Goal: Information Seeking & Learning: Stay updated

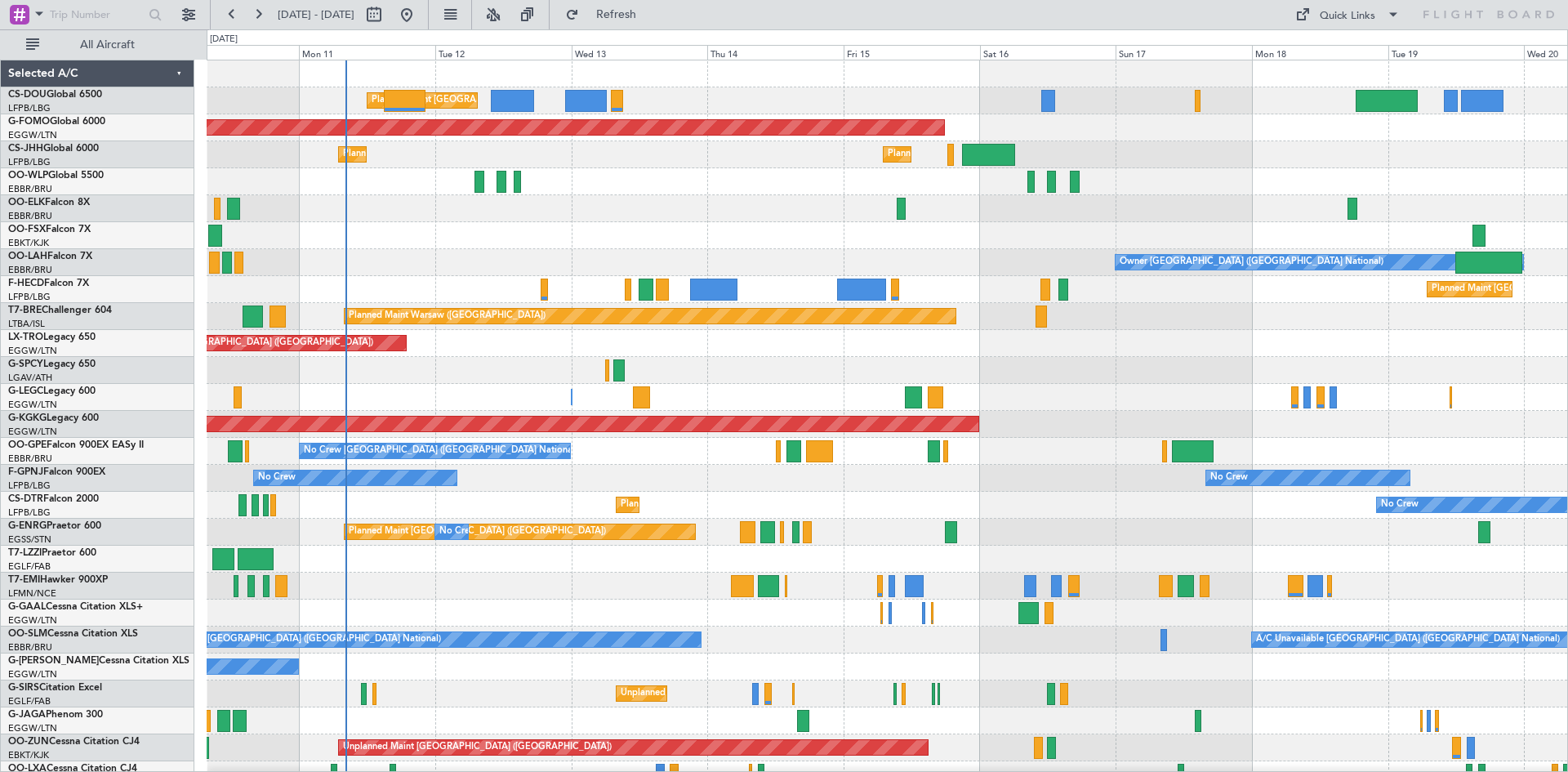
click at [523, 241] on div at bounding box center [887, 235] width 1360 height 27
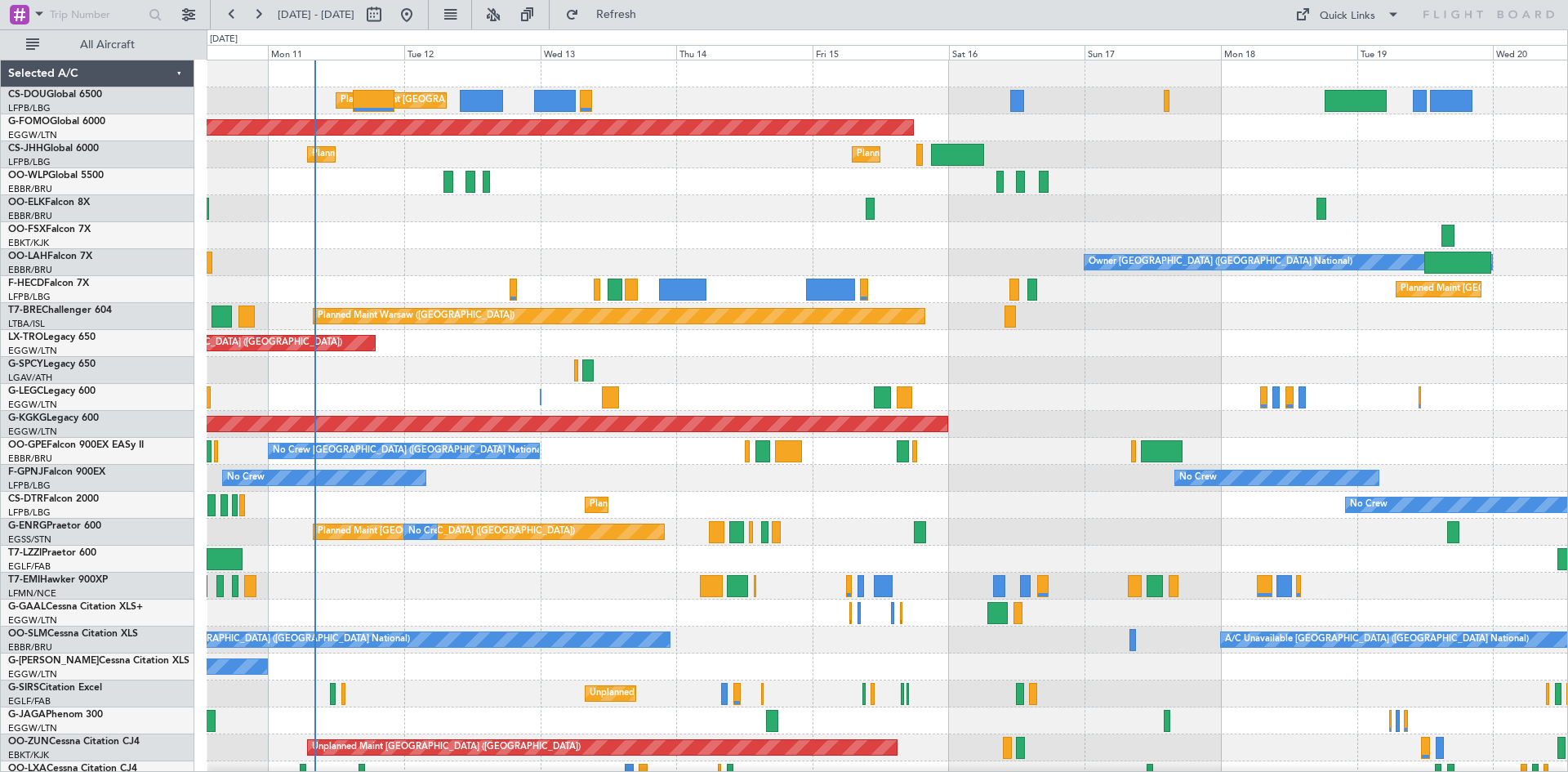
click at [1085, 372] on div at bounding box center [887, 370] width 1360 height 27
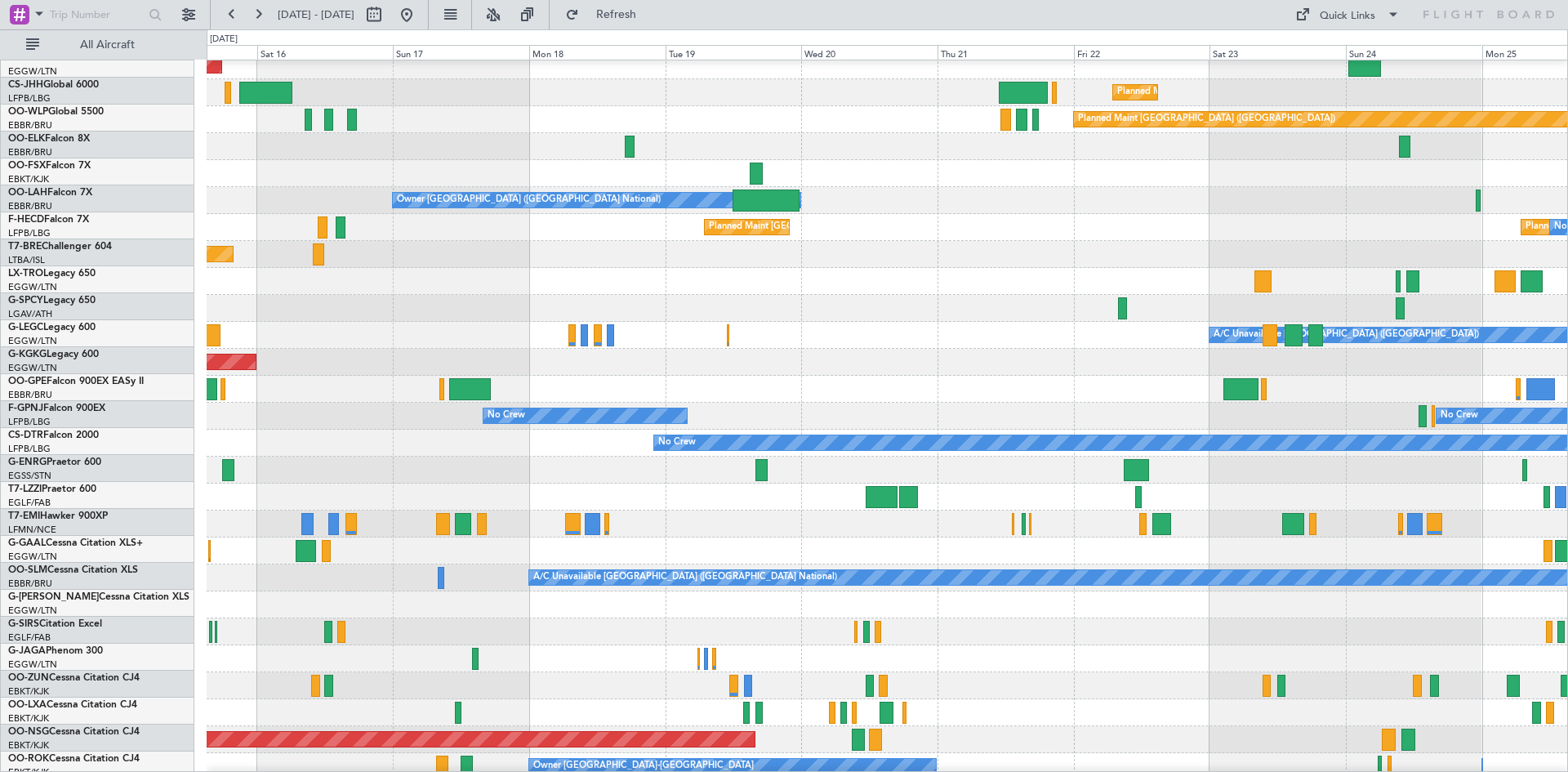
scroll to position [64, 0]
click at [480, 270] on div at bounding box center [887, 281] width 1360 height 27
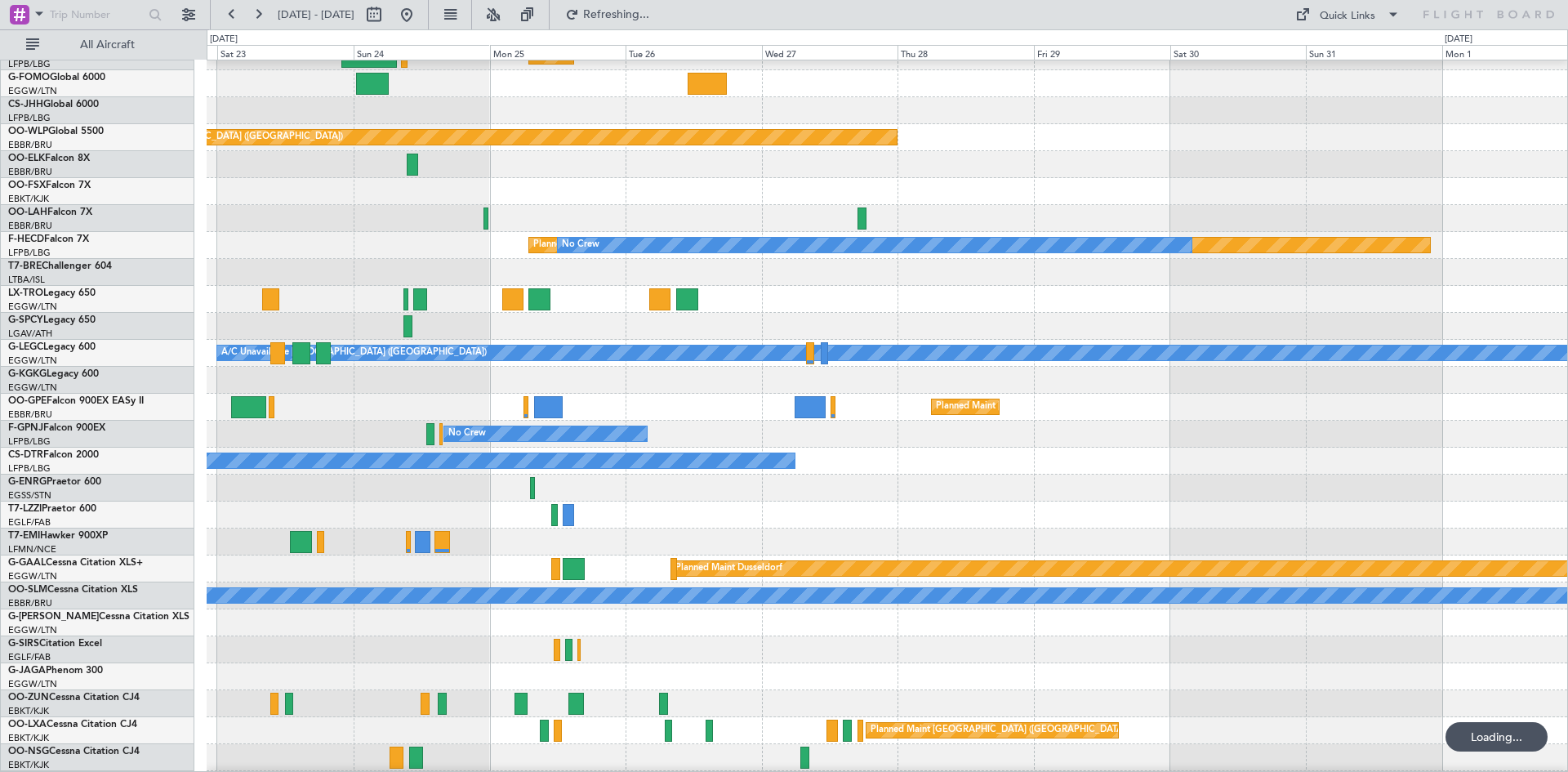
click at [283, 502] on div at bounding box center [887, 515] width 1360 height 27
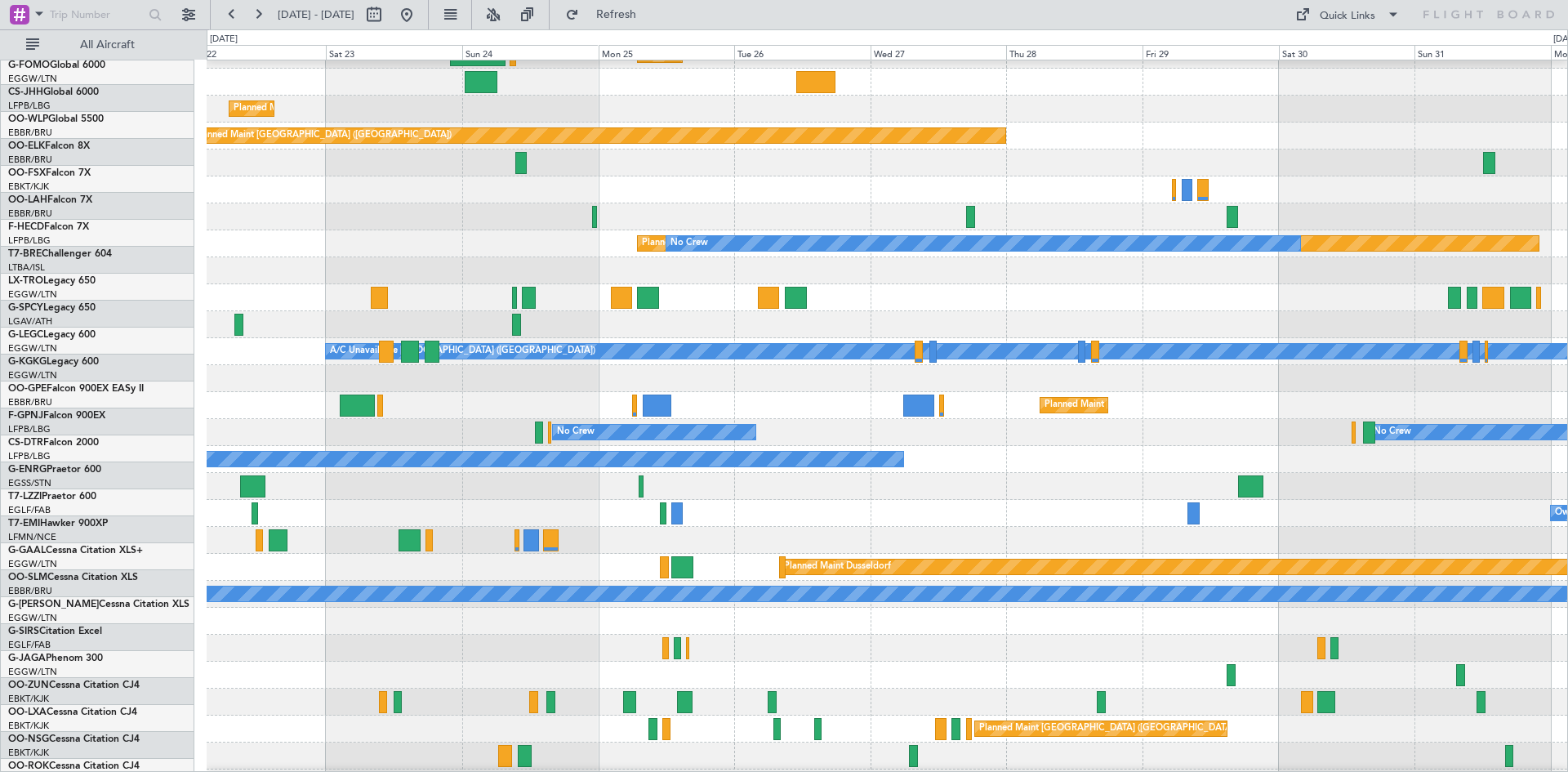
scroll to position [46, 0]
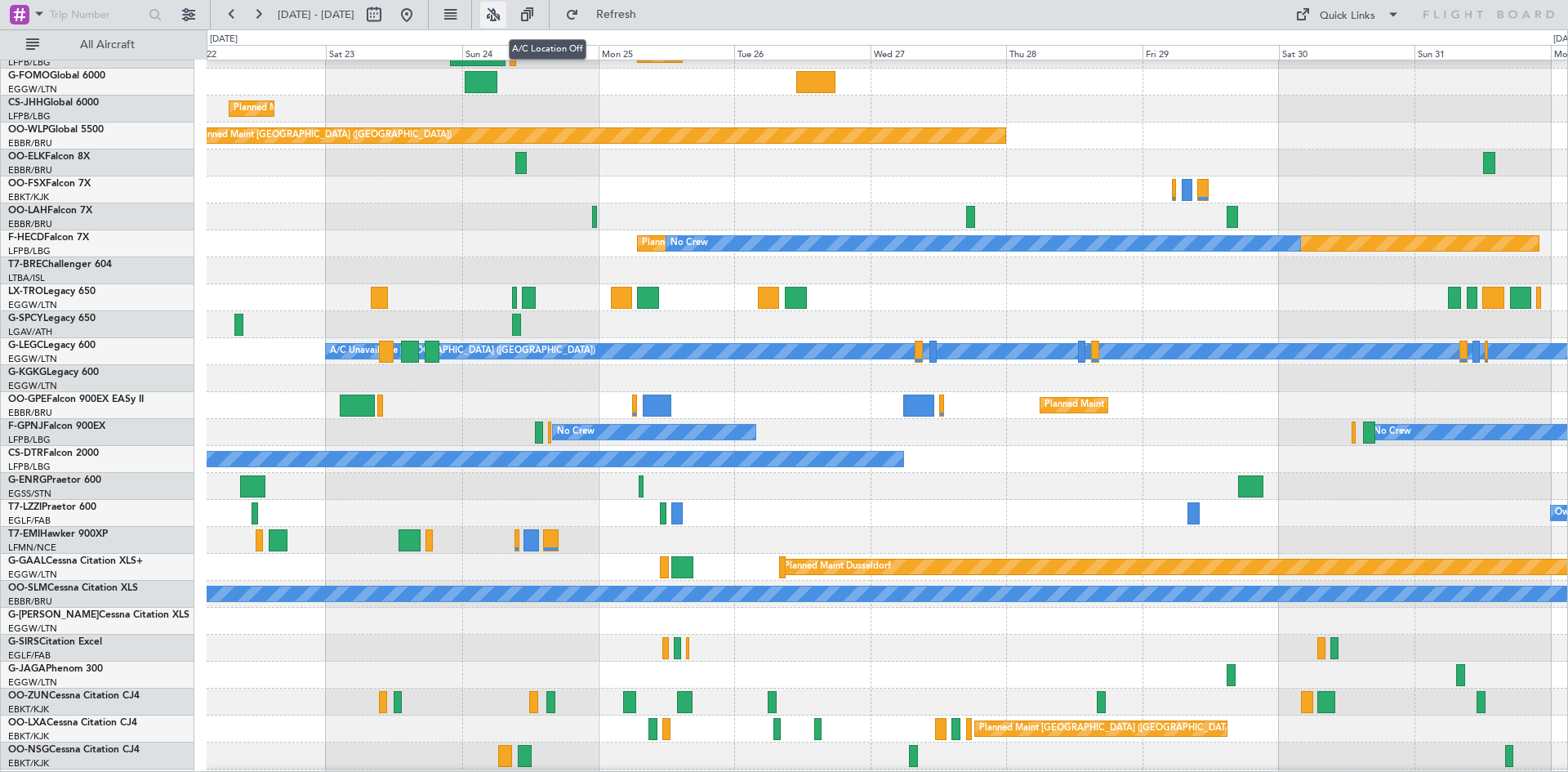
click at [506, 11] on button at bounding box center [493, 14] width 26 height 26
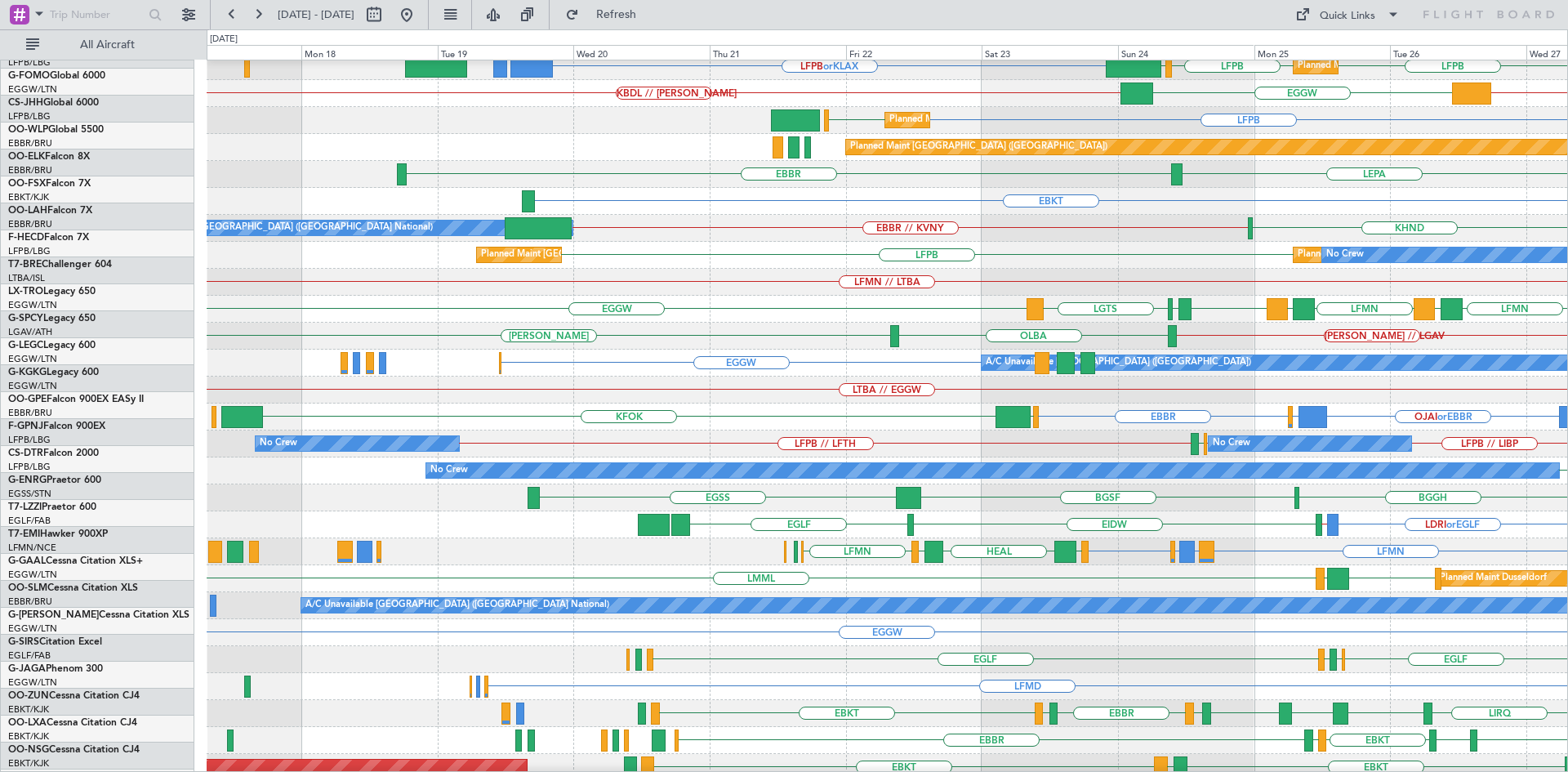
scroll to position [22, 0]
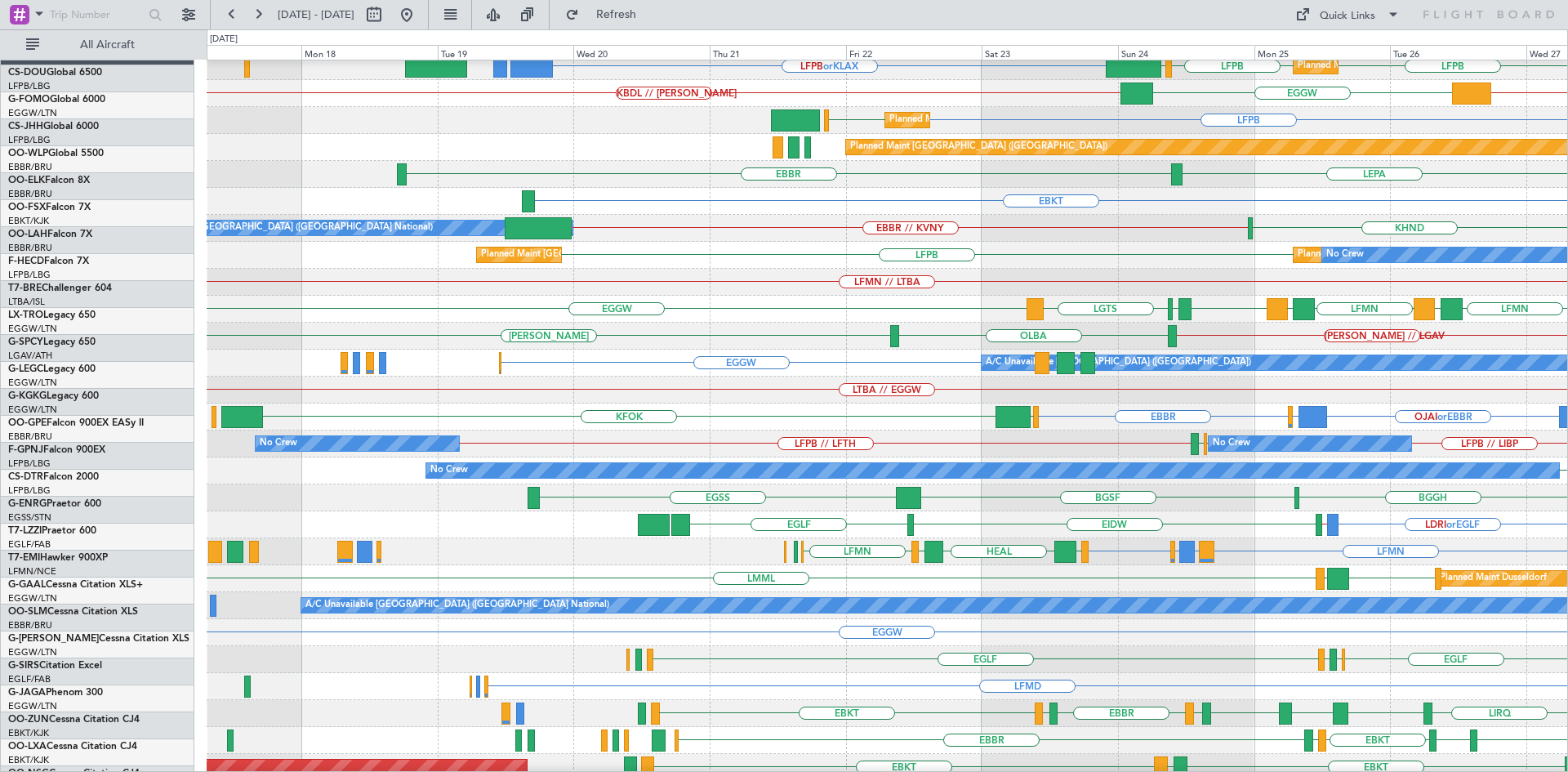
click at [1195, 215] on div "EBKT LIRZ or EBKT EBBR or EBKT EBBR or EBKT" at bounding box center [887, 201] width 1360 height 27
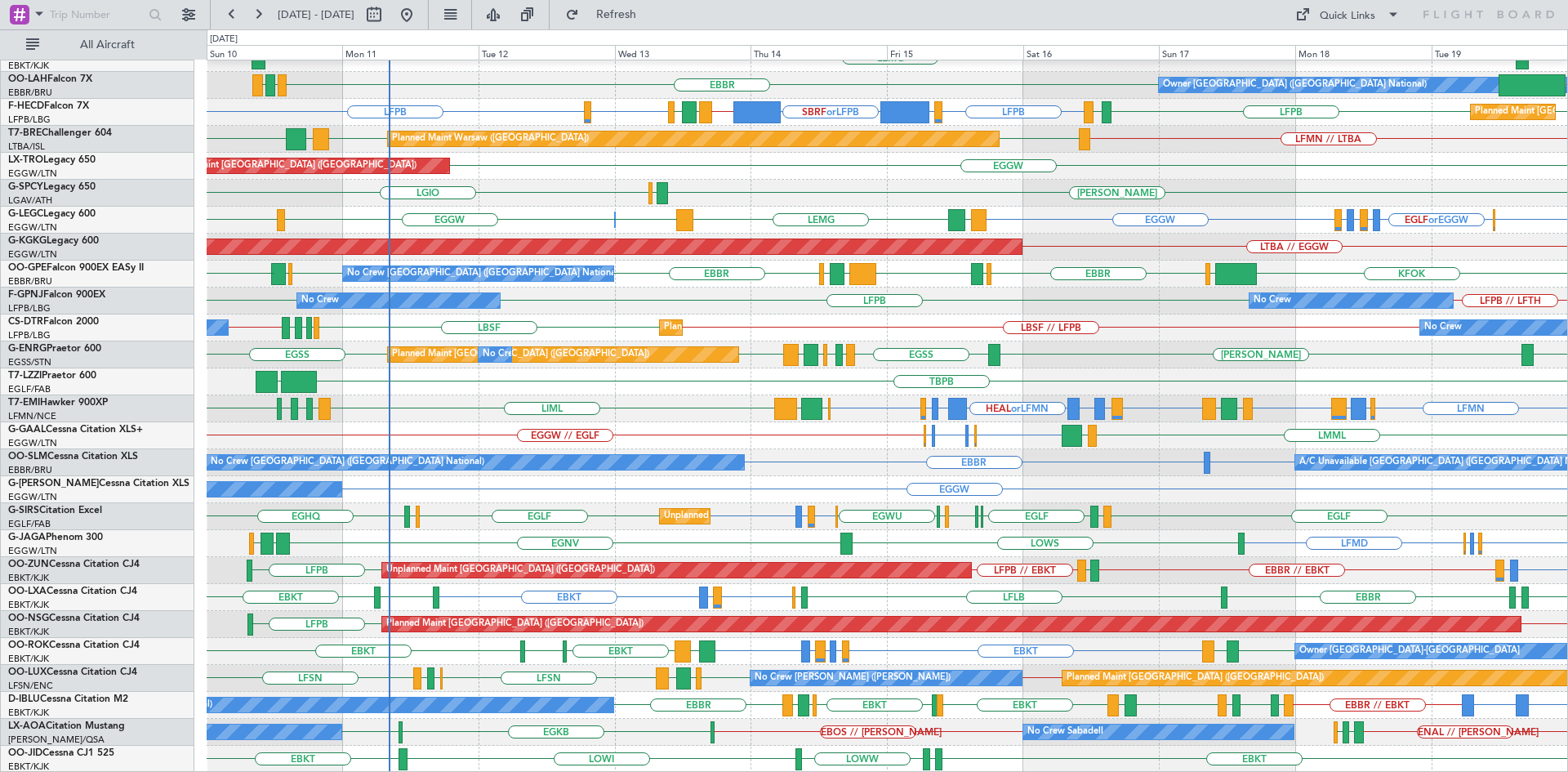
scroll to position [178, 0]
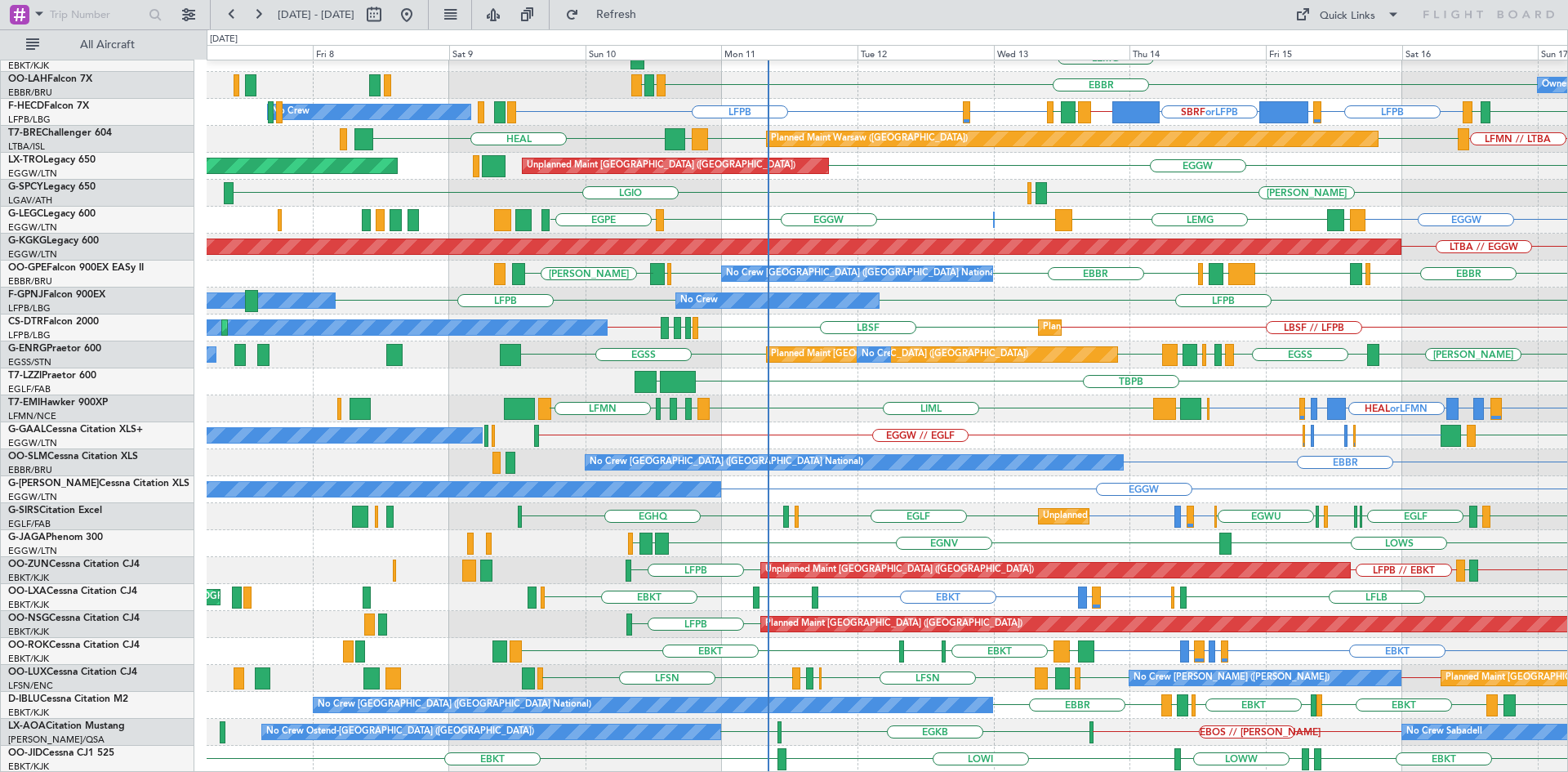
click at [1079, 697] on div "LFMN EBBR LIRI LDDU EBBR LEMG EBKT EBBR EGPF ENGM Owner Brussels (Brussels Nati…" at bounding box center [887, 328] width 1360 height 889
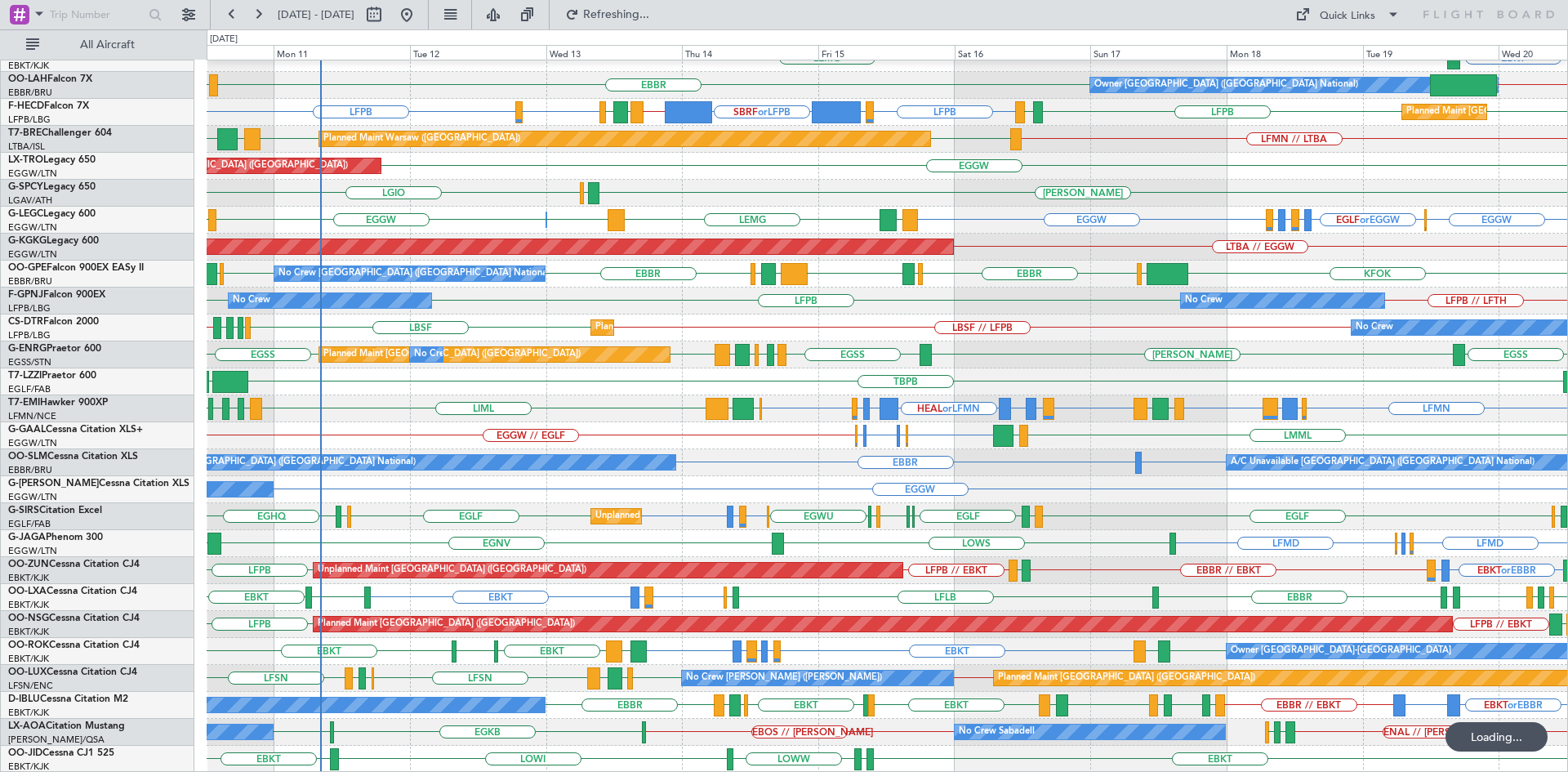
click at [185, 371] on div "EBBR LFMN EBBR EBKT LEMG Owner Brussels (Brussels National) EBBR // KVNY EBBR E…" at bounding box center [784, 400] width 1568 height 743
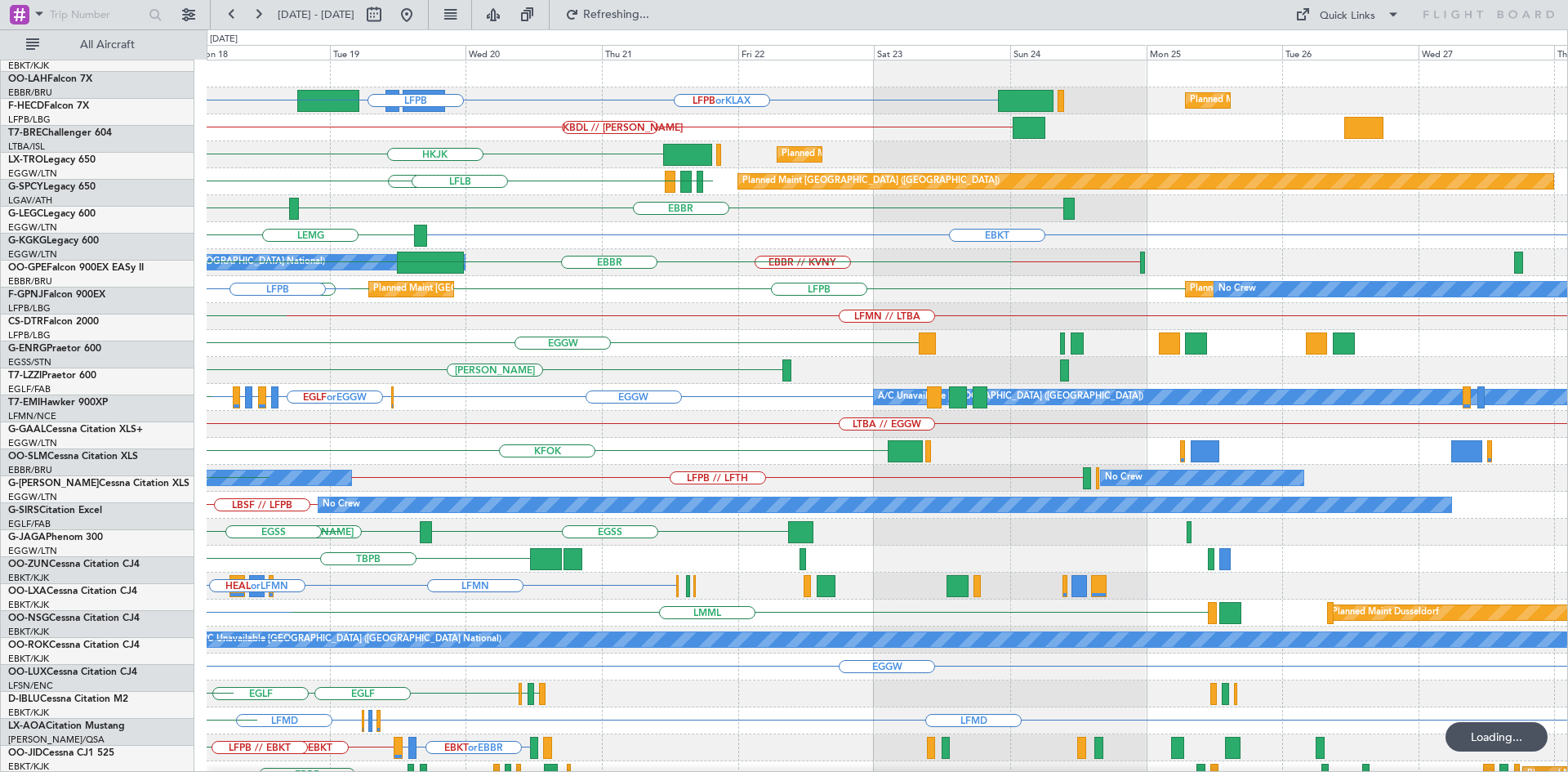
scroll to position [0, 0]
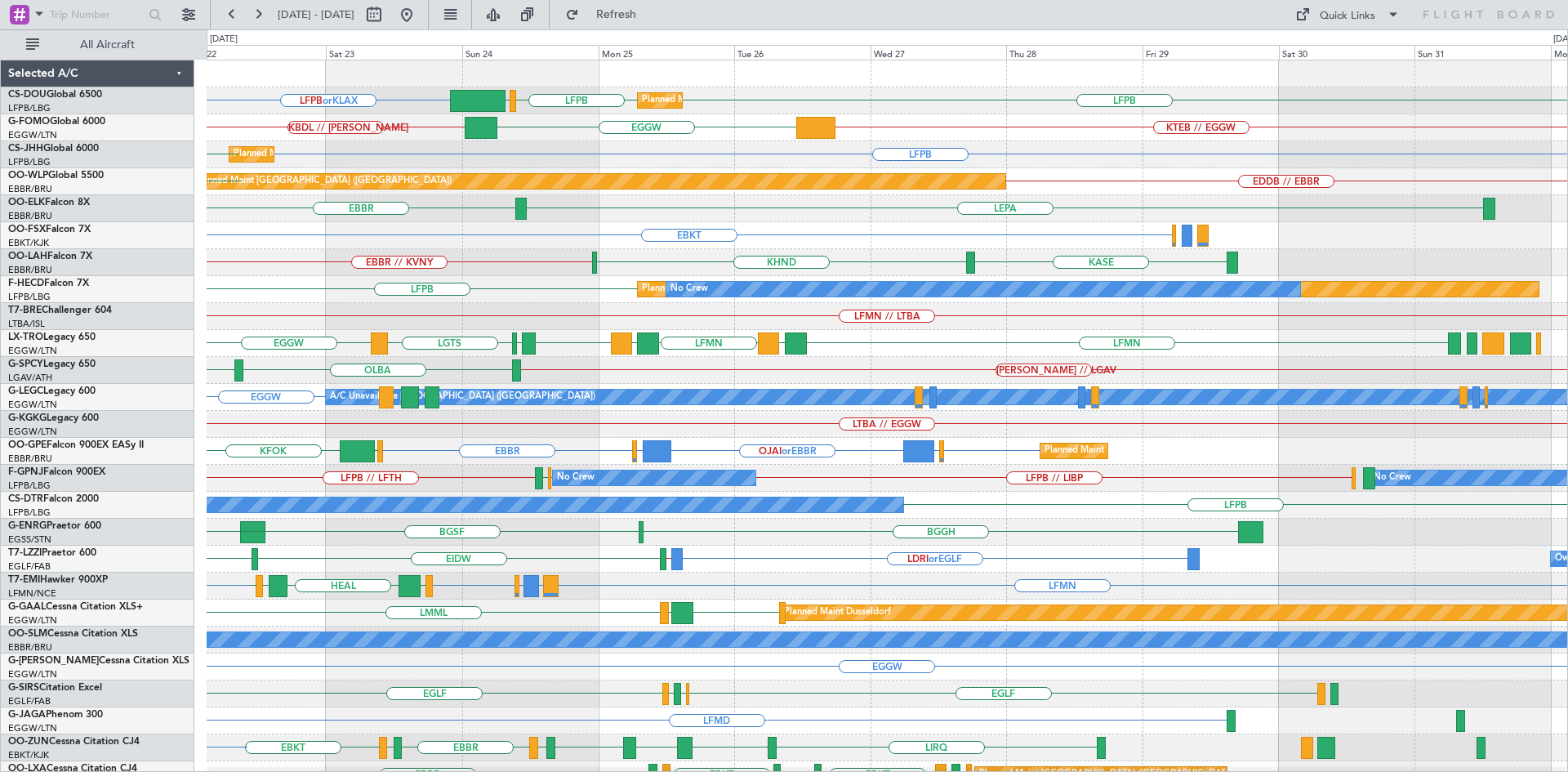
click at [83, 358] on div "LFPB or KLAX LFPB LFPB EGGW Planned Maint Paris (Le Bourget) KBDL // KACK KTEB …" at bounding box center [784, 400] width 1568 height 743
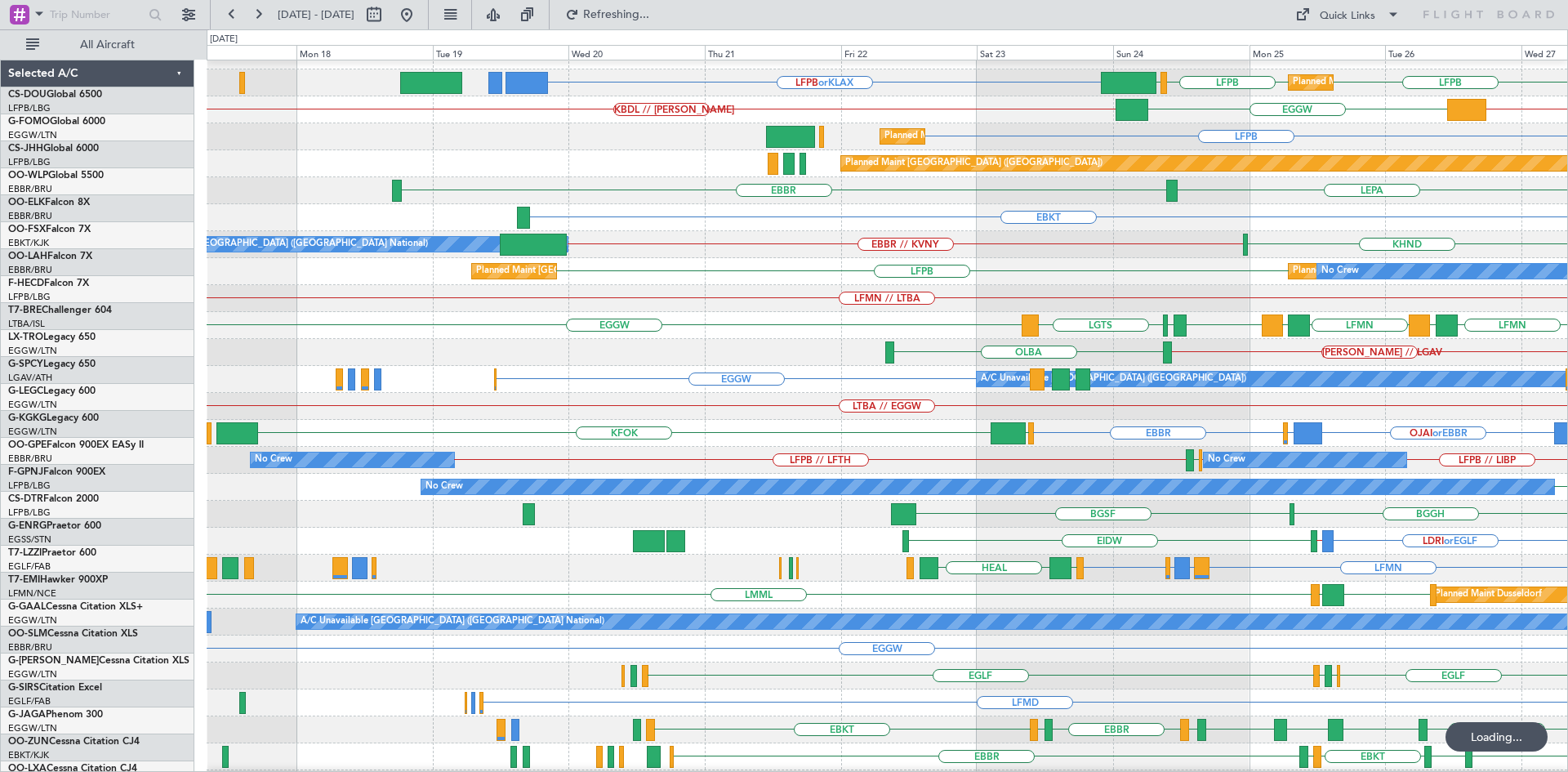
click at [1567, 251] on html "22 Aug 2025 - 01 Sep 2025 Refreshing... Quick Links All Aircraft LFPB or KLAX L…" at bounding box center [784, 386] width 1568 height 772
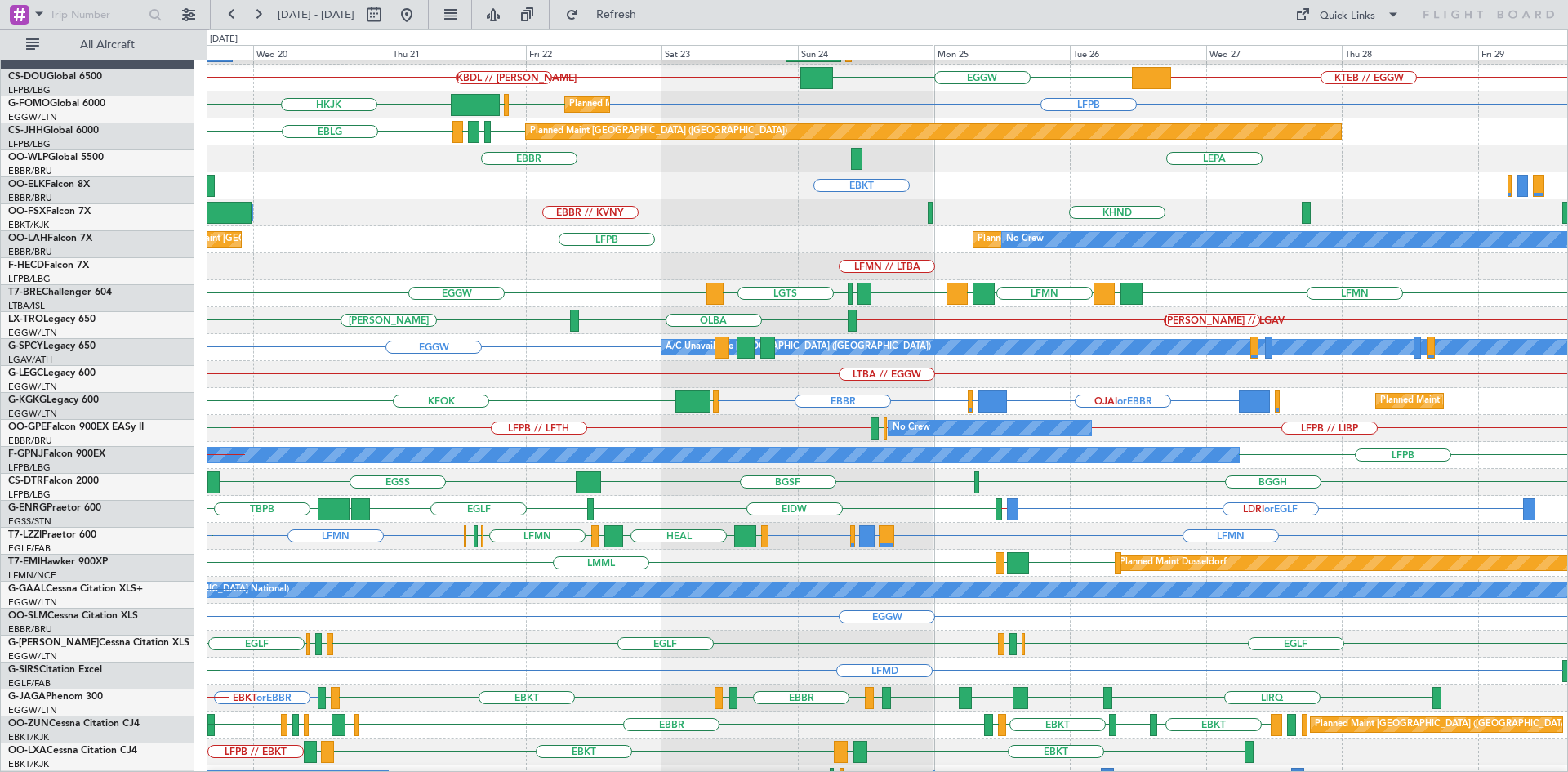
scroll to position [49, 0]
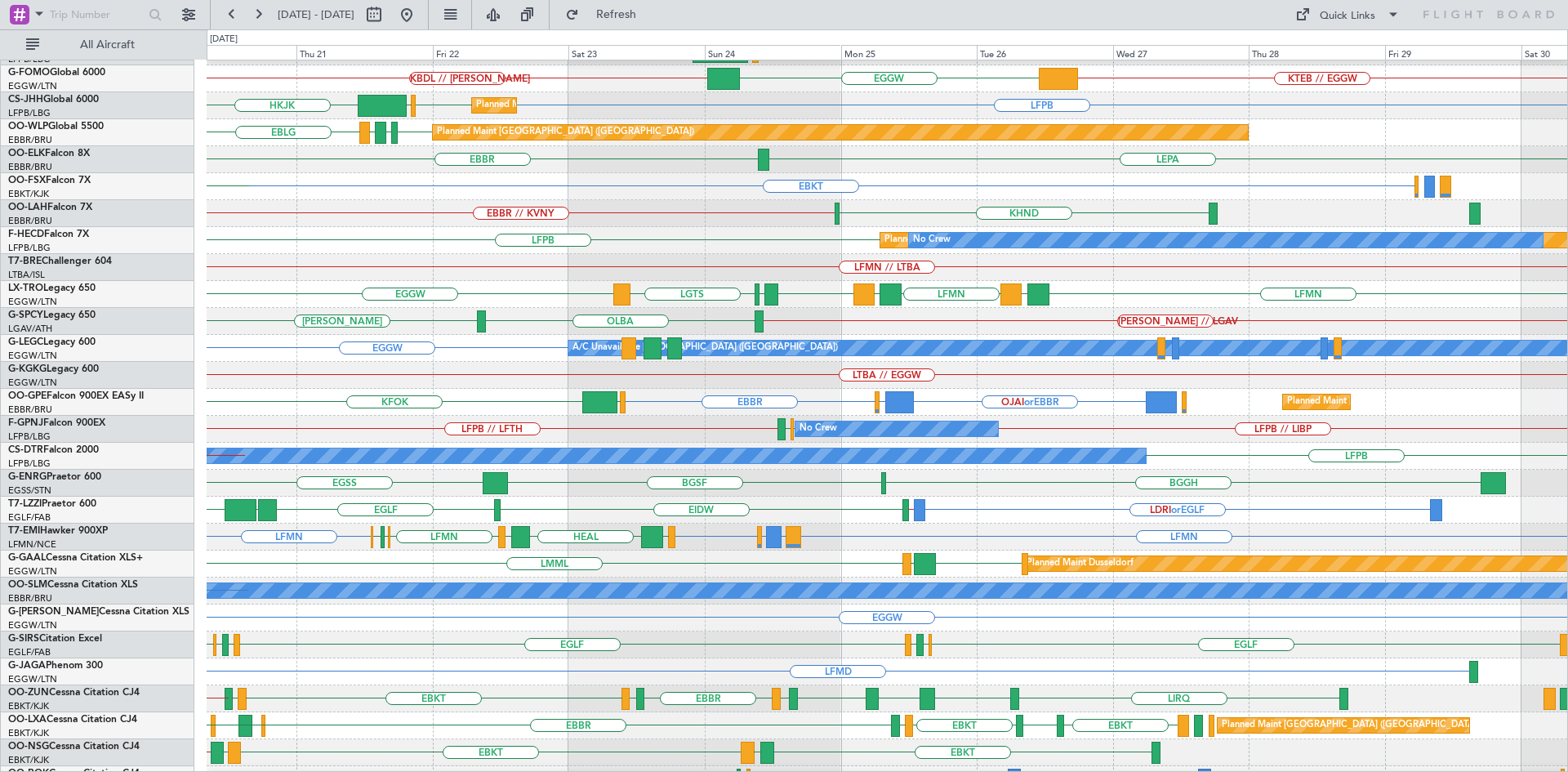
click at [671, 514] on div "LDRI or EGLF EGLF // EGGW EIDW EGLF LPAZ TBPB Owner London (Luton)" at bounding box center [887, 510] width 1360 height 27
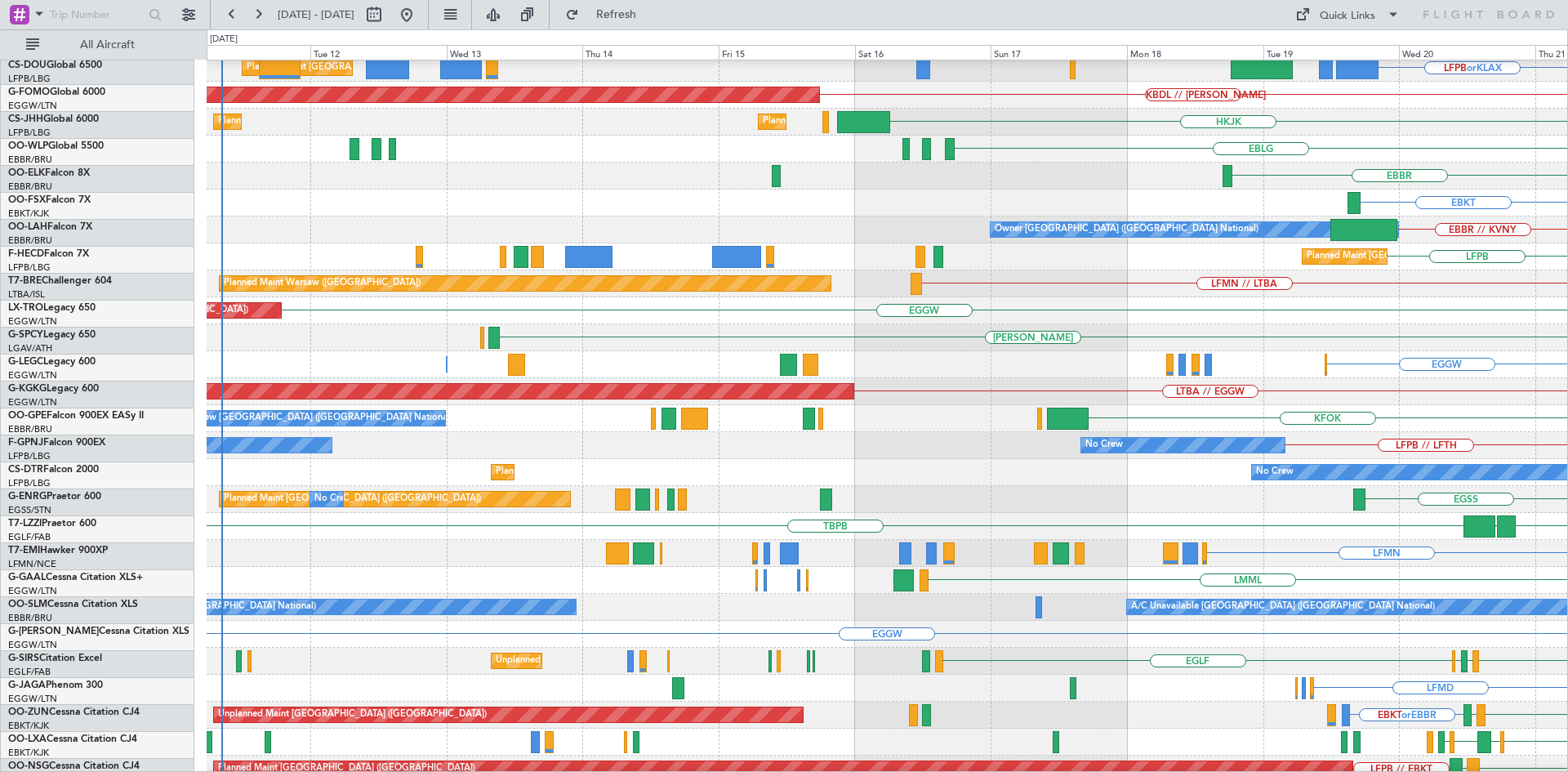
scroll to position [33, 0]
click at [1567, 249] on html "20 Aug 2025 - 30 Aug 2025 Refresh Quick Links All Aircraft LFPB or KLAX Planned…" at bounding box center [784, 386] width 1568 height 772
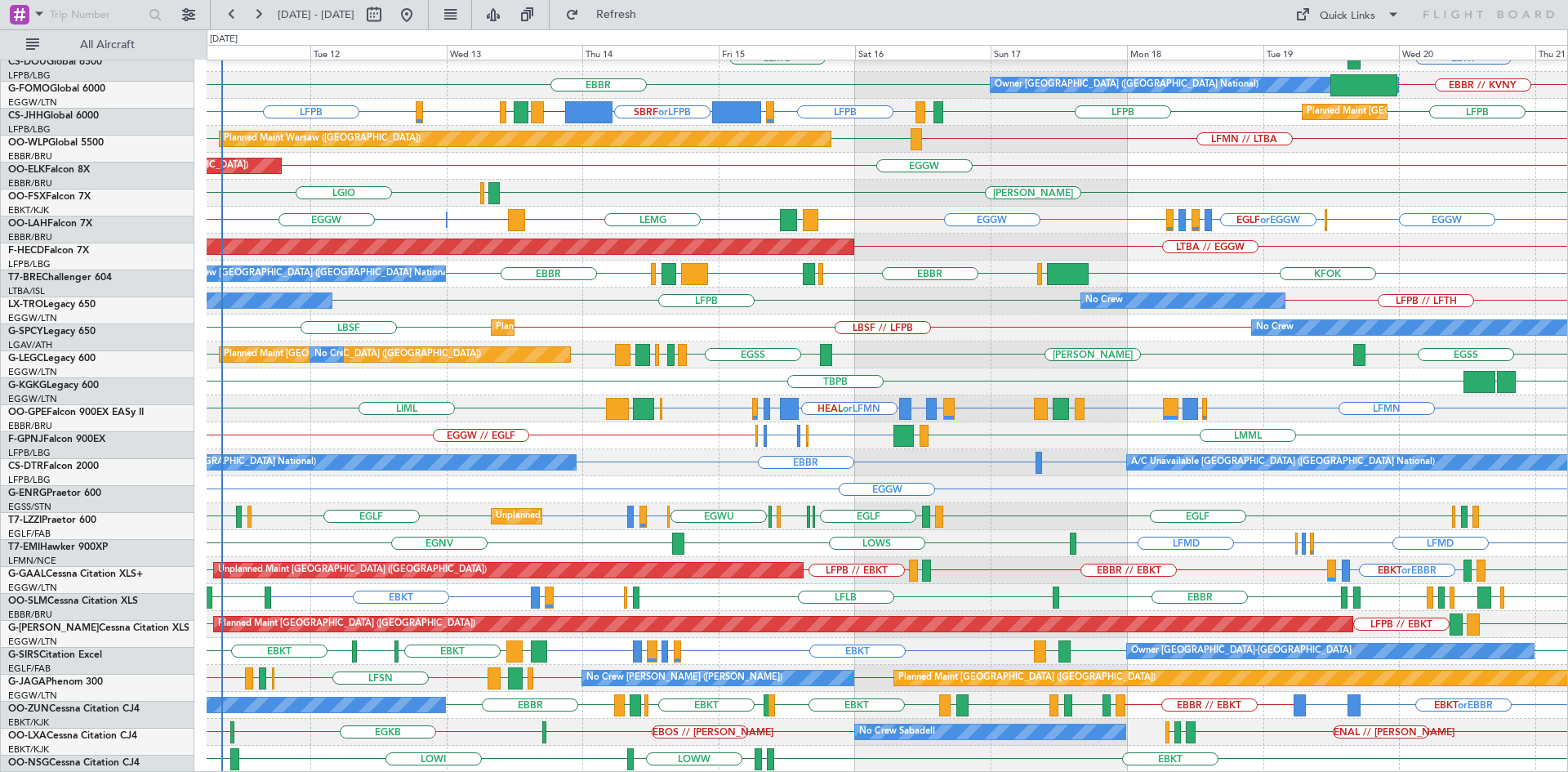
scroll to position [178, 0]
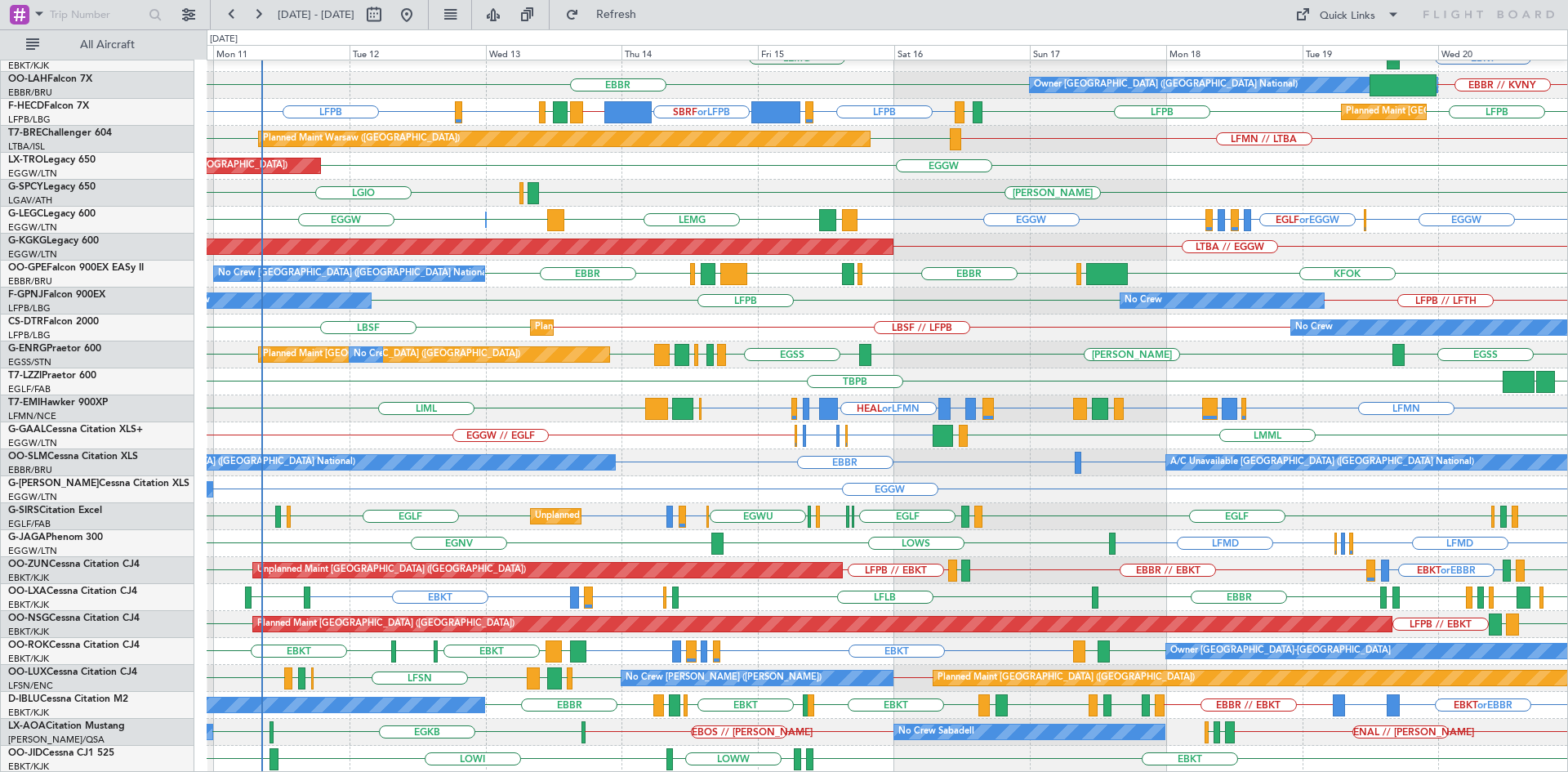
click at [992, 318] on div "LBSF // LFPB LBSF No Crew Planned Maint Sofia No Crew" at bounding box center [887, 328] width 1360 height 27
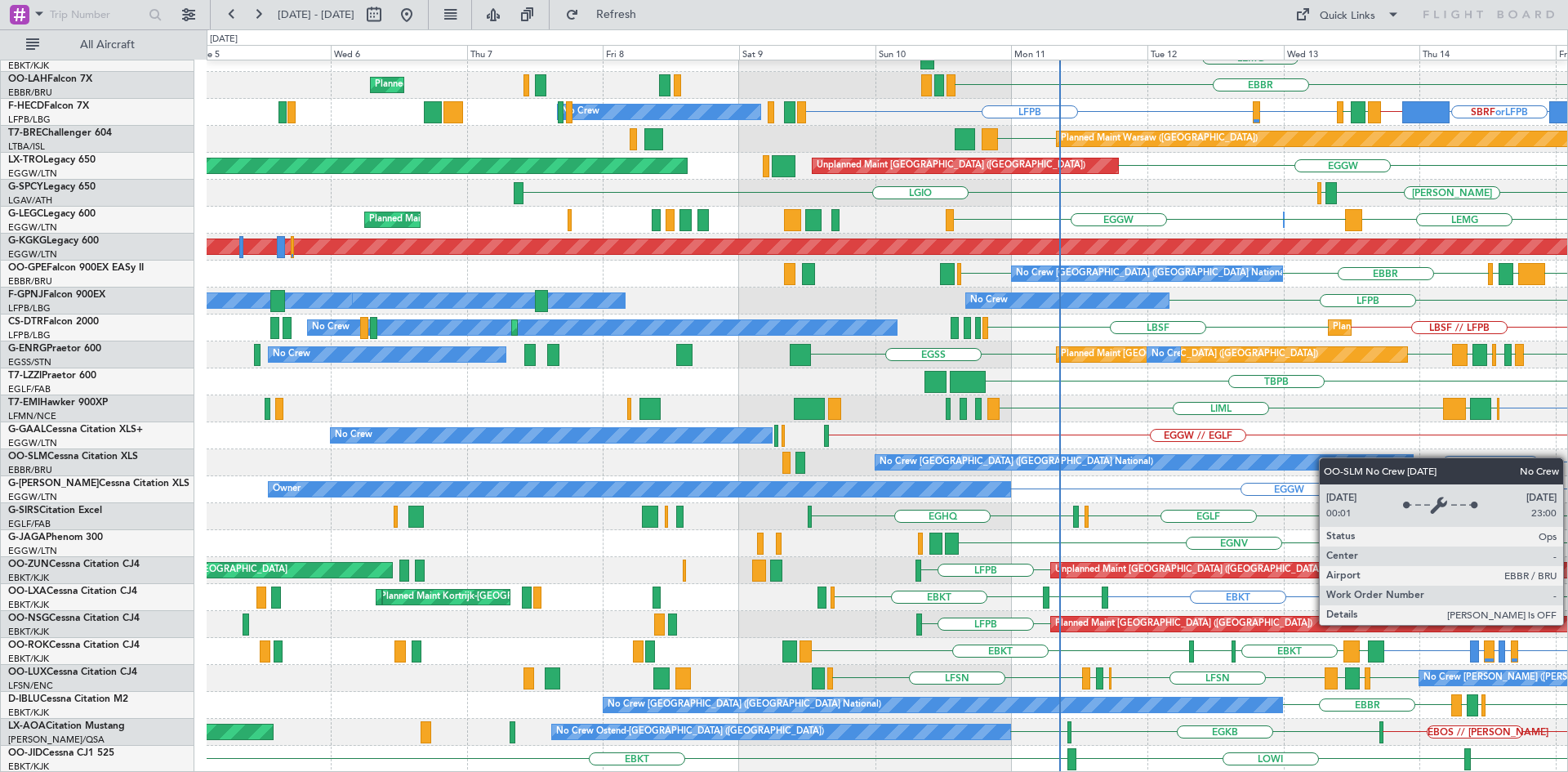
click at [1327, 457] on div "EBBR LFMN LEMG EBBR Planned Maint Brussels (Brussels National) Owner Brussels (…" at bounding box center [887, 328] width 1360 height 889
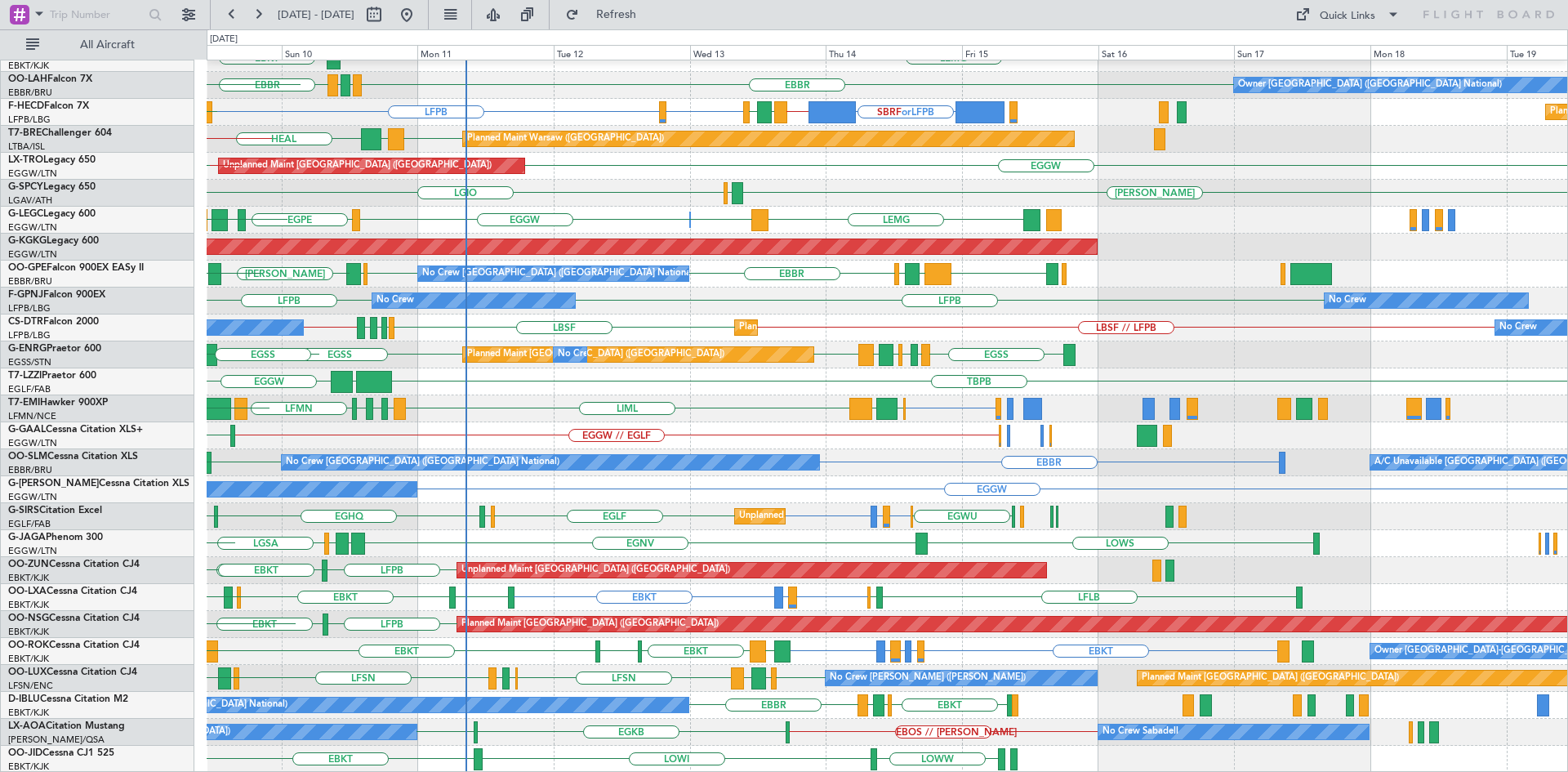
click at [576, 540] on div "EBBR LIRI LDDU LEMG EBKT EBBR EGPF ENGM EBBR Owner Brussels (Brussels National)…" at bounding box center [887, 328] width 1360 height 889
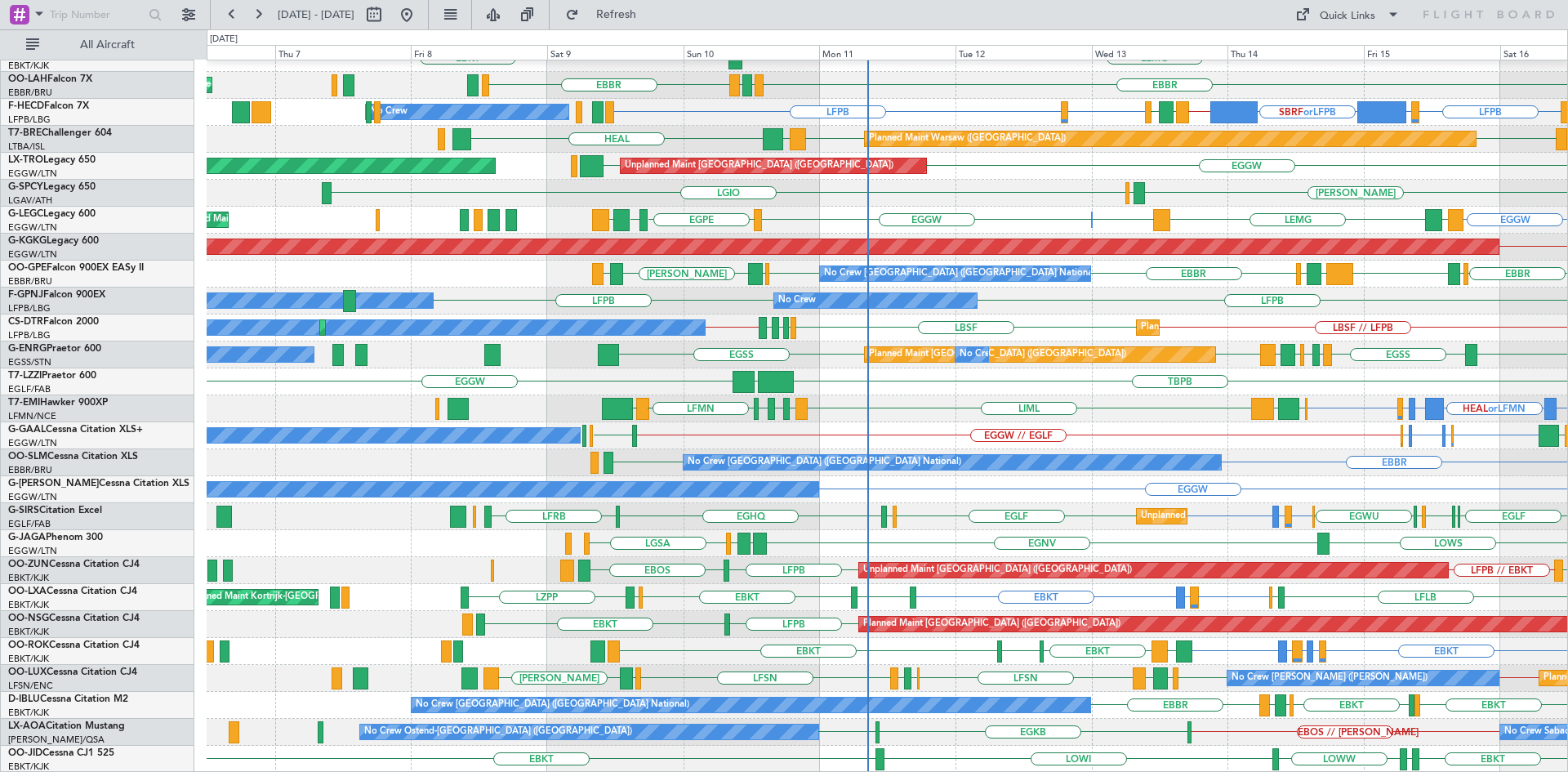
click at [1011, 652] on div "LFMN EBBR LIRI LDDU EBBR LEMG EBKT EBBR EGPF ENGM EBBR Planned Maint Brussels (…" at bounding box center [887, 328] width 1360 height 889
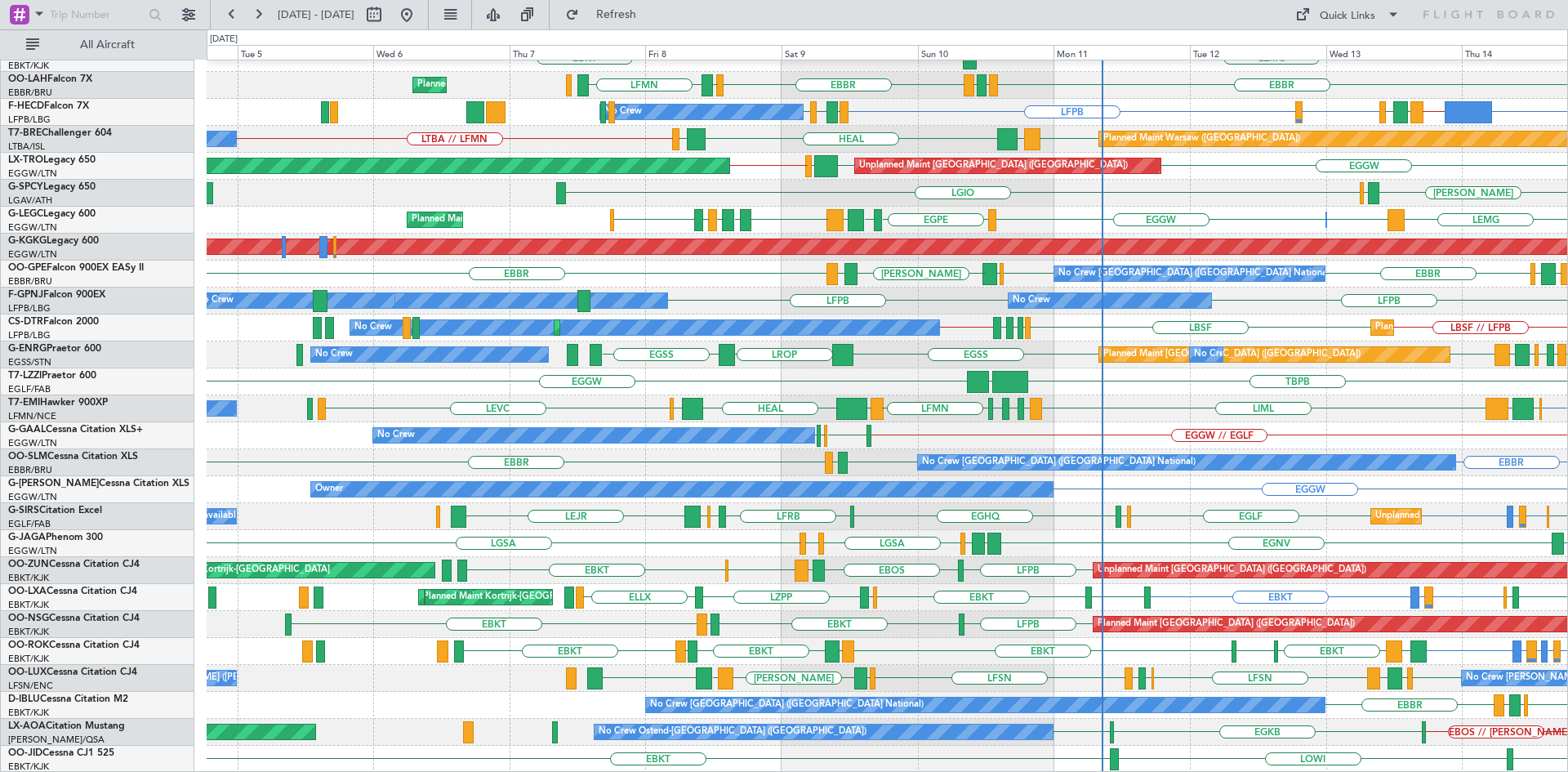
click at [561, 660] on div "EBBR LIRI LDDU LFMN LEMG EBKT Planned Maint Brussels (Brussels National) EBBR E…" at bounding box center [887, 328] width 1360 height 889
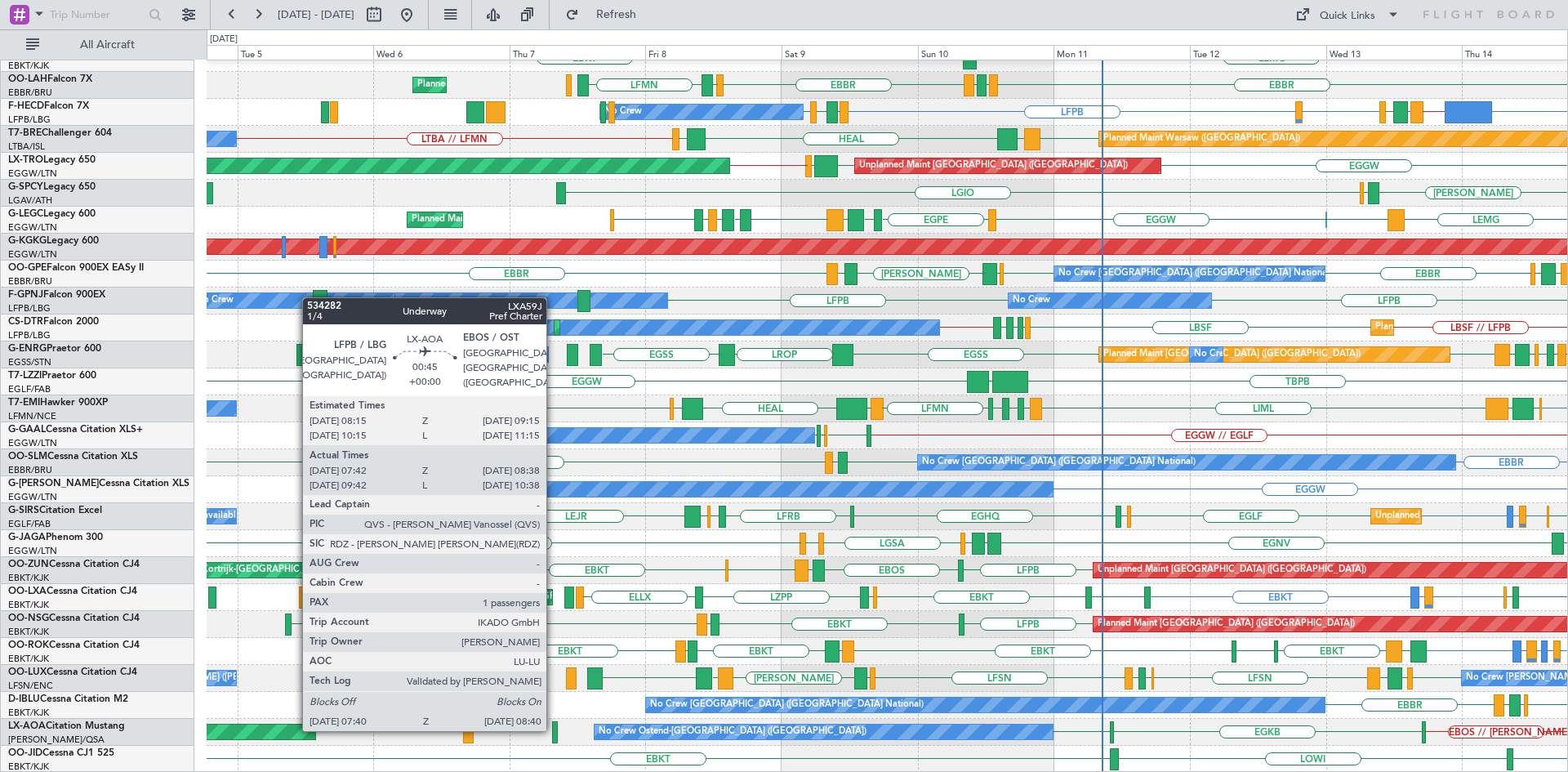
click at [553, 728] on div at bounding box center [554, 732] width 6 height 22
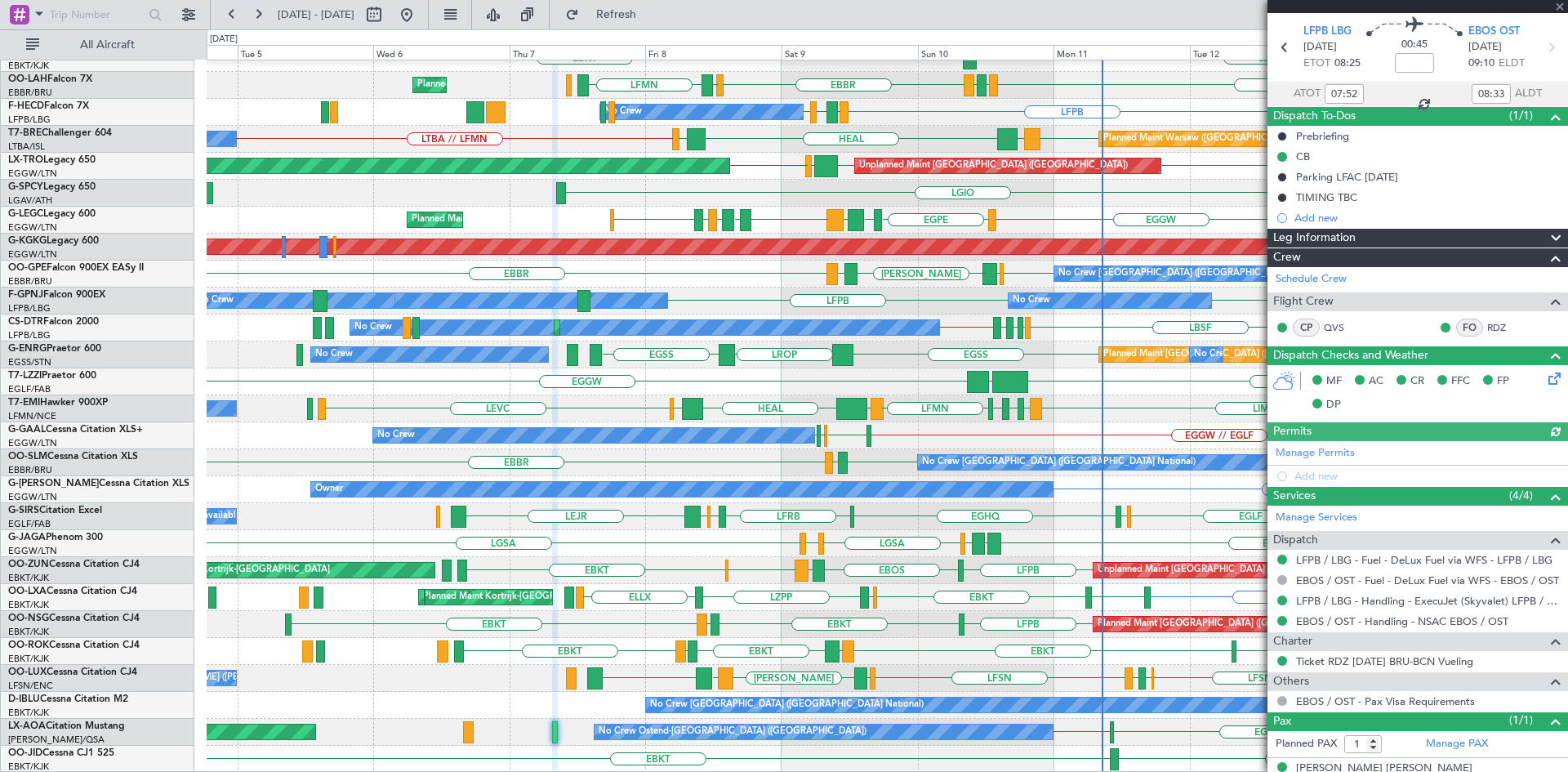
scroll to position [75, 0]
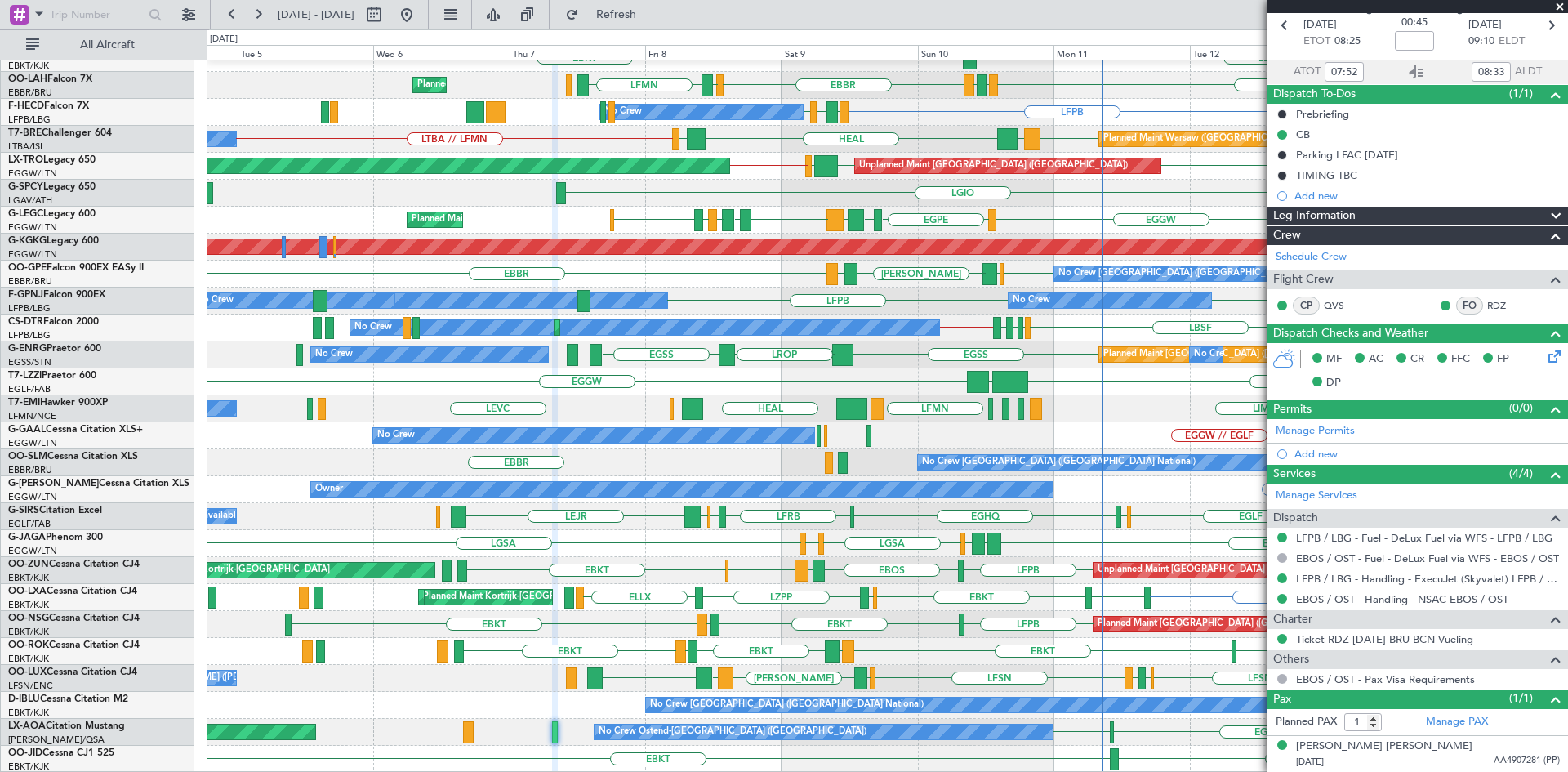
click at [1558, 7] on span at bounding box center [1560, 8] width 17 height 15
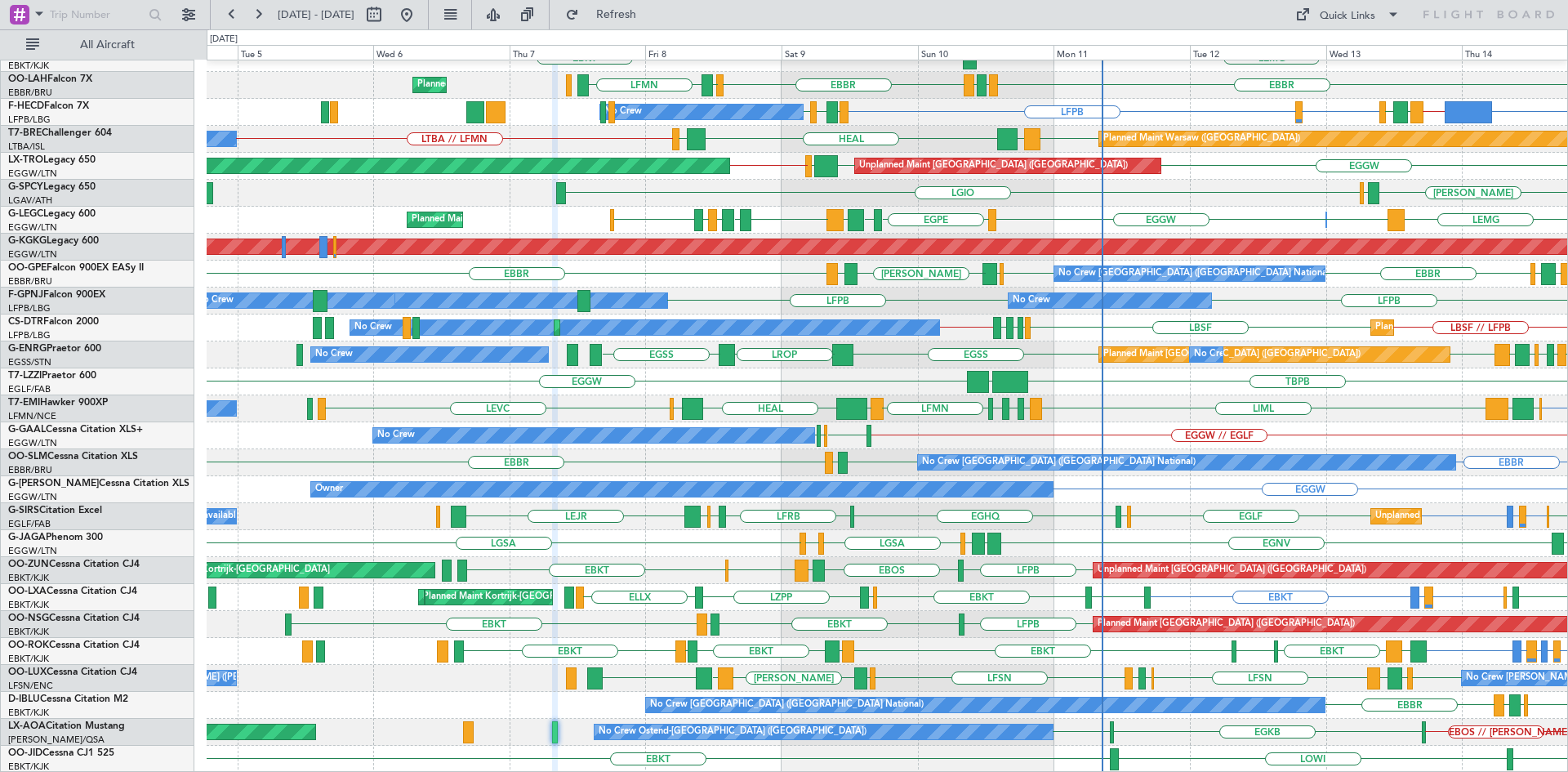
type input "0"
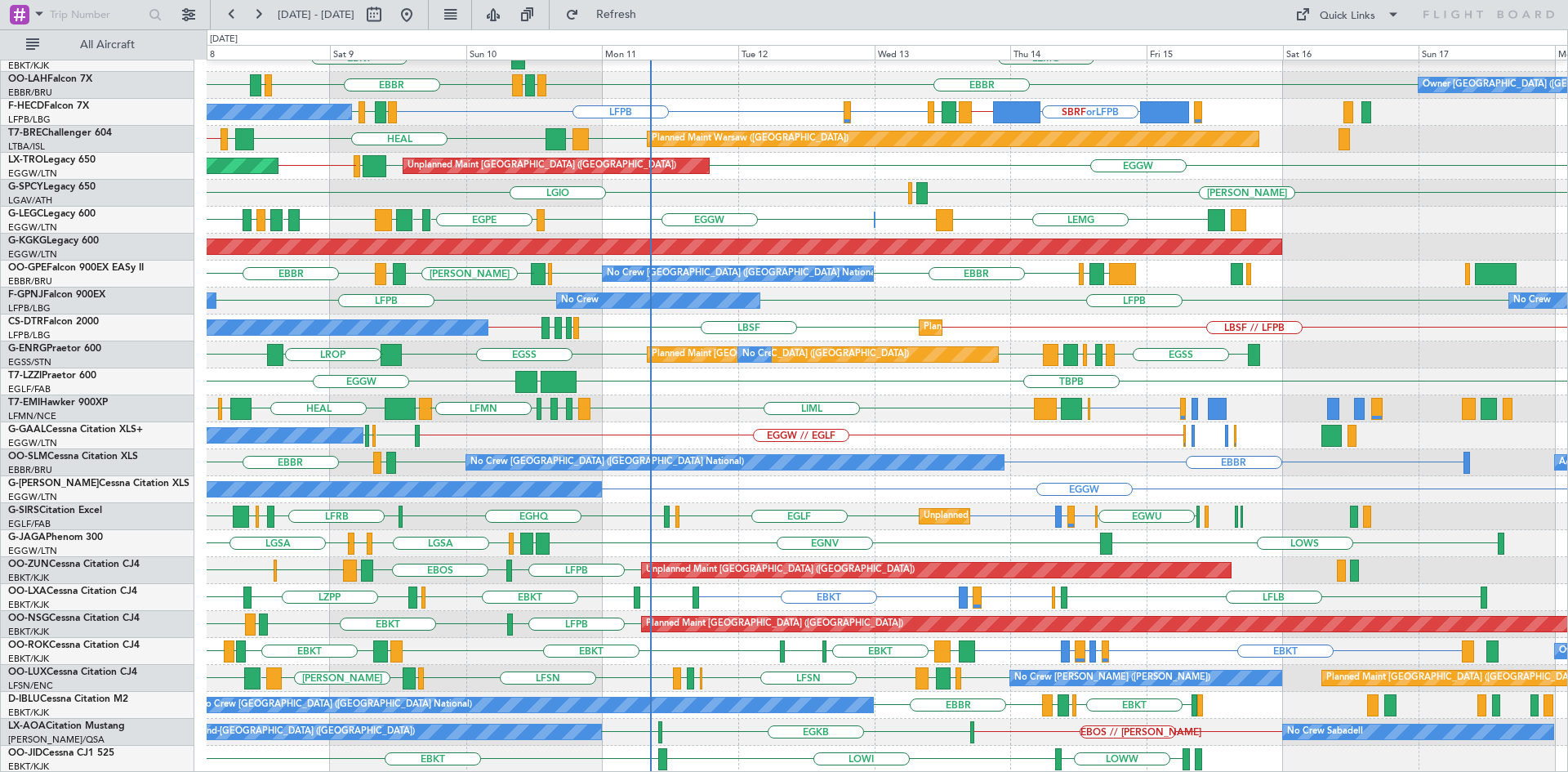
scroll to position [178, 0]
click at [517, 498] on div "EBBR LIRI LDDU LEMG EBKT EBBR EGPF ENGM EBBR EGGW LFMN Owner Brussels (Brussels…" at bounding box center [887, 328] width 1360 height 889
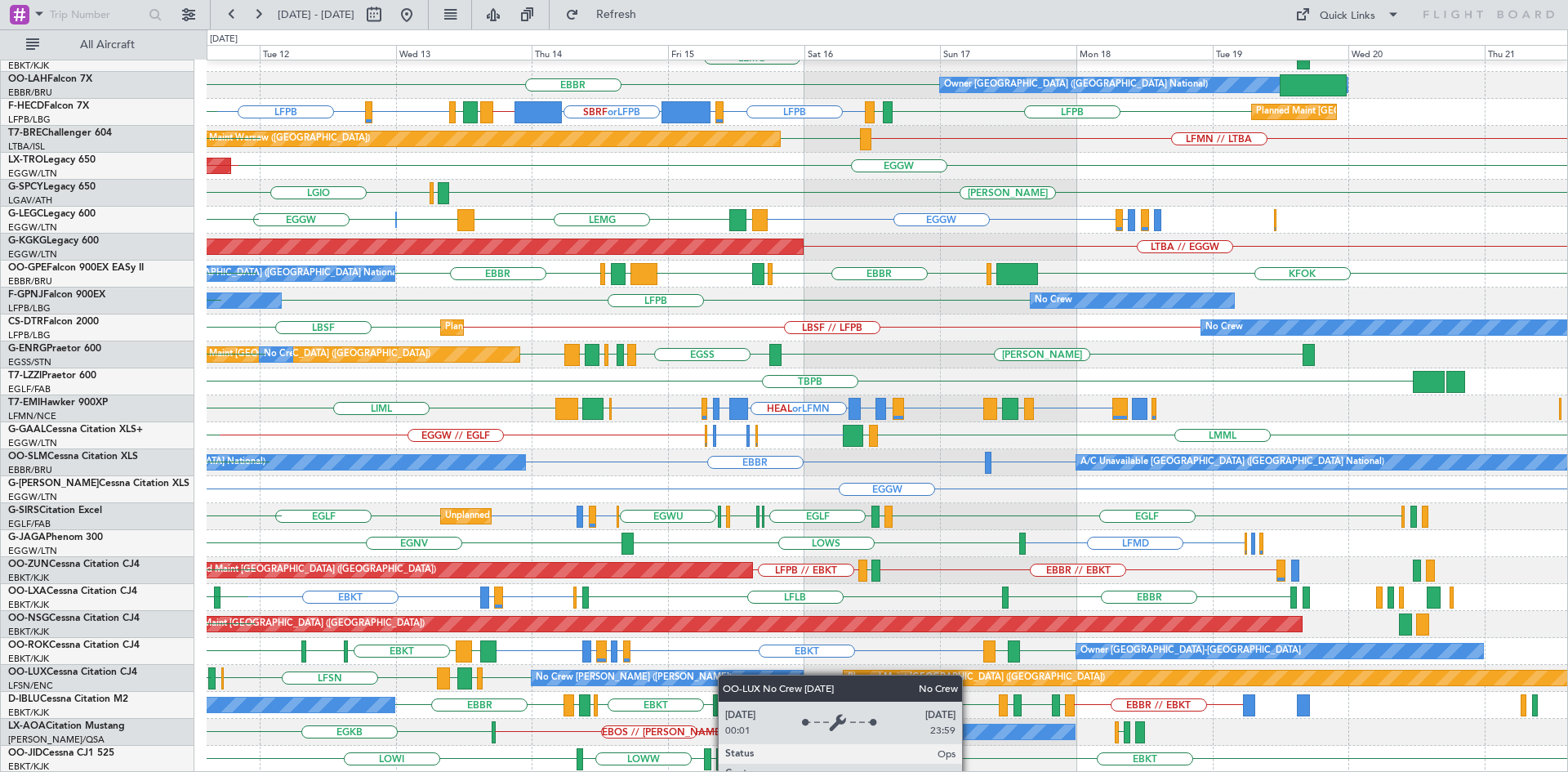
click at [695, 667] on div "LFMN EBBR LIRI LDDU LEMG EBKT Owner Brussels (Brussels National) EBBR EGPF ENGM…" at bounding box center [887, 328] width 1360 height 889
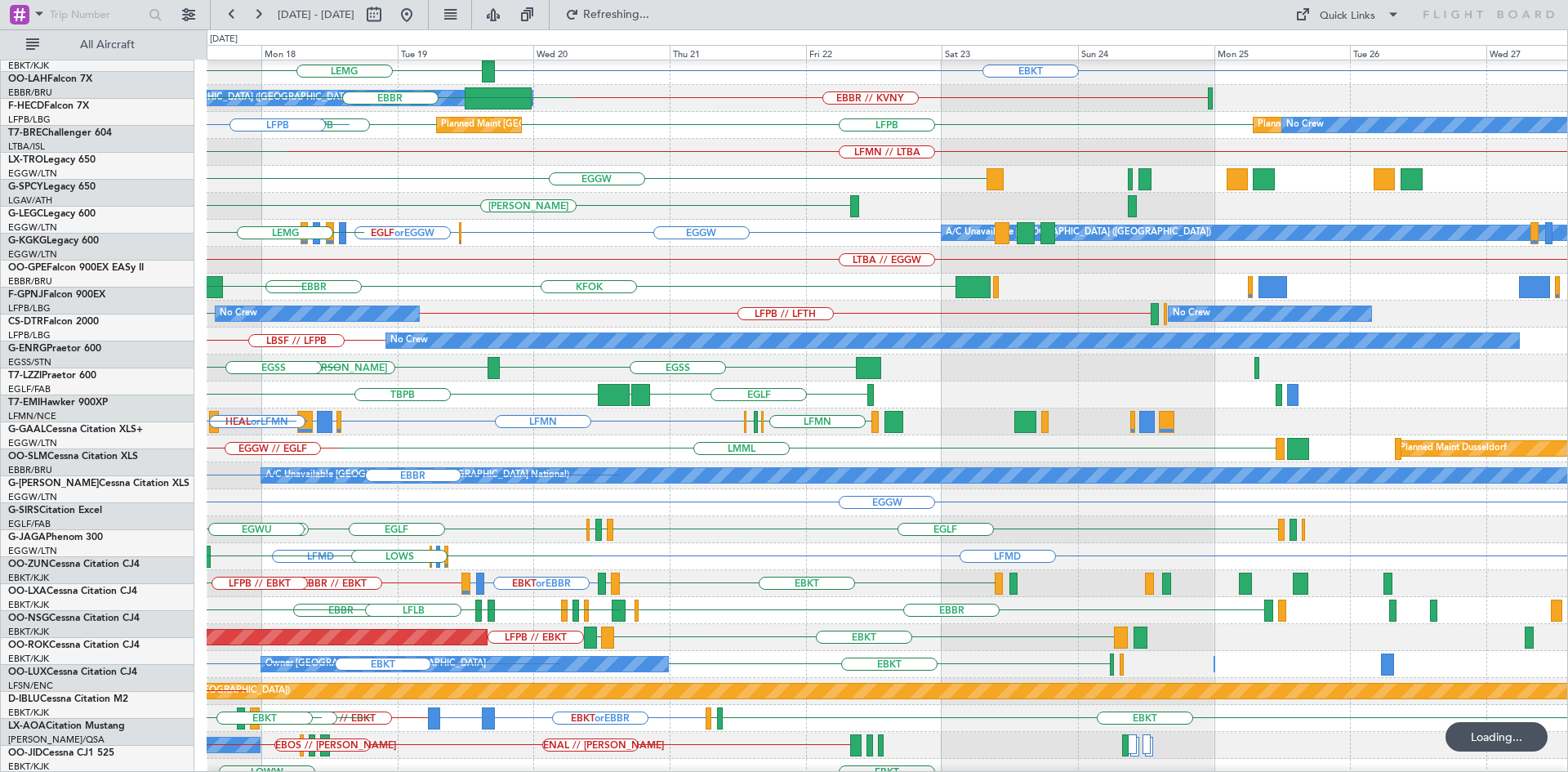
click at [136, 254] on div "EBBR LFMN EBBR EBKT LEMG Owner Brussels (Brussels National) EBBR // KVNY EBBR P…" at bounding box center [784, 400] width 1568 height 743
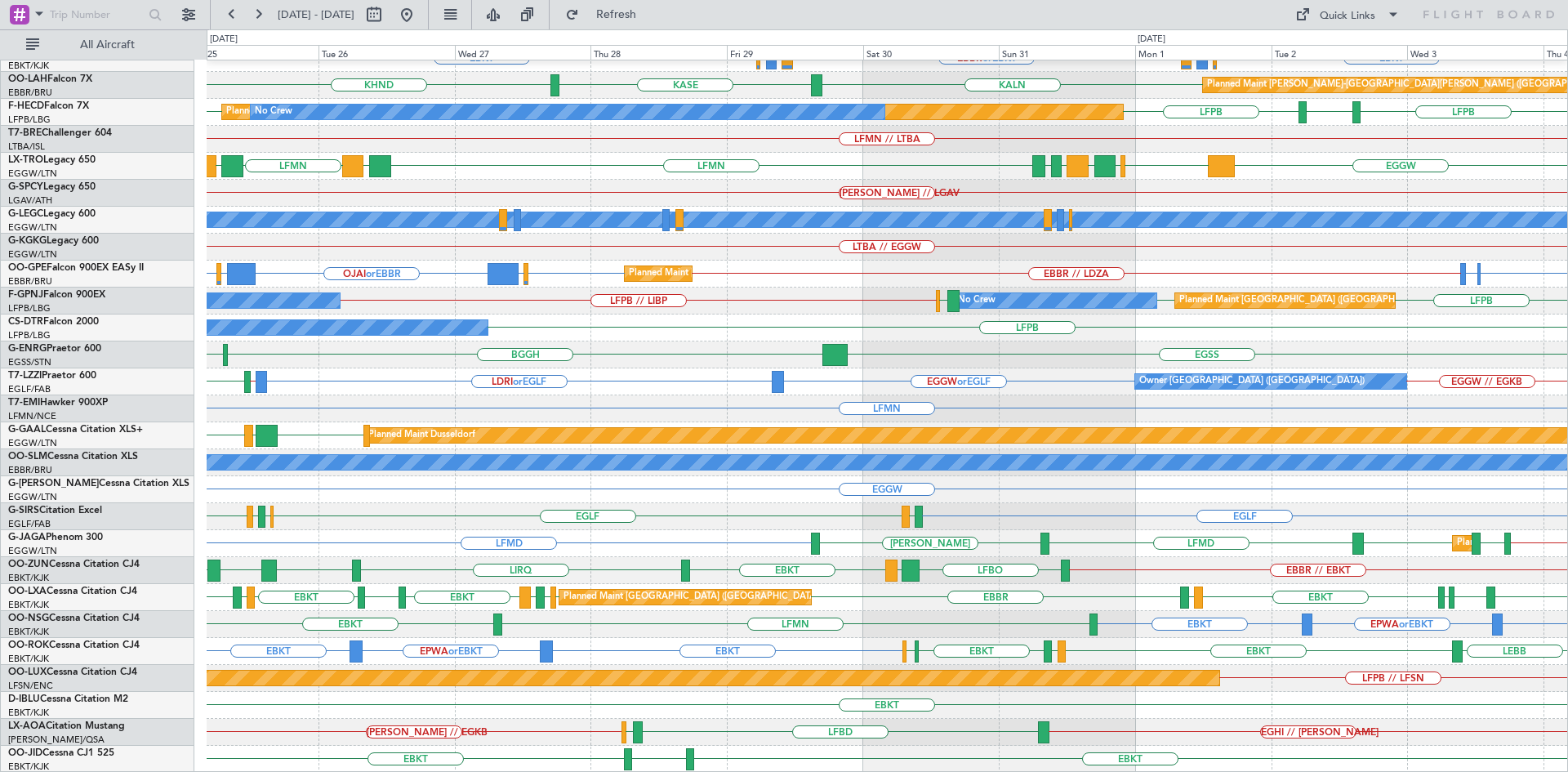
scroll to position [0, 0]
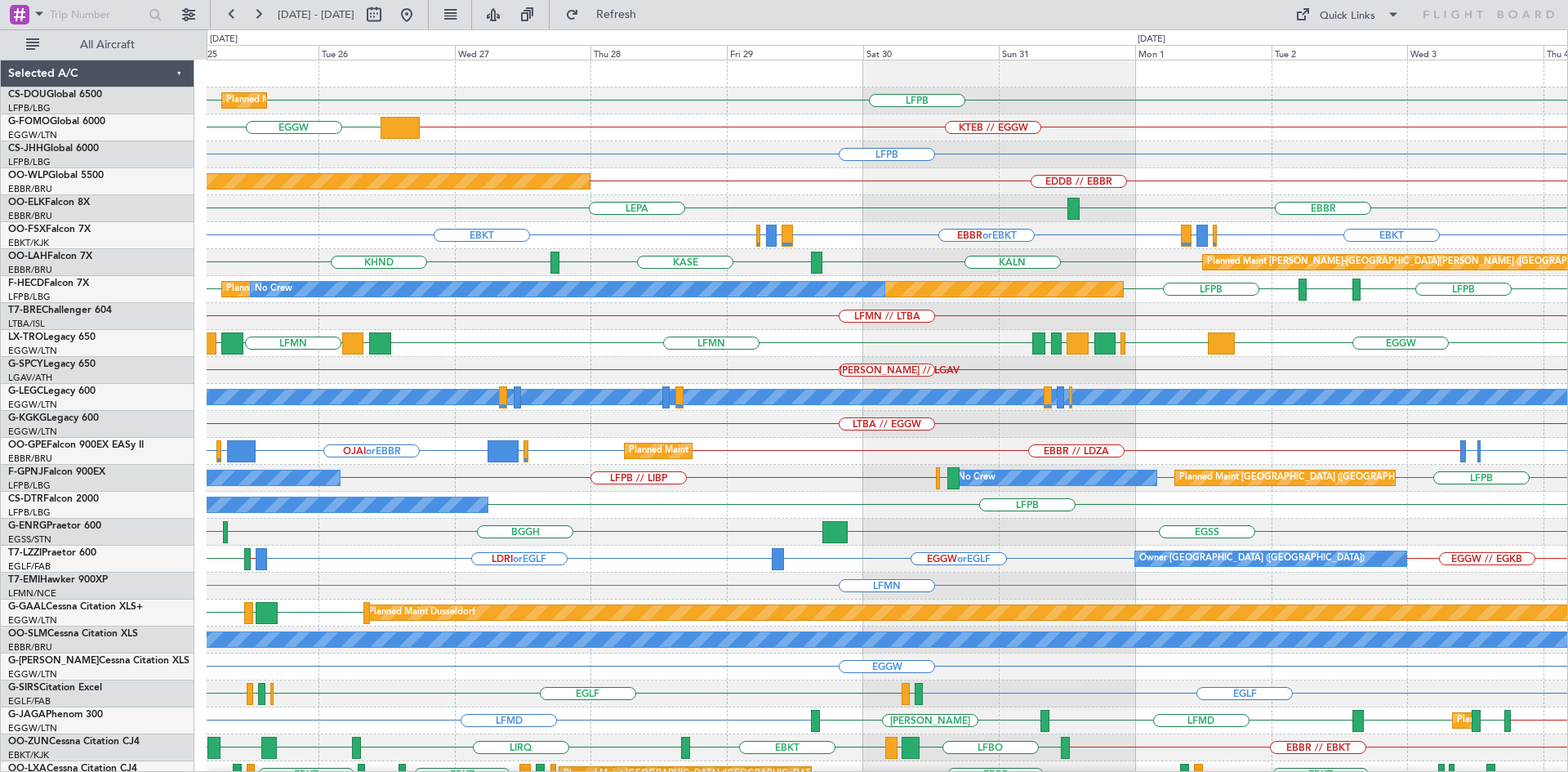
drag, startPoint x: 460, startPoint y: 8, endPoint x: 765, endPoint y: 138, distance: 331.5
click at [419, 8] on button at bounding box center [406, 14] width 26 height 26
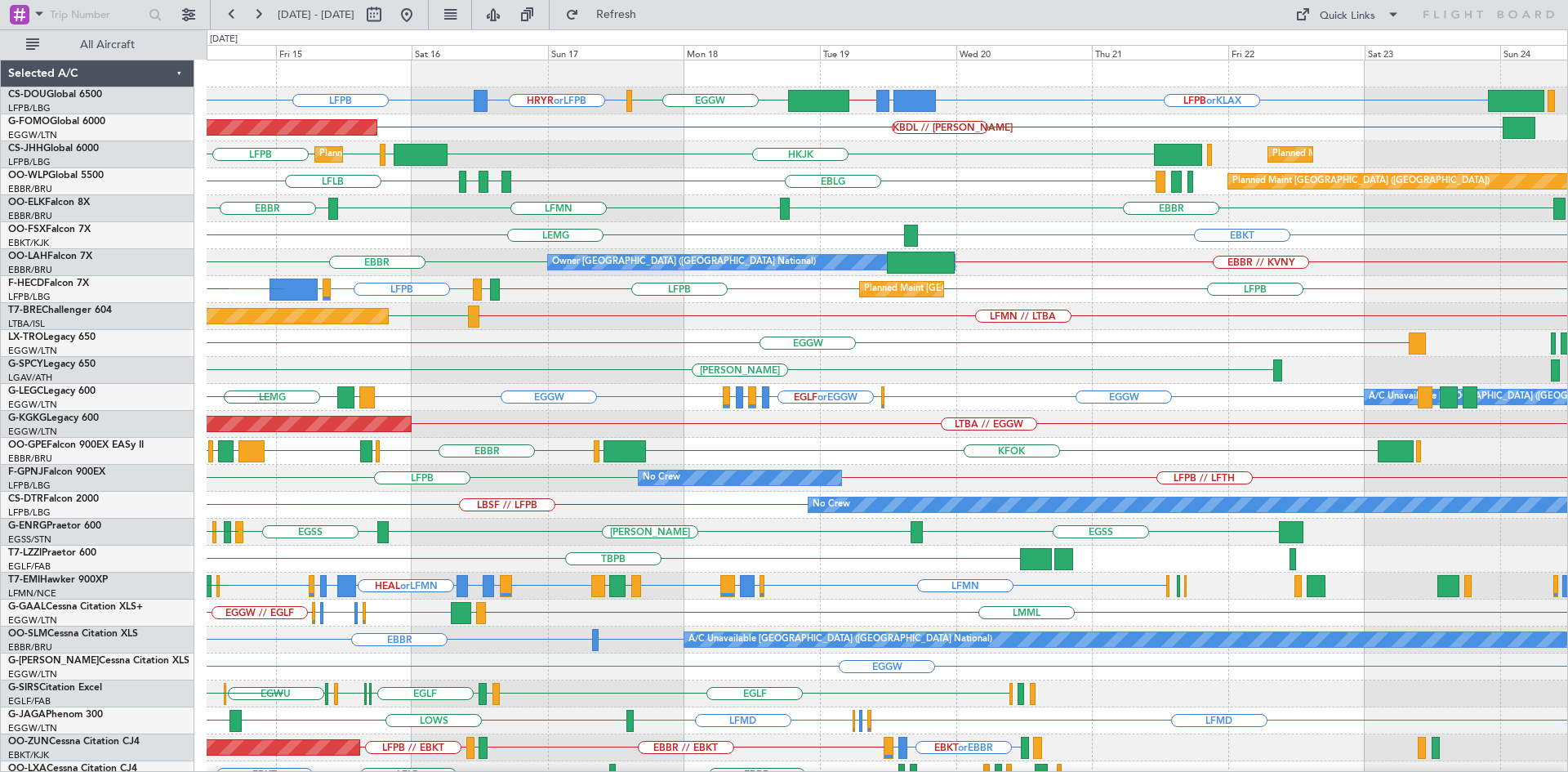
click at [650, 397] on div "HRYR or LFPB LFPB LFPB or KLAX FCBB or KLAX KLAX // HRYR EGGW LFPB FCBB or LFPB…" at bounding box center [887, 505] width 1360 height 889
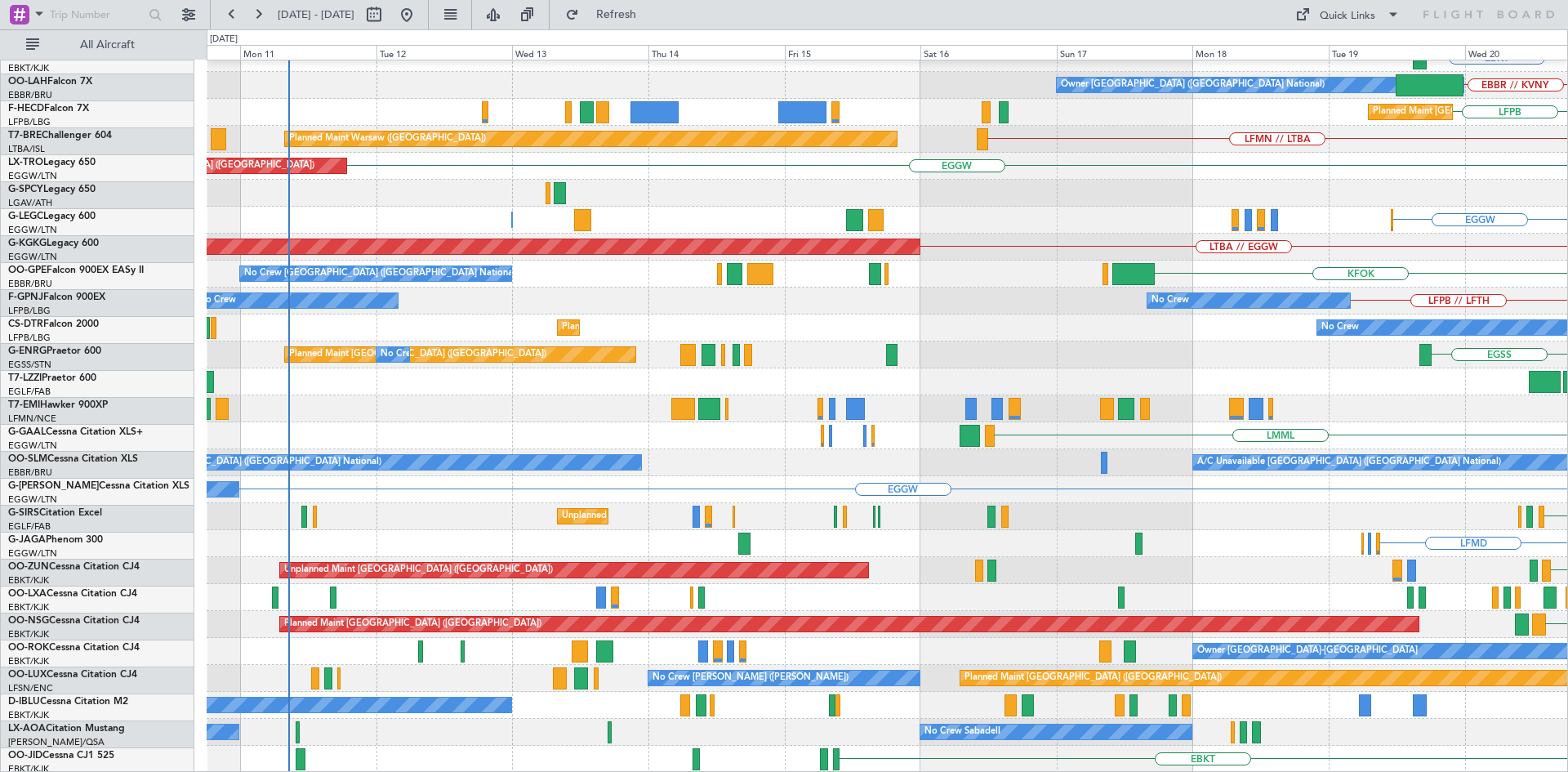
scroll to position [178, 0]
click at [1567, 43] on html "22 Aug 2025 - 01 Sep 2025 Refresh Quick Links All Aircraft EBBR EBKT EBBR // KV…" at bounding box center [784, 386] width 1568 height 772
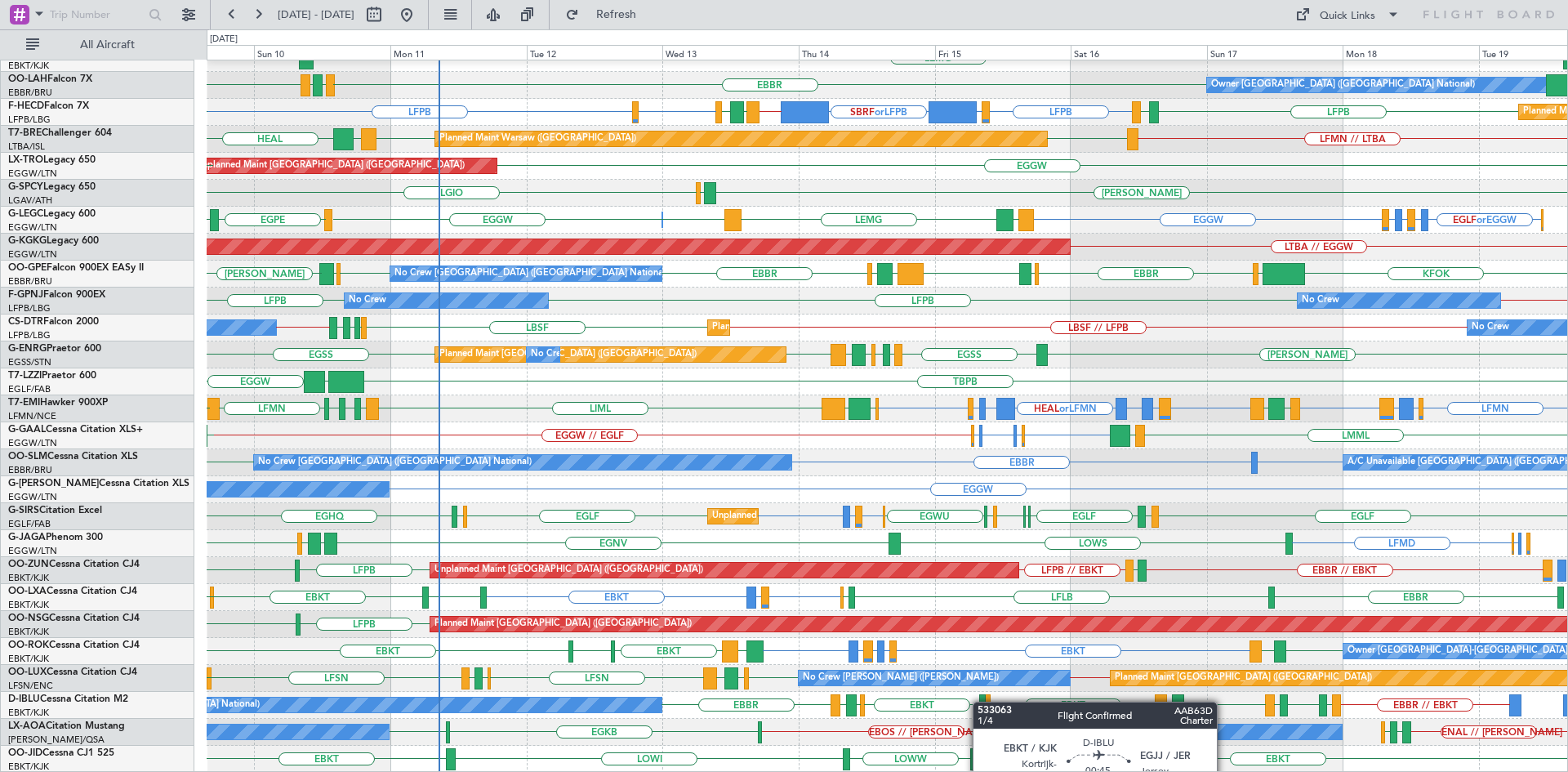
click at [981, 702] on div "EBBR LFMN EBBR LIRI LDDU LEMG EBKT Owner Brussels (Brussels National) EBBR EGPF…" at bounding box center [887, 328] width 1360 height 889
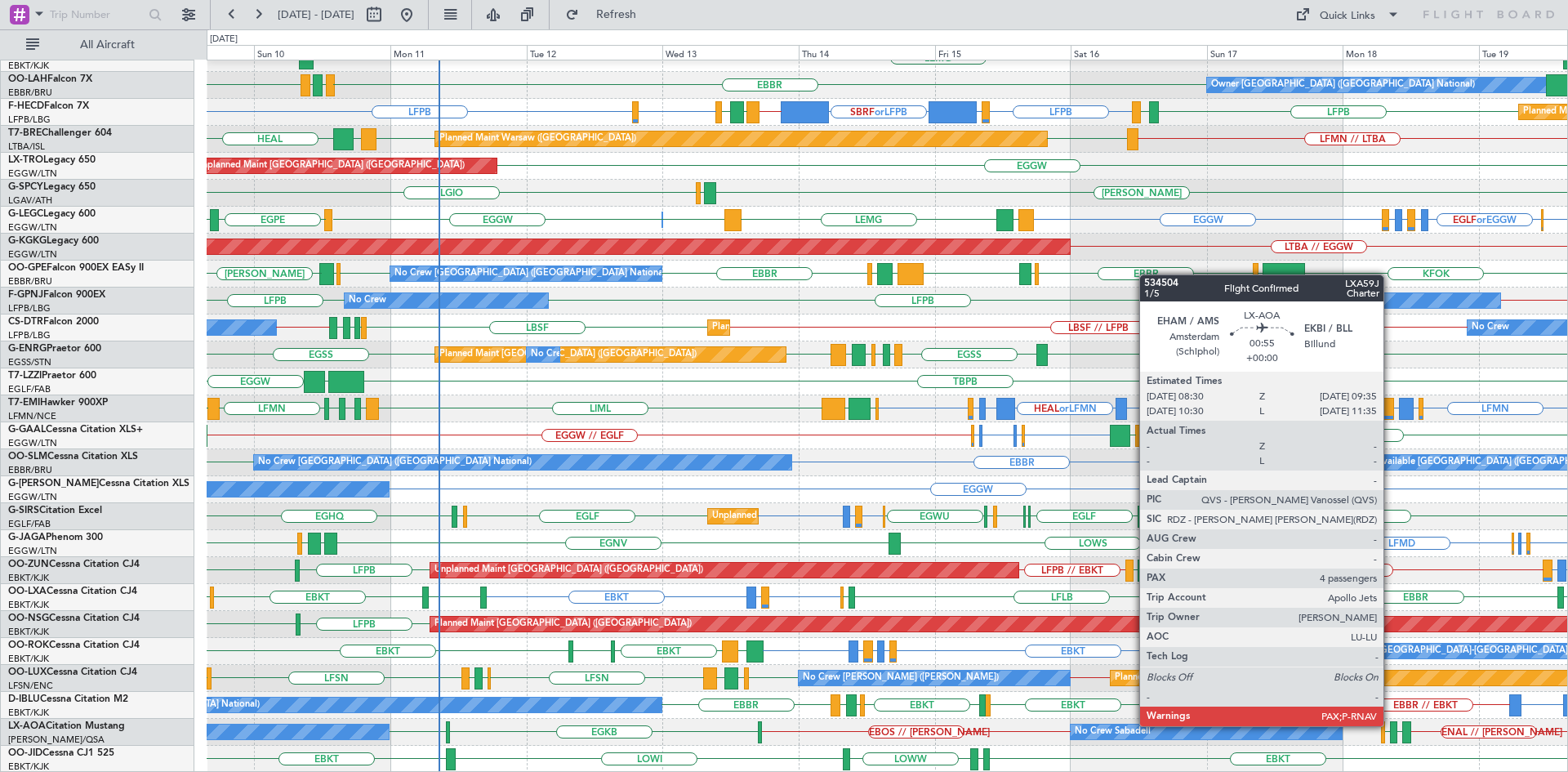
click at [1391, 724] on div at bounding box center [1393, 732] width 7 height 22
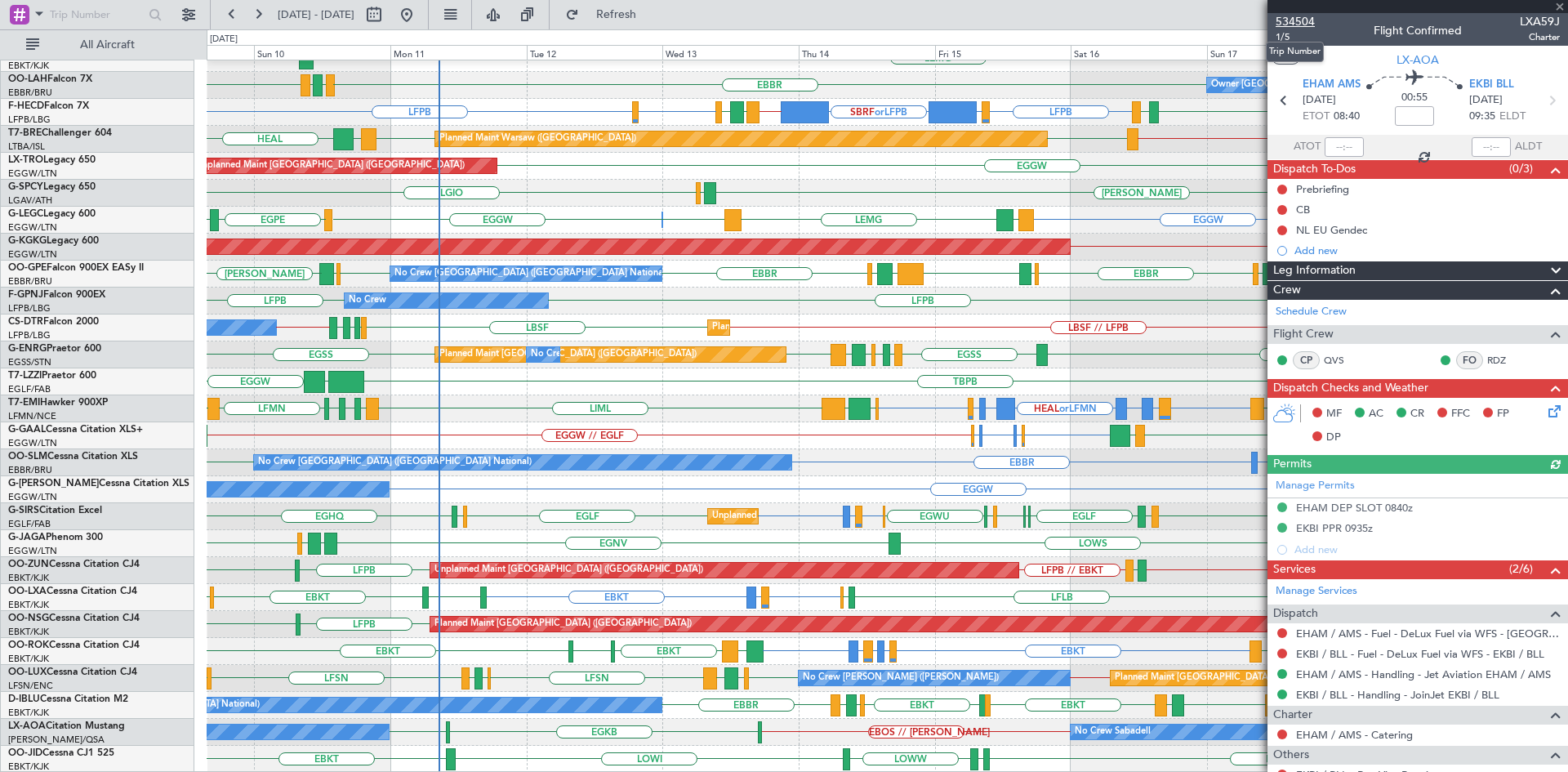
click at [1288, 23] on span "534504" at bounding box center [1295, 22] width 39 height 17
click at [1563, 3] on span at bounding box center [1560, 8] width 17 height 15
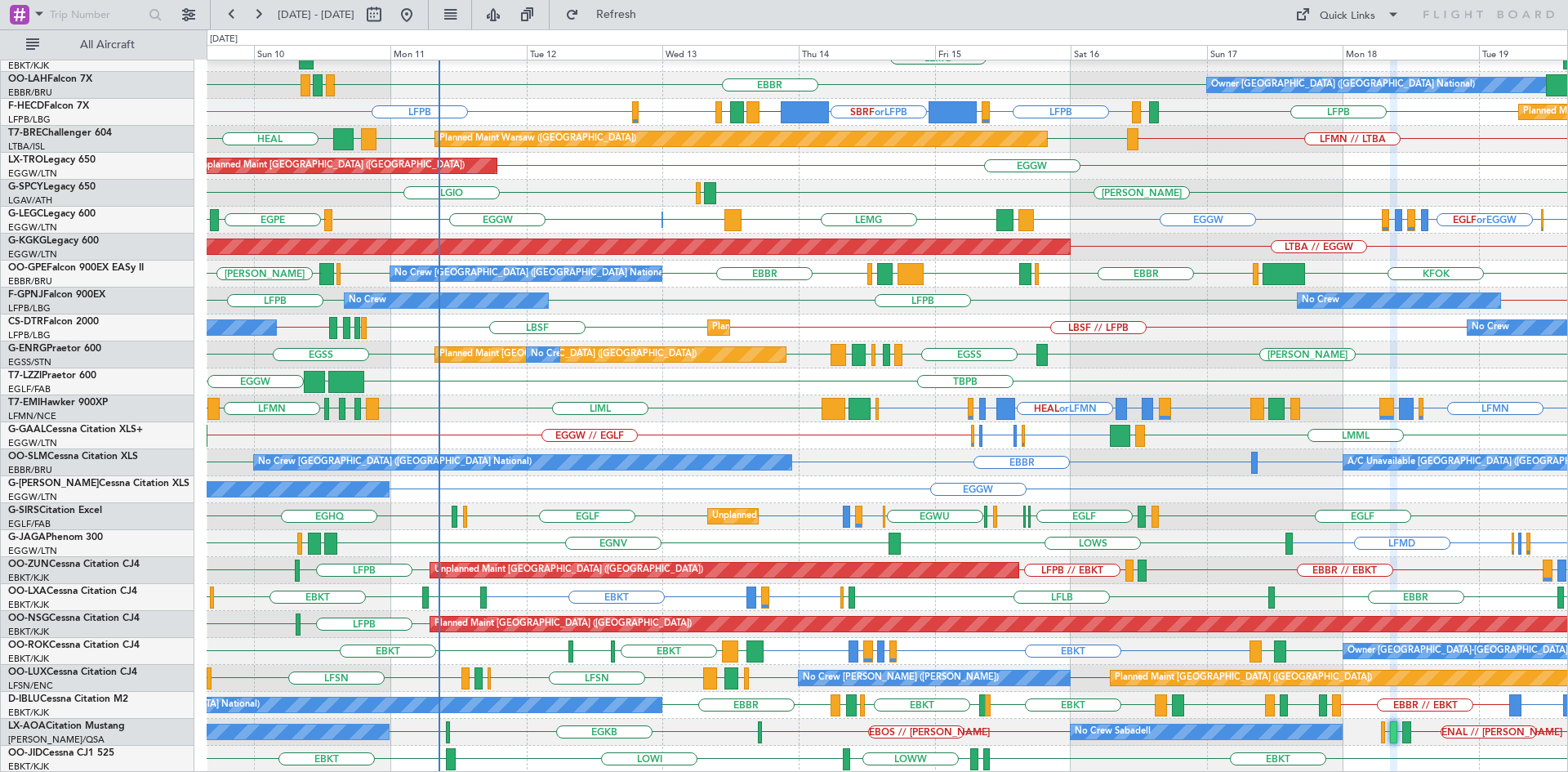
type input "0"
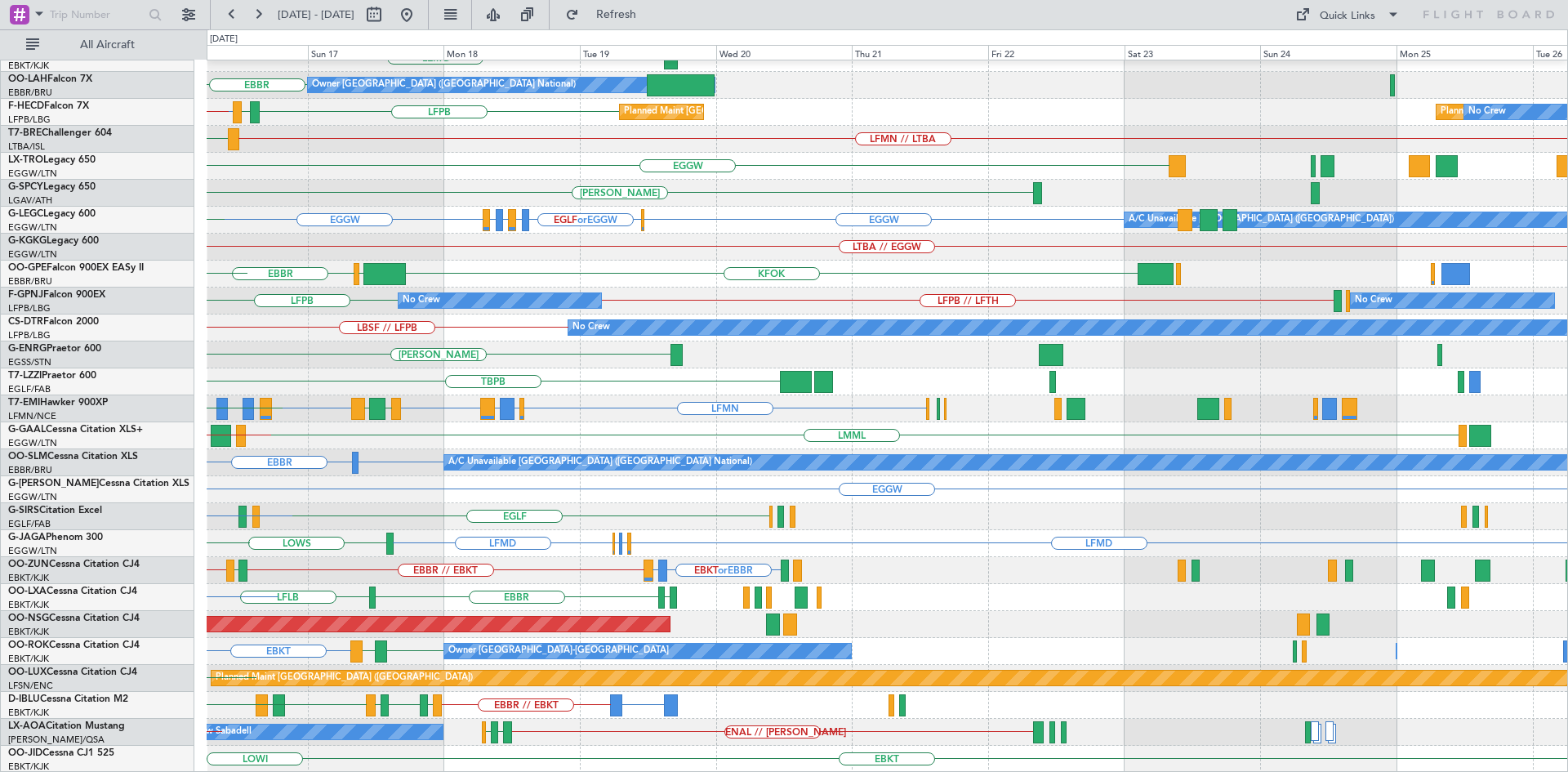
click at [344, 443] on div "EBBR LFMN EBBR LEMG EBBR Owner Brussels (Brussels National) LFPB LFPB LIEO Plan…" at bounding box center [887, 328] width 1360 height 889
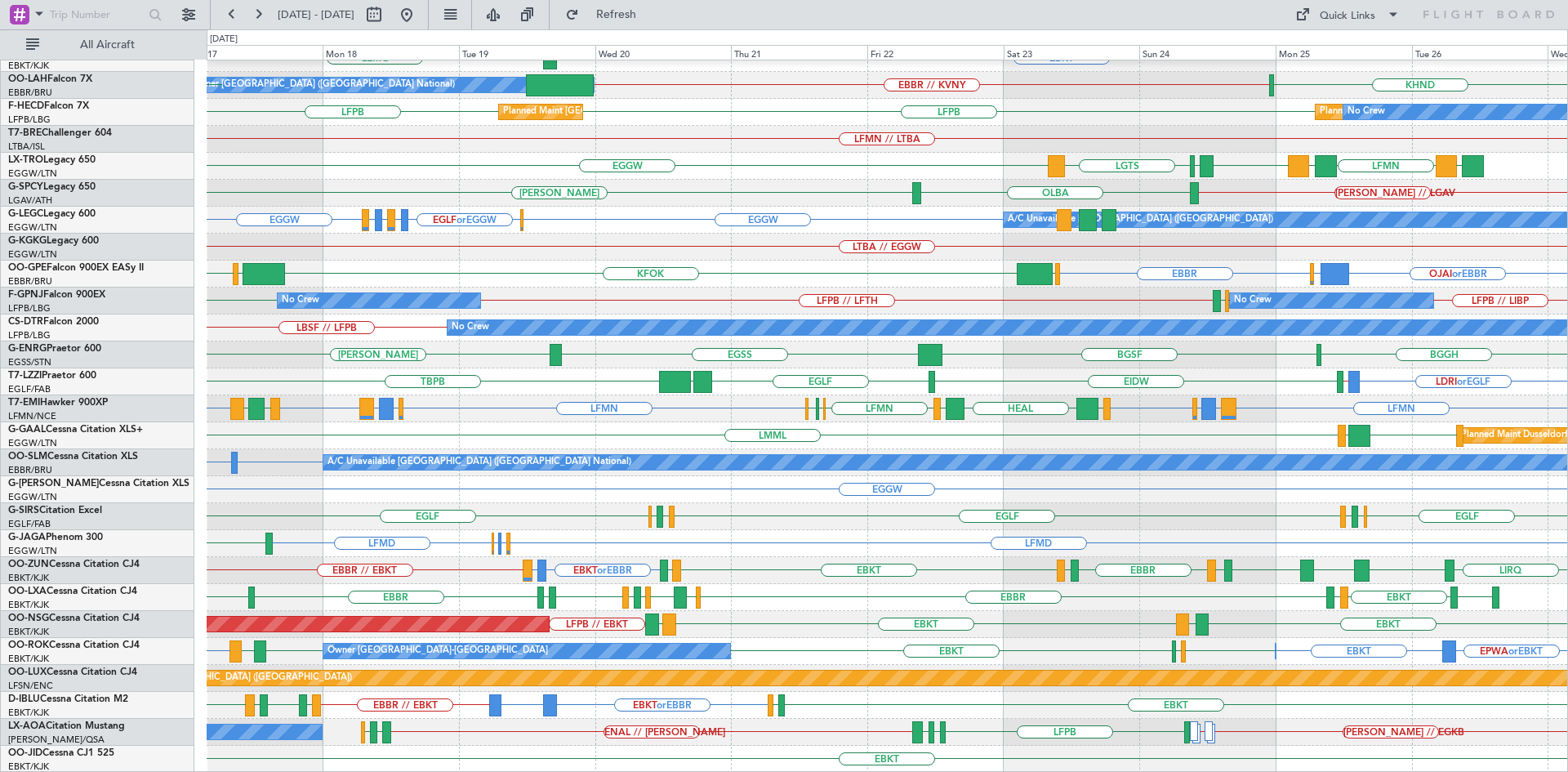
click at [1051, 692] on div "EBBR // EBKT EBKT or EBBR EPWA or EBBR EBKT LFMT LFSN LFMT EBKT EGJJ LFKF EBKT" at bounding box center [887, 705] width 1360 height 27
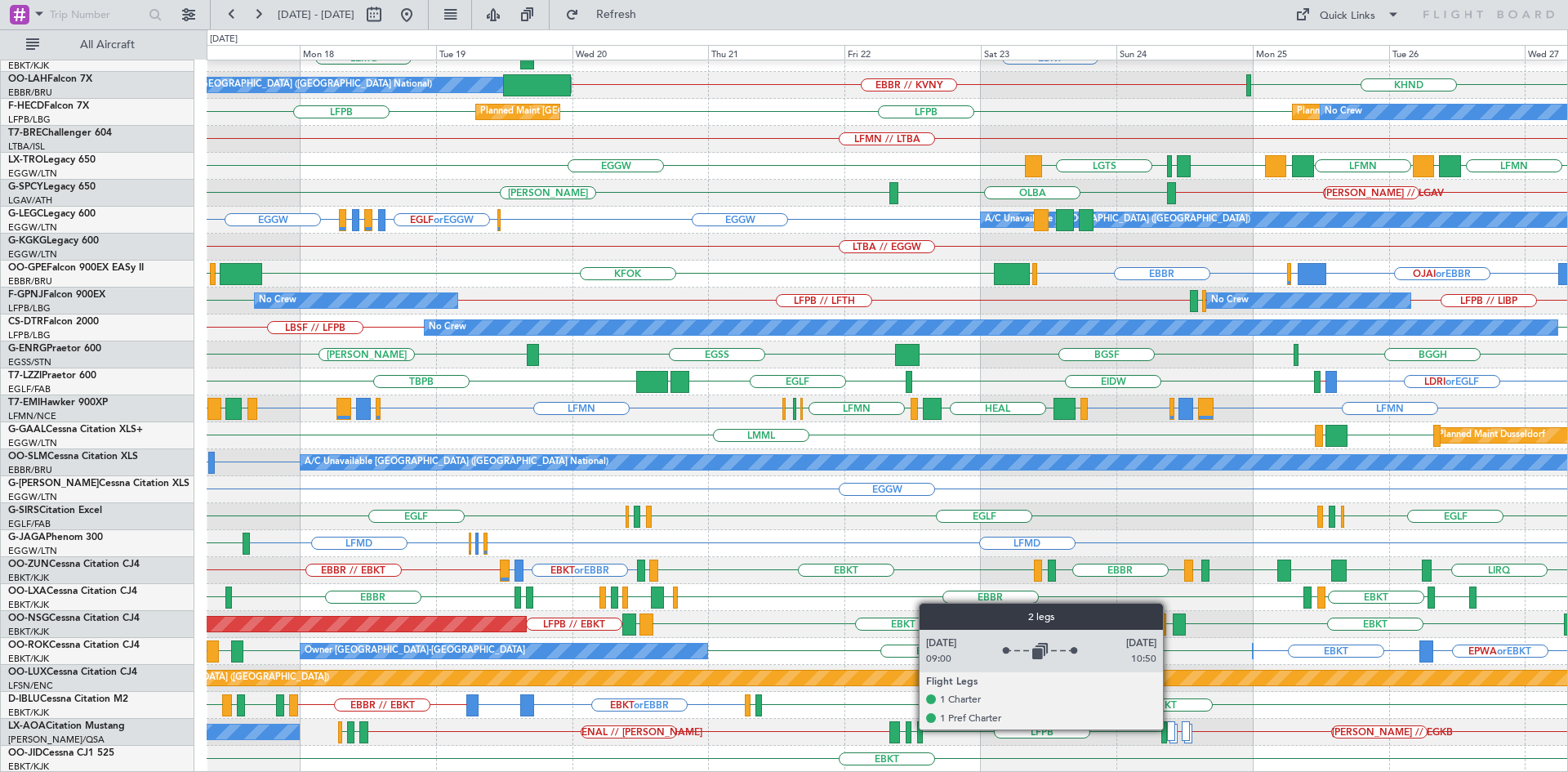
click at [1170, 728] on div at bounding box center [1171, 730] width 8 height 19
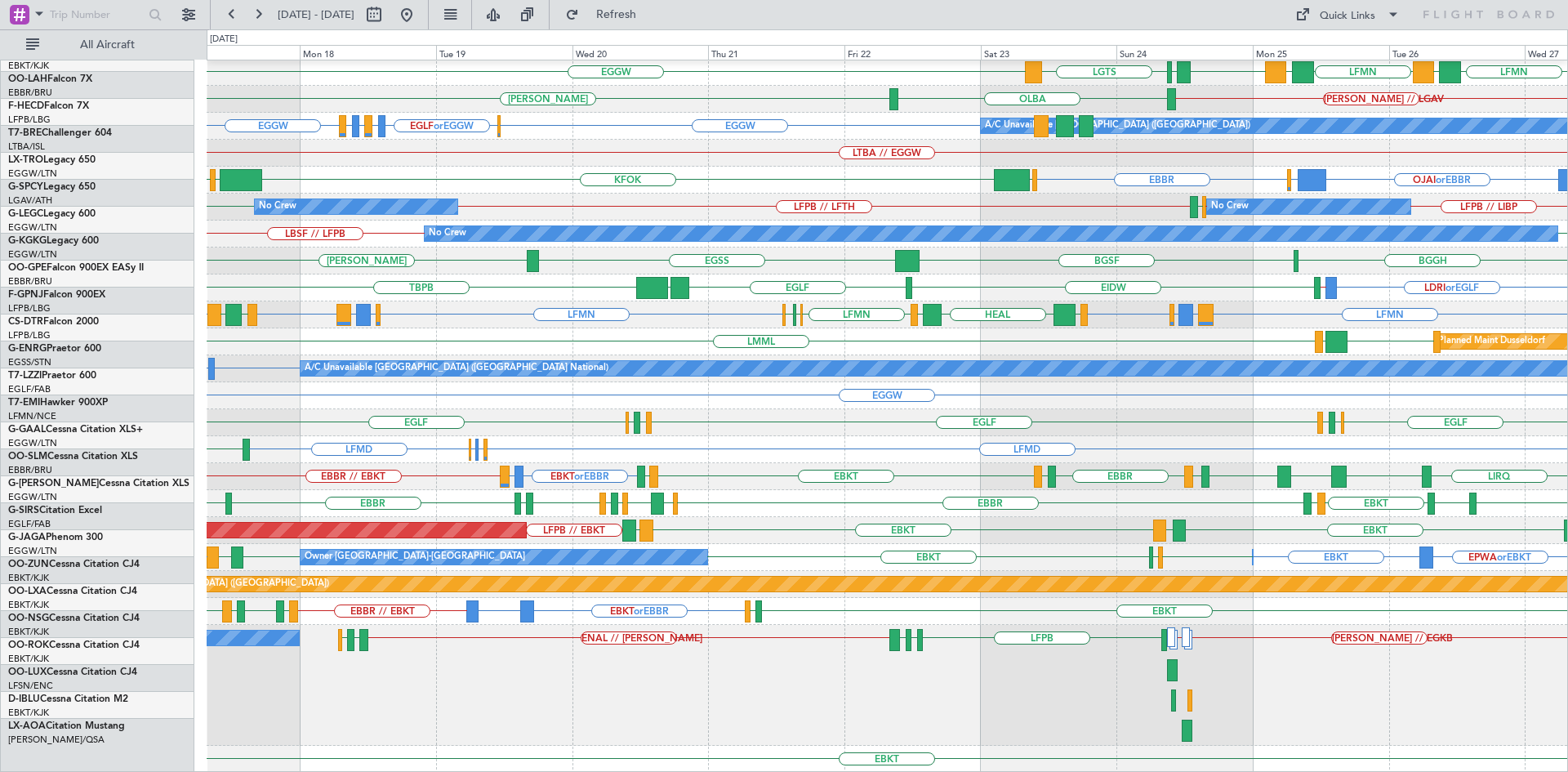
scroll to position [271, 0]
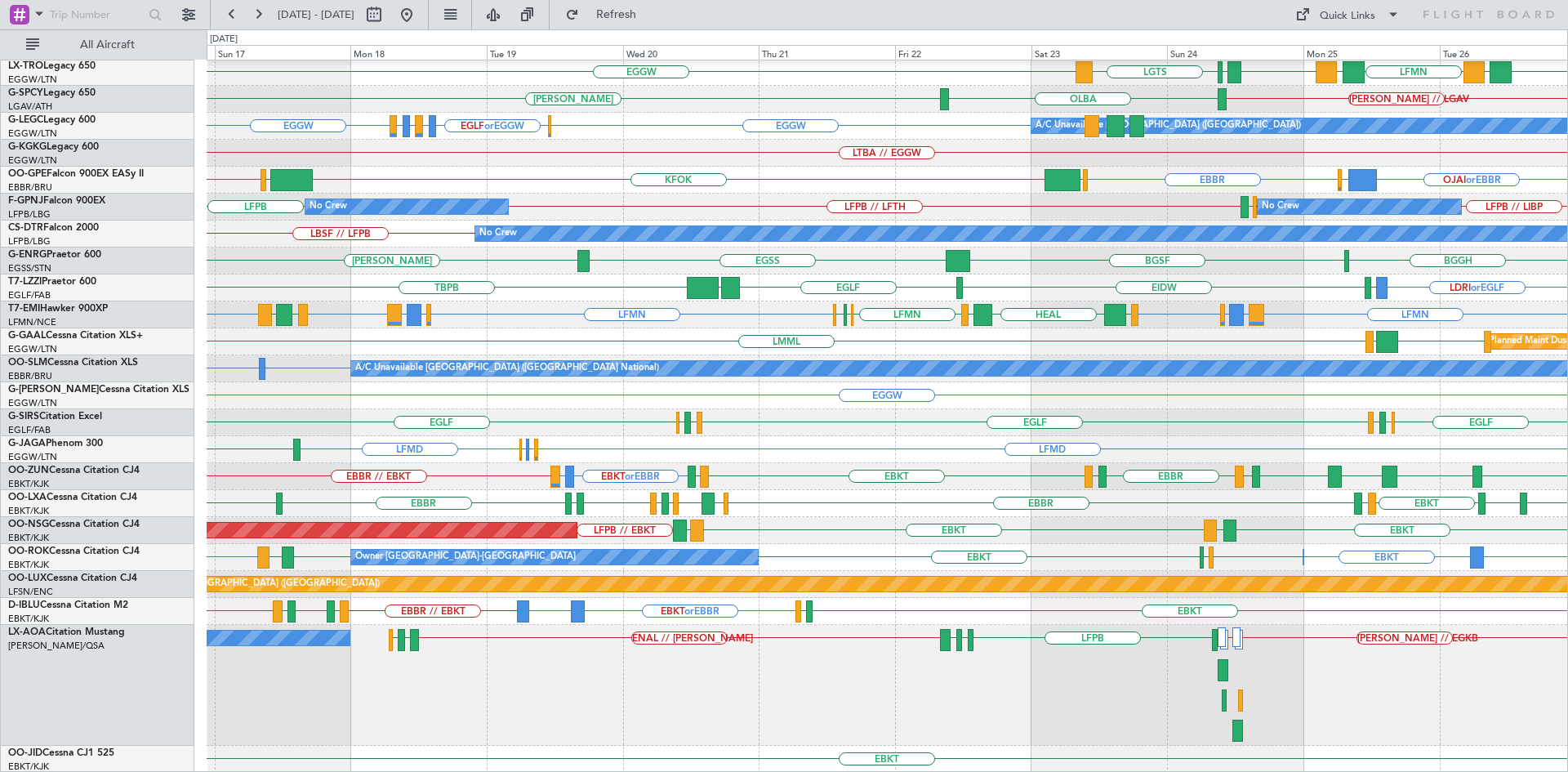
click at [1000, 520] on div "EBKT LDSP EBKT LDSP LFPB // EBKT Planned Maint Paris (Le Bourget)" at bounding box center [887, 531] width 1360 height 27
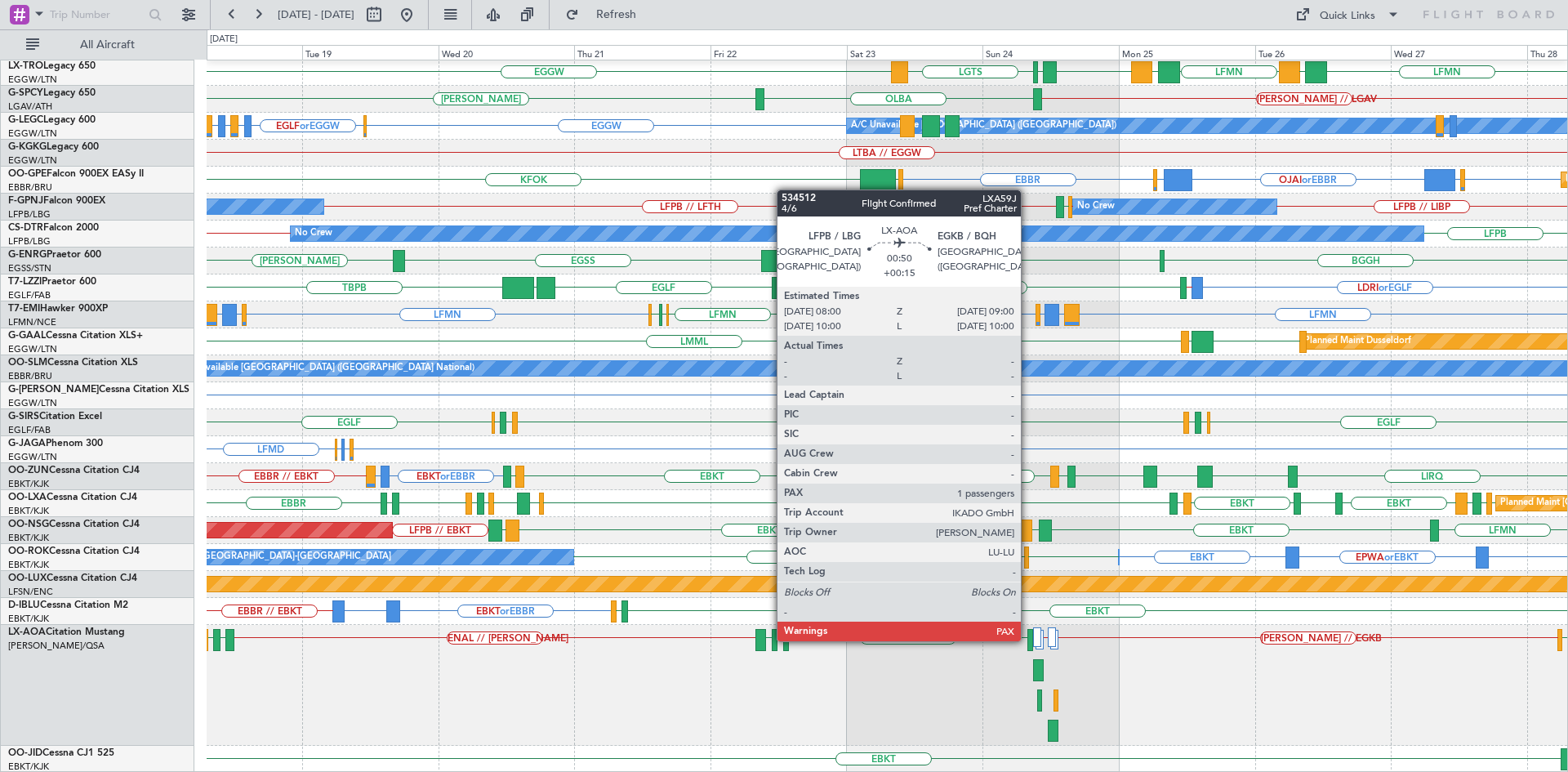
click at [1028, 640] on div at bounding box center [1030, 640] width 6 height 22
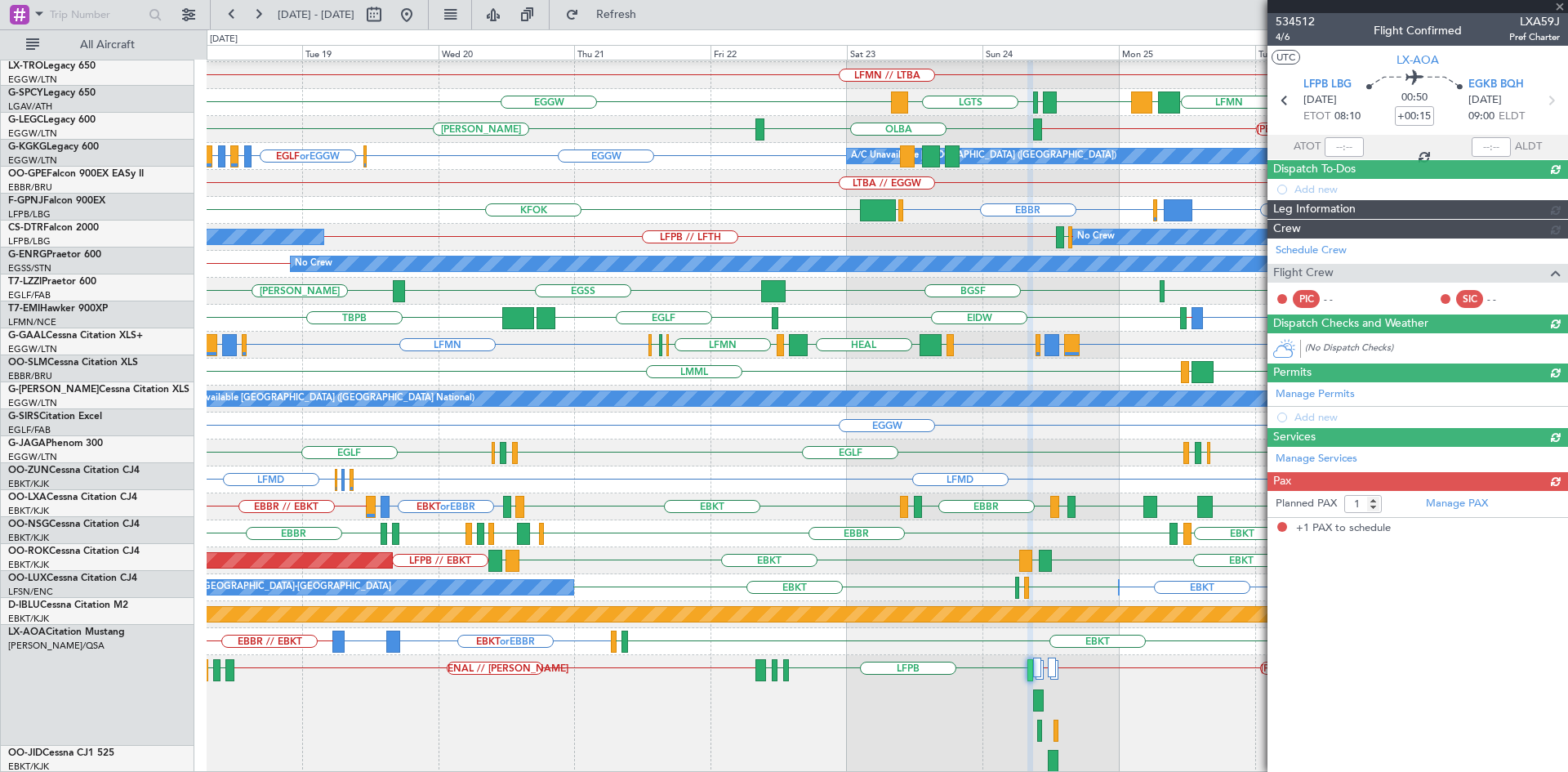
scroll to position [241, 0]
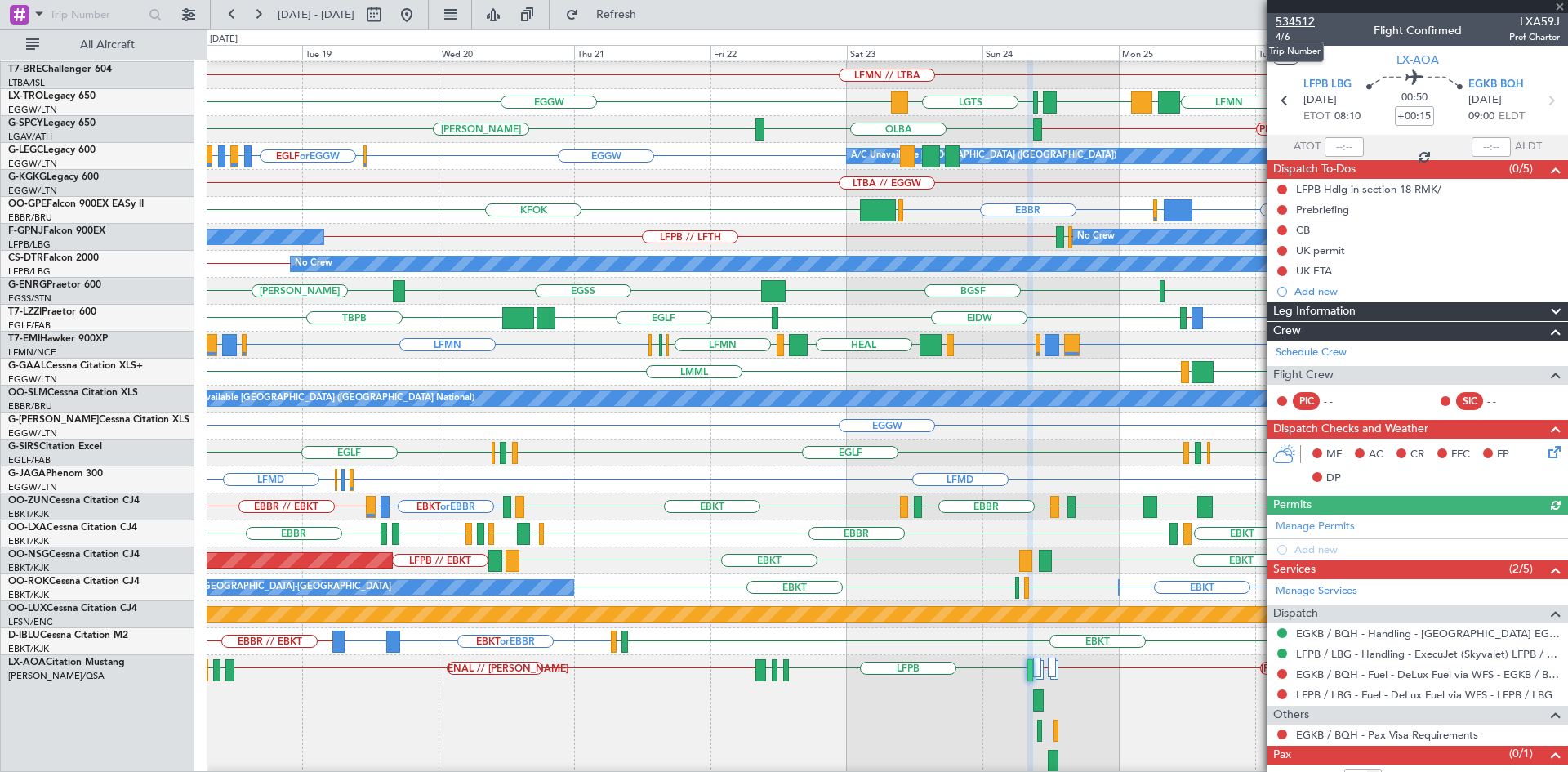
click at [1305, 19] on span "534512" at bounding box center [1295, 22] width 39 height 17
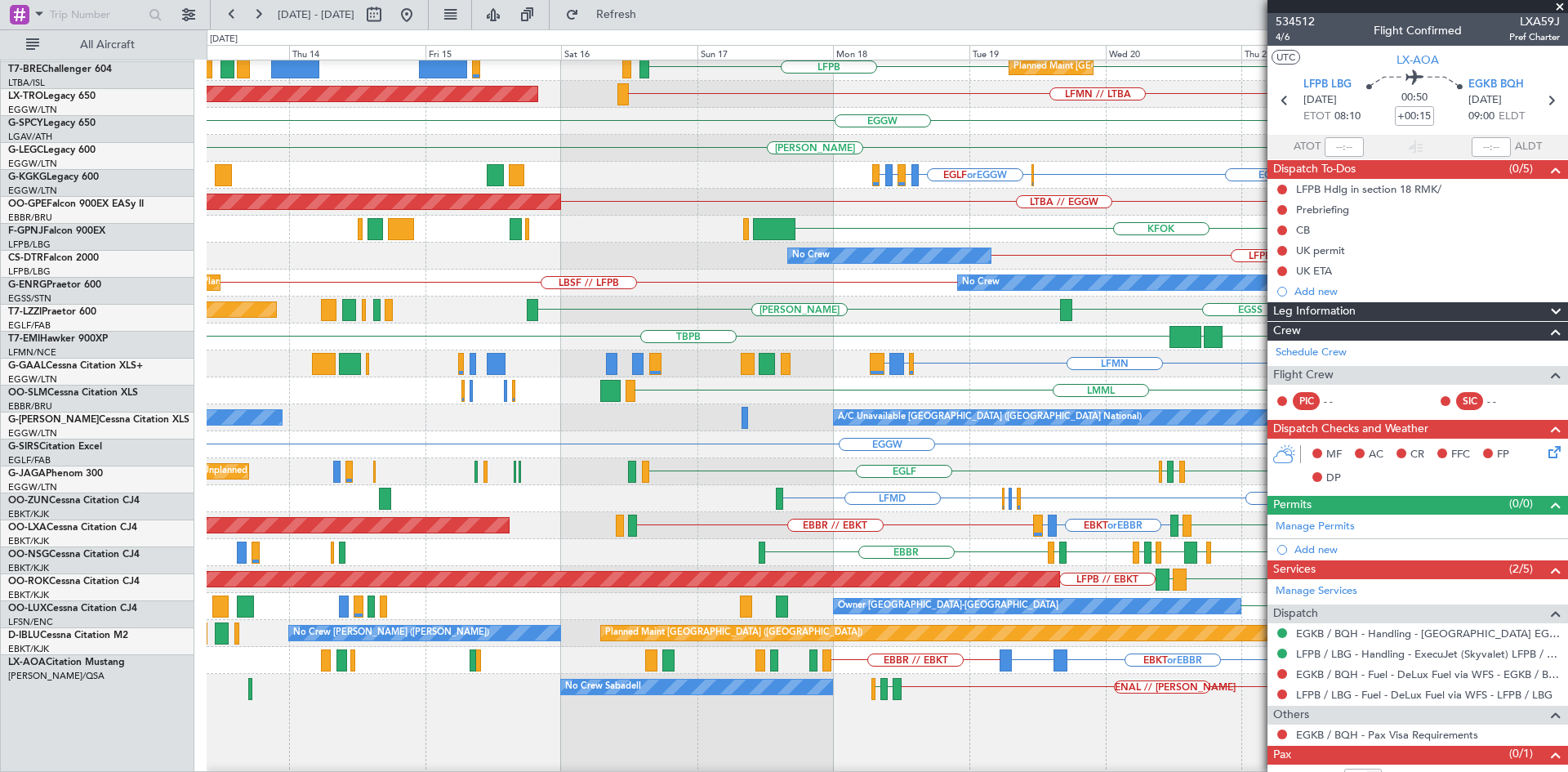
scroll to position [224, 0]
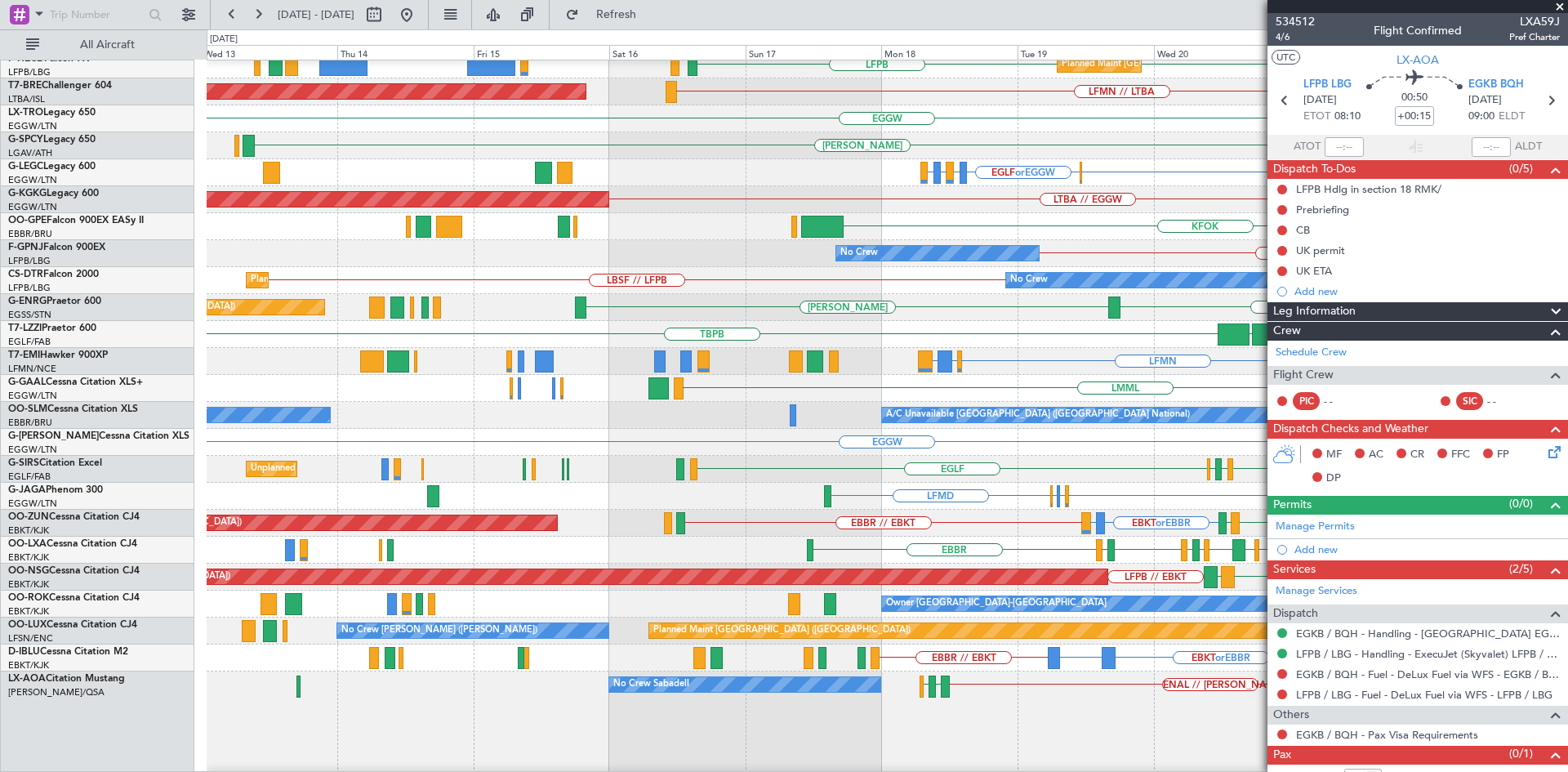
click at [1293, 489] on fb-app "18 Aug 2025 - 28 Aug 2025 Refresh Quick Links All Aircraft EBBR // KVNY Owner B…" at bounding box center [784, 392] width 1568 height 759
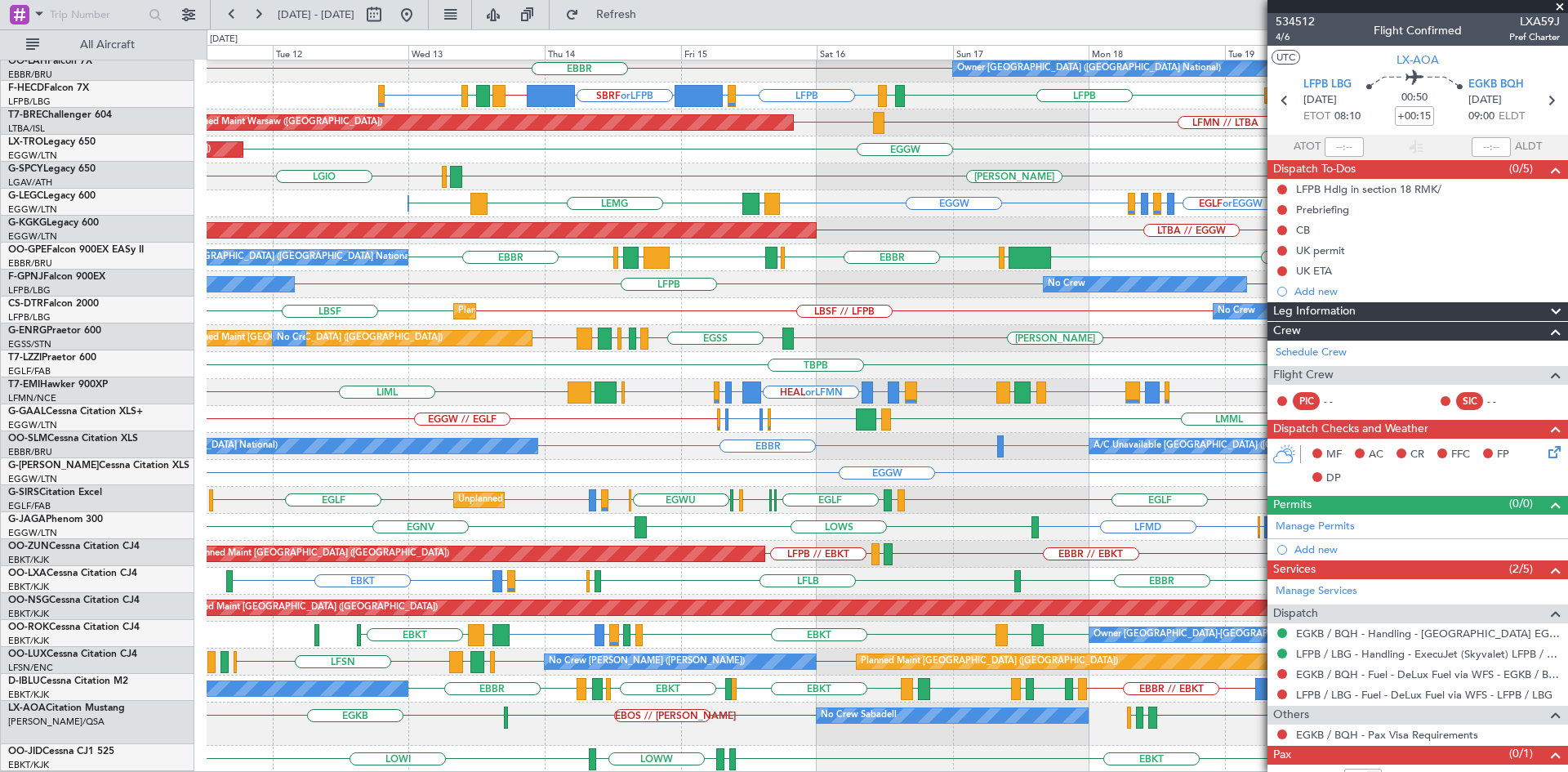
scroll to position [193, 0]
click at [1561, 9] on span at bounding box center [1560, 8] width 17 height 15
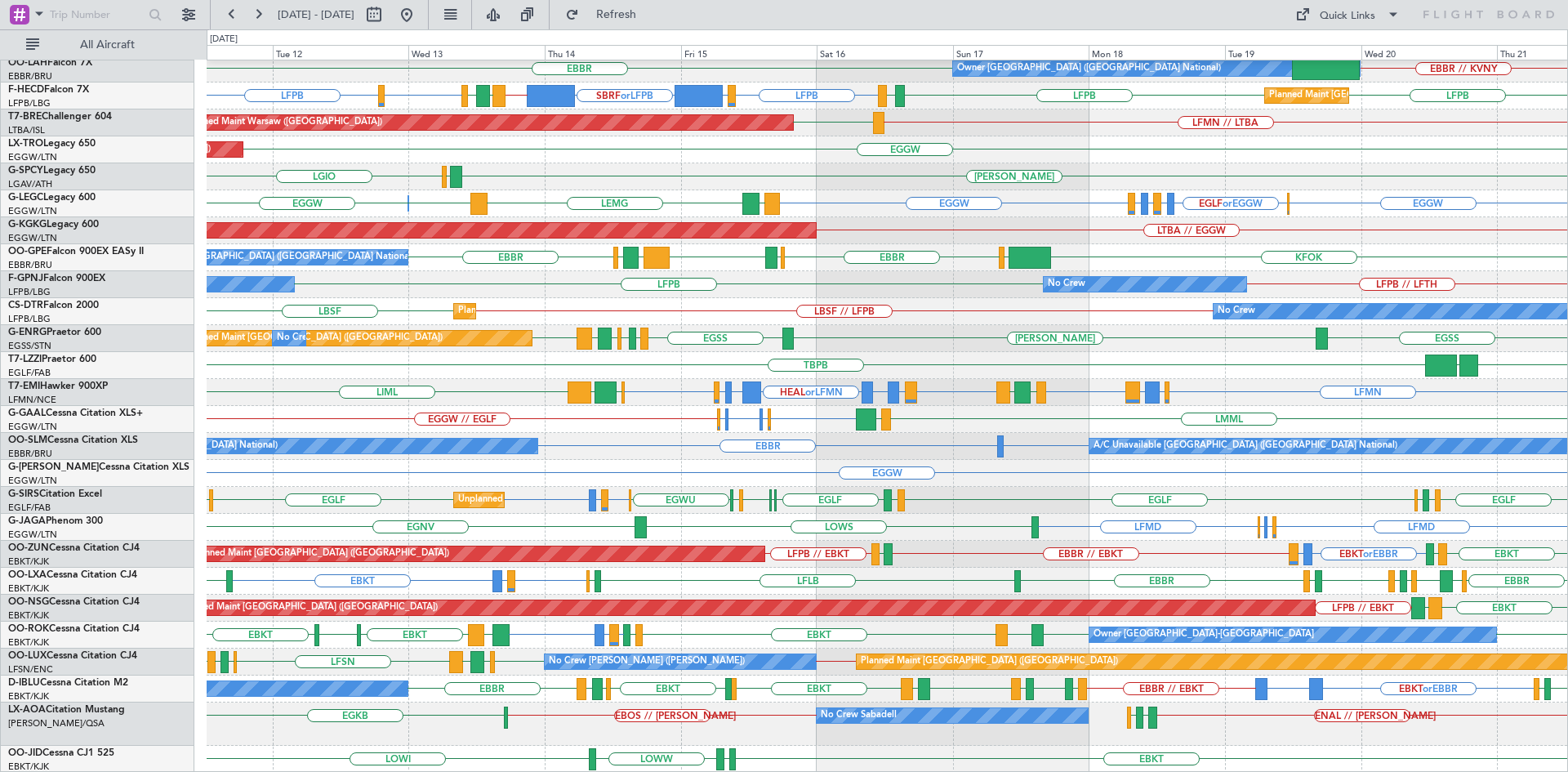
type input "0"
click at [321, 325] on div "LBSF // LFPB LBSF No Crew Planned Maint Sofia No Crew" at bounding box center [887, 311] width 1360 height 27
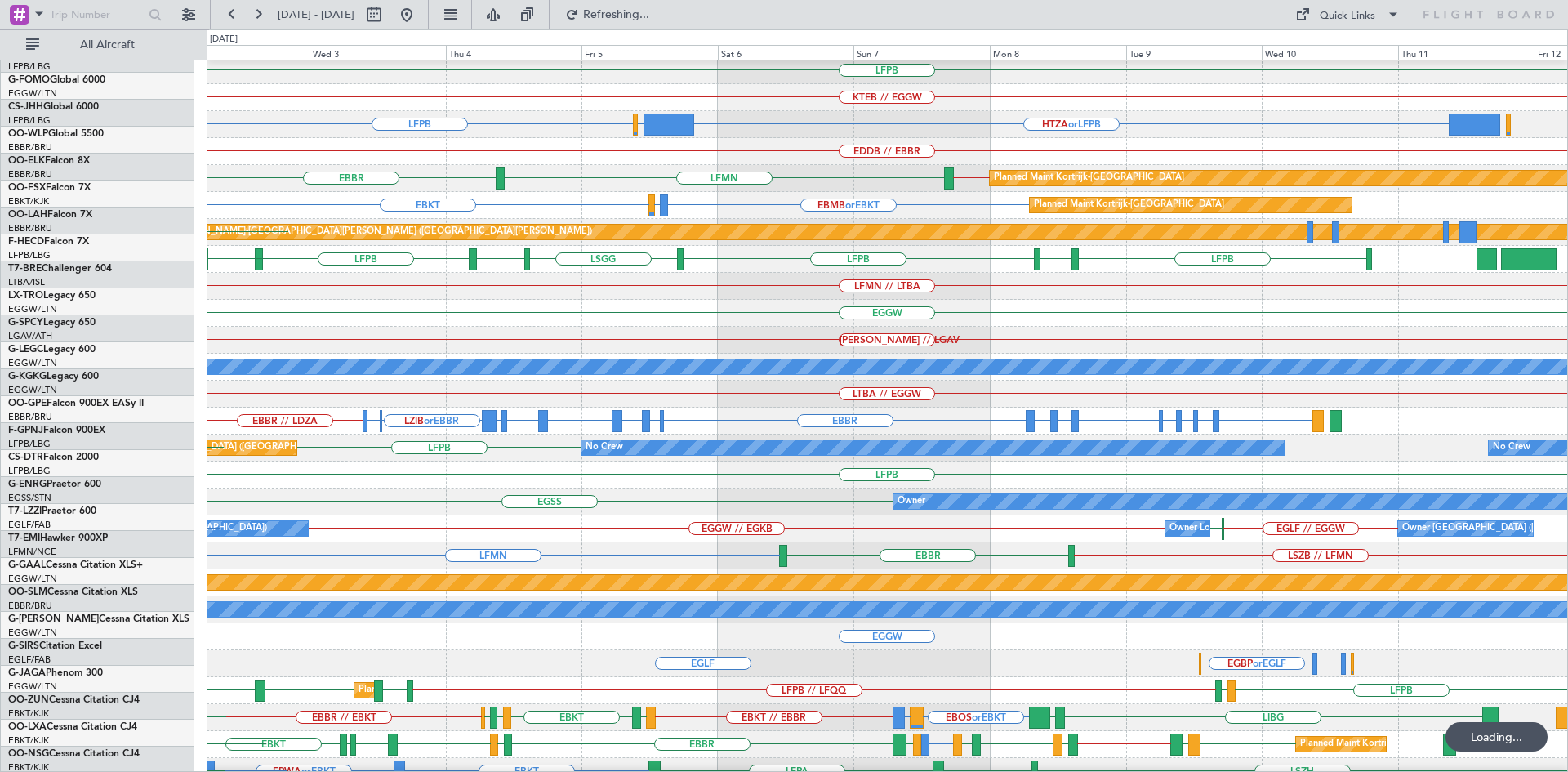
scroll to position [33, 0]
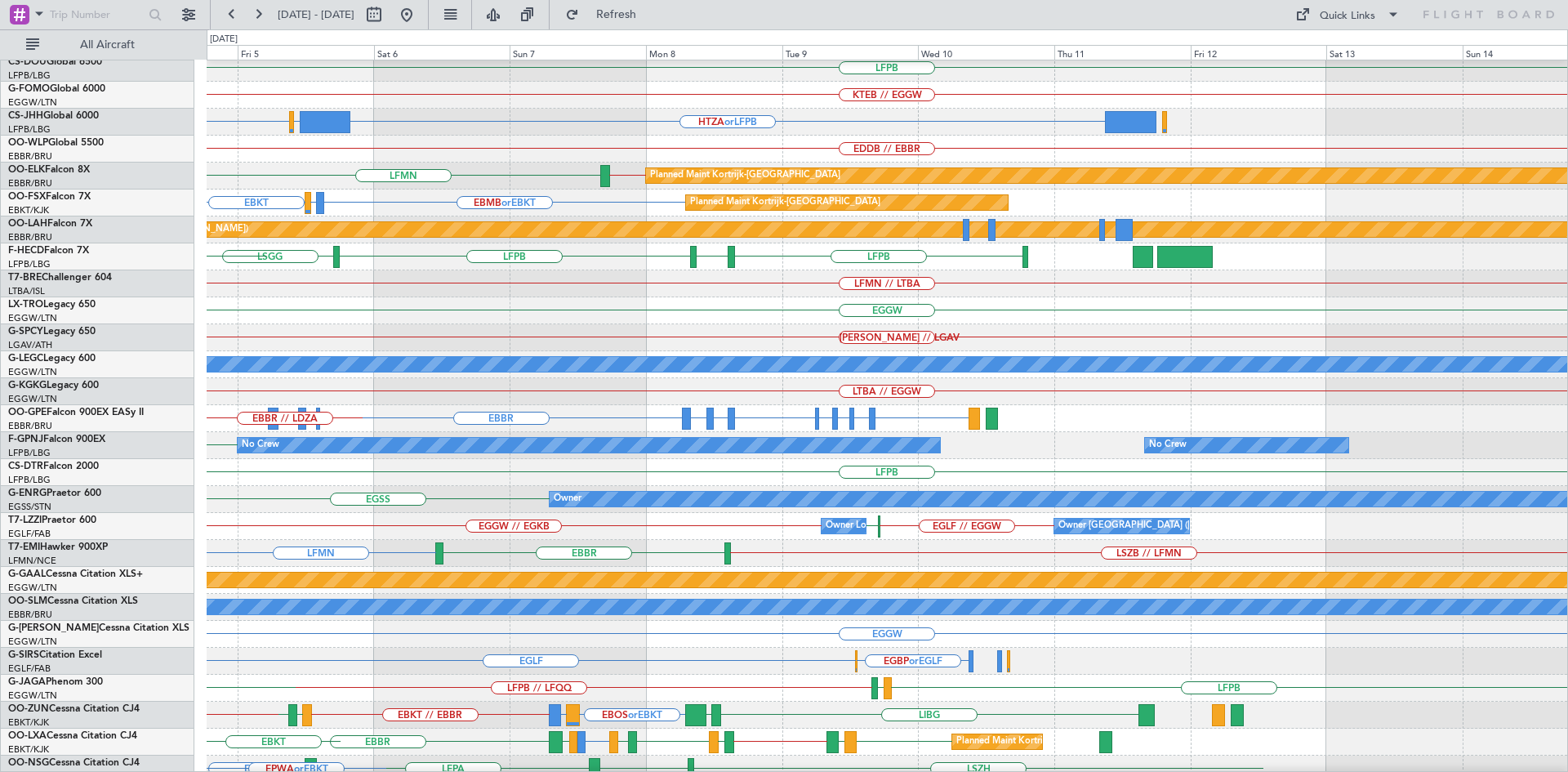
click at [434, 313] on div "EGGW" at bounding box center [887, 311] width 1360 height 27
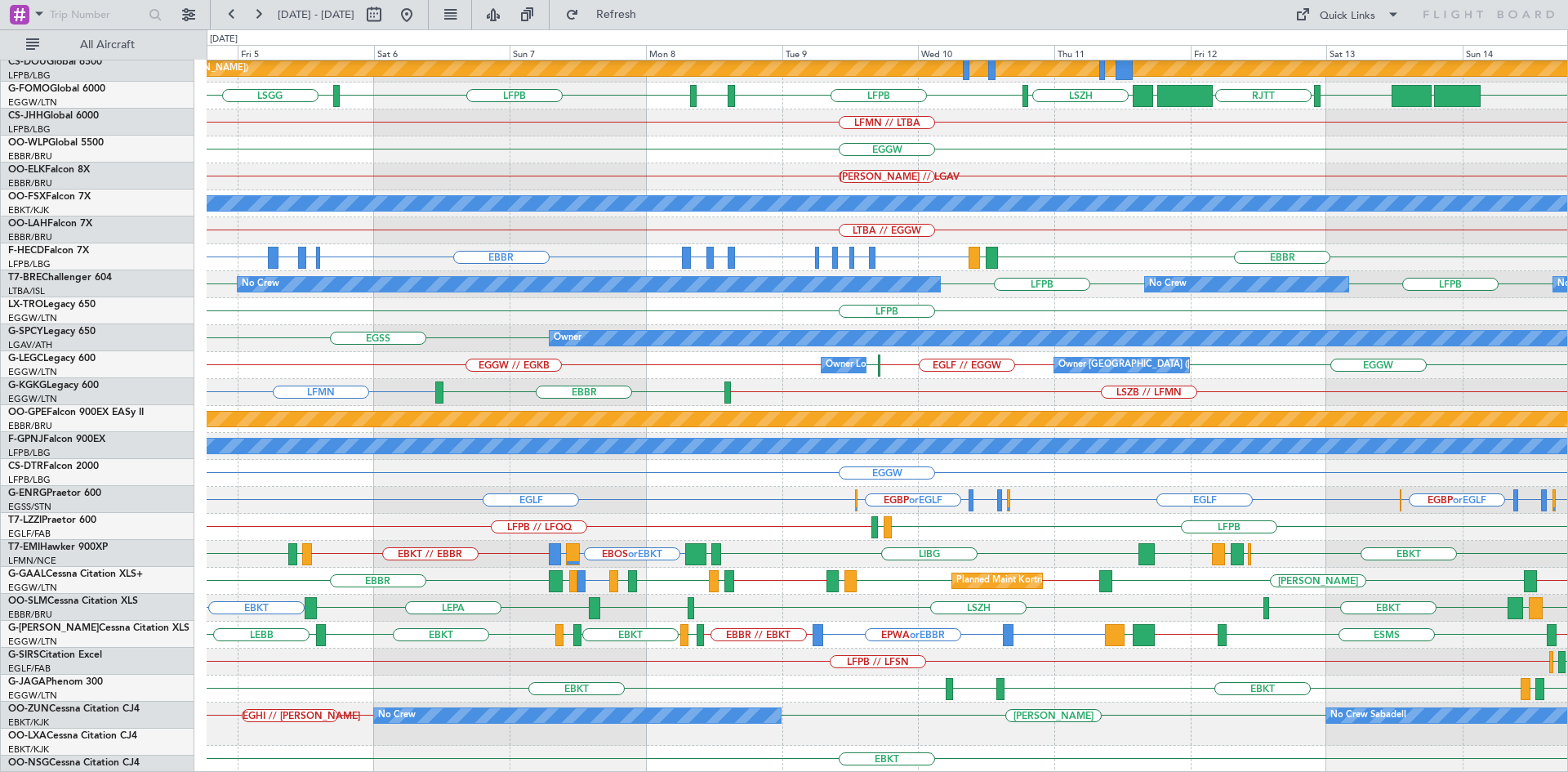
scroll to position [193, 0]
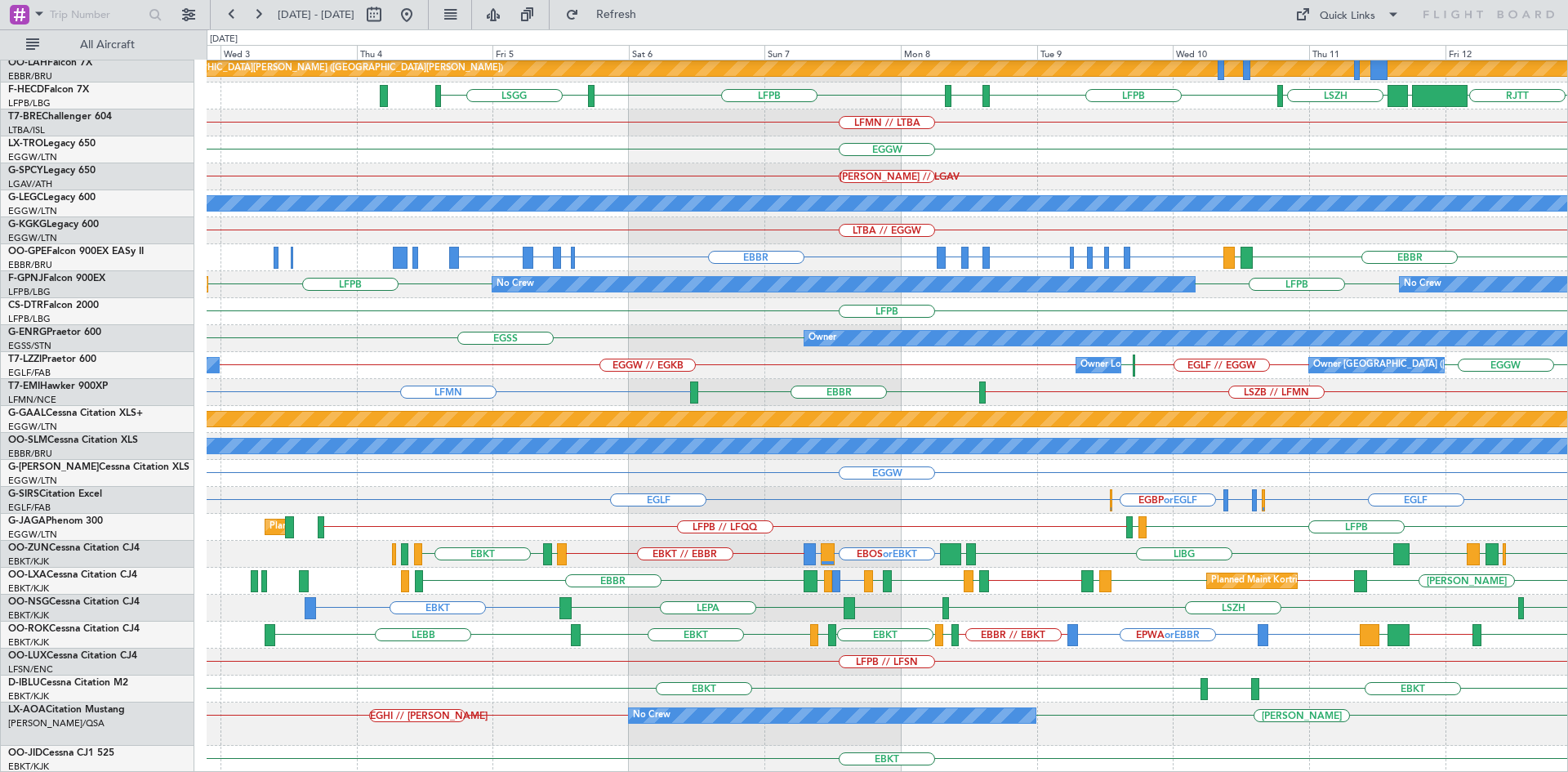
click at [892, 623] on div "EBMB or EBKT LSZH or EBKT EBKT EBKT Planned Maint Kortrijk-Wevelgem Planned Mai…" at bounding box center [887, 320] width 1360 height 906
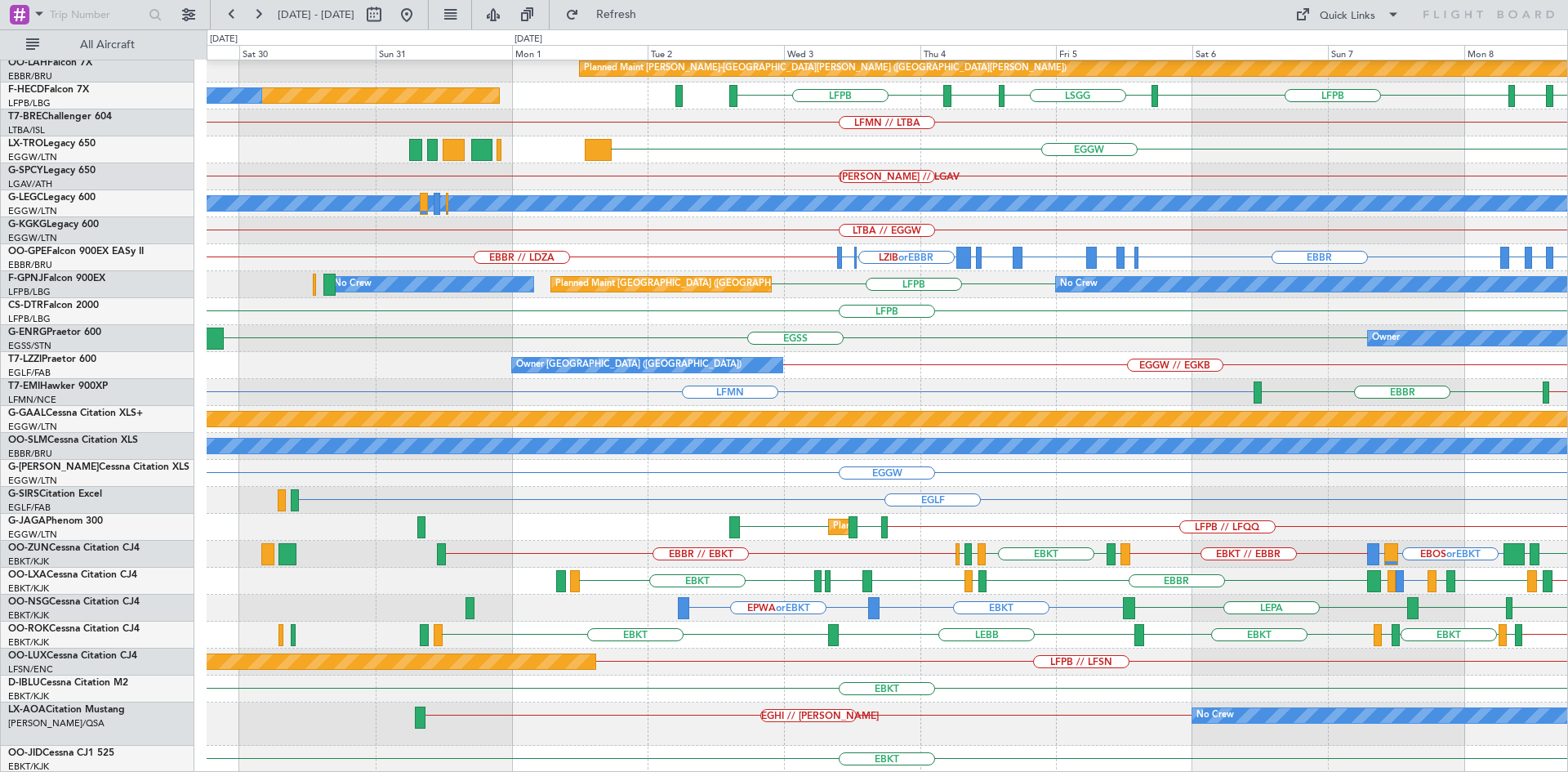
click at [1163, 478] on div "Planned Maint Kortrijk-Wevelgem EBMB or EBKT LSZH or EBKT EBKT EBKT Planned Mai…" at bounding box center [887, 320] width 1360 height 906
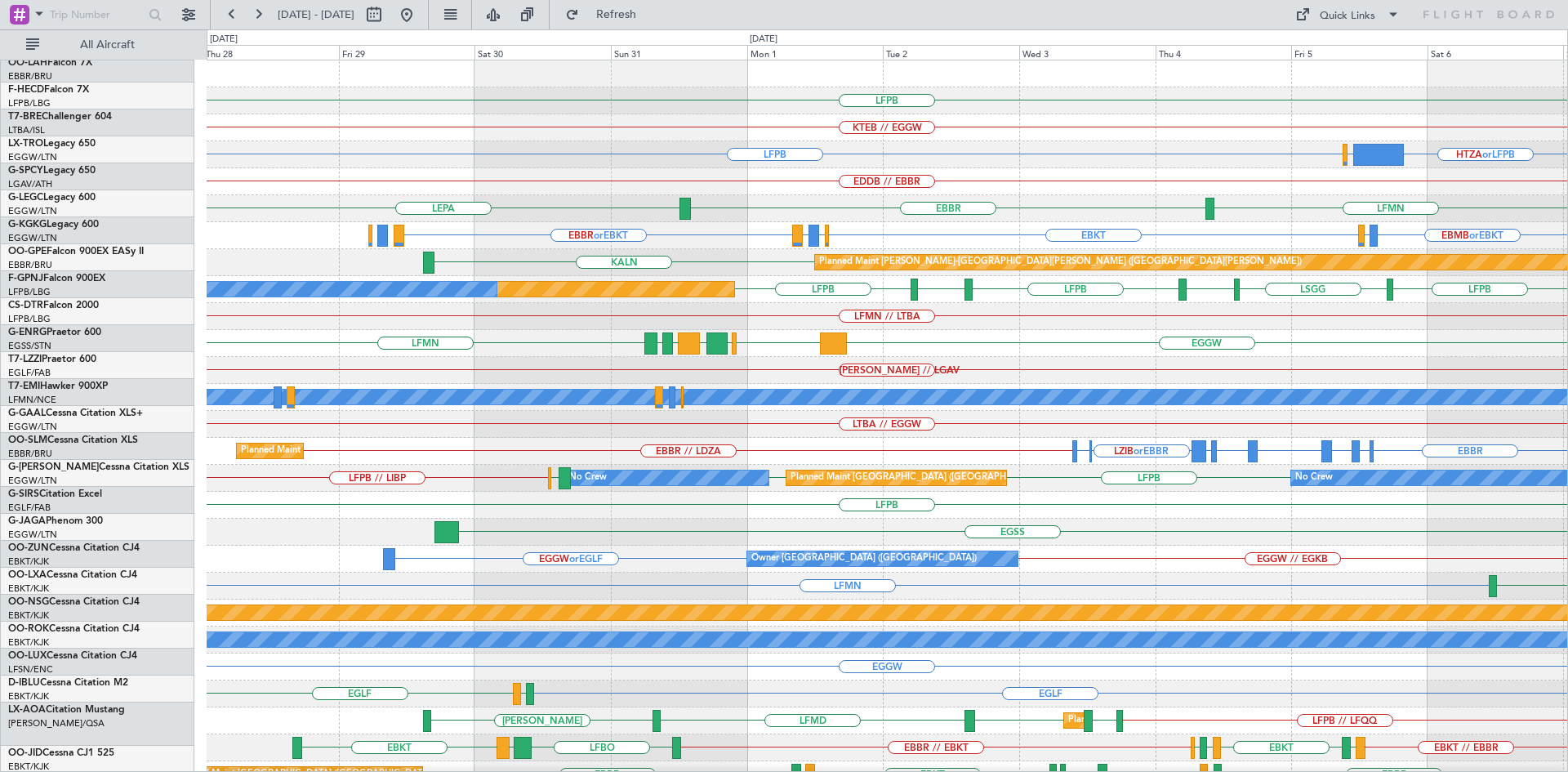
scroll to position [0, 0]
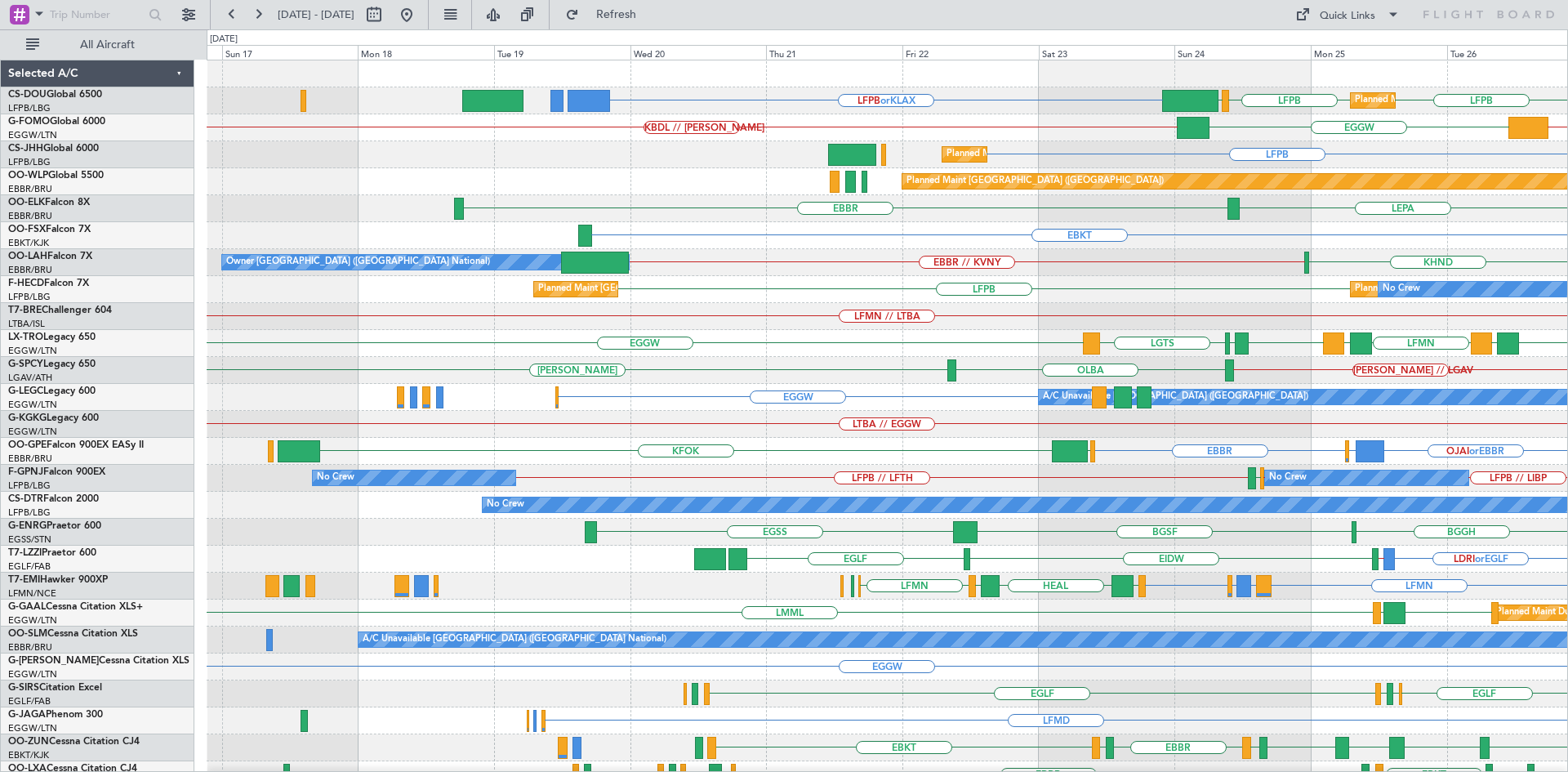
click at [1562, 554] on div "LFPB or KLAX LFPB LFPB EGGW Planned Maint Paris (Le Bourget) KTEB // EGGW EGGW …" at bounding box center [887, 552] width 1360 height 984
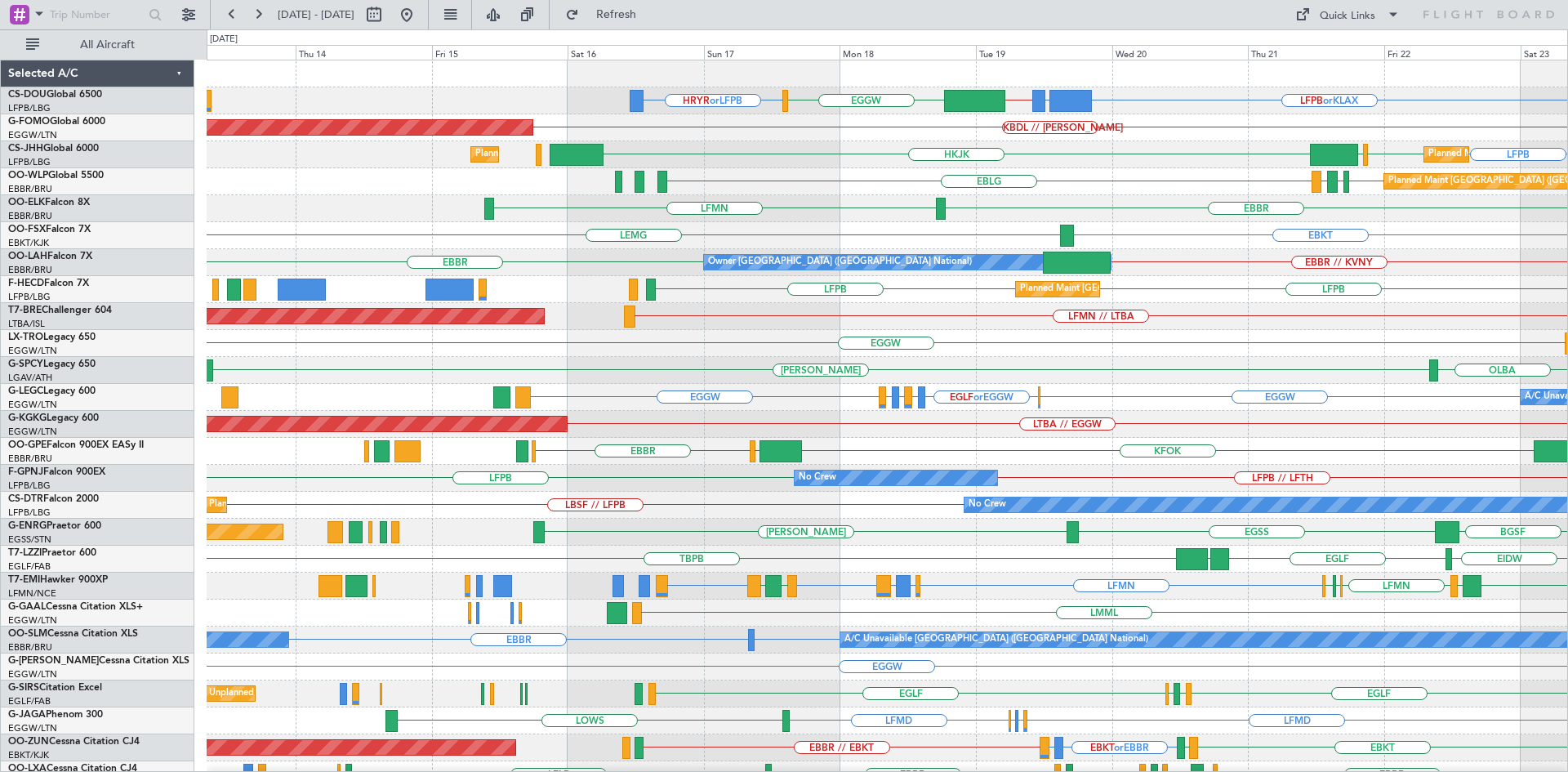
click at [1320, 548] on div "EIDW TBPB EGLF LPAZ EGLF // EGGW LDRI or EGLF" at bounding box center [887, 559] width 1360 height 27
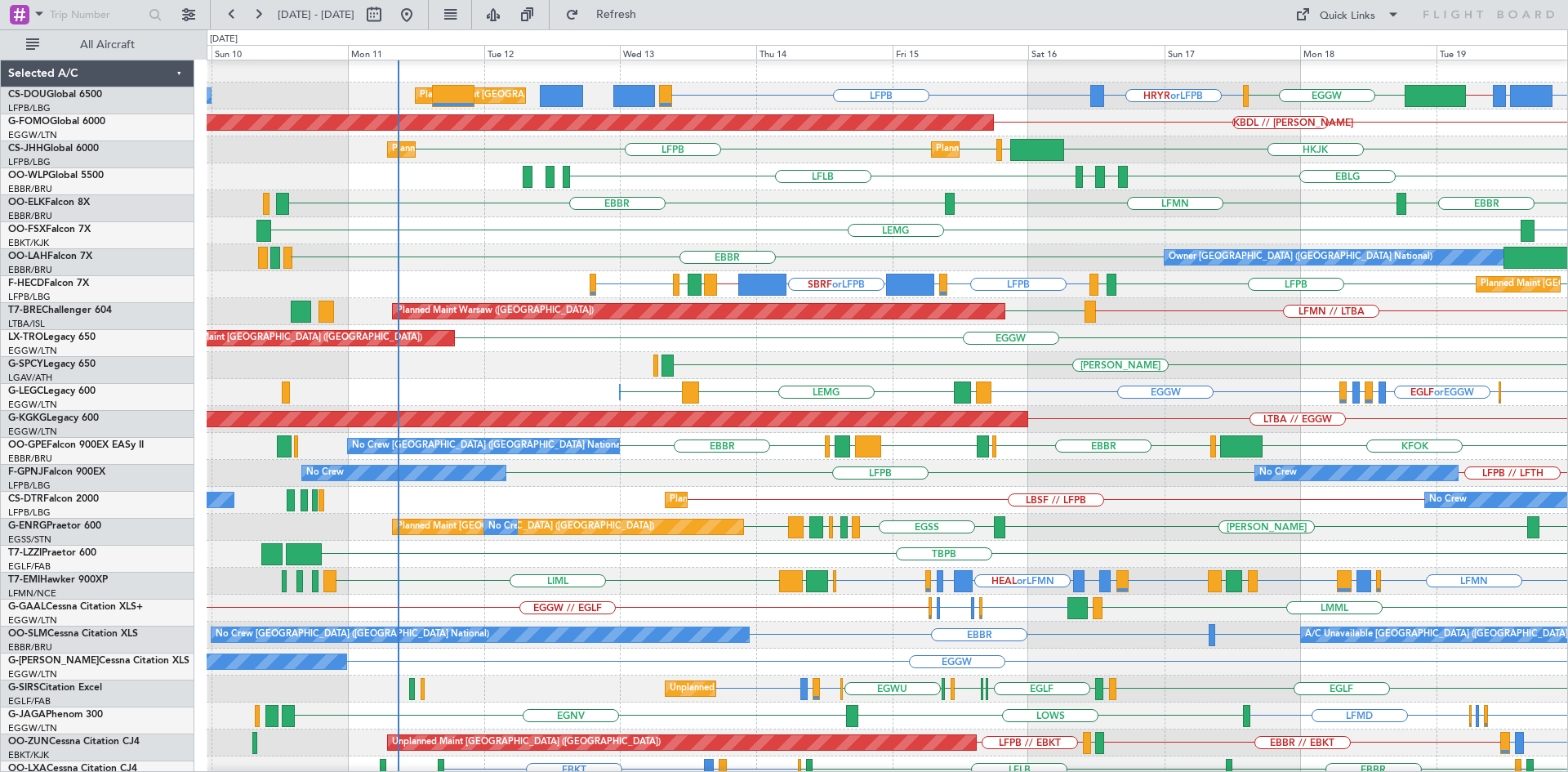
scroll to position [5, 0]
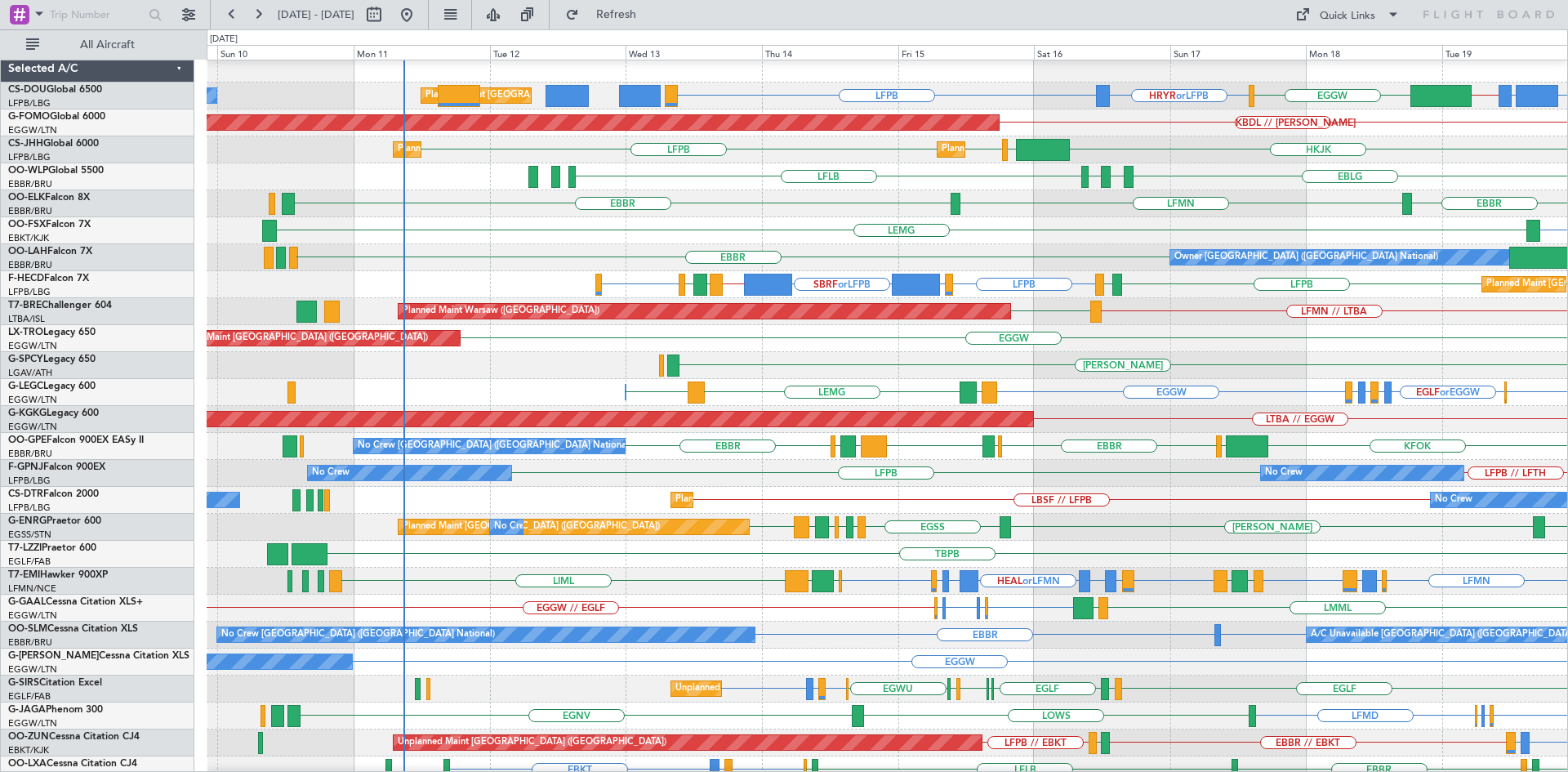
click at [1178, 435] on div "KFOK EBBR EGLF EBBR LFRG LEMG BIRK EGWU No Crew Brussels (Brussels National)" at bounding box center [887, 446] width 1360 height 27
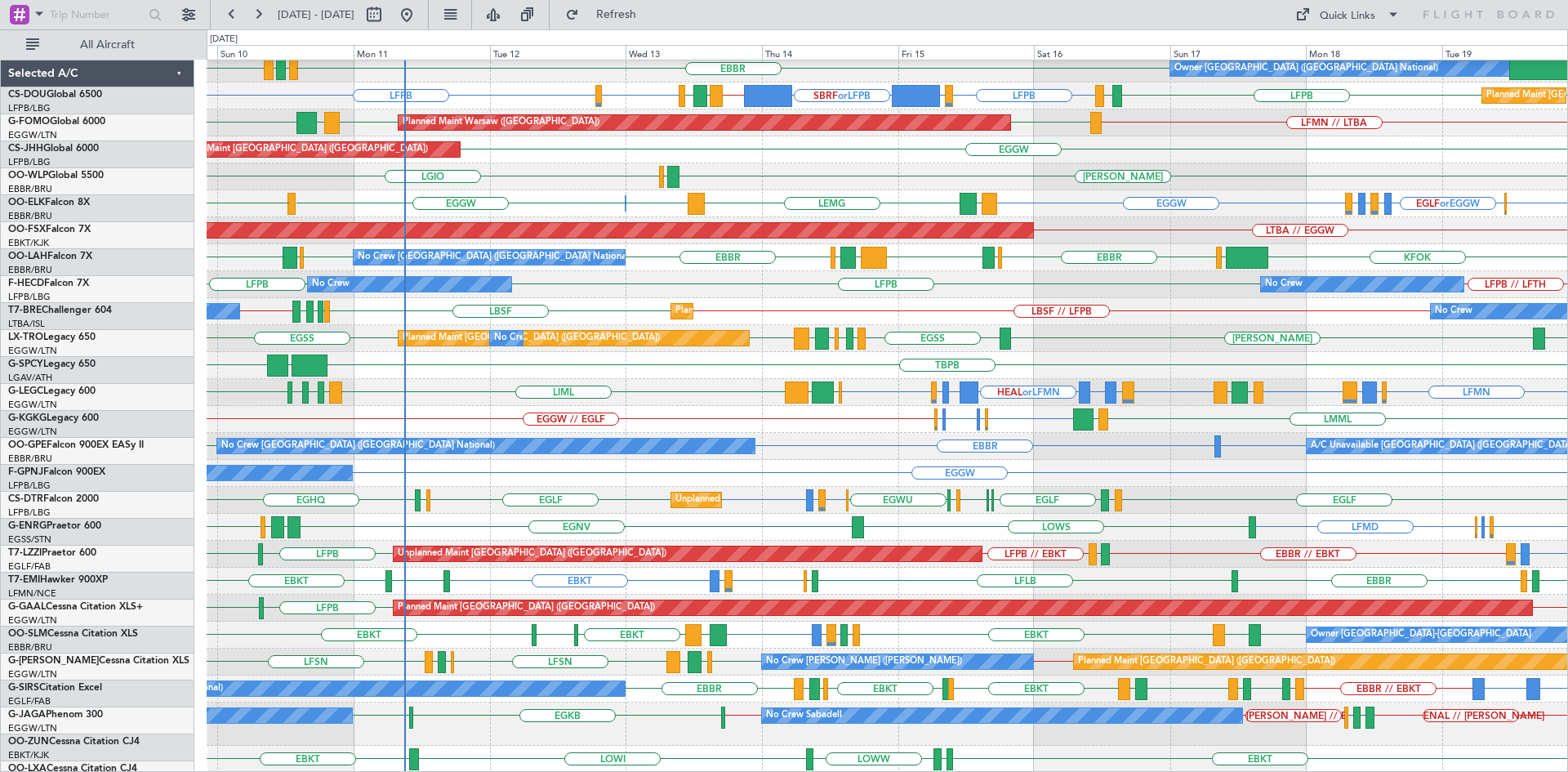
scroll to position [193, 0]
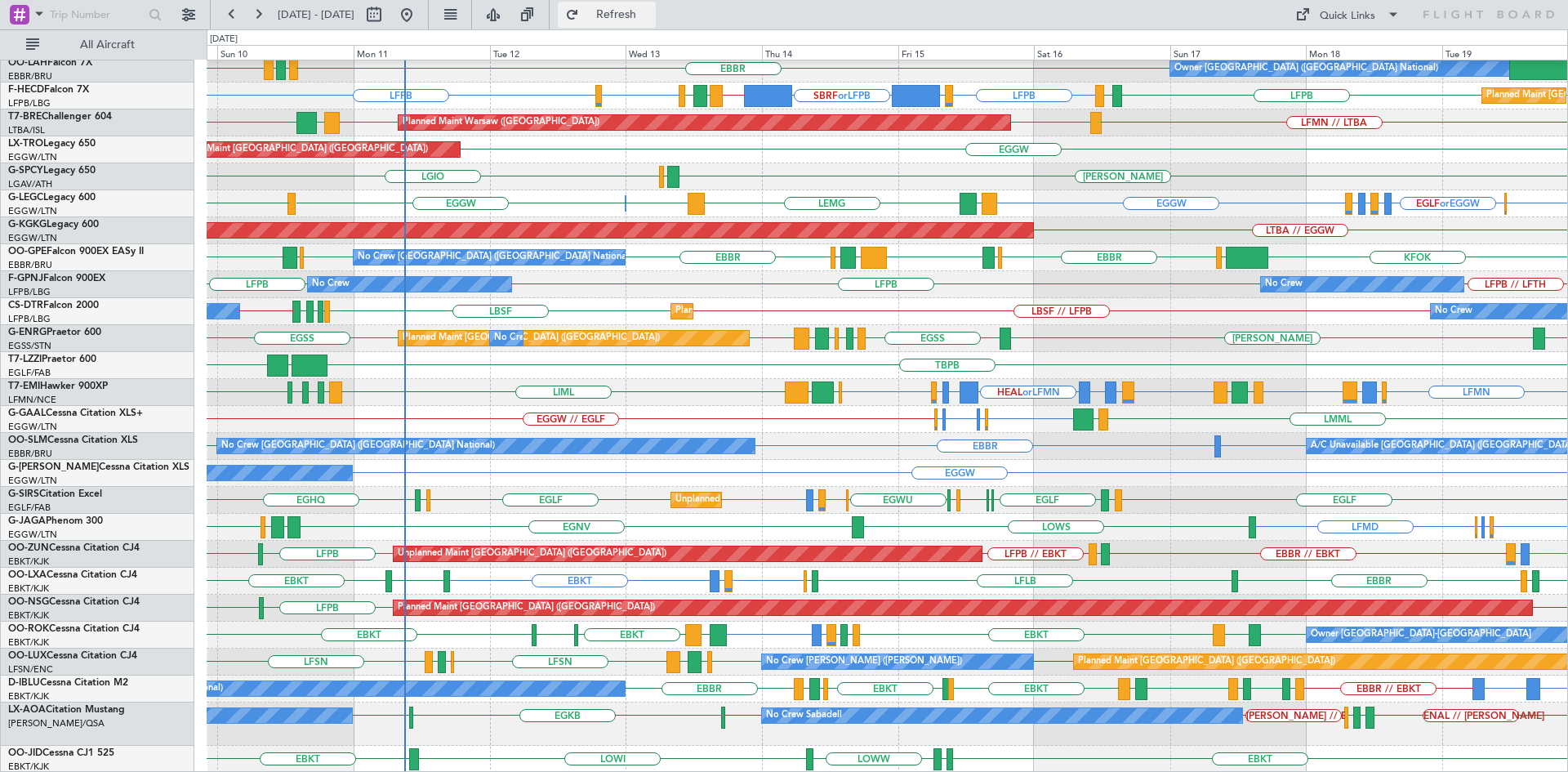
click at [650, 9] on span "Refresh" at bounding box center [617, 15] width 69 height 12
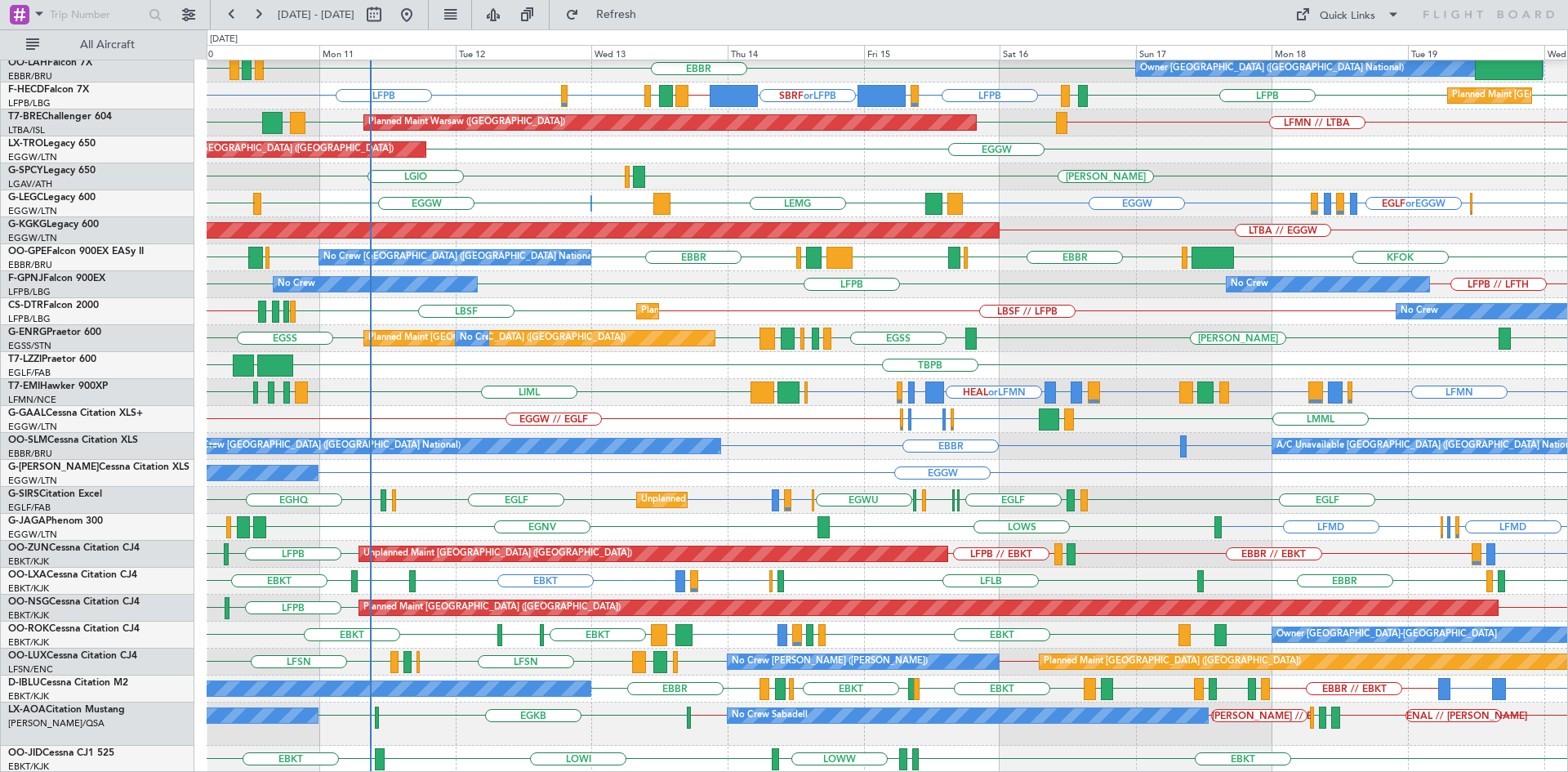
click at [1329, 549] on div "EBBR // EBKT EBKT or EBBR LFMD or EBBR LFRQ LFPB // EBKT LFPB EBOS Unplanned Ma…" at bounding box center [887, 554] width 1360 height 27
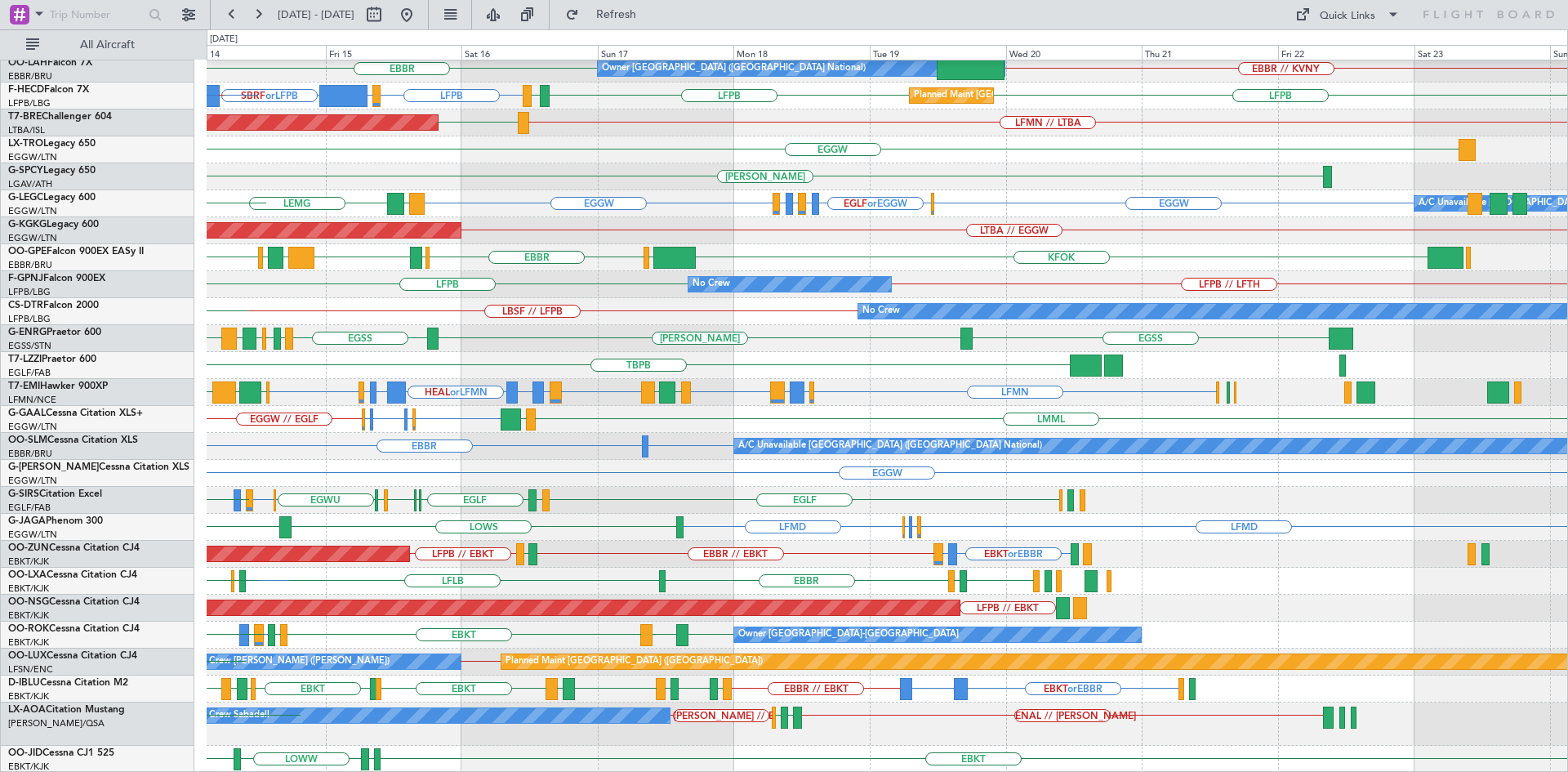
click at [763, 510] on div "EBKT LEMG Owner Brussels (Brussels National) EBBR EBBR // KVNY Planned Maint Pa…" at bounding box center [887, 320] width 1360 height 906
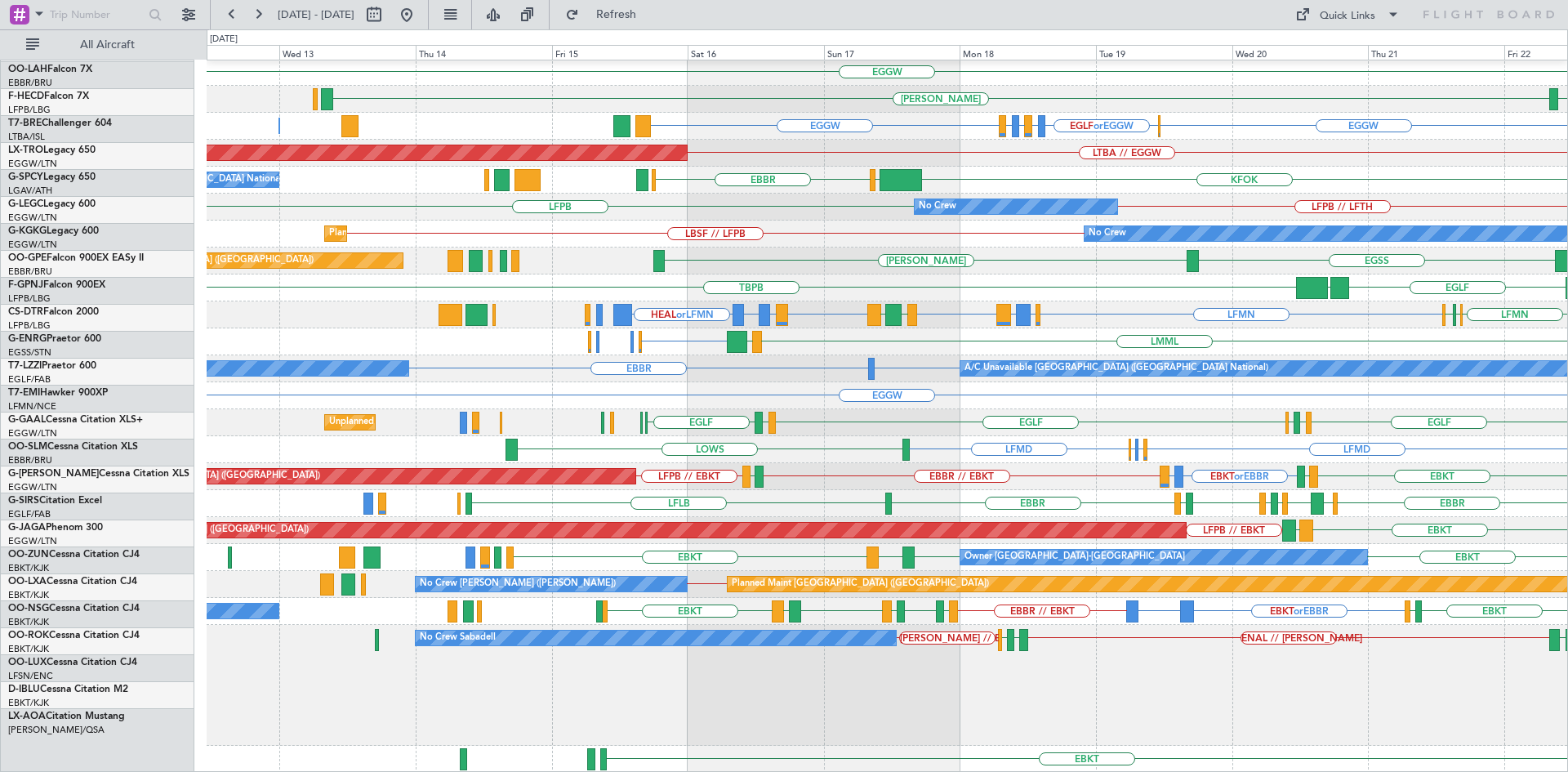
scroll to position [271, 0]
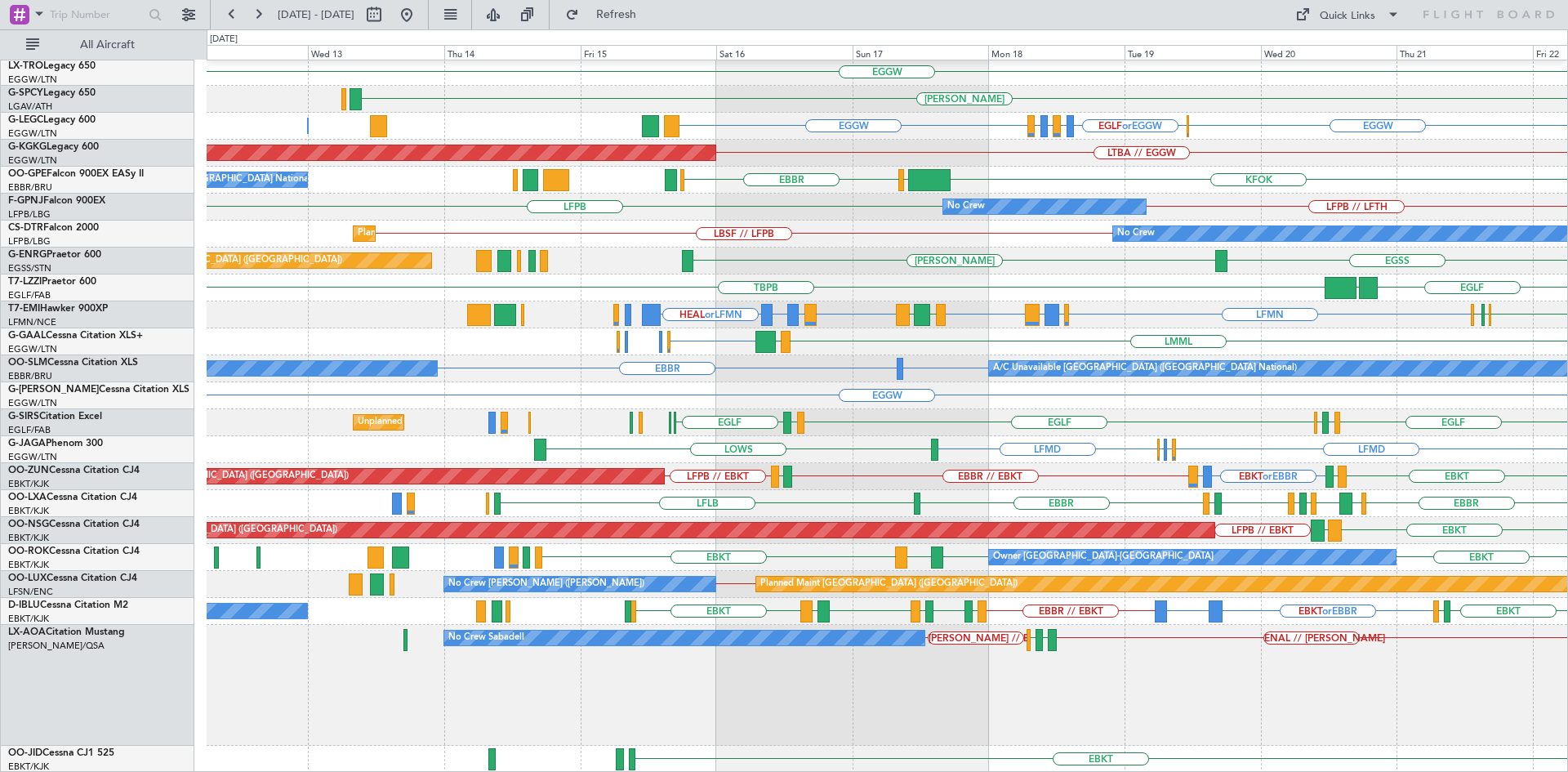
click at [1498, 611] on div "LFMN // LTBA EPMO Planned Maint Warsaw (Modlin) EGGW LGTS LGAV LFMN Unplanned M…" at bounding box center [887, 280] width 1360 height 984
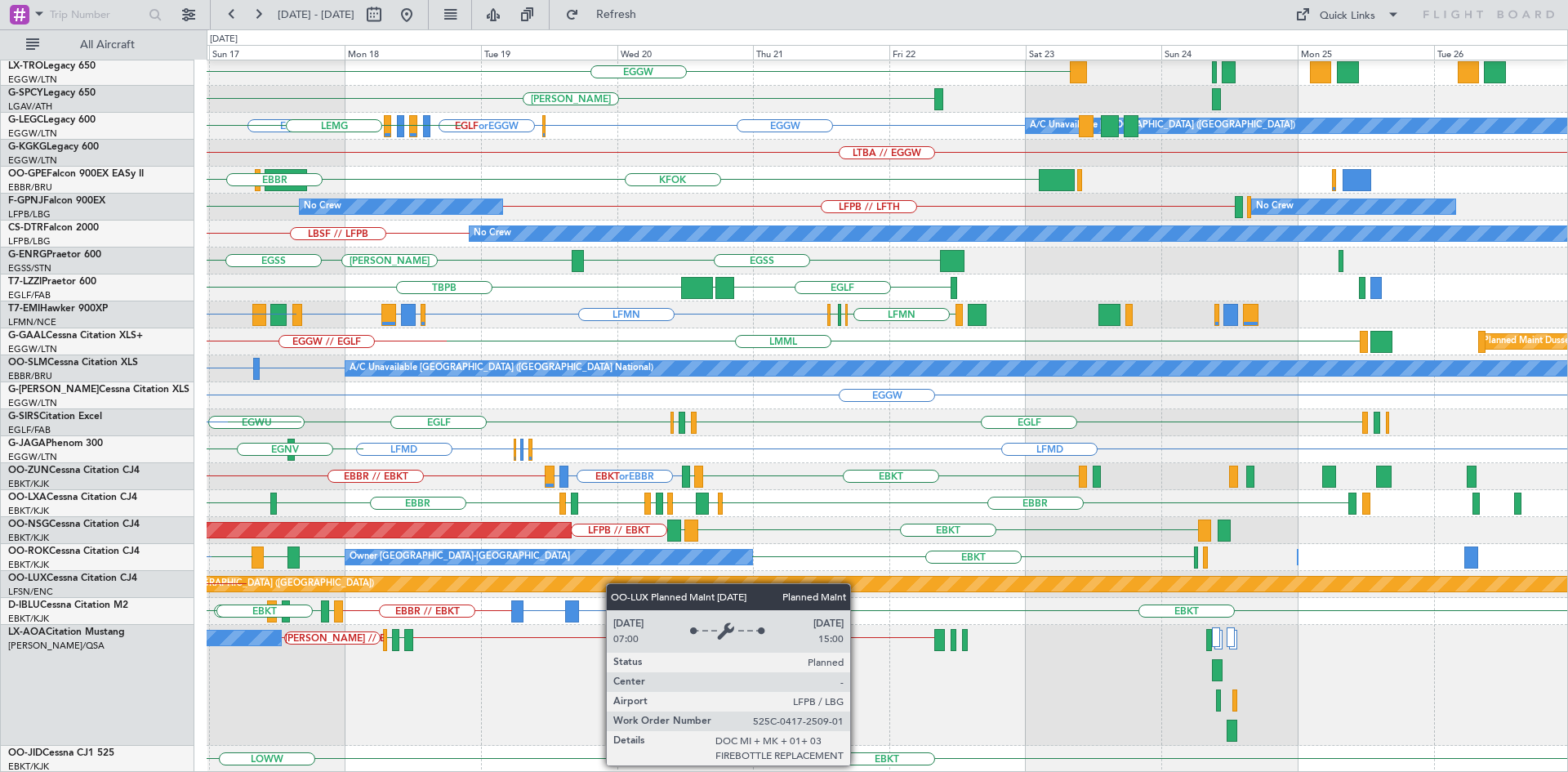
click at [611, 584] on div "LFMN // LTBA EPMO Planned Maint Warsaw (Modlin) EGGW HEMM EGGW EGGW EGLF or EGG…" at bounding box center [887, 280] width 1360 height 984
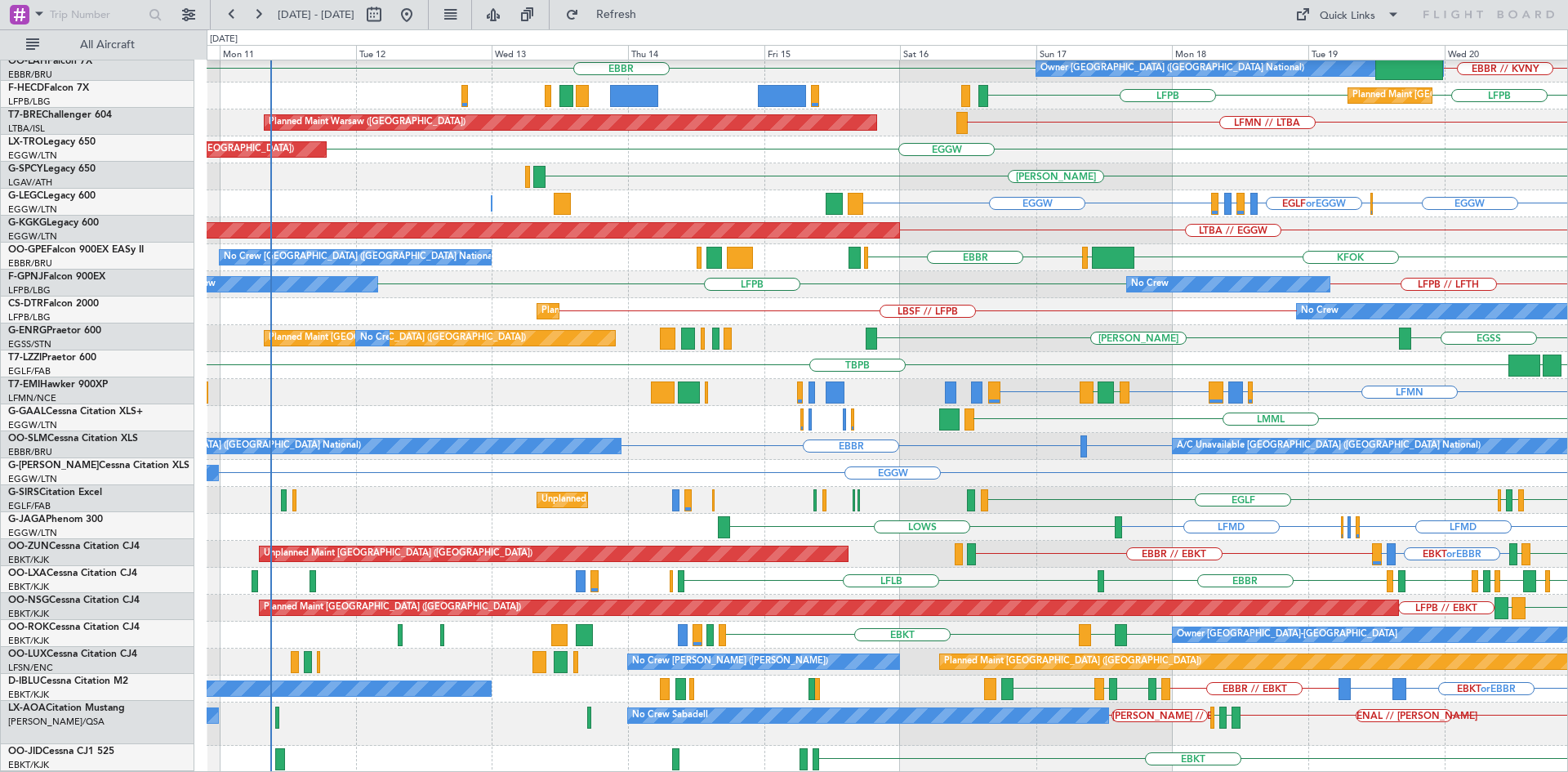
scroll to position [193, 0]
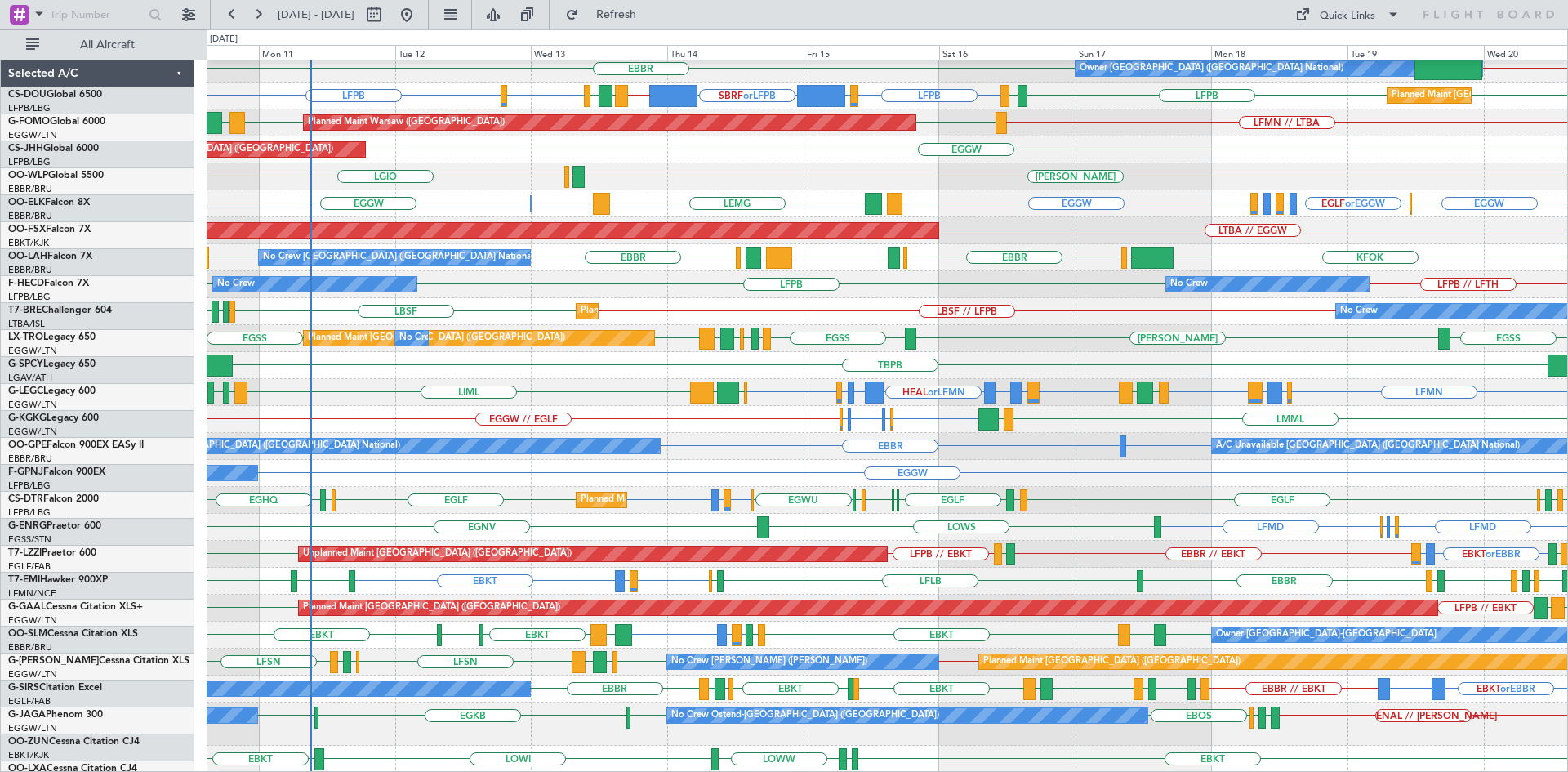
scroll to position [193, 0]
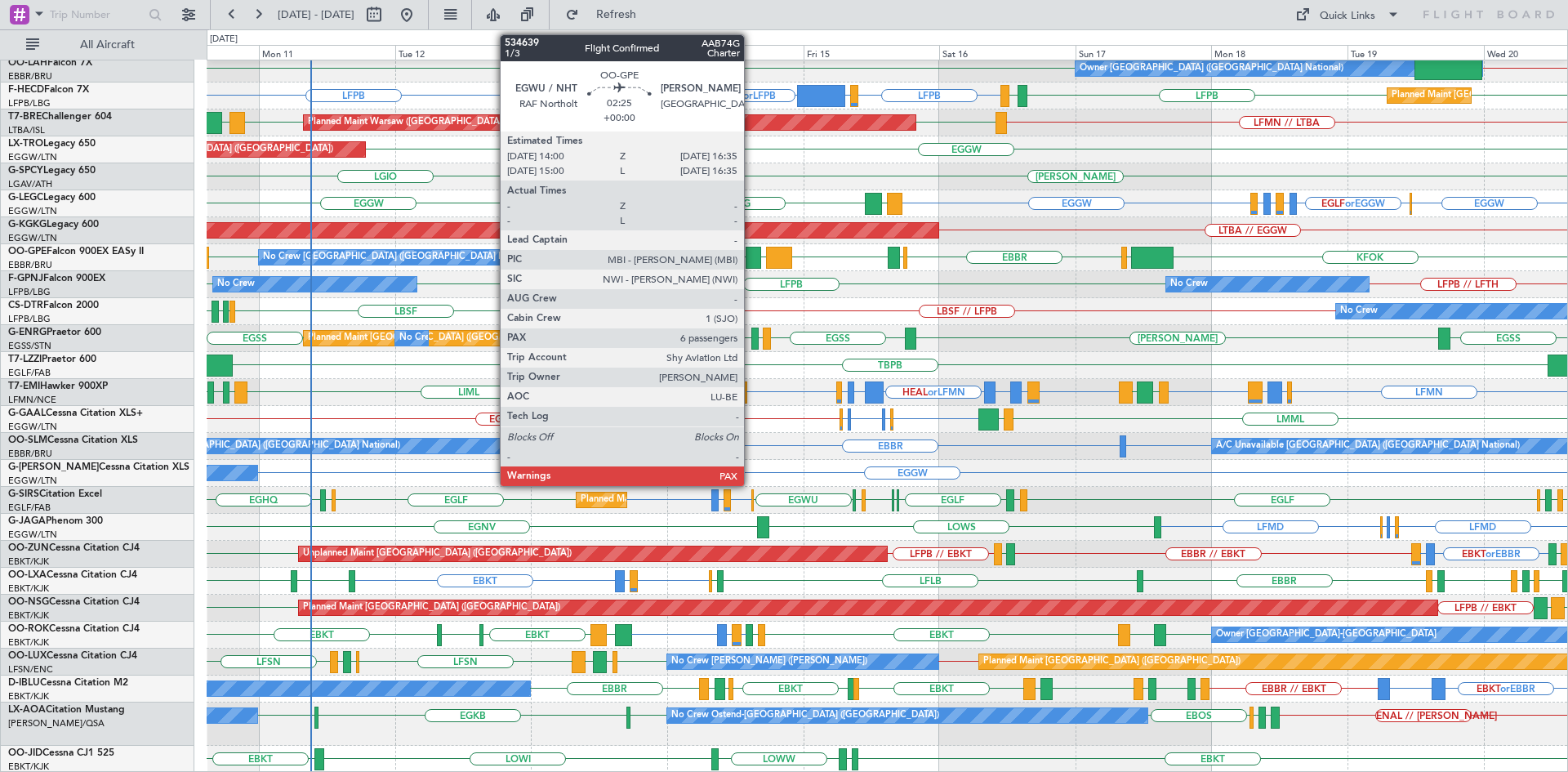
click at [751, 256] on div at bounding box center [753, 258] width 15 height 22
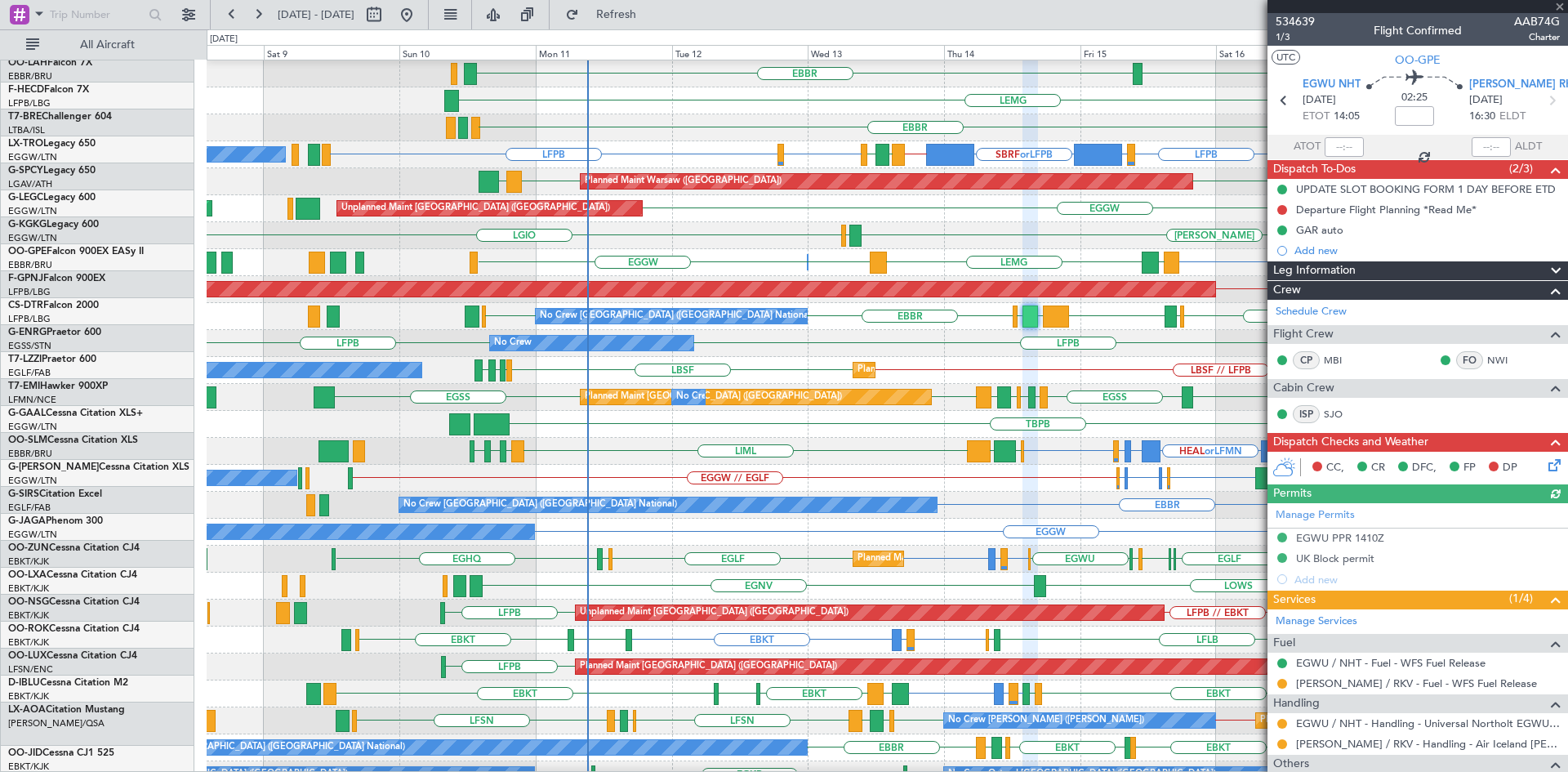
scroll to position [131, 0]
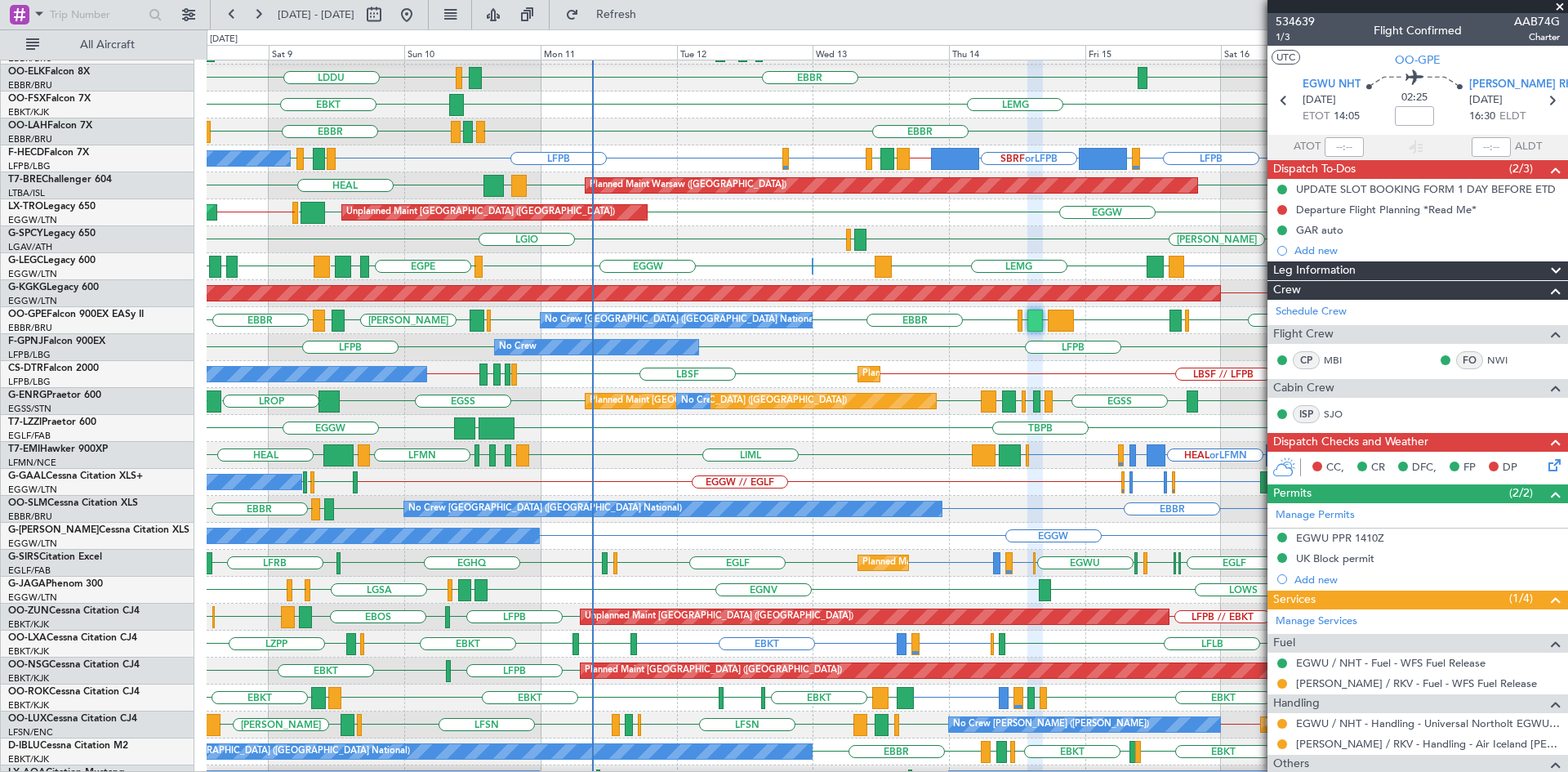
click at [1558, 8] on span at bounding box center [1560, 8] width 17 height 15
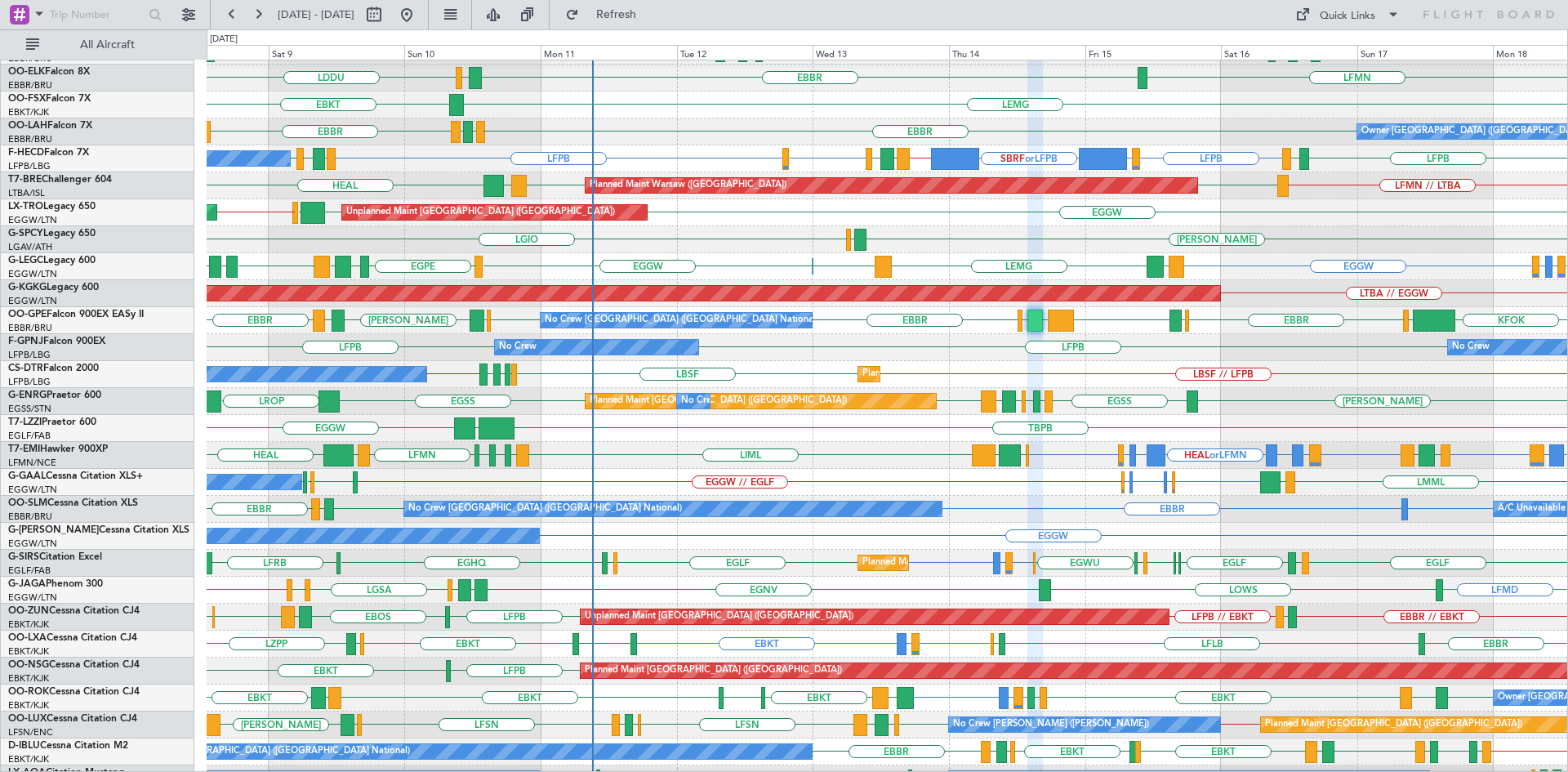
type input "0"
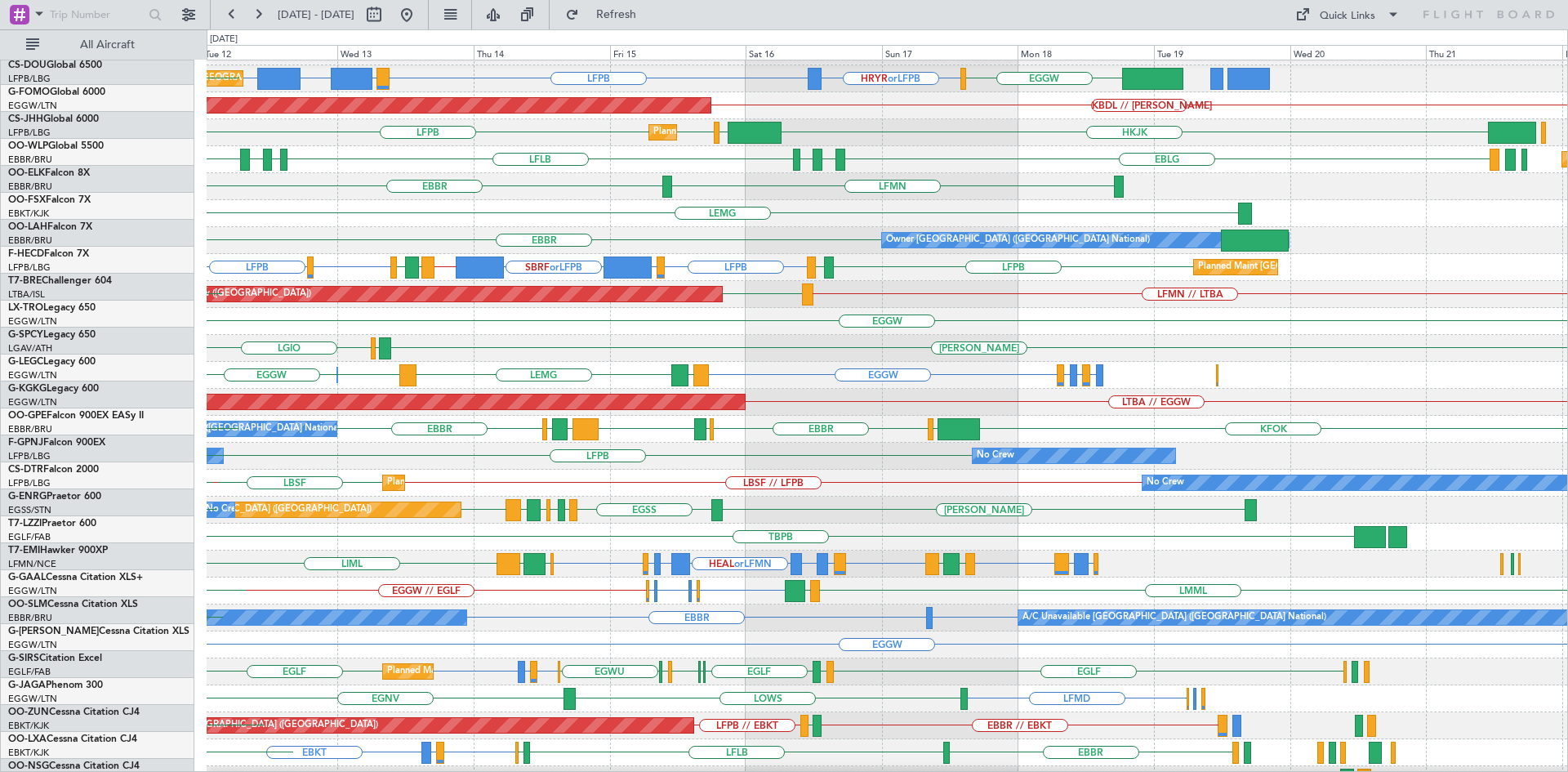
scroll to position [8, 0]
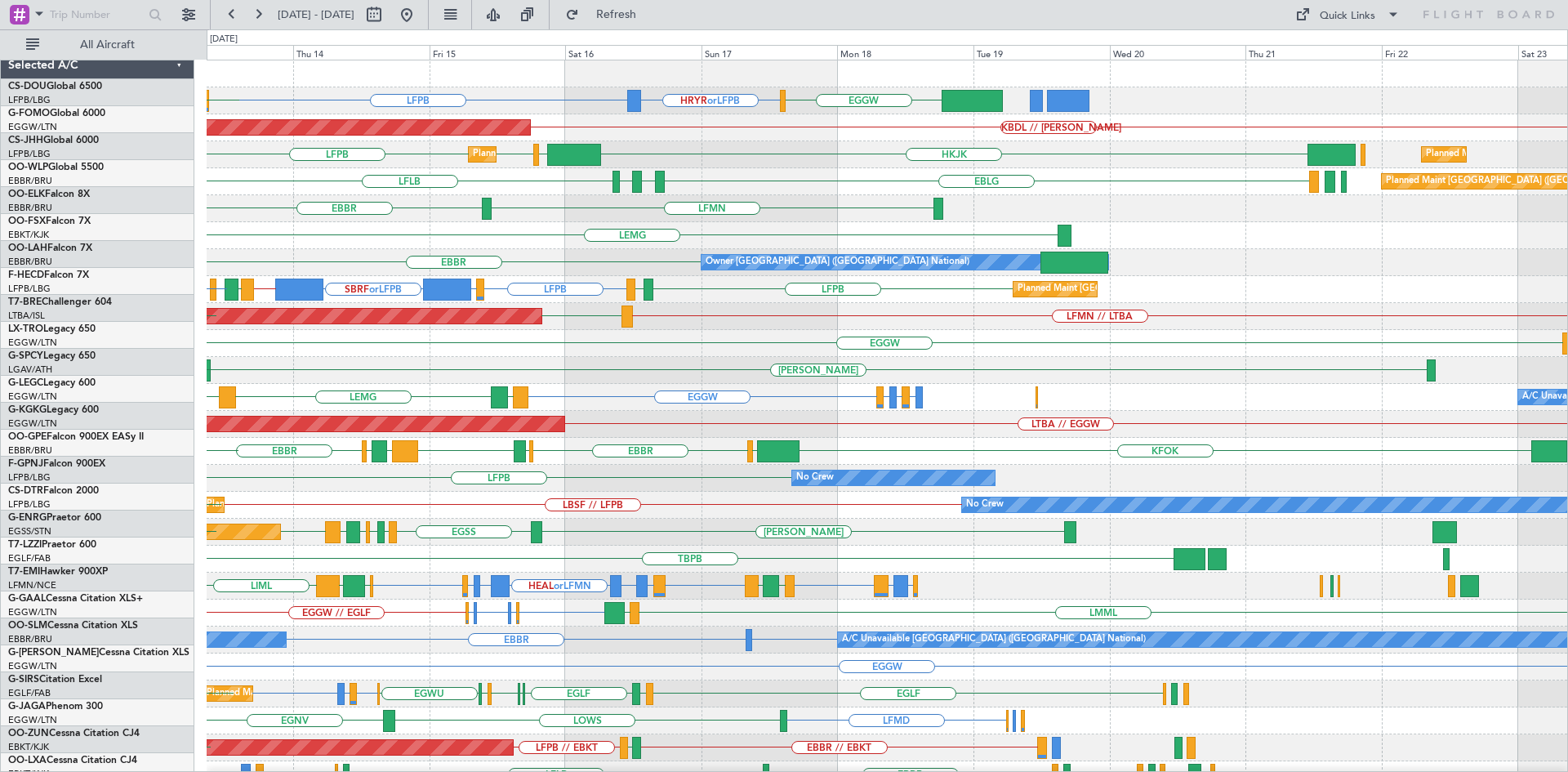
click at [722, 362] on div "HEMM LGKR LGIO" at bounding box center [887, 370] width 1360 height 27
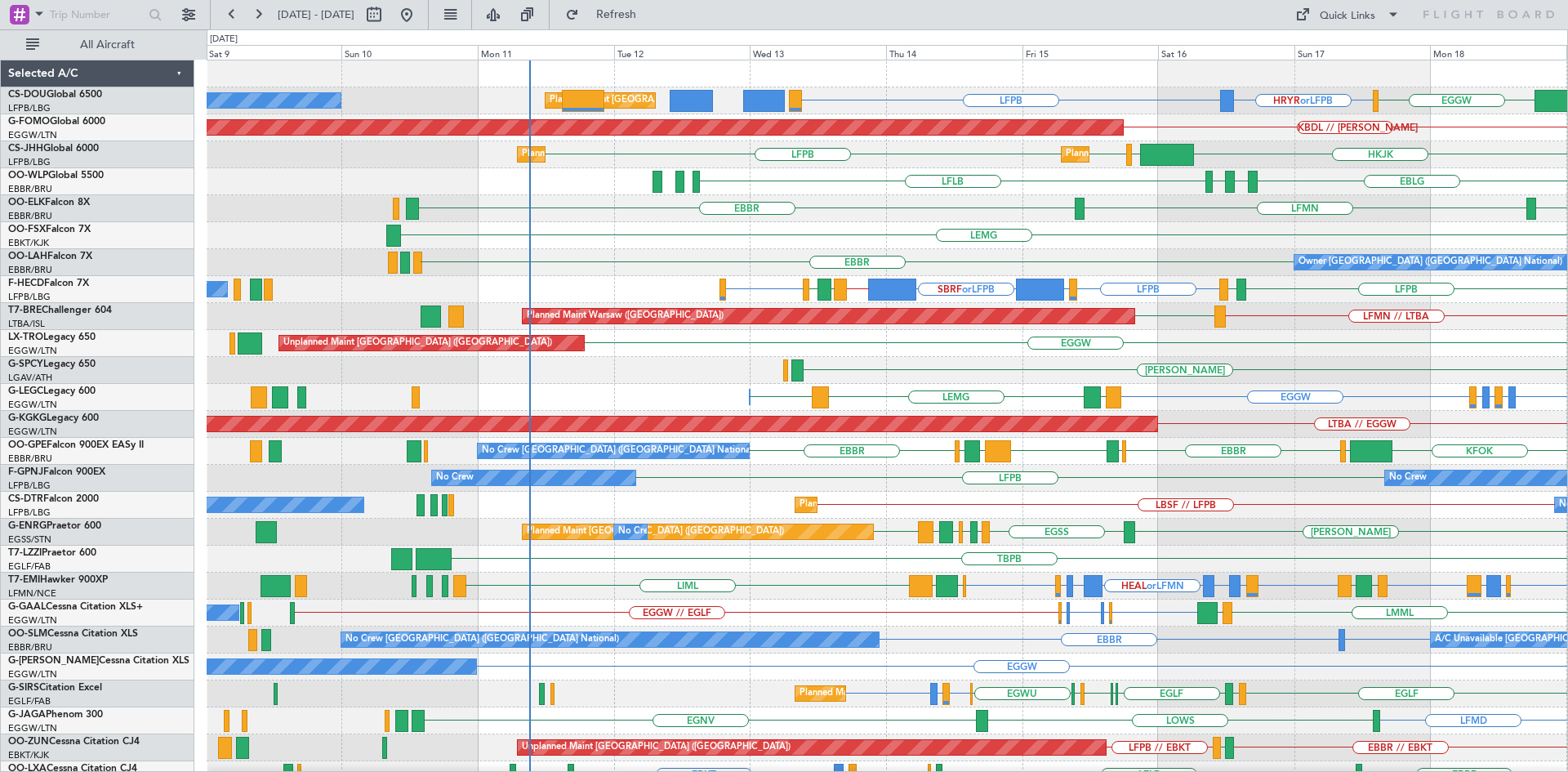
scroll to position [0, 0]
click at [1248, 407] on div "HRYR or LFPB LFPB EGGW Planned Maint Paris (Le Bourget) No Crew KLAX // HRYR FC…" at bounding box center [887, 513] width 1360 height 906
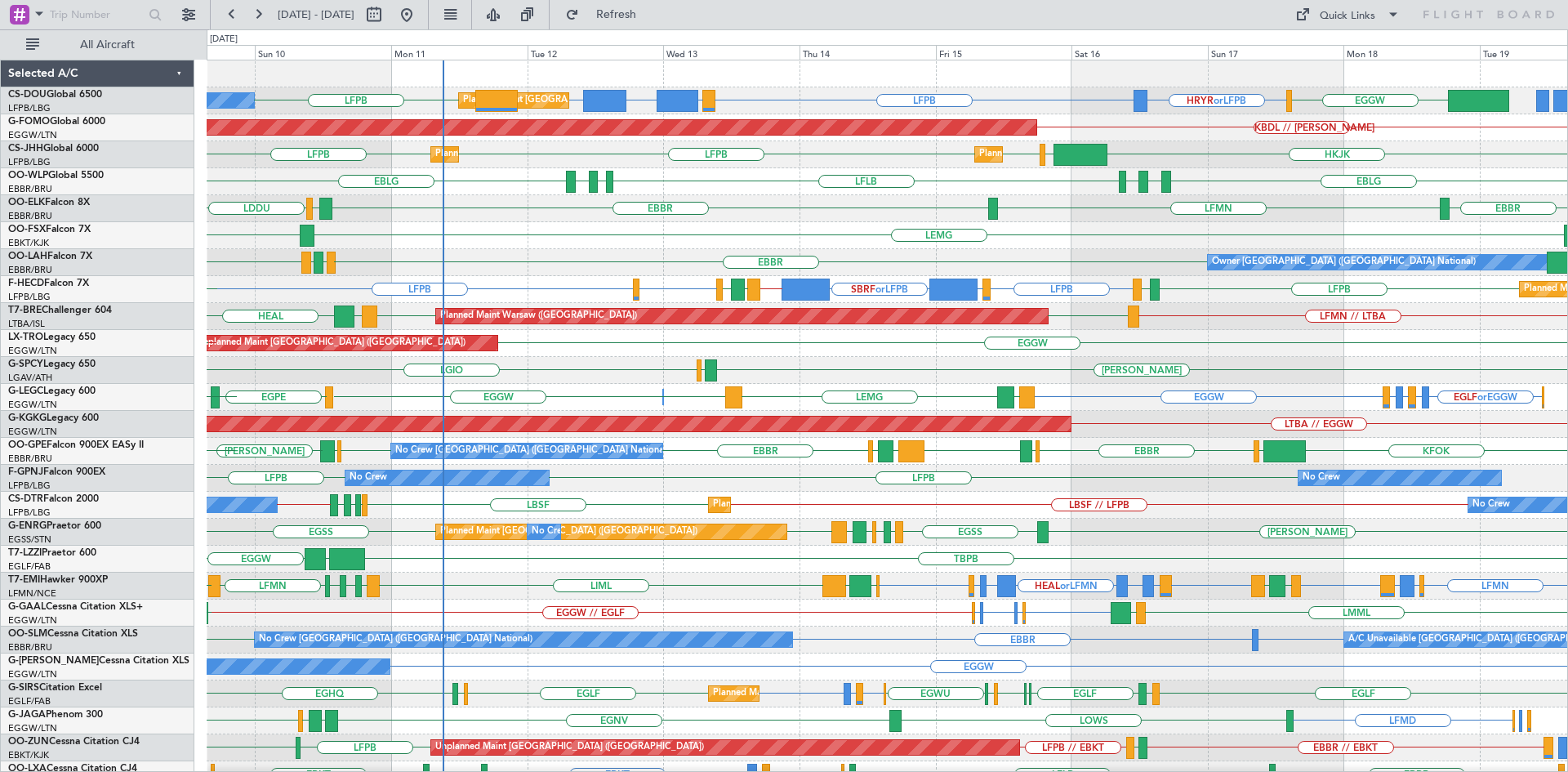
click at [820, 370] on div "Planned Maint Paris (Le Bourget) No Crew ESSA or LFPB FCBB or LFPB LFPB HRYR or…" at bounding box center [887, 513] width 1360 height 906
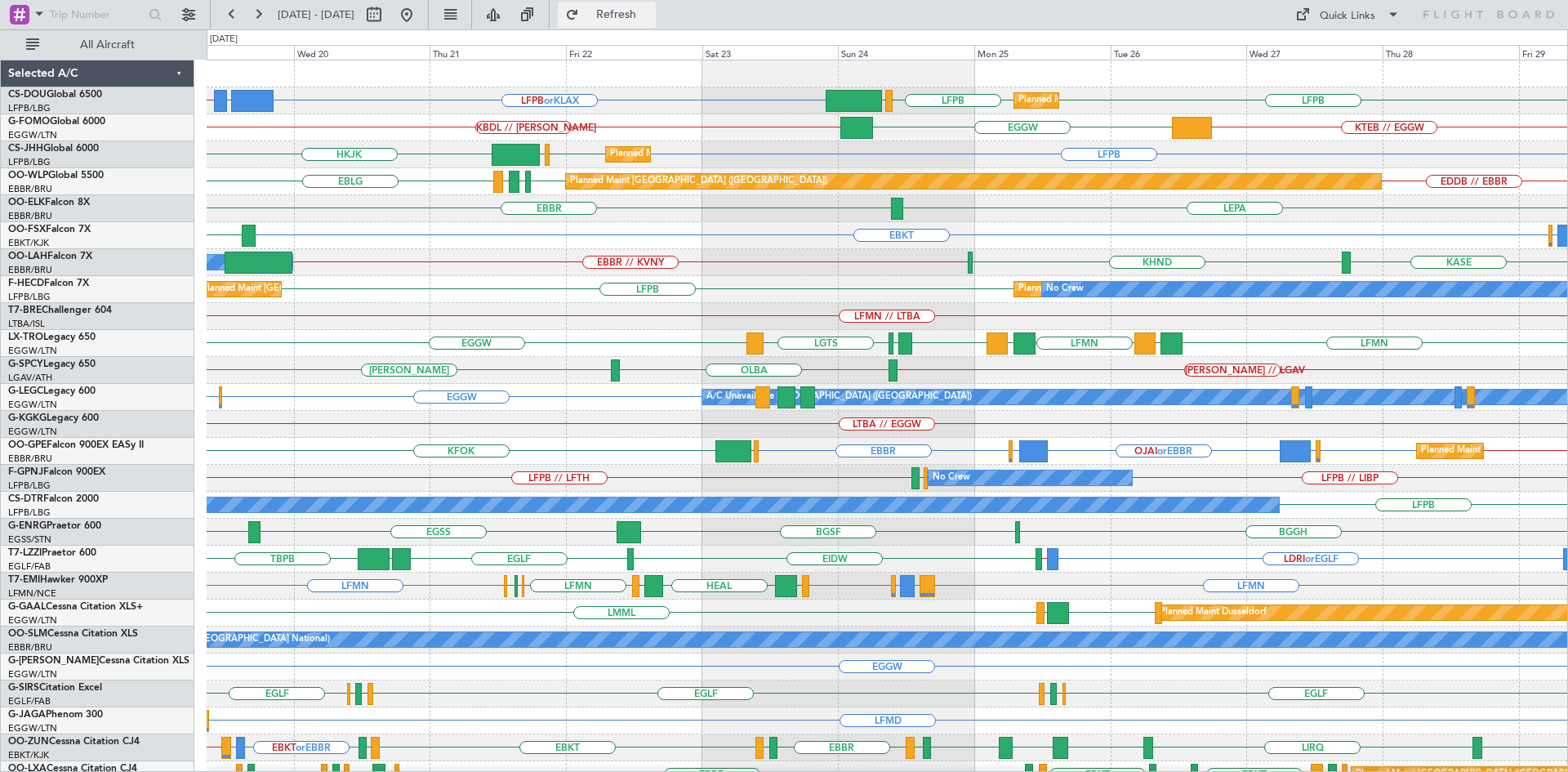
click at [650, 12] on span "Refresh" at bounding box center [617, 15] width 69 height 12
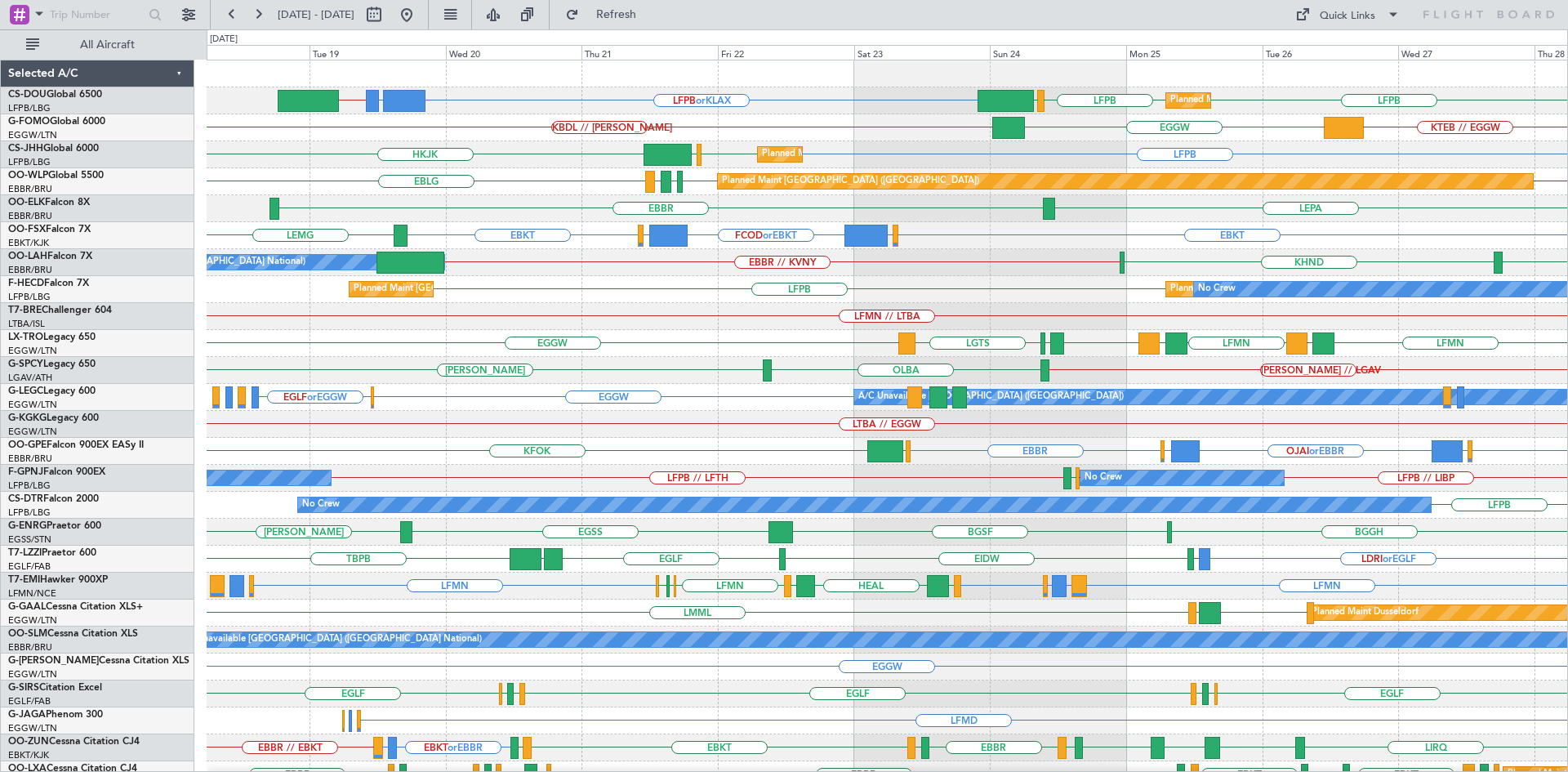
click at [1029, 366] on div "HEMM // LGAV OLBA HEMM" at bounding box center [887, 370] width 1360 height 27
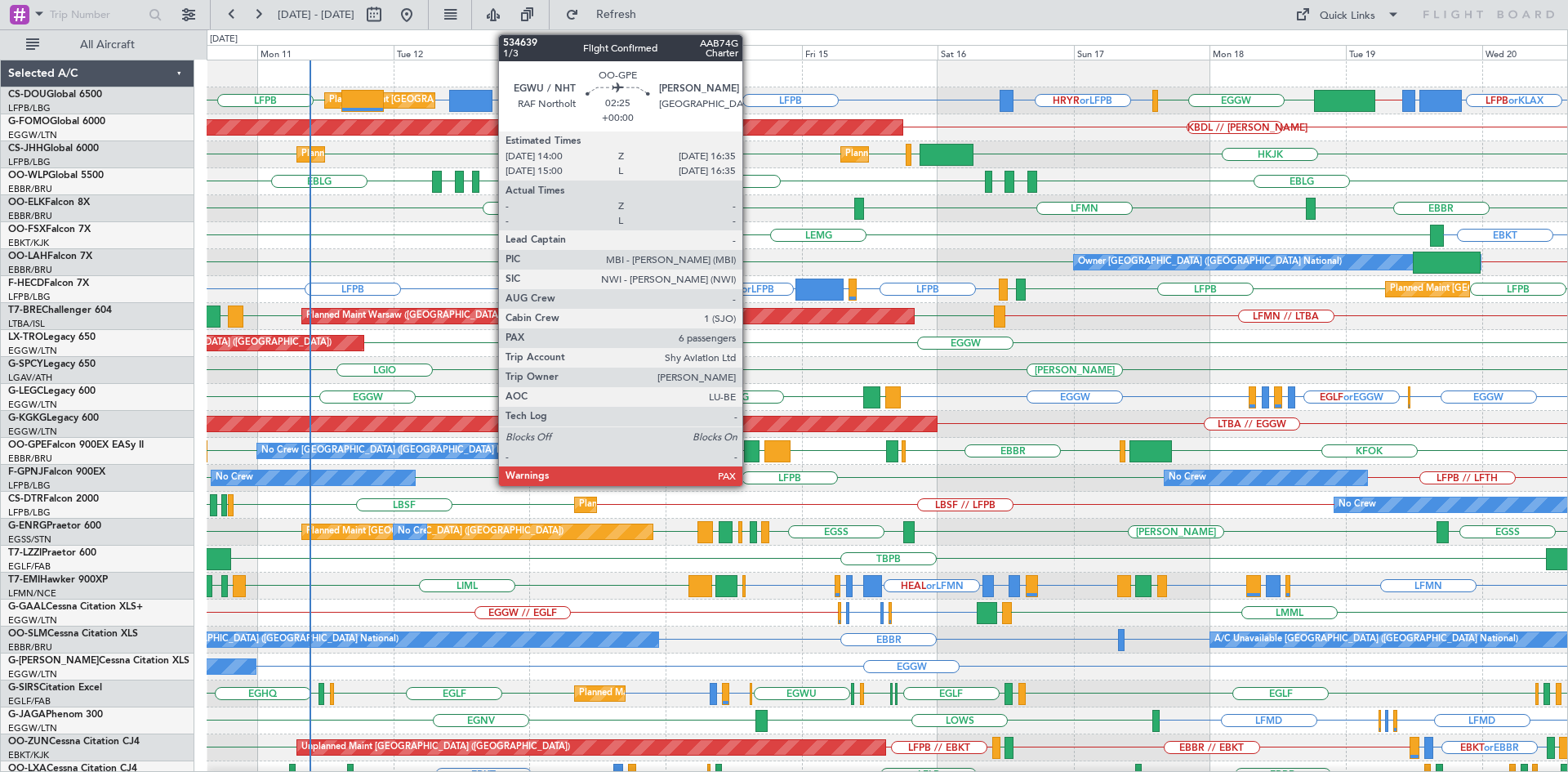
click at [750, 455] on div at bounding box center [752, 451] width 15 height 22
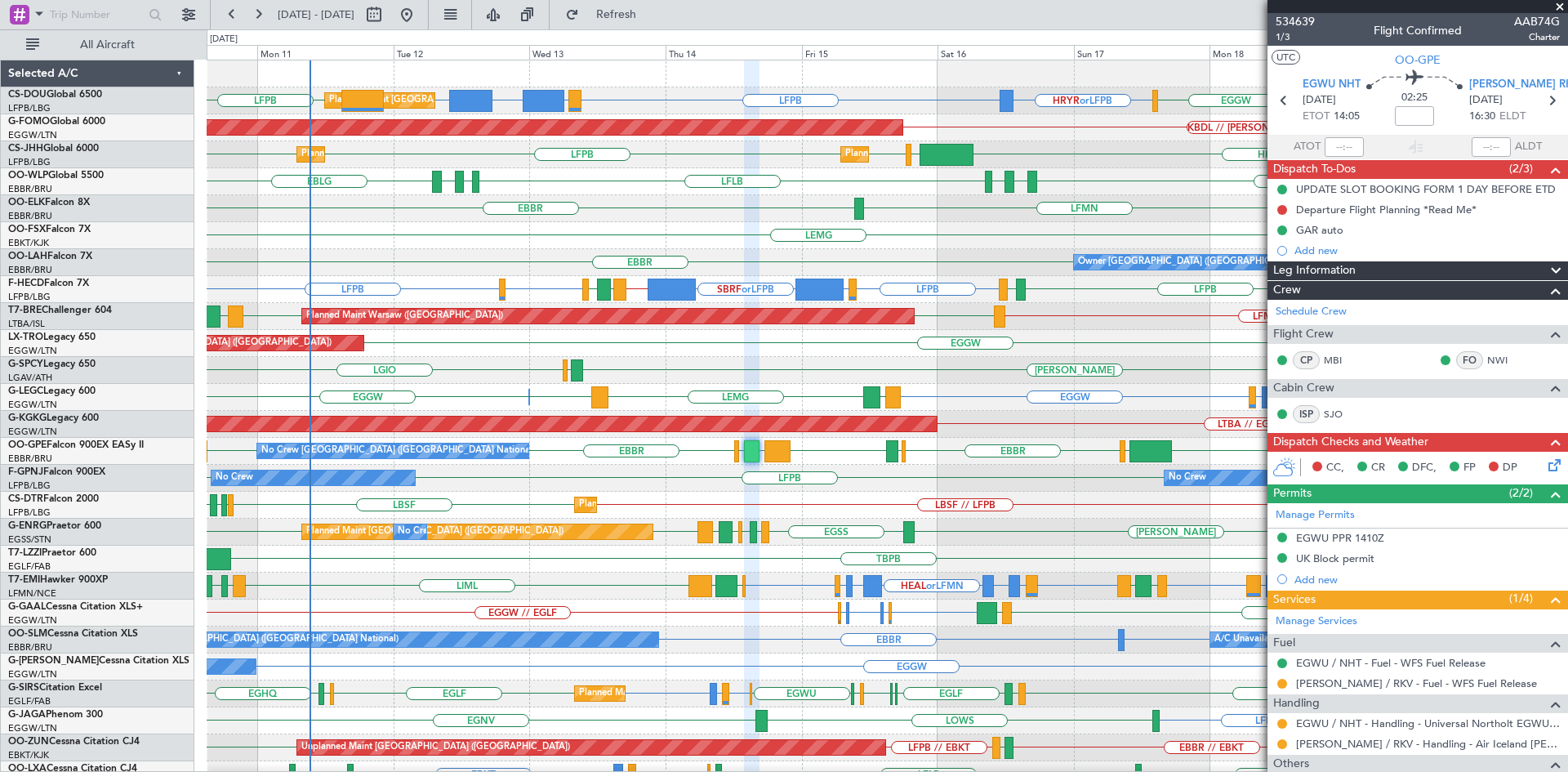
click at [1561, 4] on span at bounding box center [1560, 8] width 17 height 15
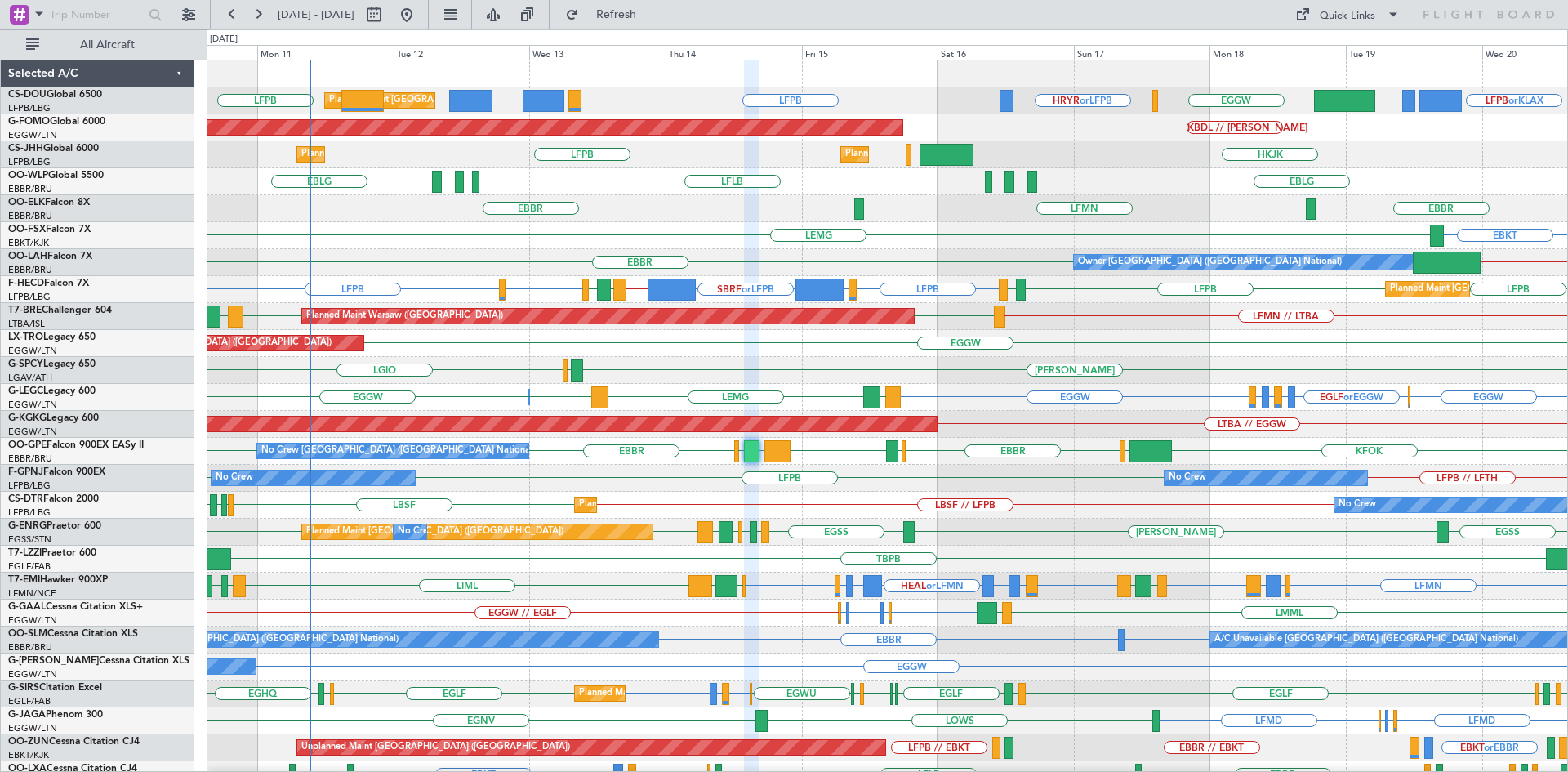
type input "0"
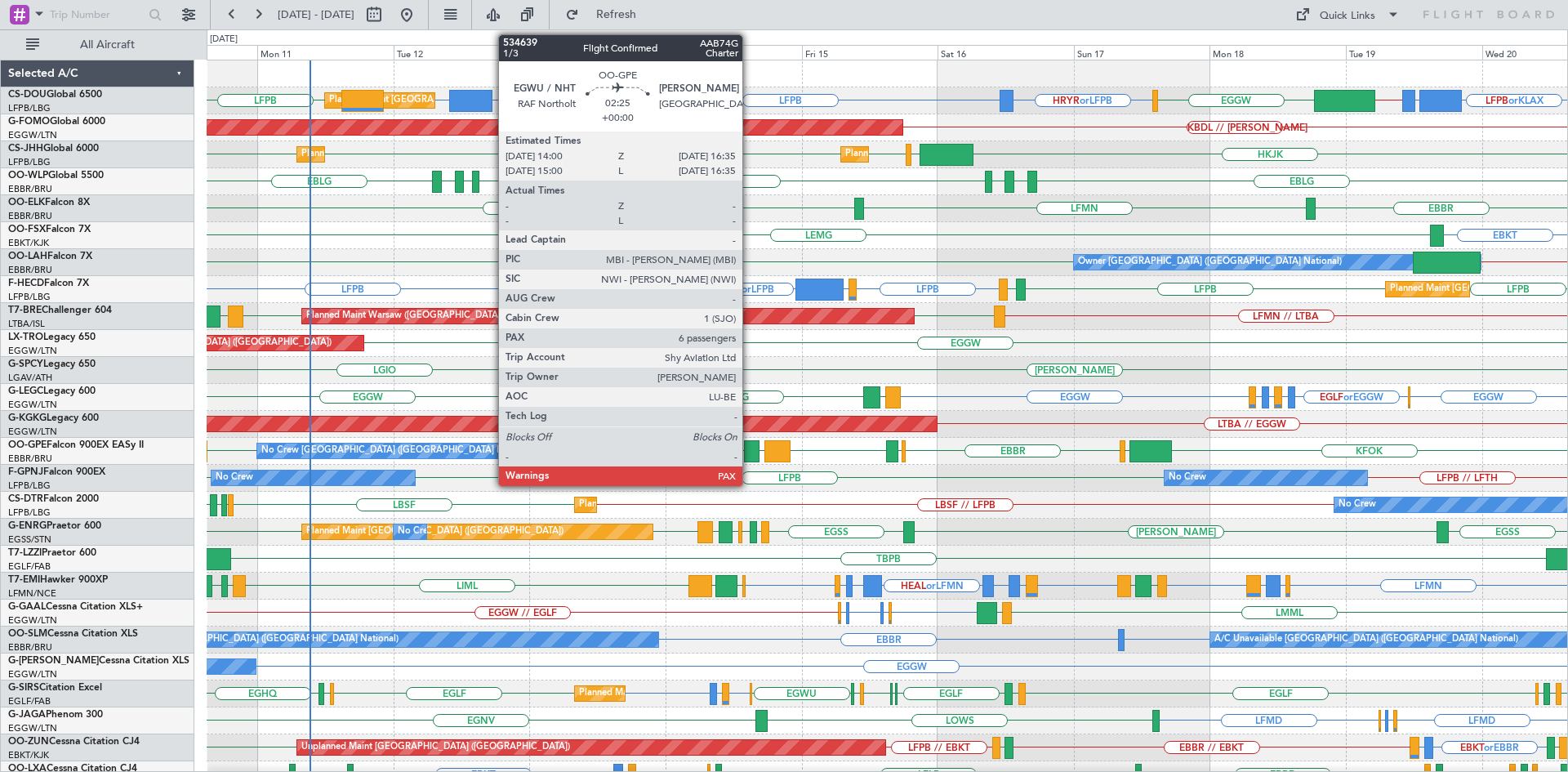
click at [750, 453] on div at bounding box center [752, 451] width 15 height 22
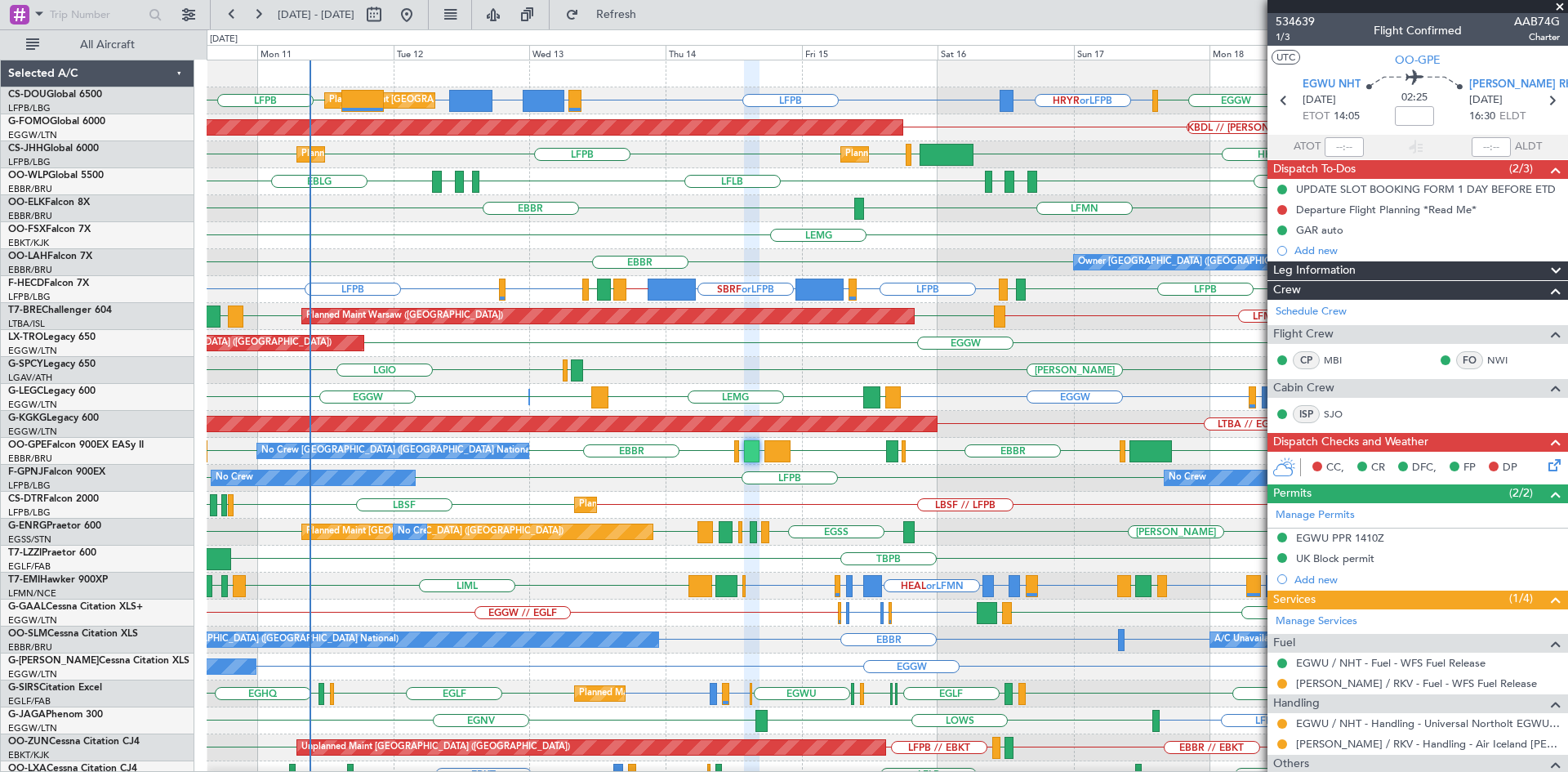
click at [1560, 7] on span at bounding box center [1560, 8] width 17 height 15
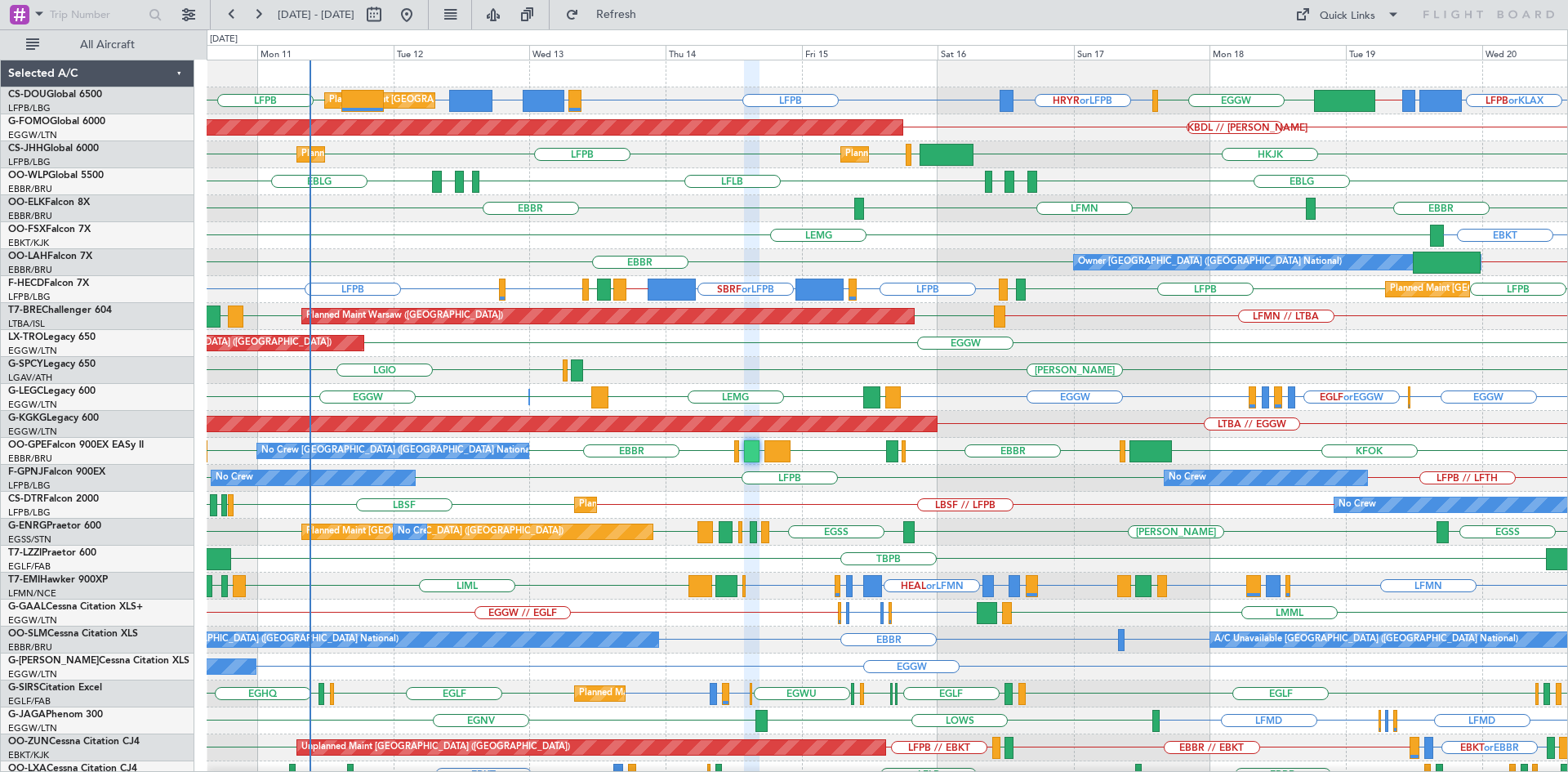
type input "0"
click at [351, 6] on span "[DATE] - [DATE]" at bounding box center [316, 14] width 90 height 26
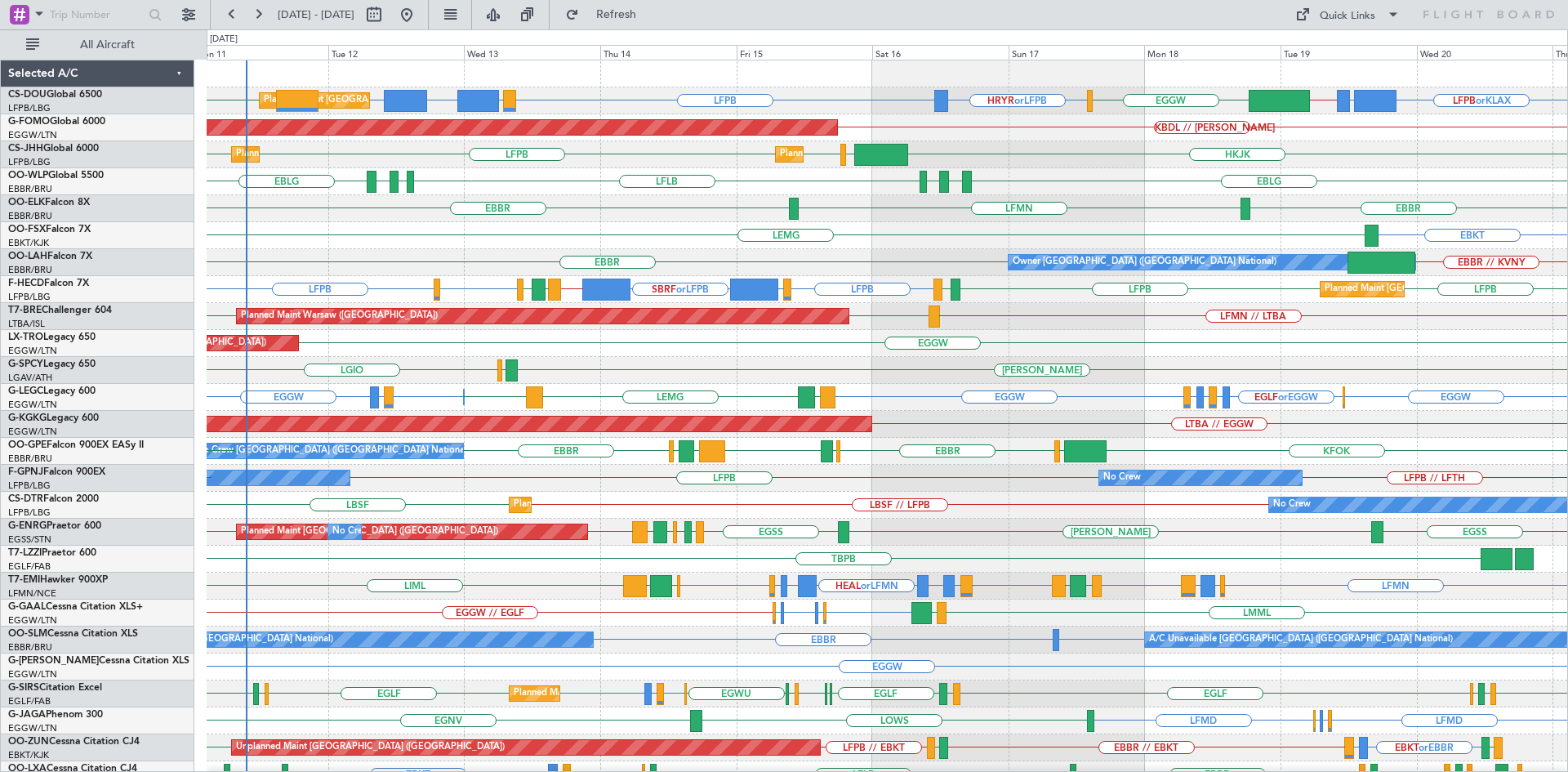
click at [939, 484] on div "LFPB // LFTH LFPB No Crew No Crew LFPB" at bounding box center [887, 478] width 1360 height 27
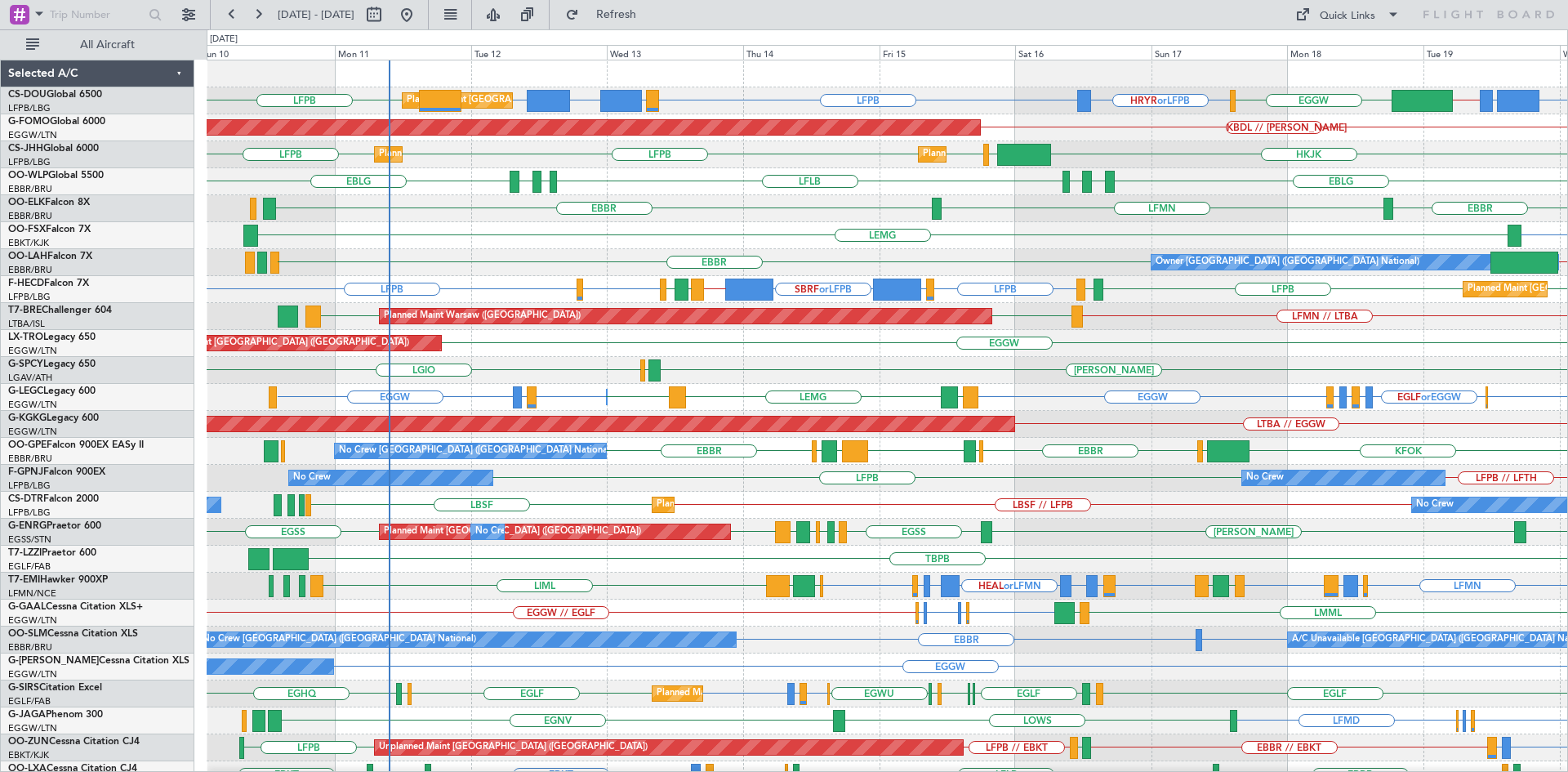
click at [552, 237] on div "EBKT LEMG" at bounding box center [887, 235] width 1360 height 27
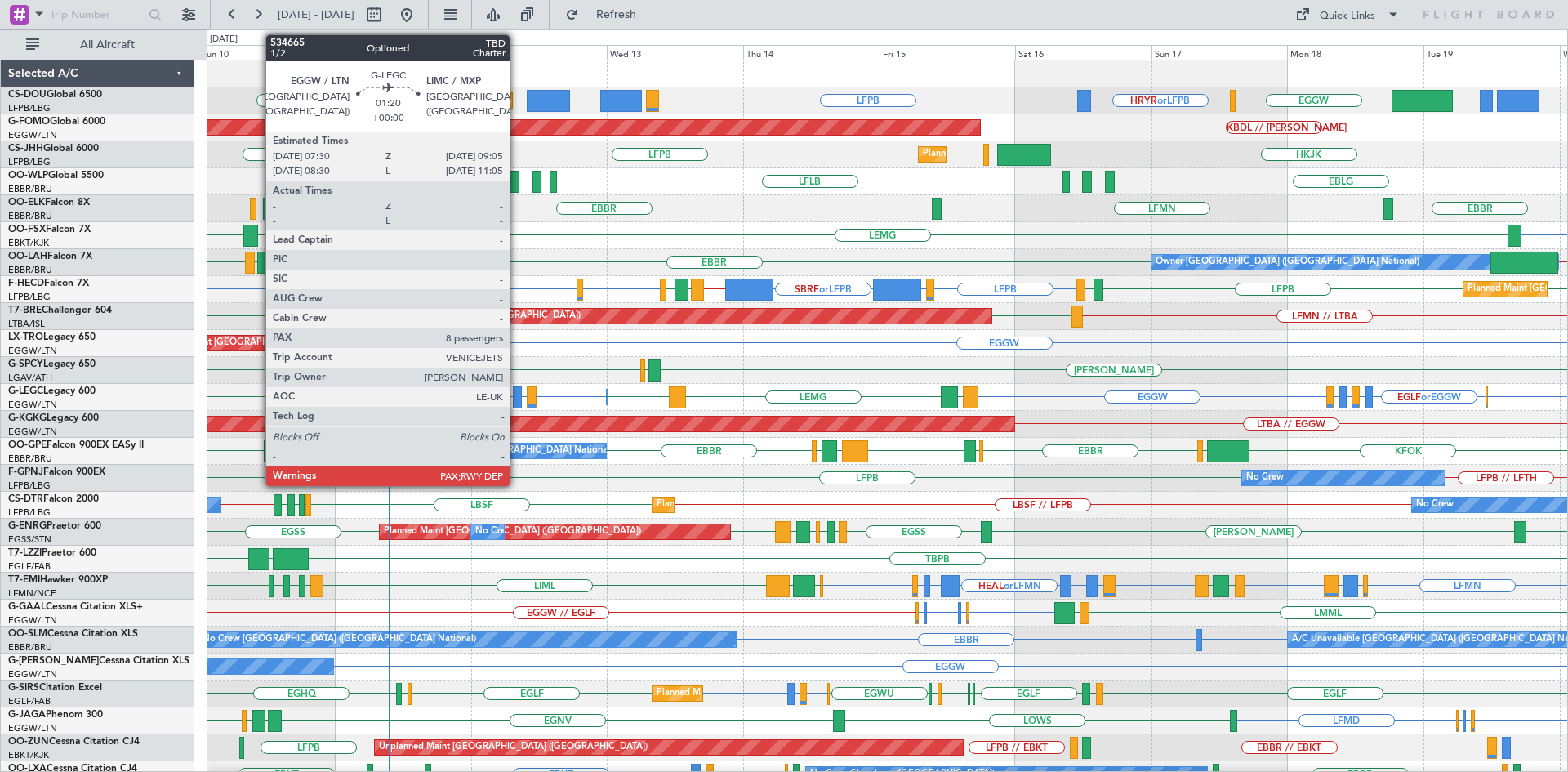
click at [517, 391] on div at bounding box center [517, 397] width 9 height 22
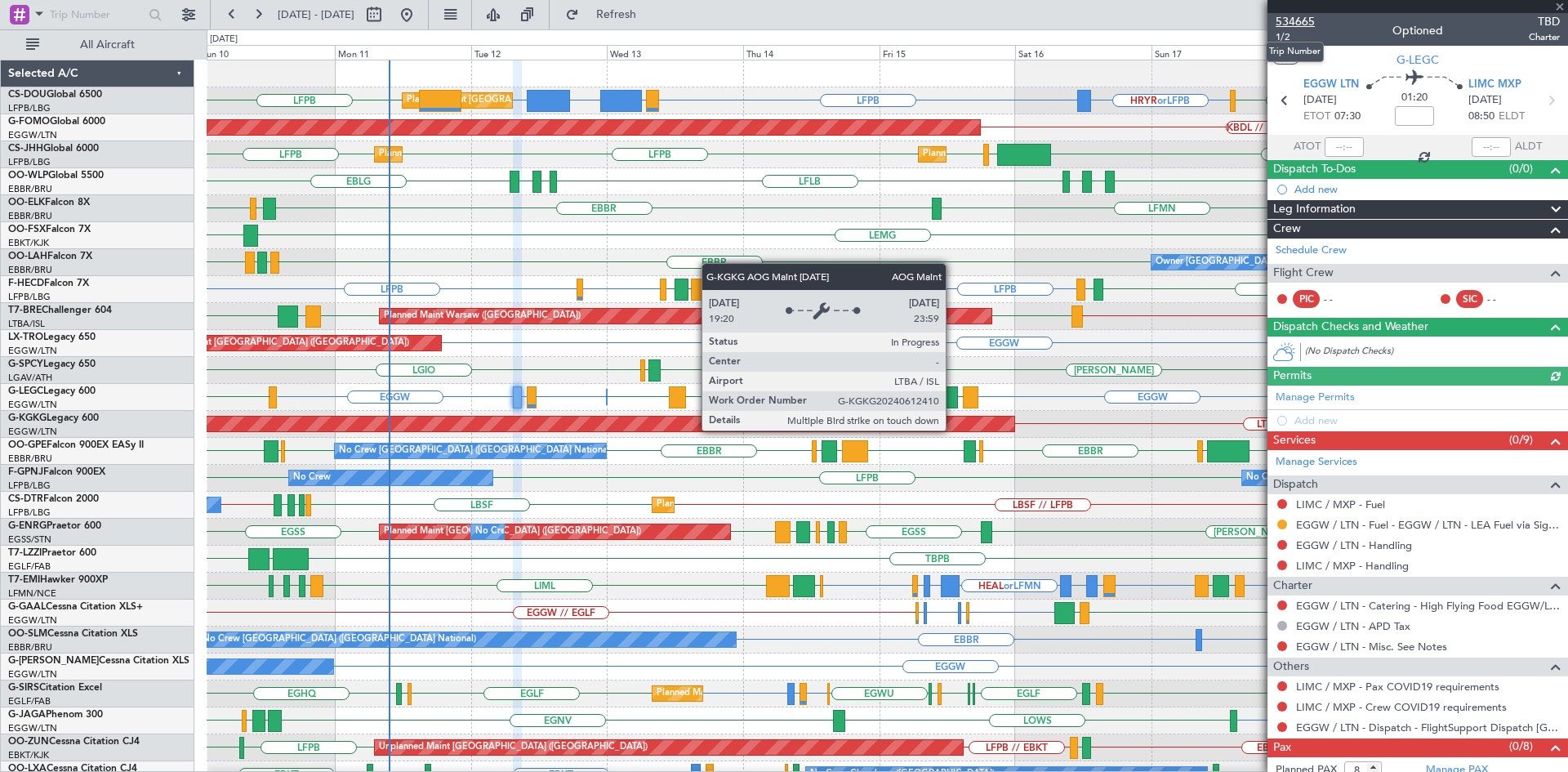
click at [1293, 17] on span "534665" at bounding box center [1295, 22] width 39 height 17
click at [1563, 7] on span at bounding box center [1560, 8] width 17 height 15
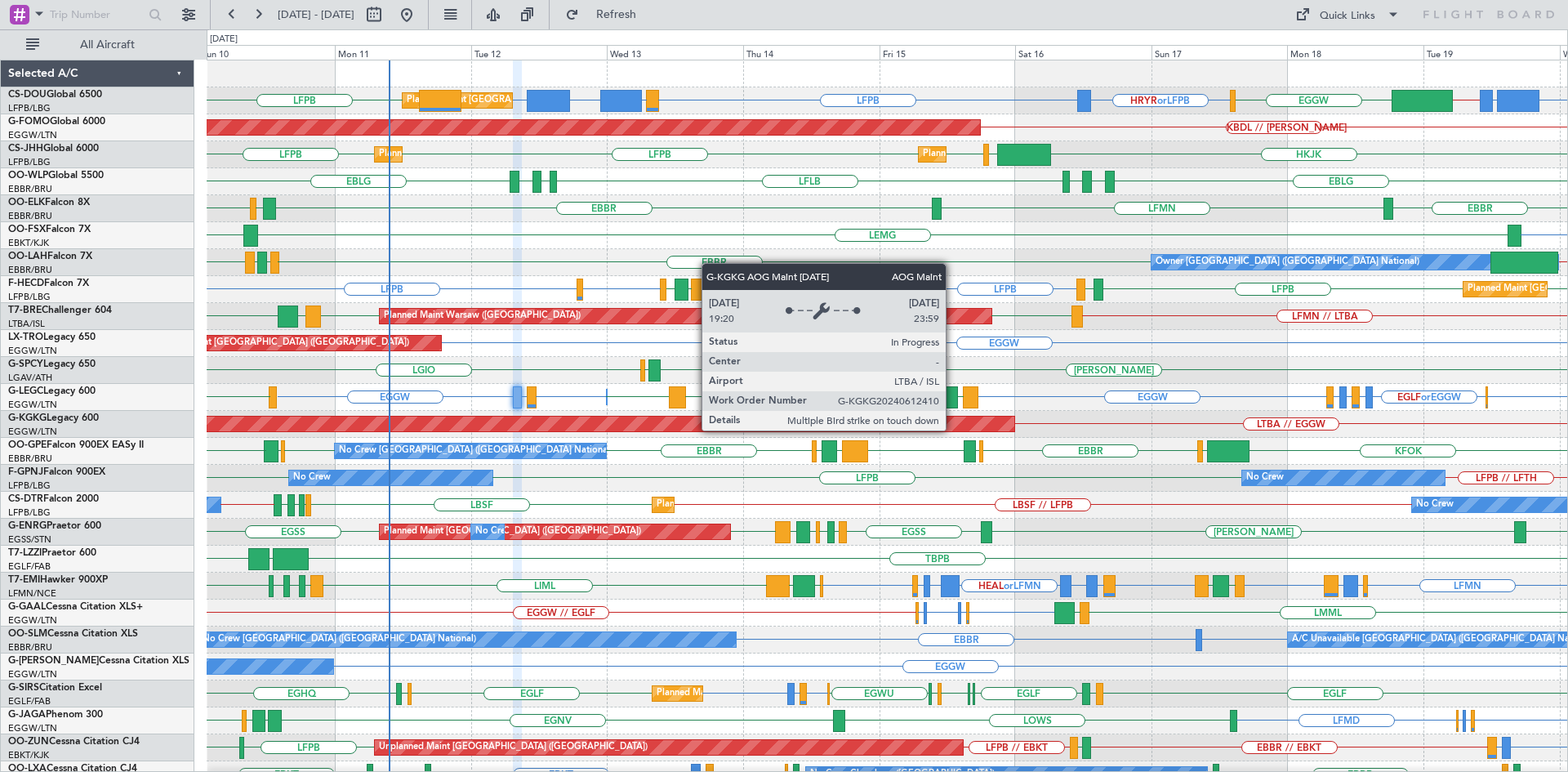
type input "0"
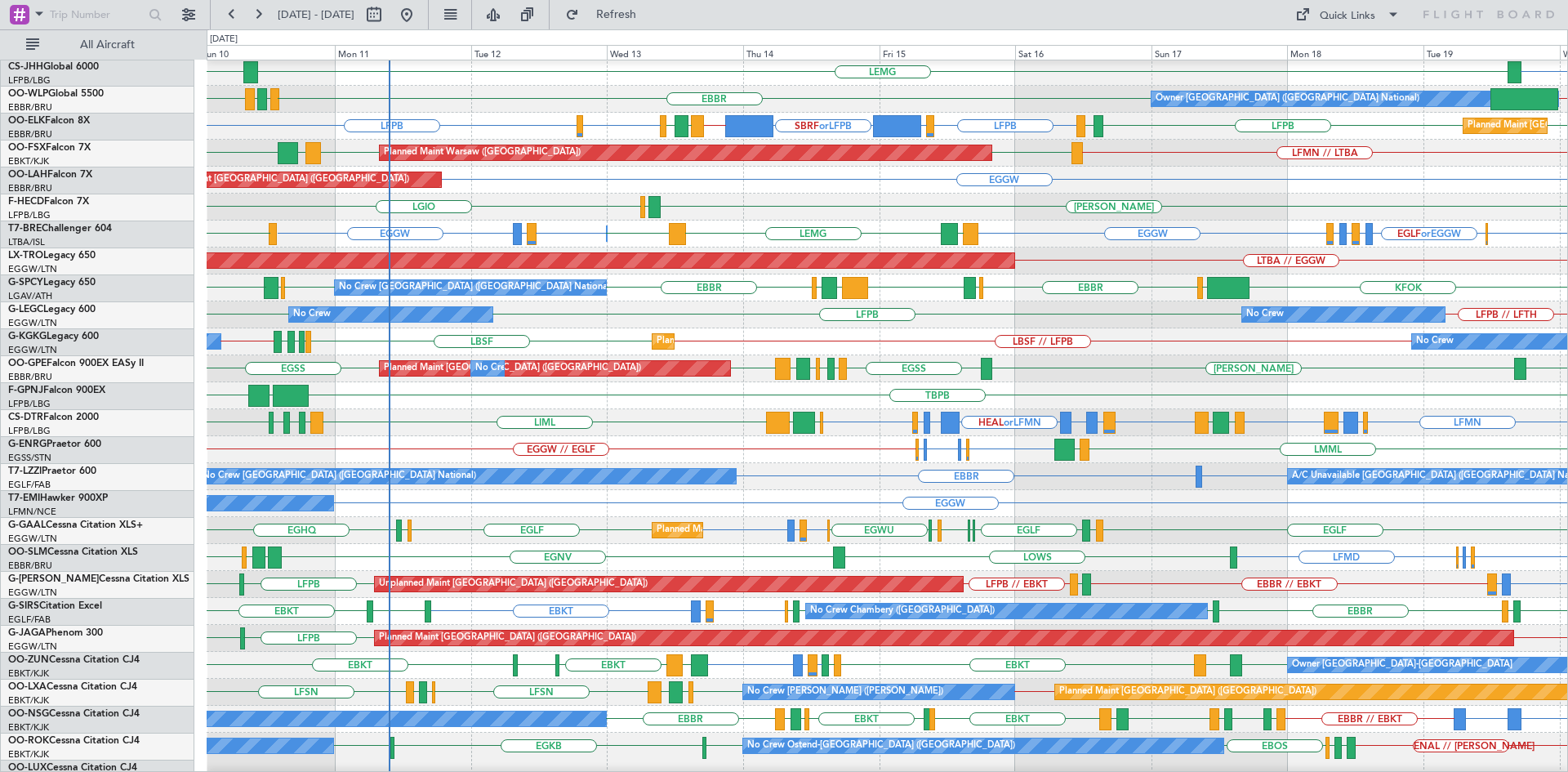
scroll to position [163, 0]
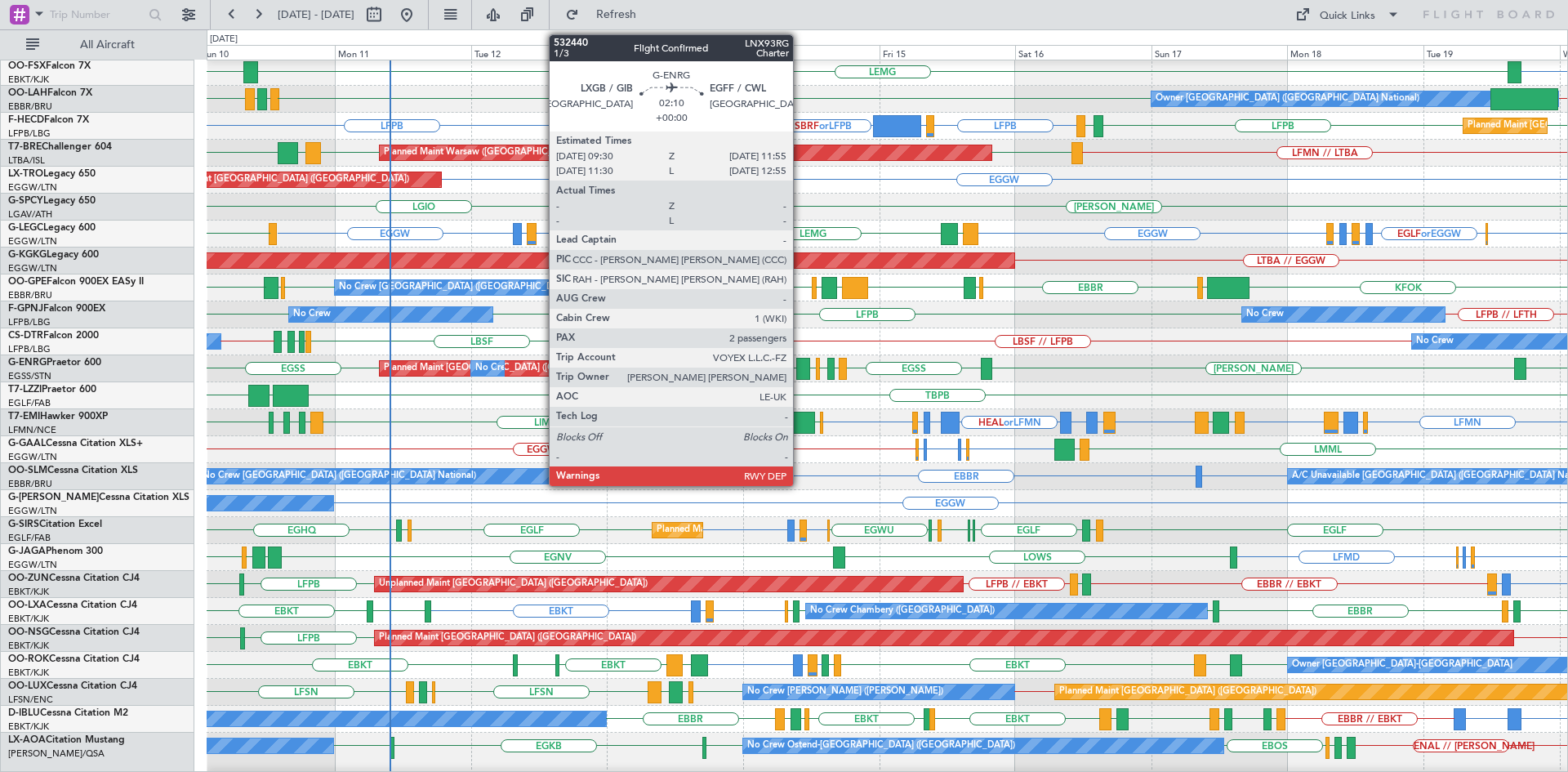
click at [800, 363] on div at bounding box center [803, 368] width 14 height 22
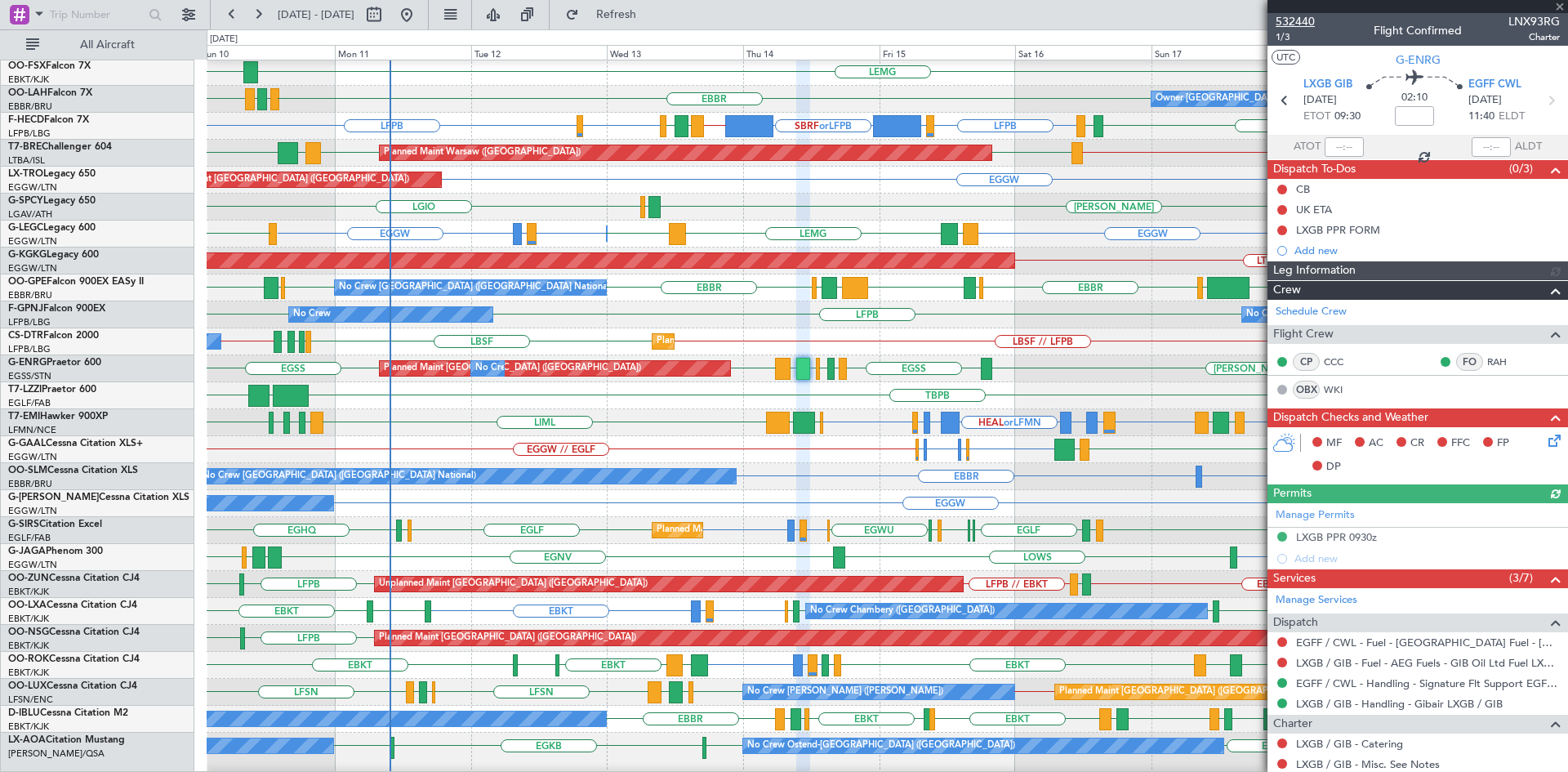
click at [1300, 16] on span "532440" at bounding box center [1295, 22] width 39 height 17
click at [1555, 7] on span at bounding box center [1560, 8] width 17 height 15
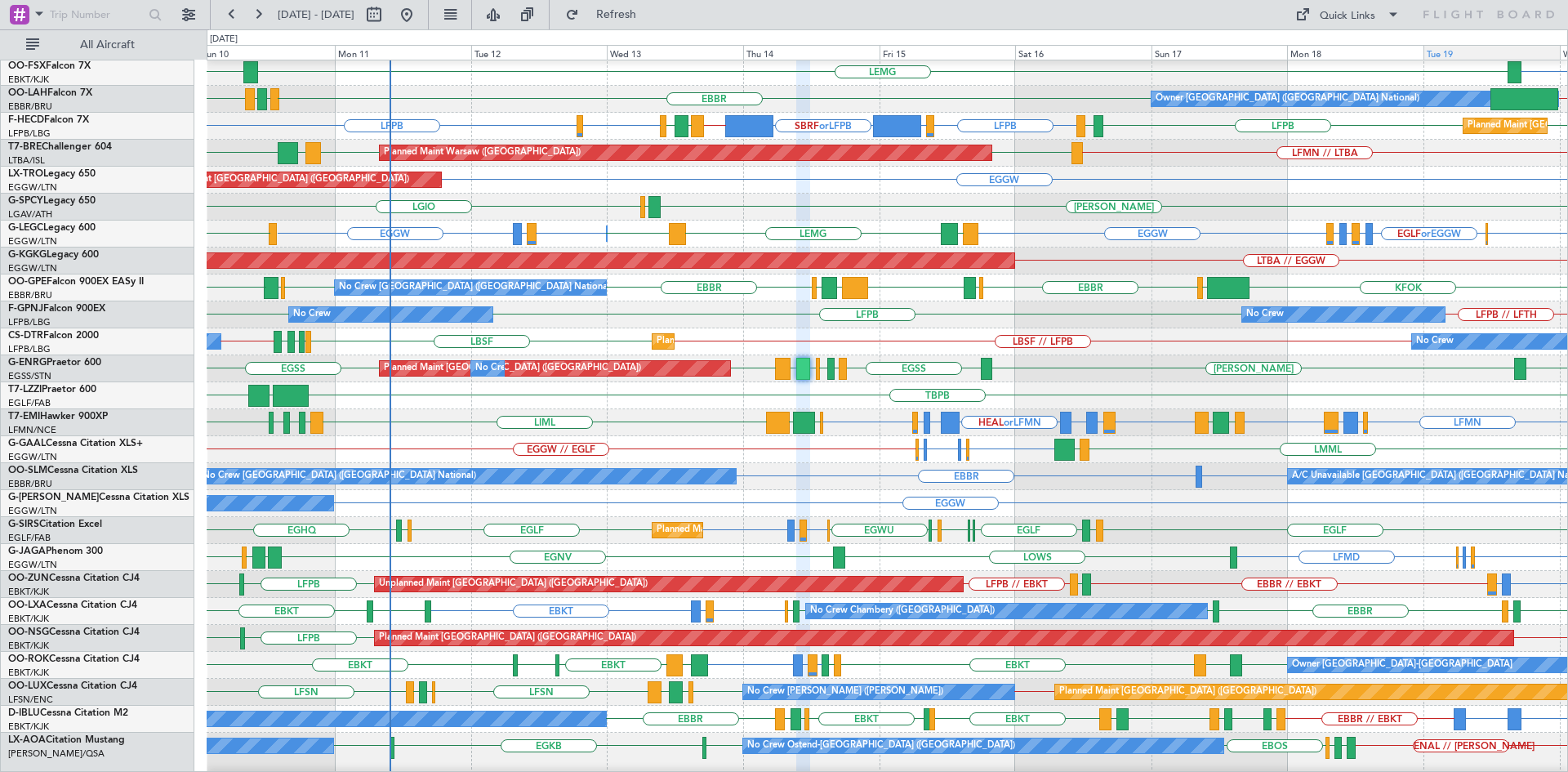
type input "0"
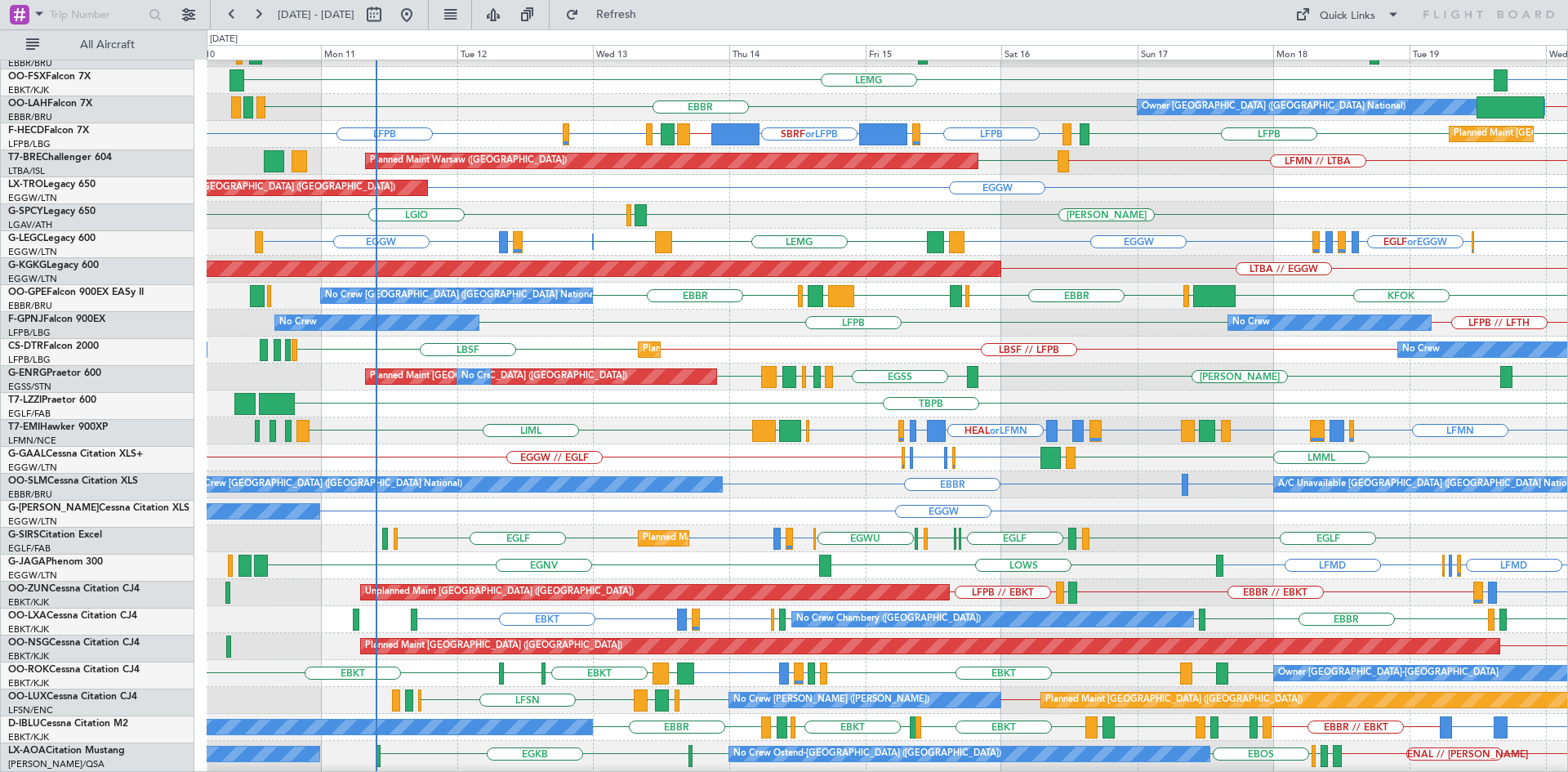
scroll to position [155, 0]
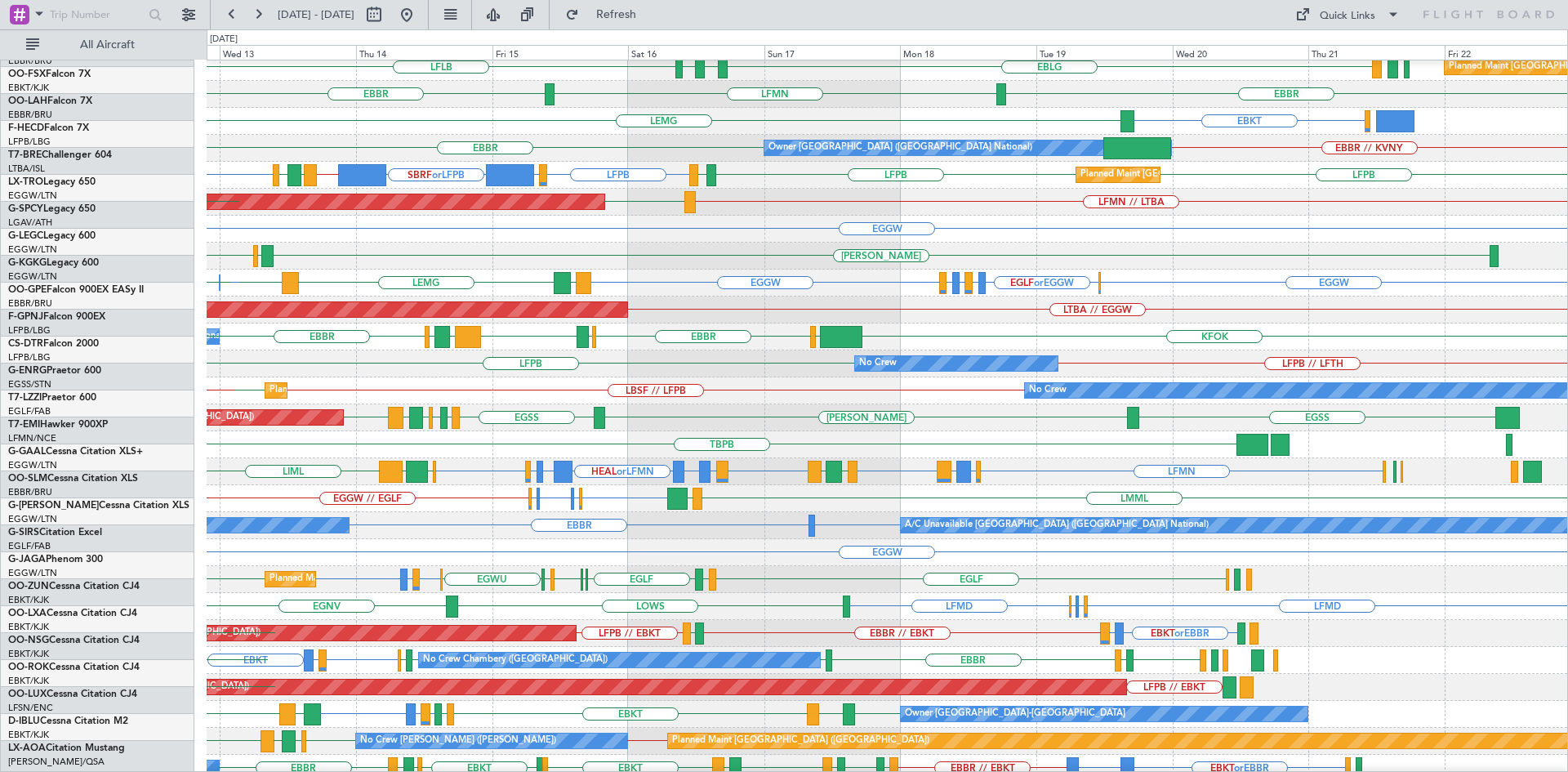
click at [832, 327] on div "No Crew Brussels (Brussels National) KFOK EGLF EBBR LFRG LEMG BIRK EGWU EBBR EB…" at bounding box center [887, 337] width 1360 height 27
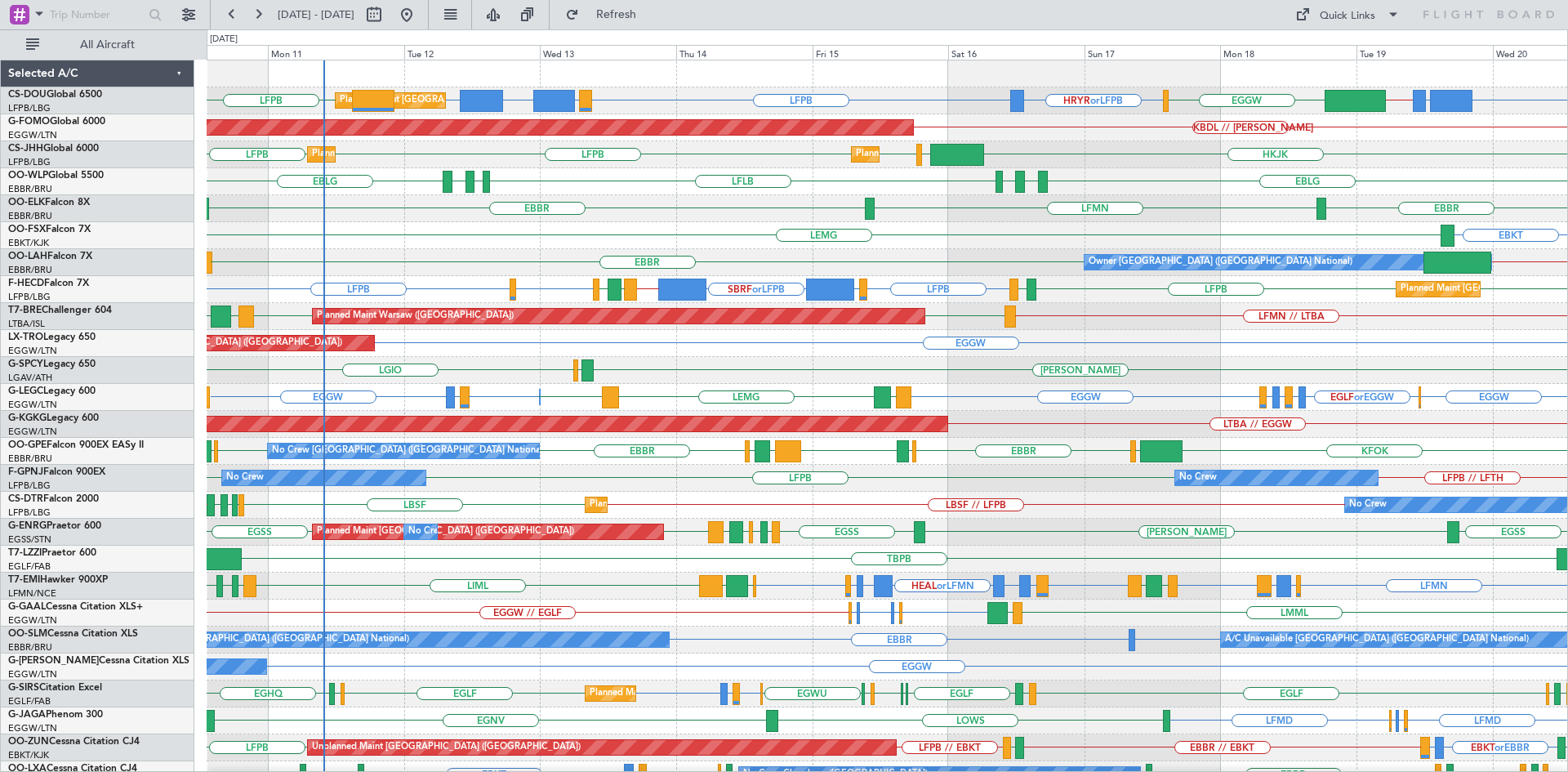
scroll to position [82, 0]
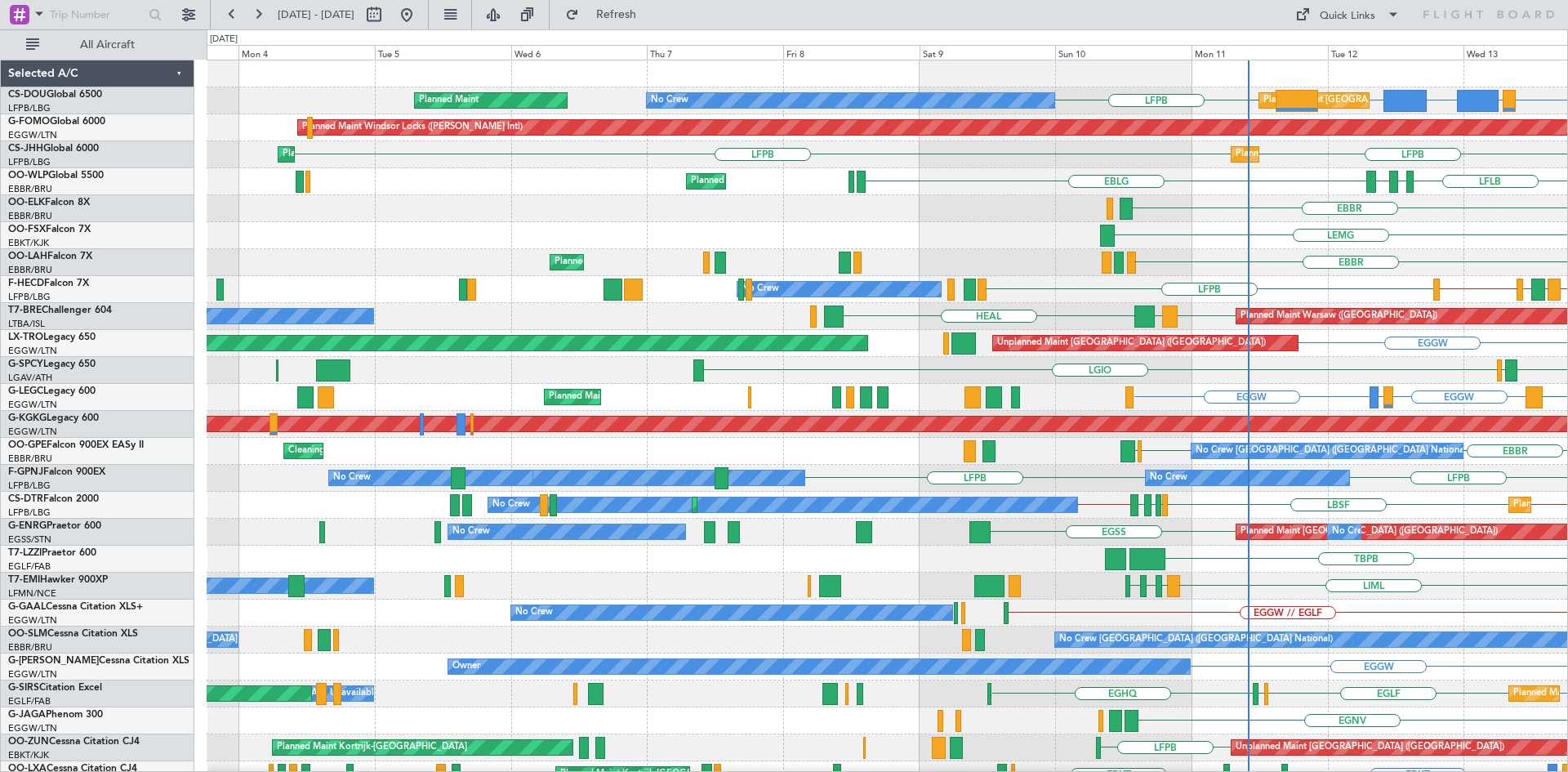
click at [1561, 306] on div "LFPB ESSA or LFPB FCBB or LFPB LFPB LFPB Planned Maint Paris (Le Bourget) No Cr…" at bounding box center [887, 513] width 1360 height 906
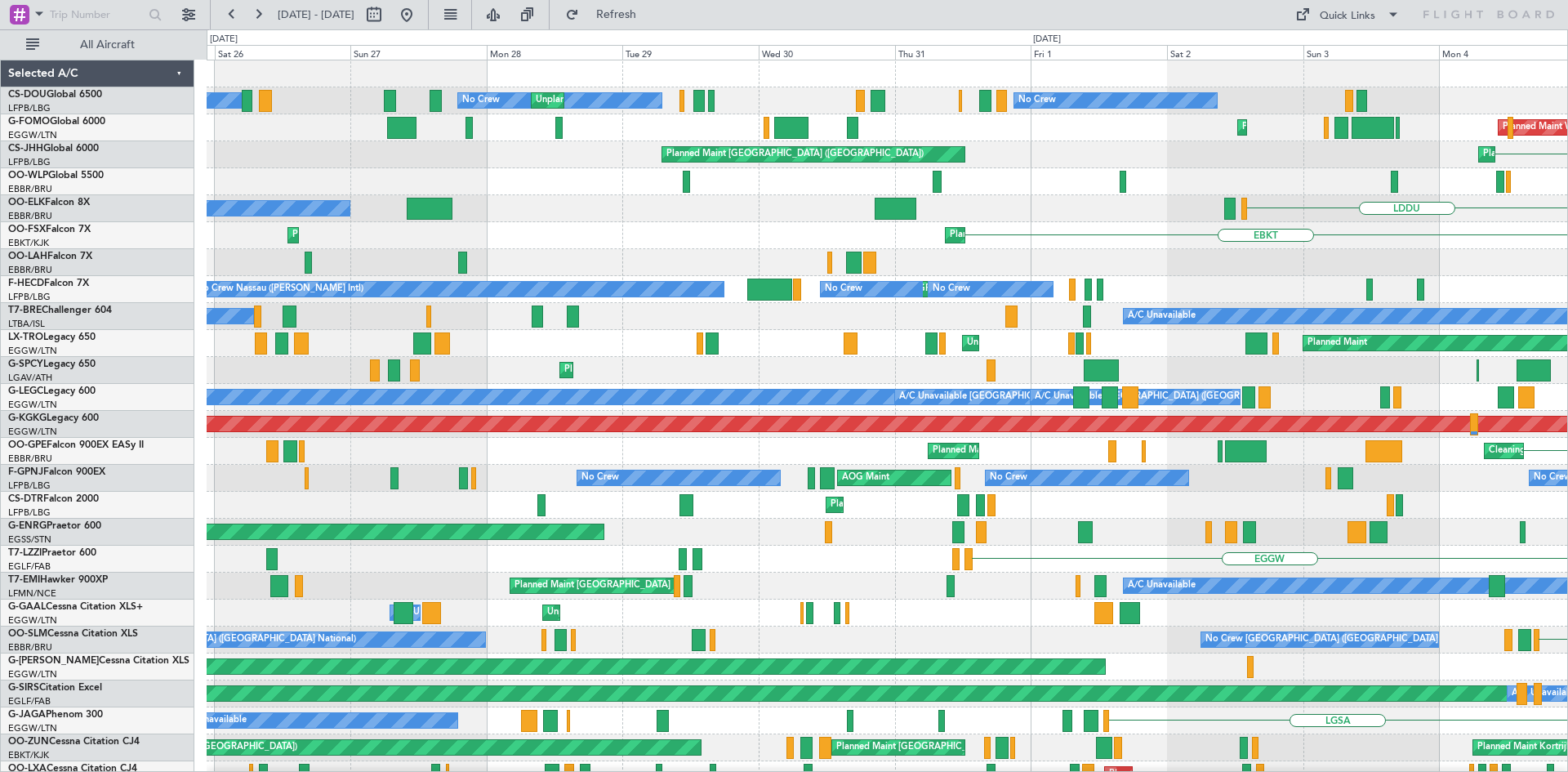
click at [1076, 283] on div "No Crew Unplanned Maint Paris (Le Bourget) No Crew Unplanned Maint Paris (Le Bo…" at bounding box center [887, 513] width 1360 height 906
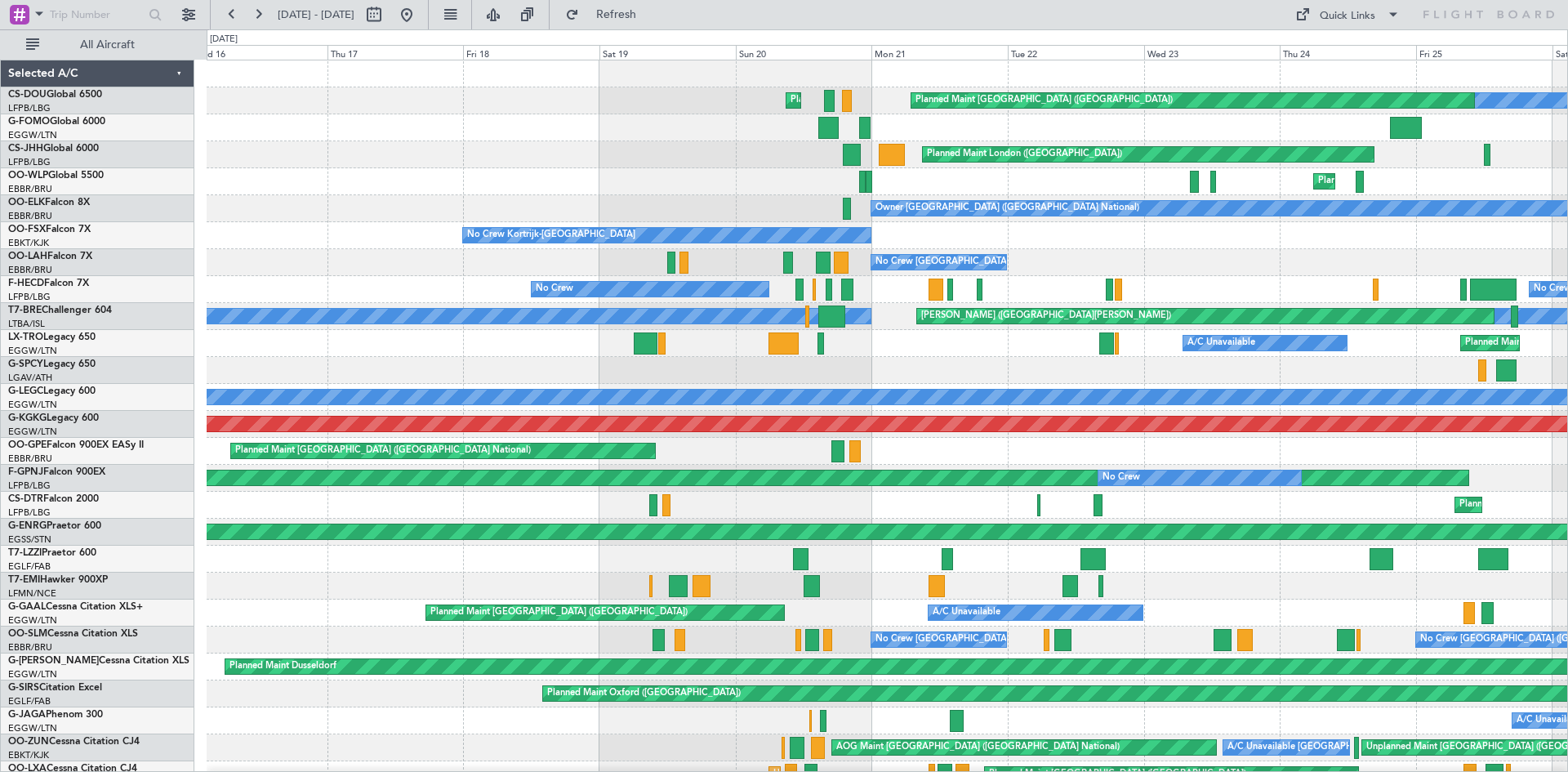
click at [1567, 522] on html "25 Jul 2025 - 04 Aug 2025 Refresh Quick Links All Aircraft No Crew Planned Main…" at bounding box center [784, 386] width 1568 height 772
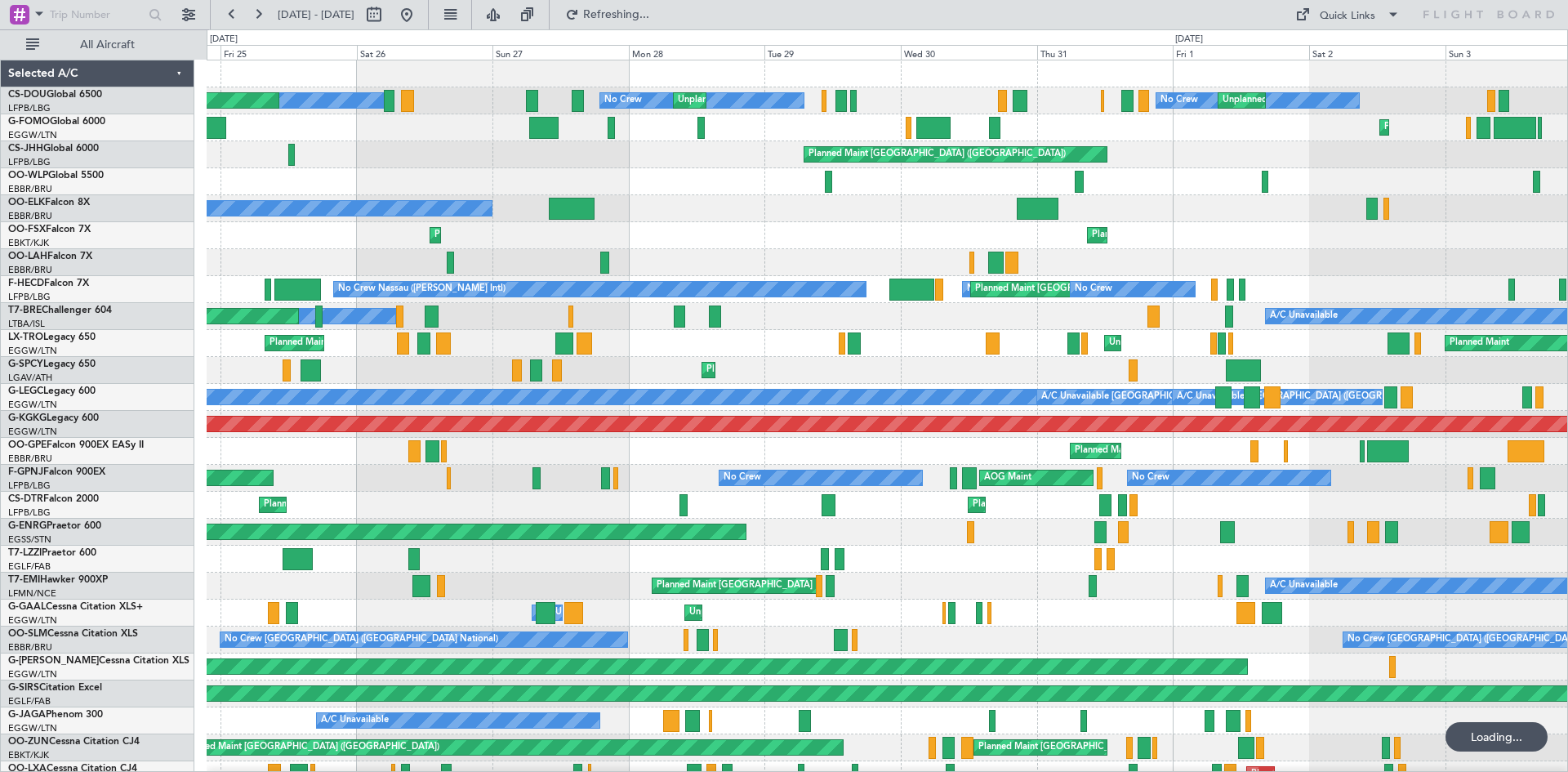
click at [112, 484] on div "No Crew Planned Maint Paris (Le Bourget) No Crew Unplanned Maint Paris (Le Bour…" at bounding box center [784, 400] width 1568 height 743
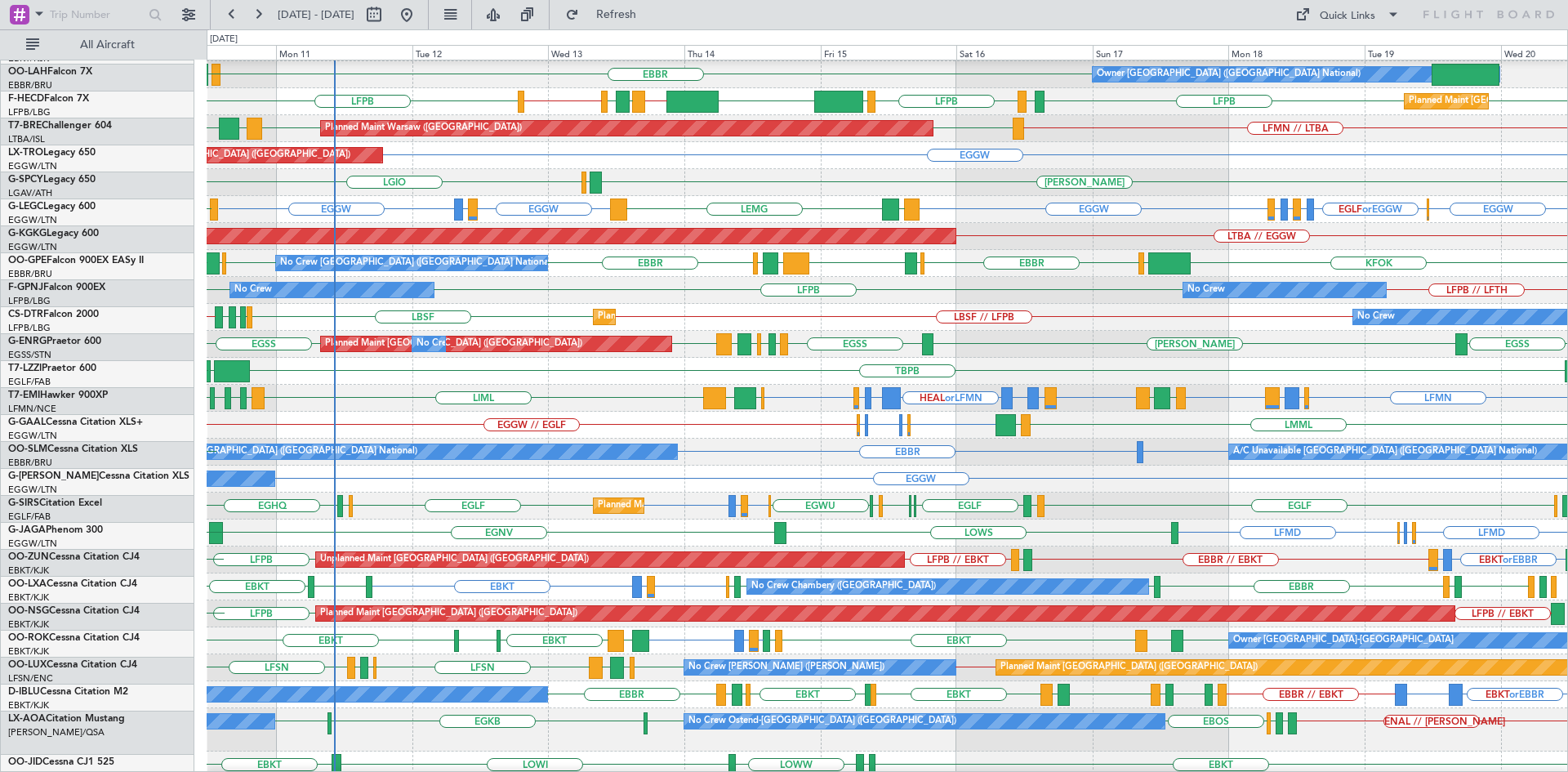
scroll to position [188, 0]
click at [1162, 506] on div "EGLF EGPH or EGLF EGLF EGLF LFSL EGLF EGBP EGSC EGSH EGWU EGLF EGSS EGHQ Planne…" at bounding box center [887, 506] width 1360 height 27
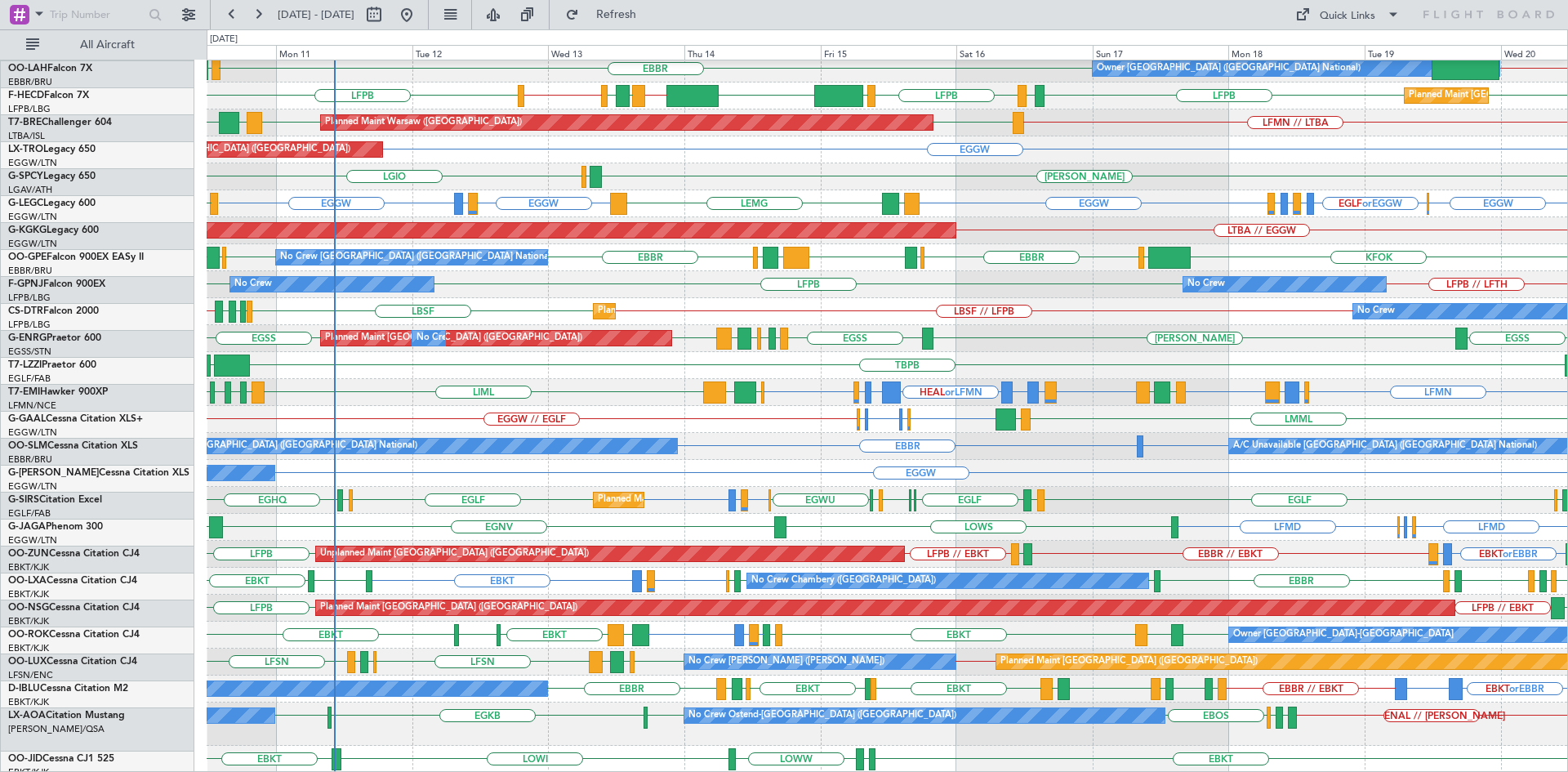
scroll to position [193, 0]
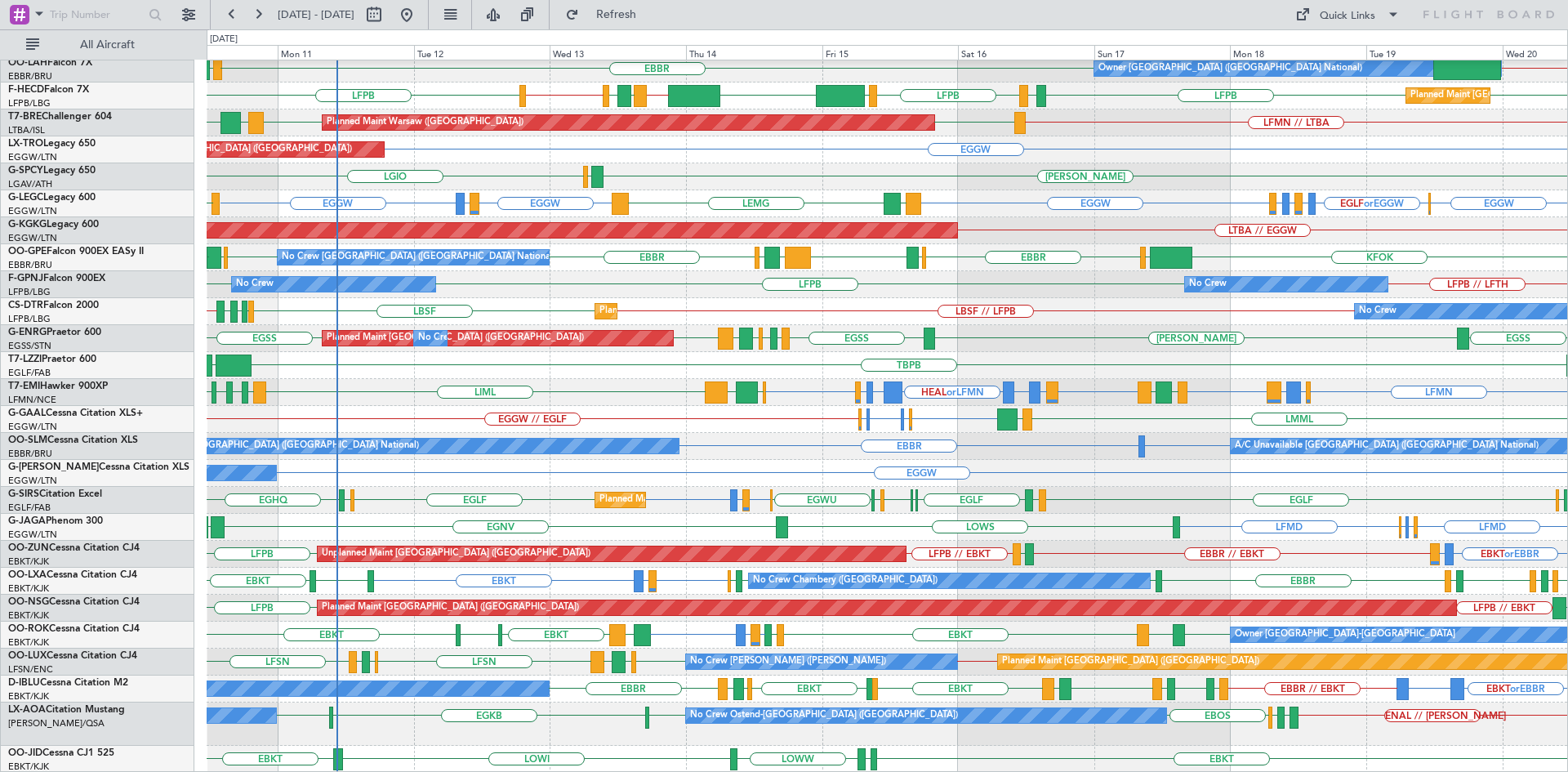
click at [1041, 318] on div "EBKT LEMG EBBR EGPF EBBR // KVNY Owner Brussels (Brussels National) LFMN // LFP…" at bounding box center [887, 320] width 1360 height 906
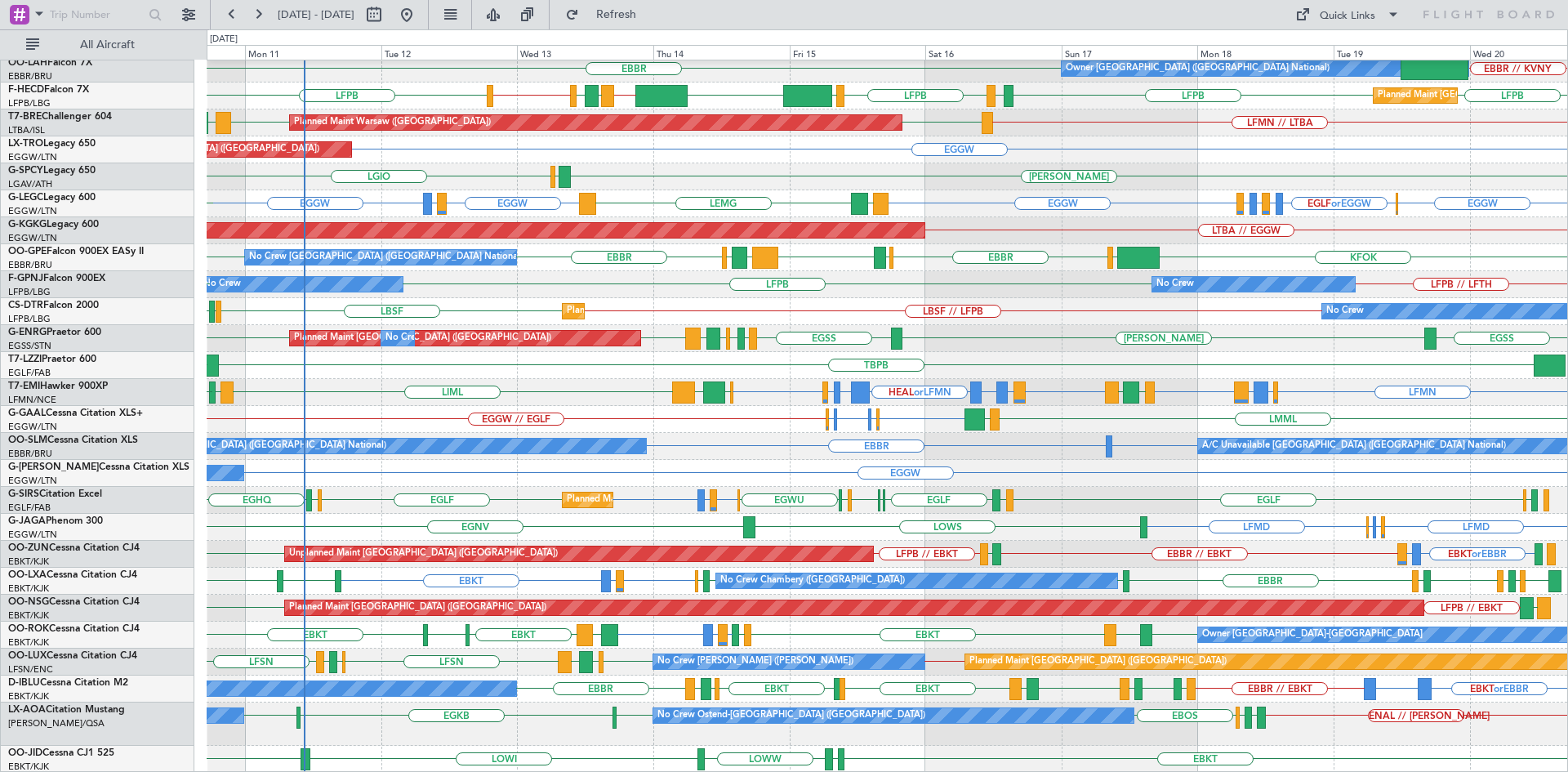
click at [1064, 528] on div "LFMD LFMD LIMC or LFMD LFMN or LFMD EGNV LOWS LOWS" at bounding box center [887, 528] width 1360 height 27
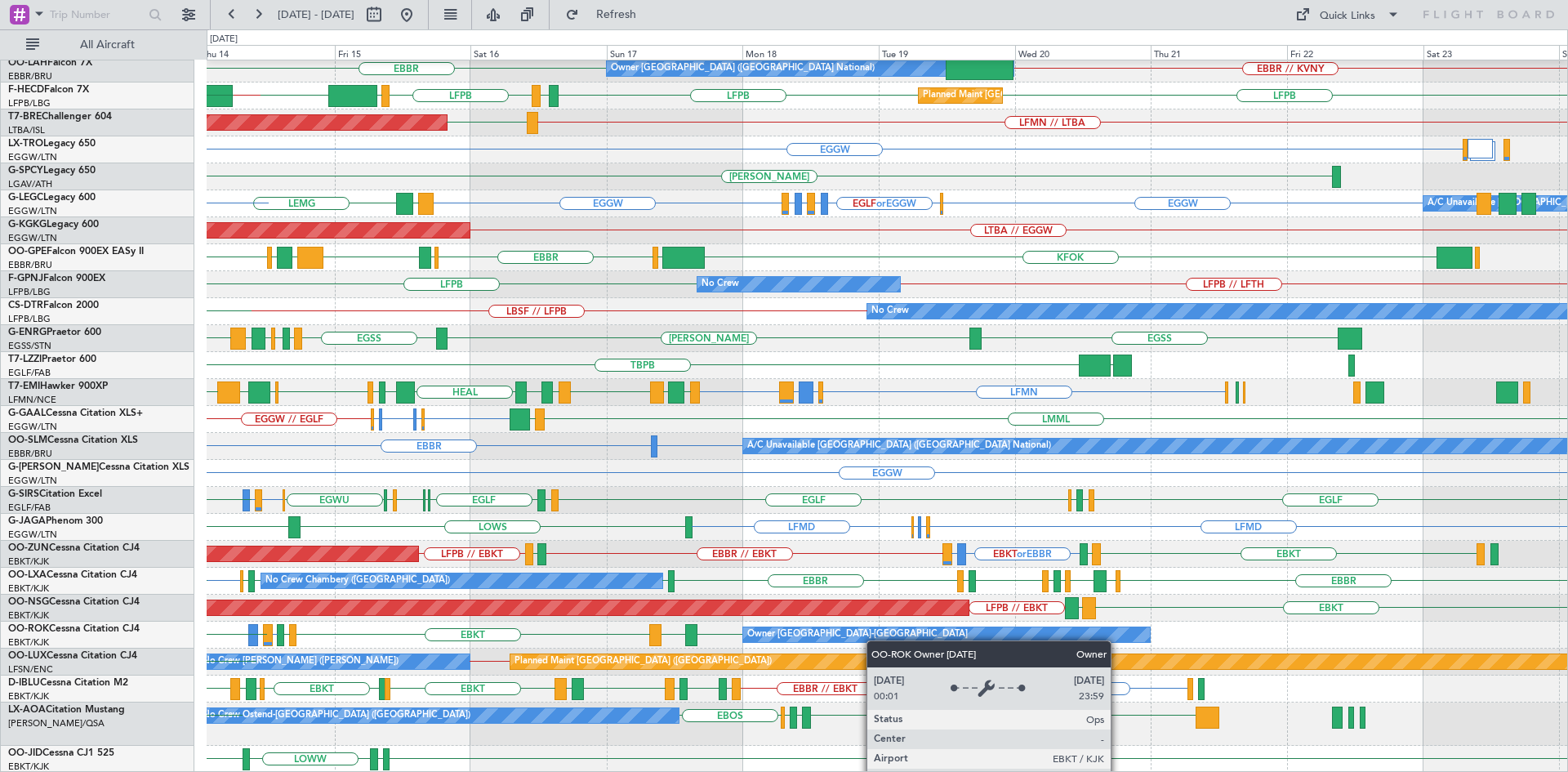
click at [865, 641] on div "EBKT LEMG EBBR EBBR // KVNY Owner Brussels (Brussels National) LFPB LIEO LFPB L…" at bounding box center [887, 320] width 1360 height 906
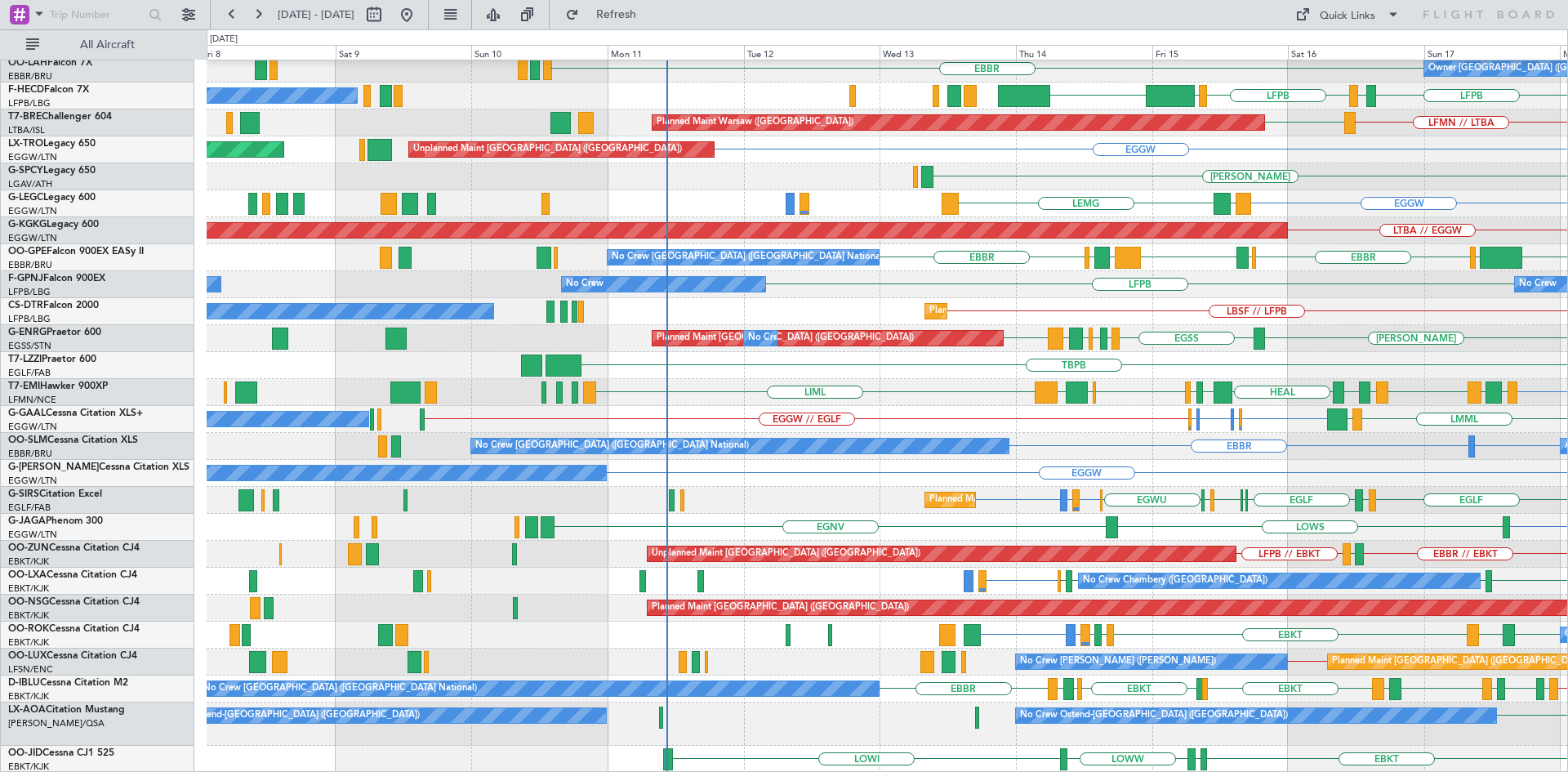
click at [1567, 414] on html "14 Aug 2025 - 24 Aug 2025 Refresh Quick Links All Aircraft LEMG EBKT Owner Brus…" at bounding box center [784, 386] width 1568 height 772
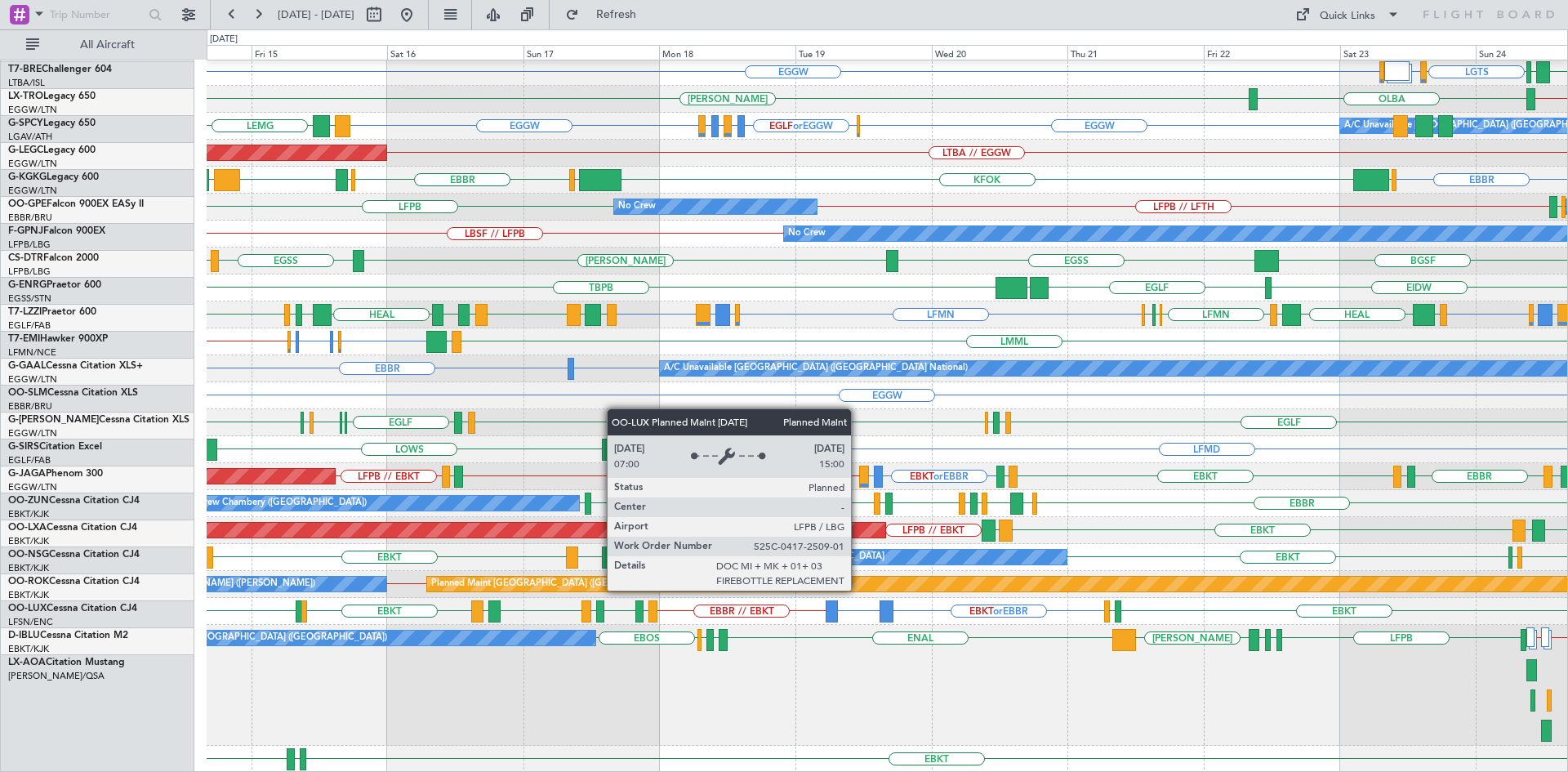
scroll to position [271, 0]
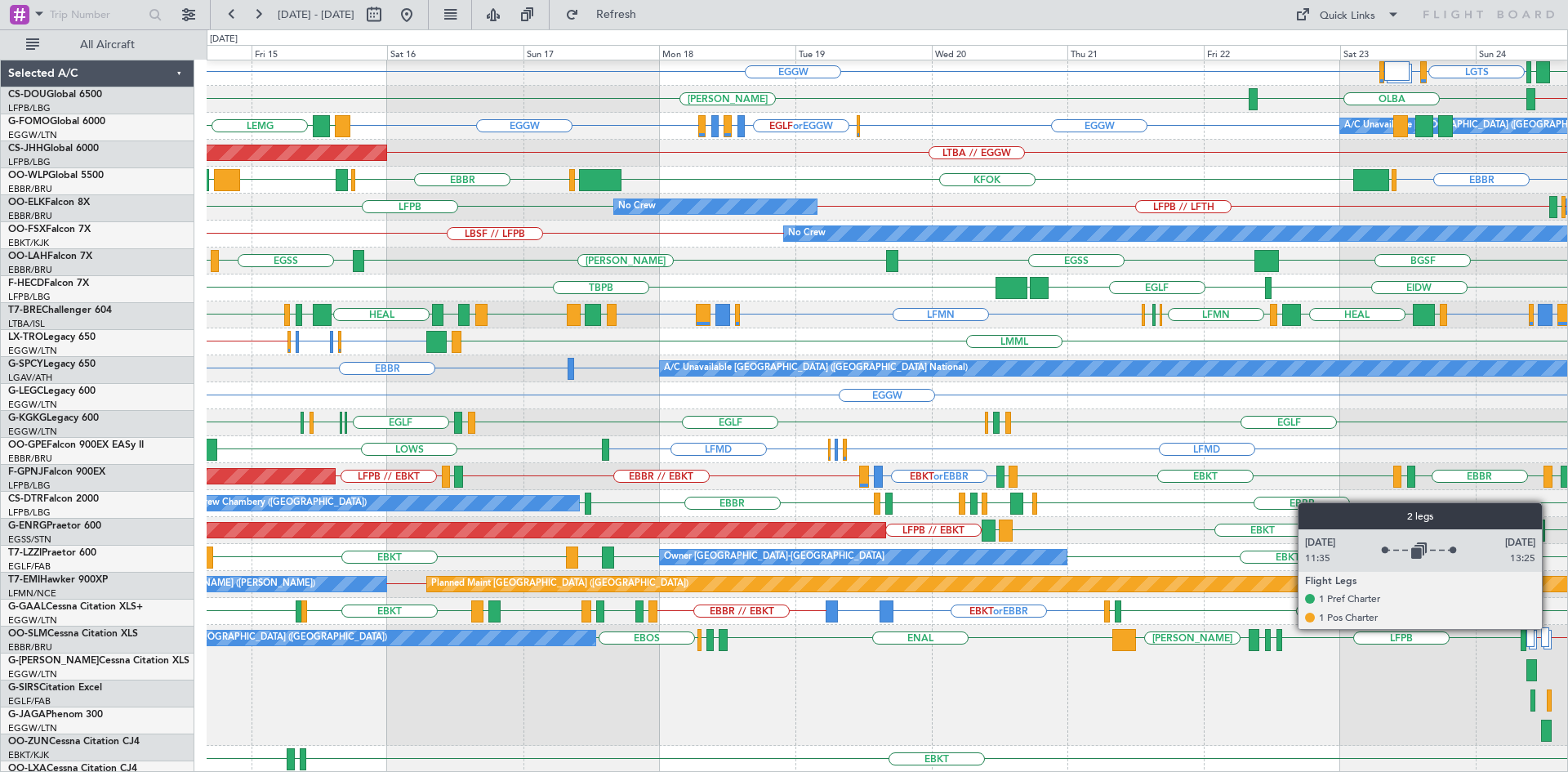
scroll to position [271, 0]
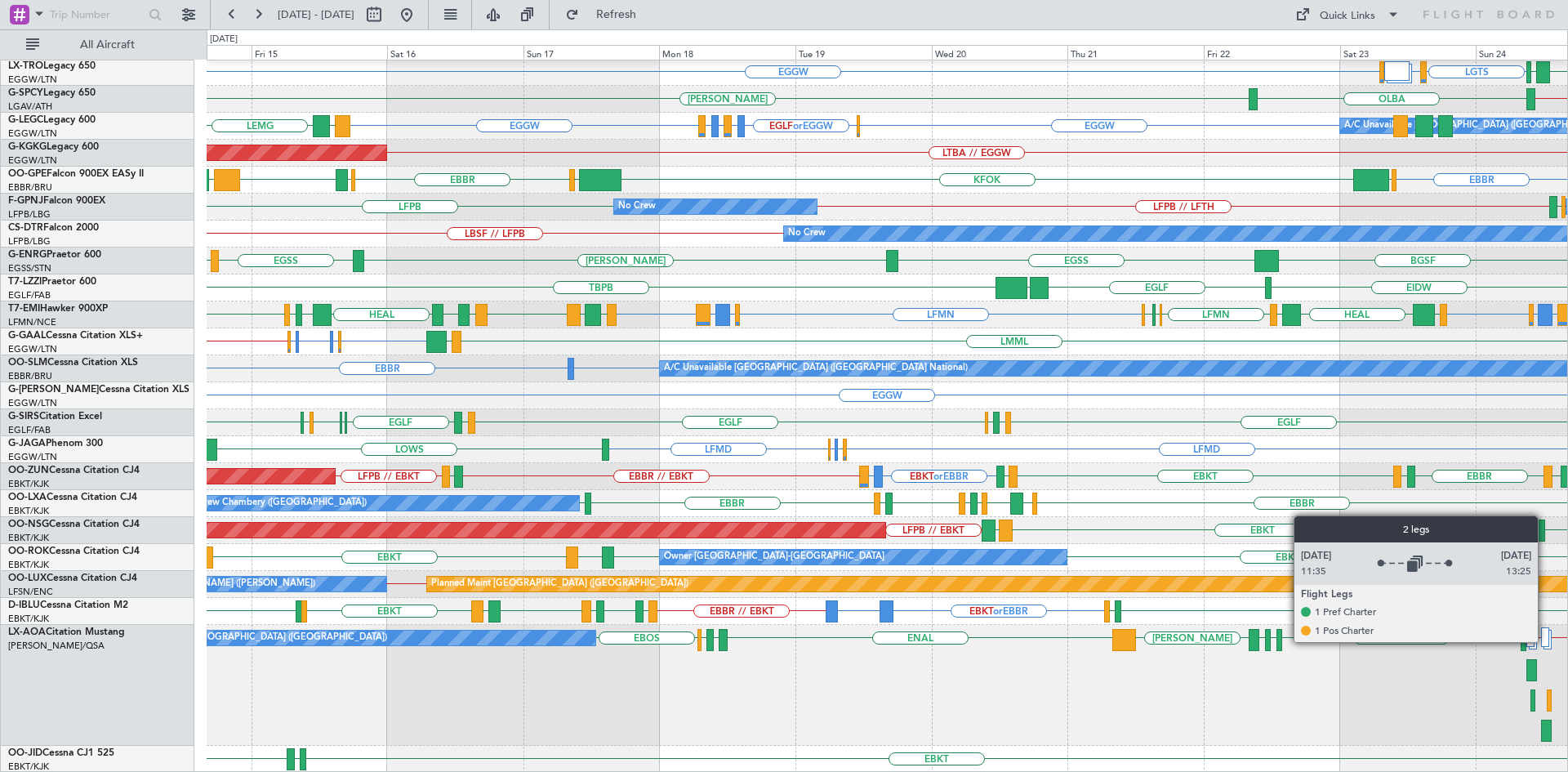
click at [1545, 641] on div at bounding box center [1545, 636] width 8 height 19
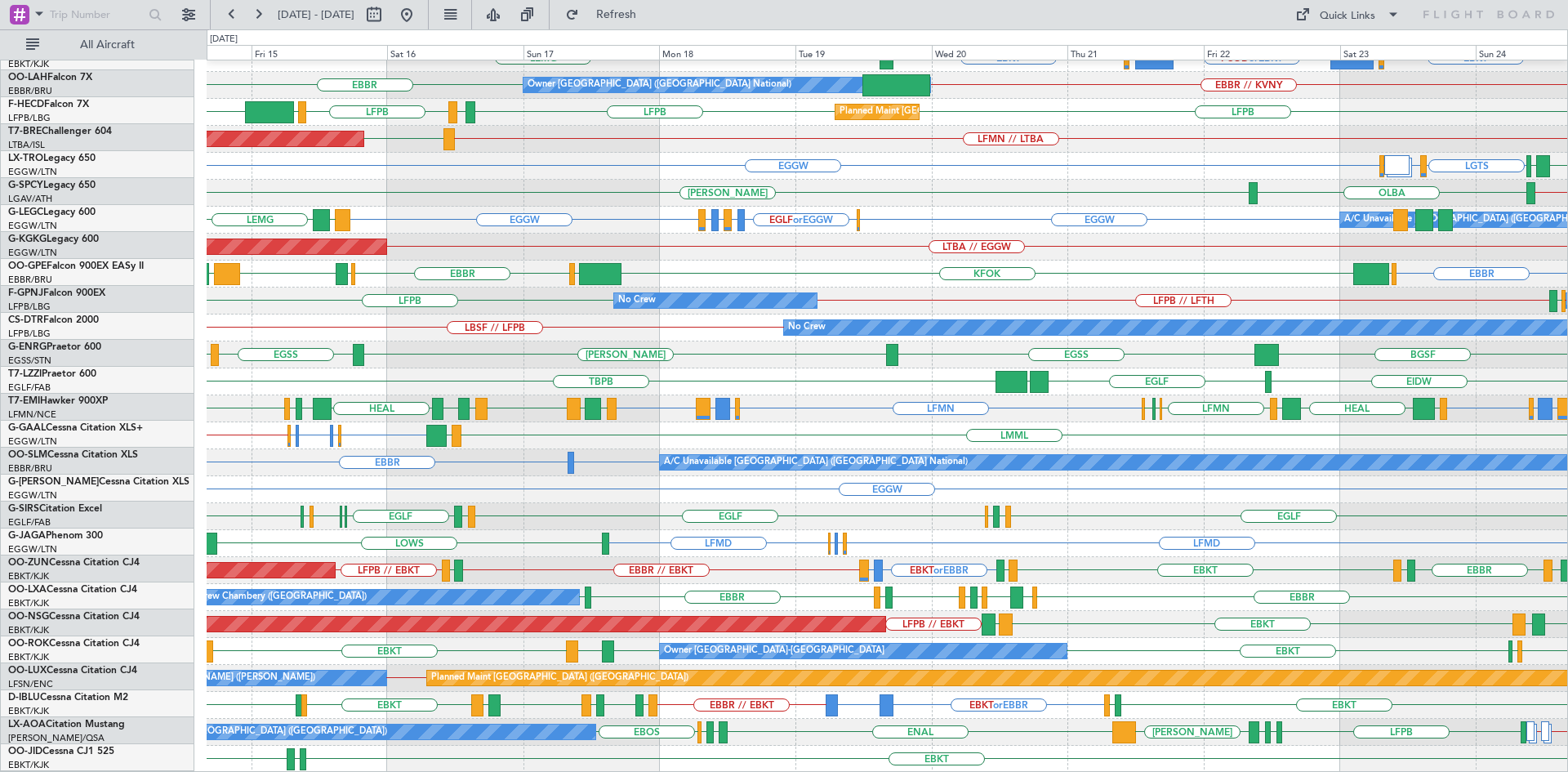
scroll to position [178, 0]
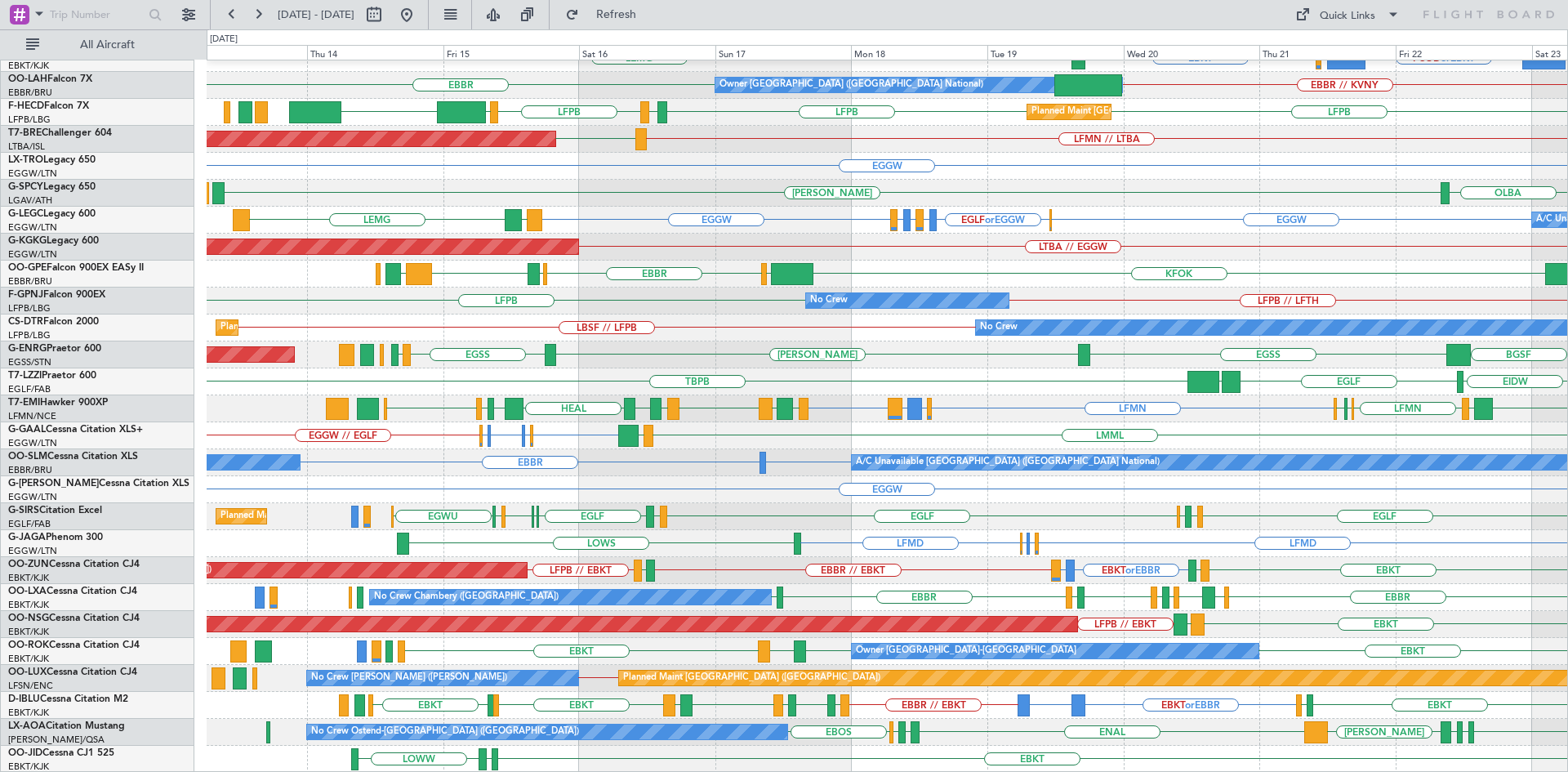
click at [902, 444] on div "EBBR LFMN [GEOGRAPHIC_DATA] LEPA EGGW or EBKT FCOD or EBKT LSGG or EBKT EBKT [G…" at bounding box center [887, 328] width 1360 height 889
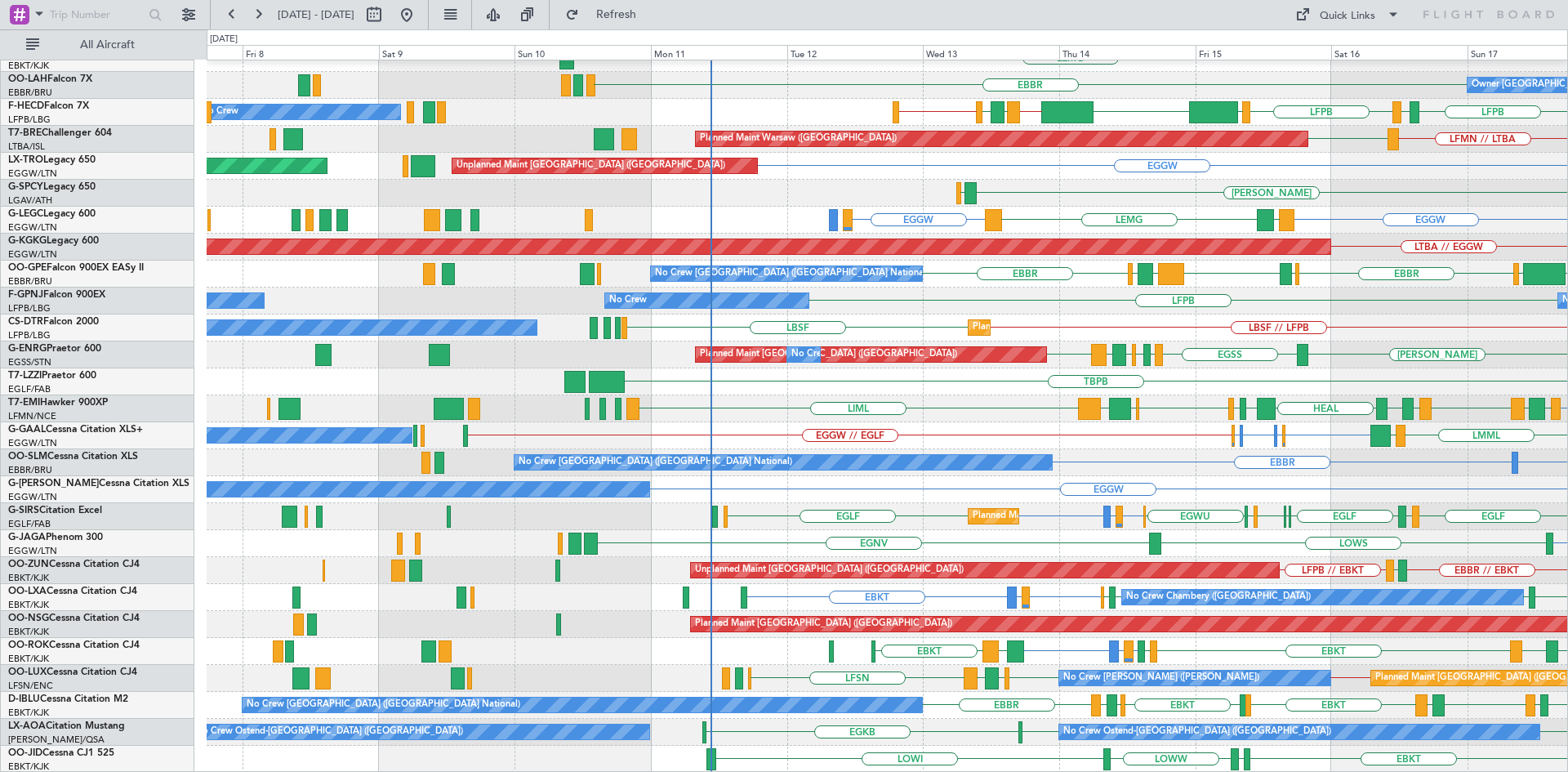
click at [1278, 446] on div "LFMN [GEOGRAPHIC_DATA] [GEOGRAPHIC_DATA] [GEOGRAPHIC_DATA] EBKT Owner [GEOGRAPH…" at bounding box center [887, 328] width 1360 height 889
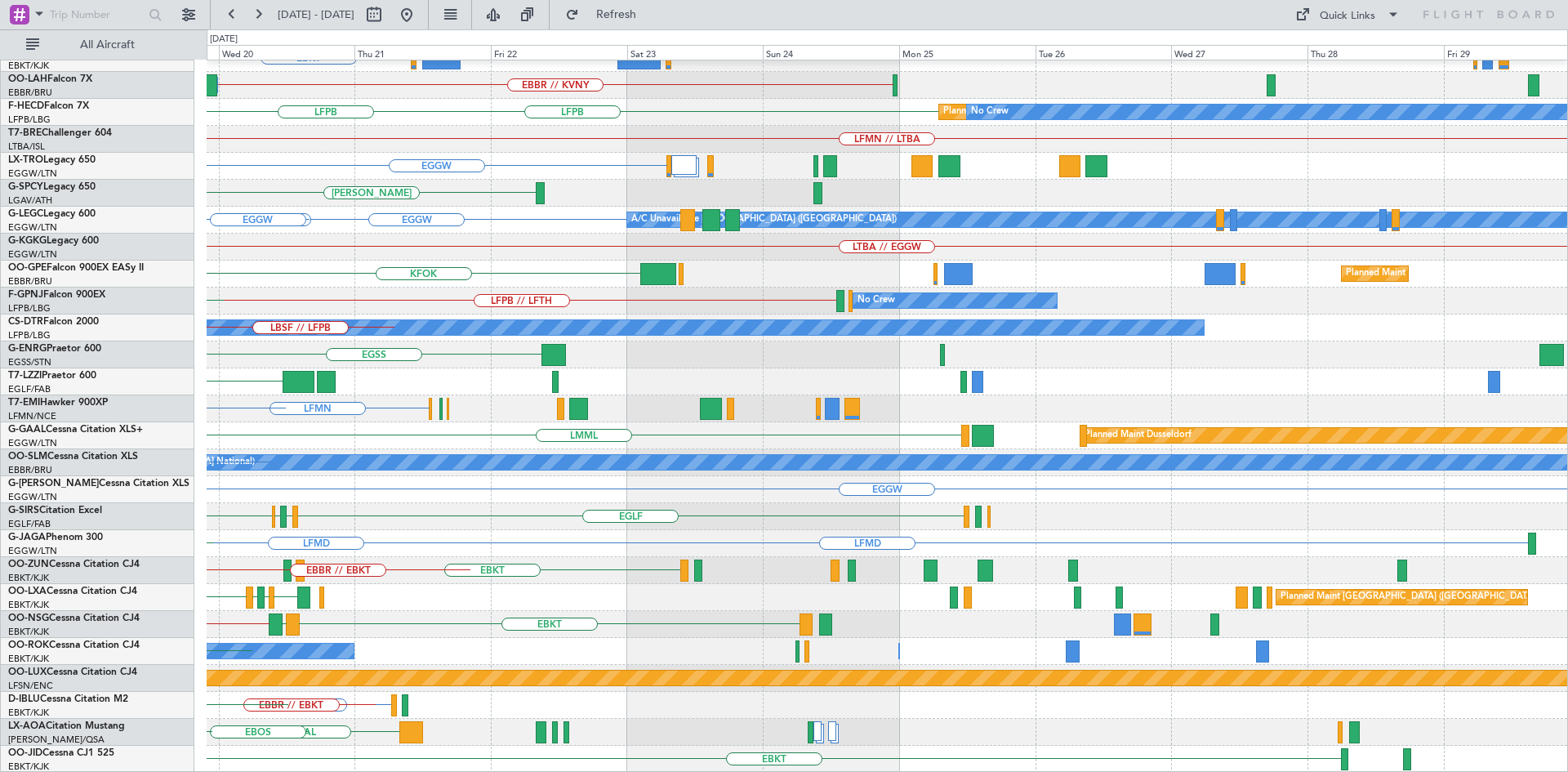
click at [0, 427] on div "EBBR LFMN EBKT [GEOGRAPHIC_DATA] EBBR // KVNY Owner [GEOGRAPHIC_DATA] (Brussels…" at bounding box center [784, 400] width 1568 height 743
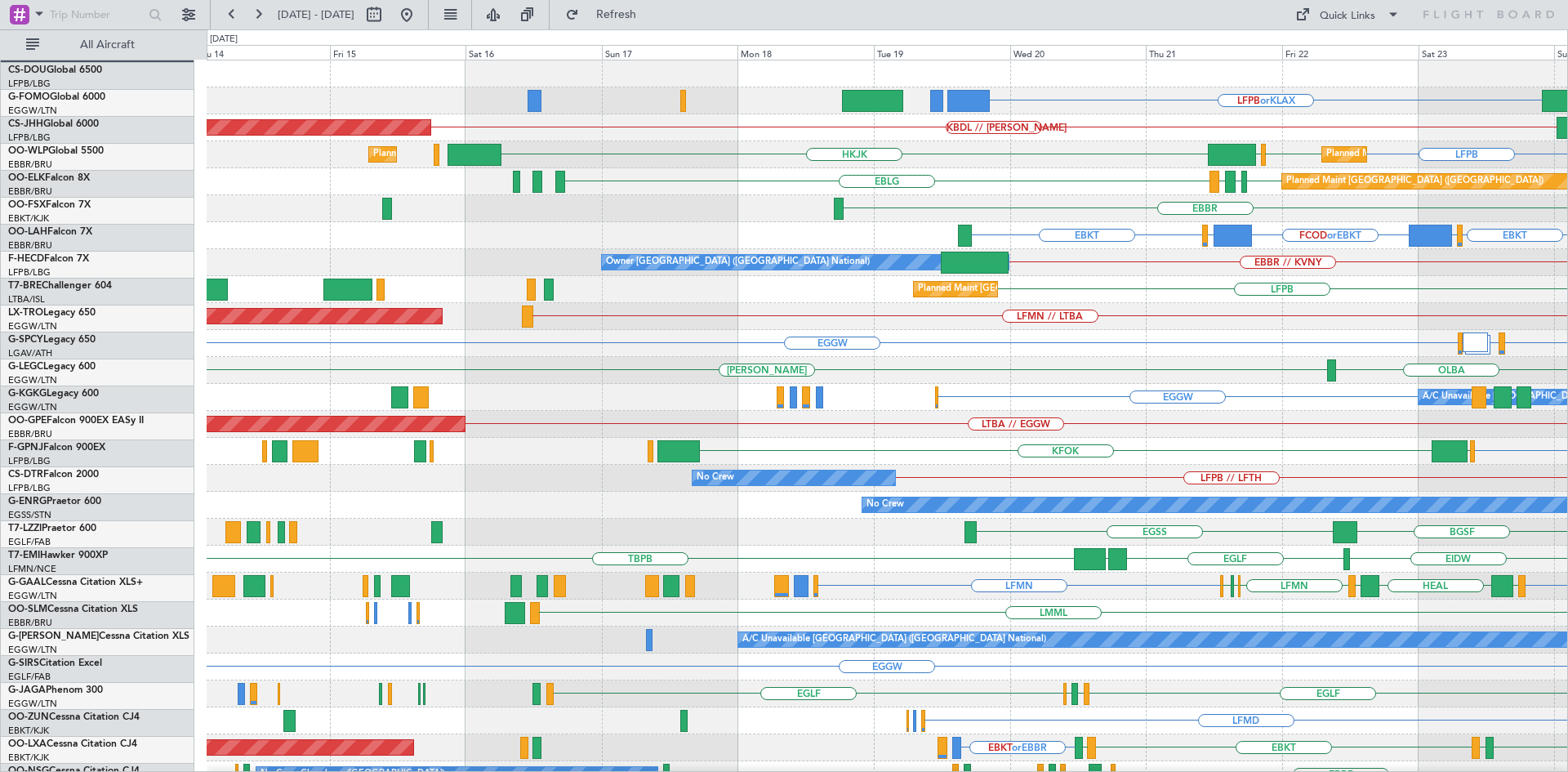
scroll to position [0, 0]
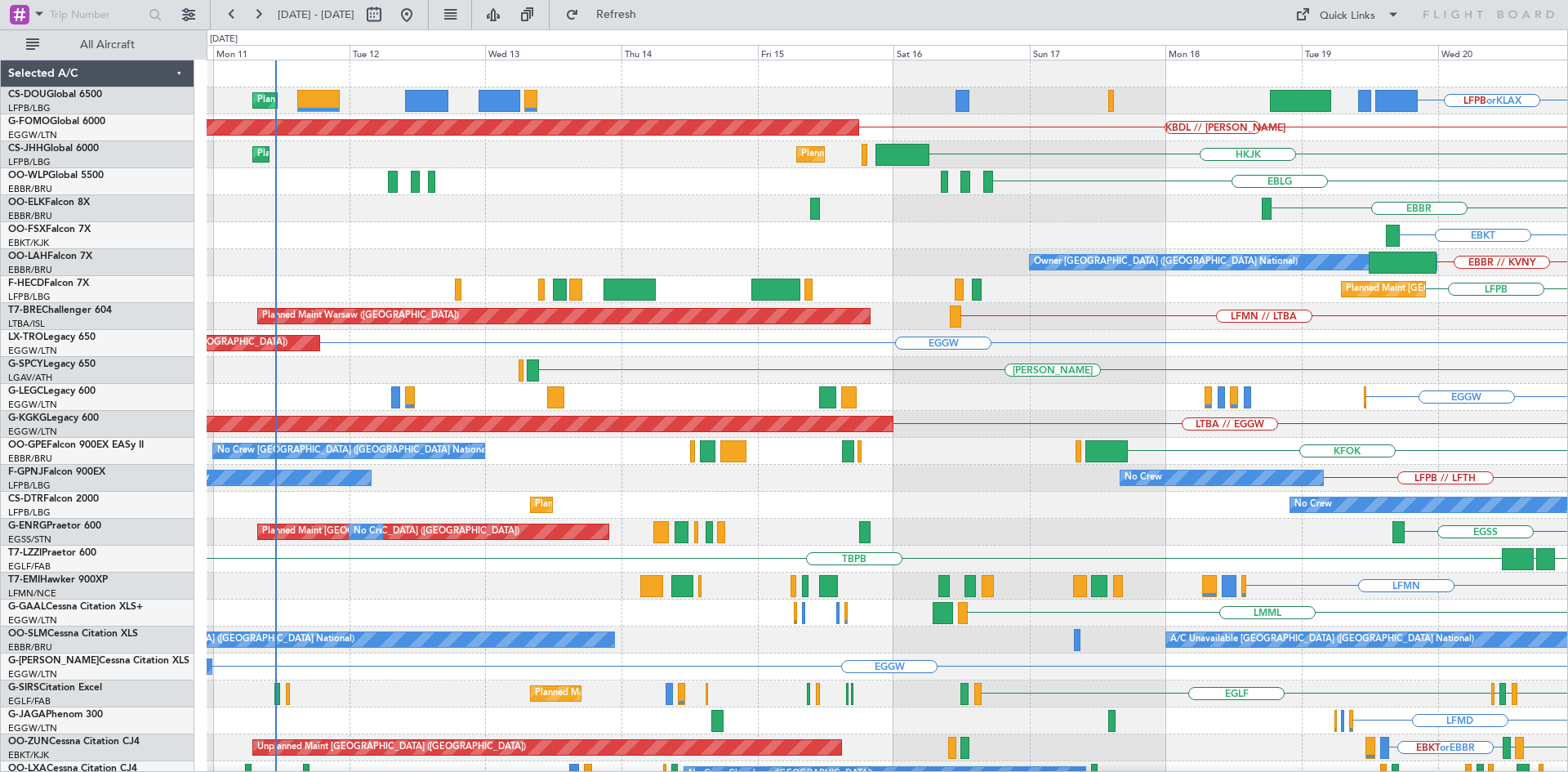
click at [1554, 625] on div "LFPB or KLAX Planned Maint [GEOGRAPHIC_DATA] ([GEOGRAPHIC_DATA]) No Crew KBDL /…" at bounding box center [887, 505] width 1360 height 889
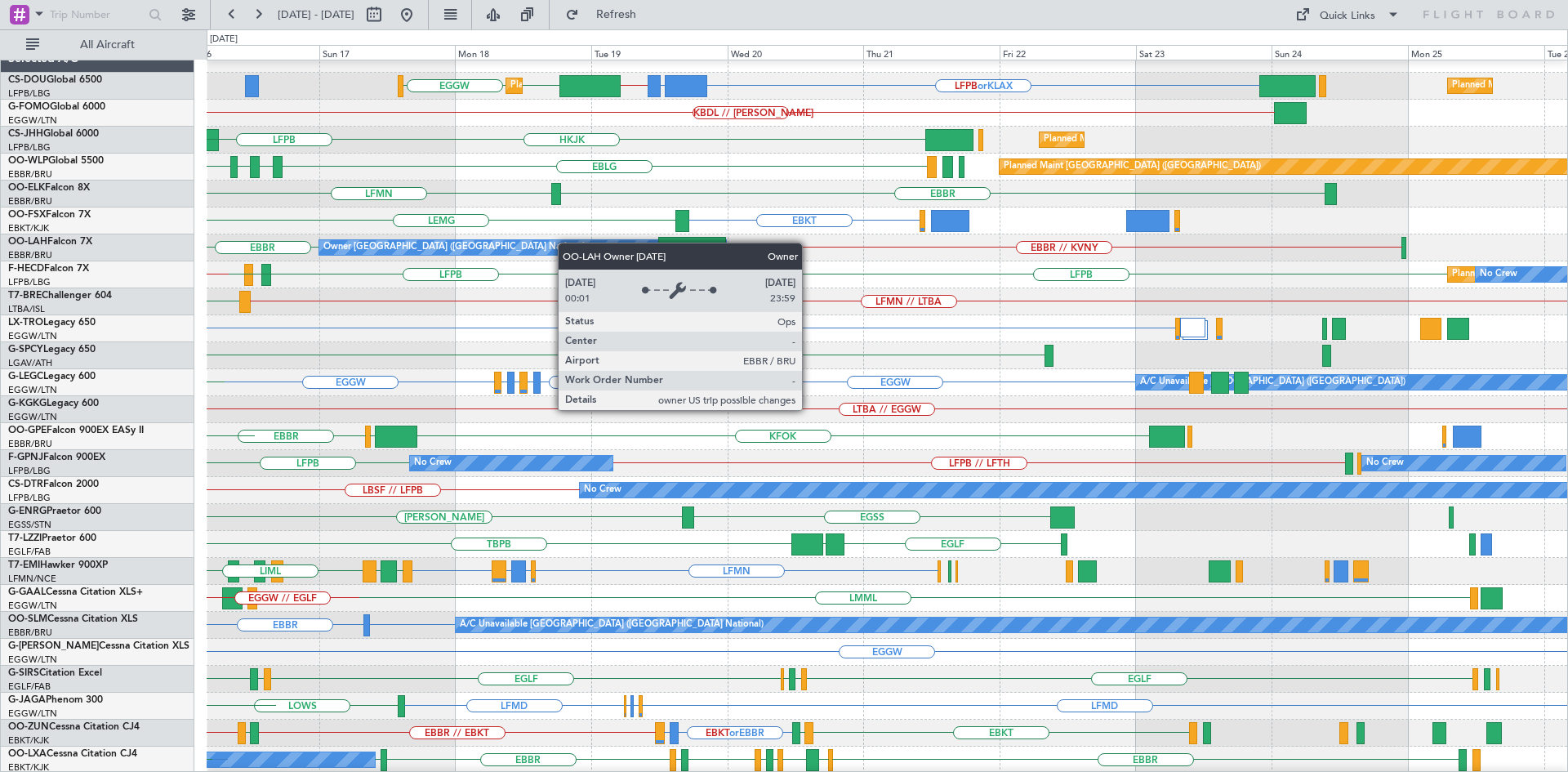
click at [450, 241] on div "Owner [GEOGRAPHIC_DATA] ([GEOGRAPHIC_DATA] National)" at bounding box center [522, 248] width 407 height 15
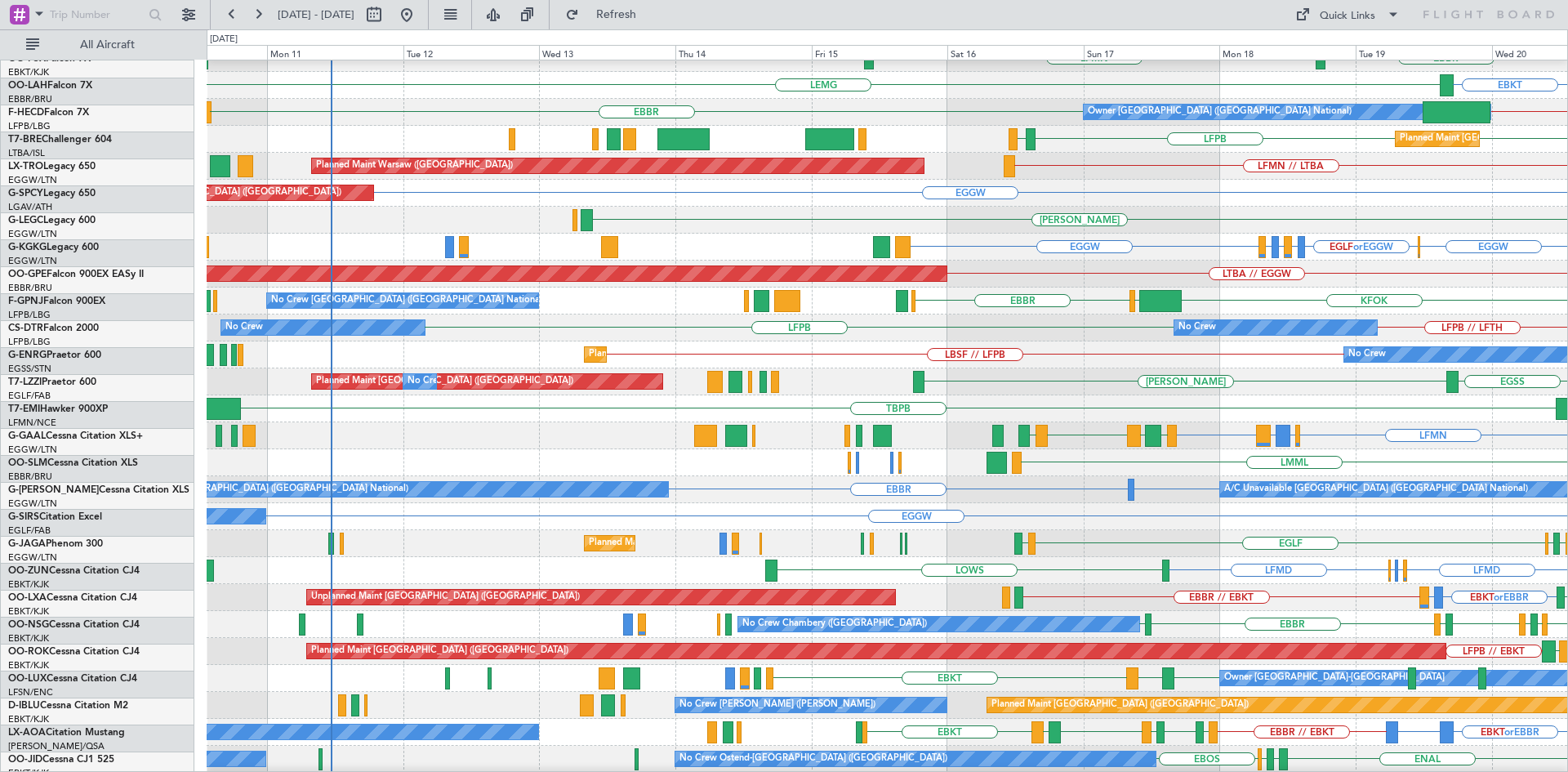
scroll to position [150, 0]
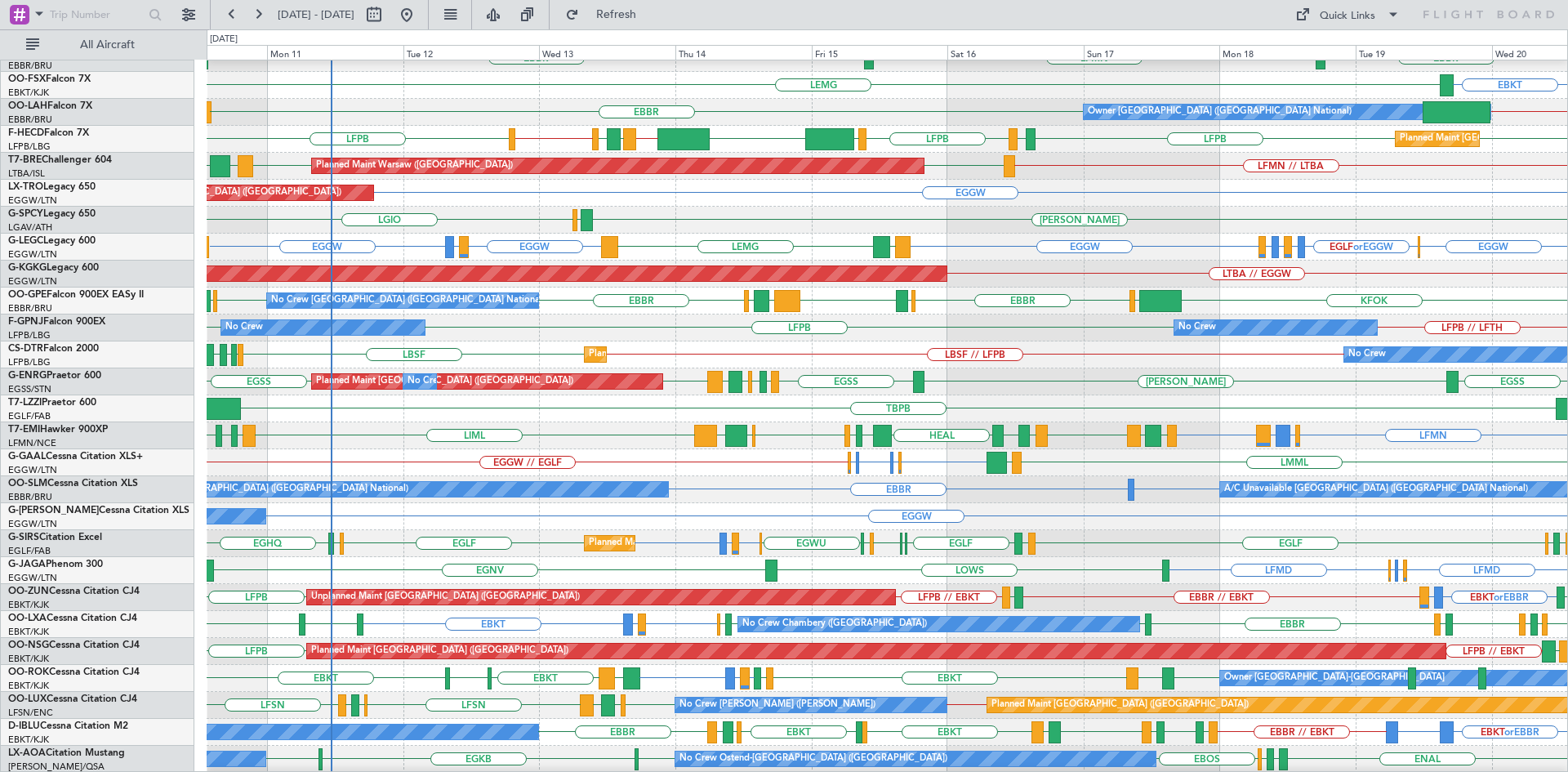
click at [1300, 225] on div "[PERSON_NAME] LGKR LGIO" at bounding box center [887, 220] width 1360 height 27
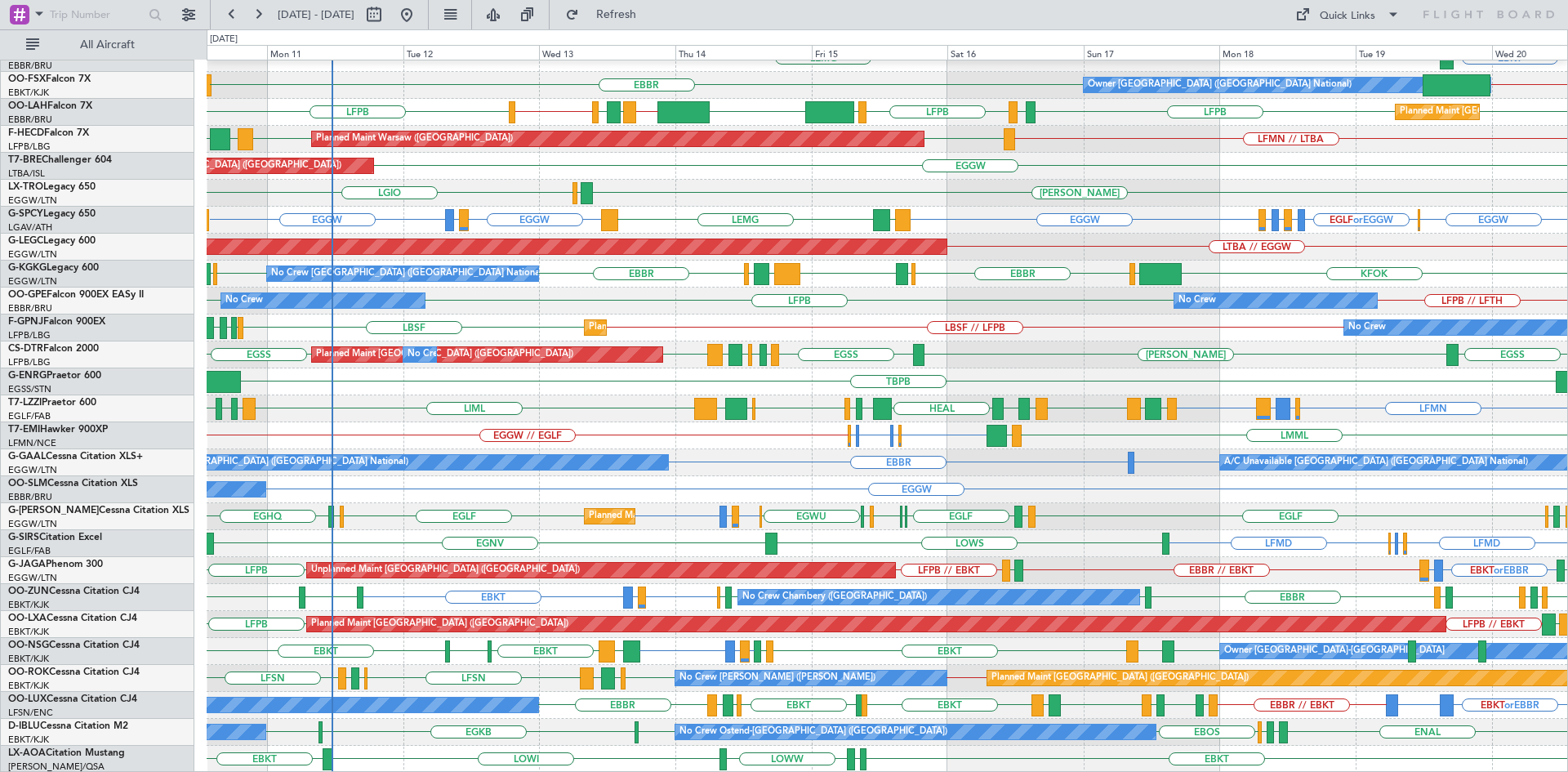
scroll to position [178, 0]
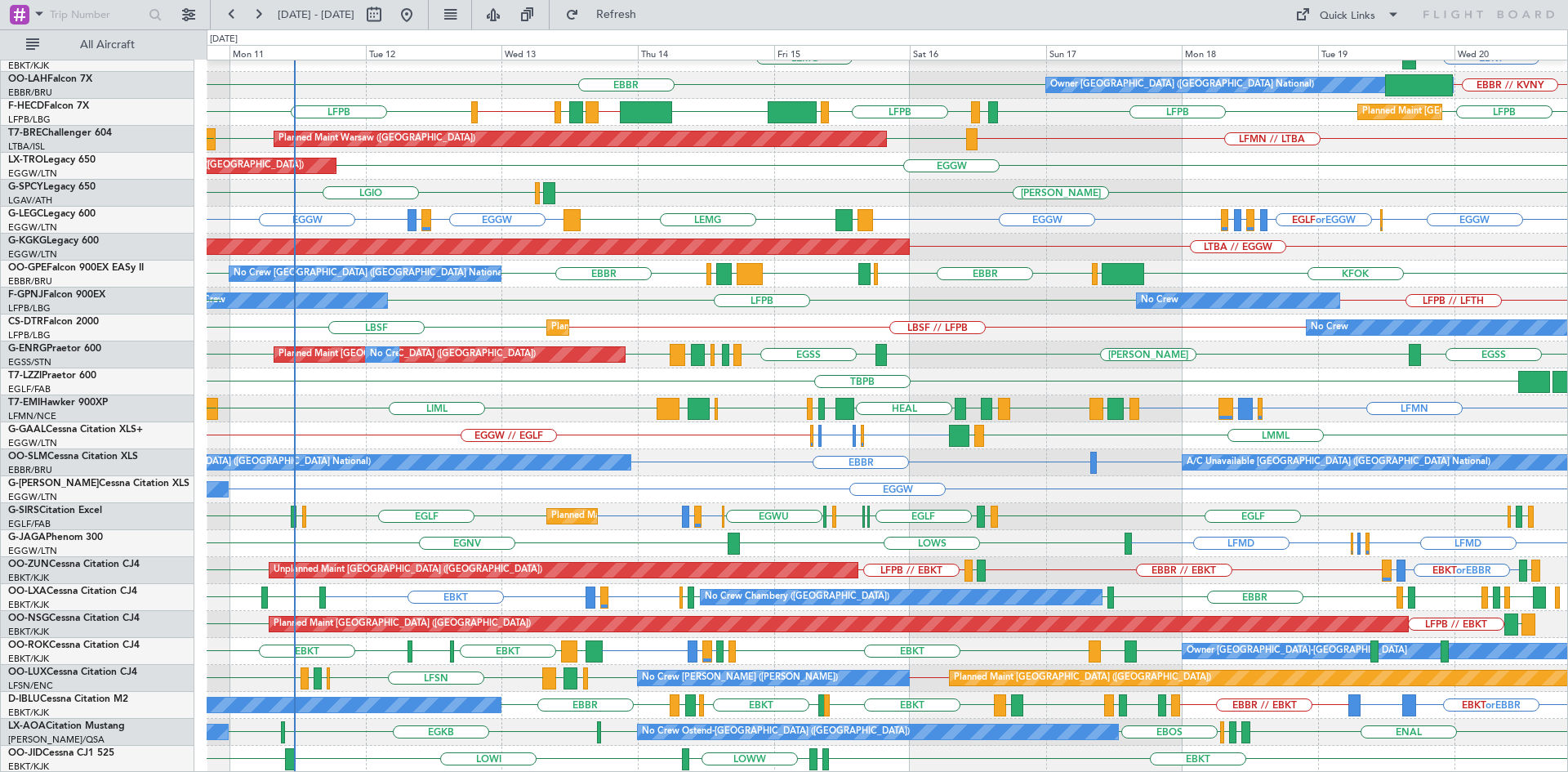
click at [1219, 553] on div "LFMD LFMD LIMC or LFMD LFMN or LFMD EGNV LOWS" at bounding box center [887, 543] width 1360 height 27
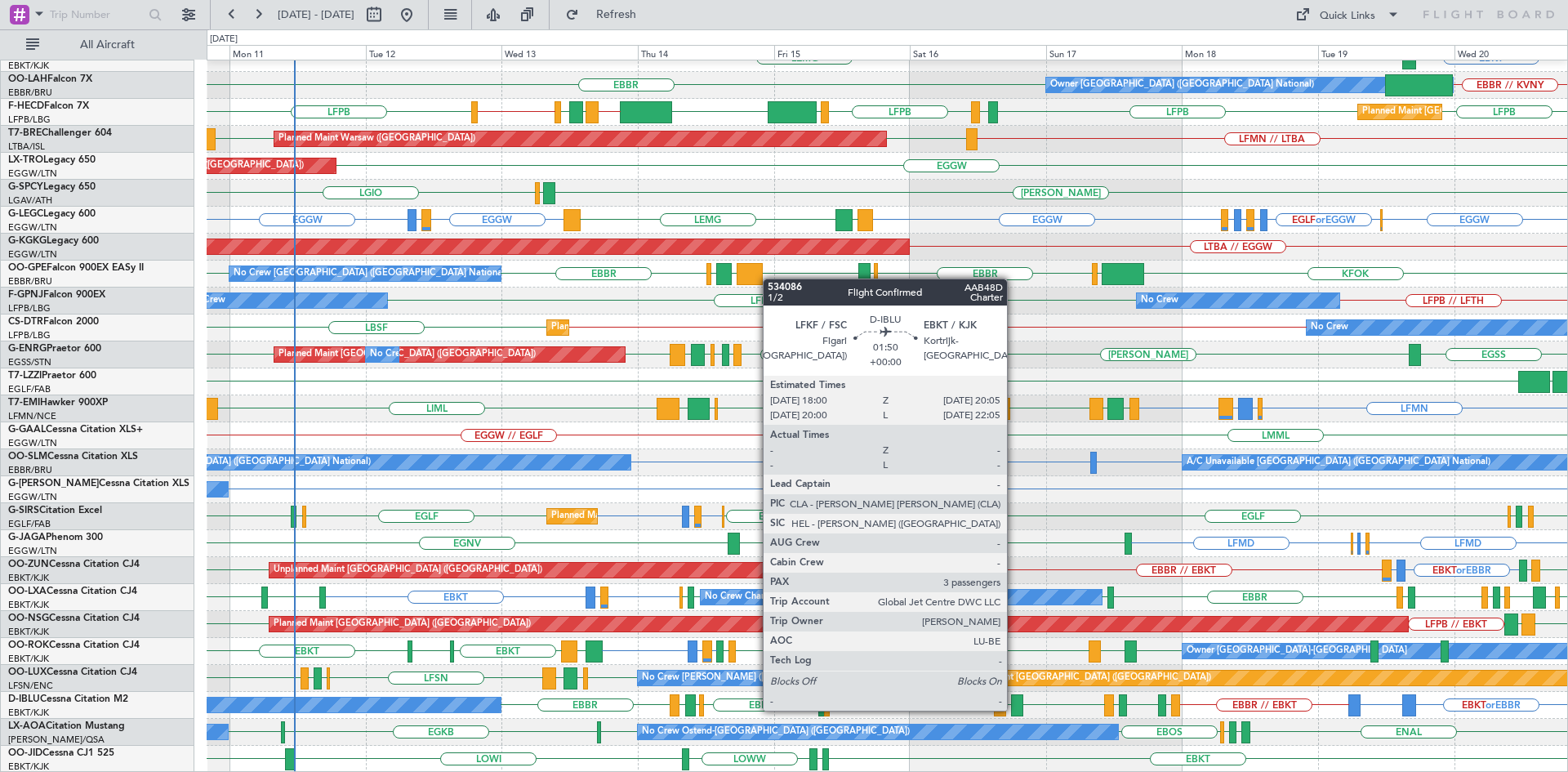
click at [1015, 709] on div at bounding box center [1017, 705] width 13 height 22
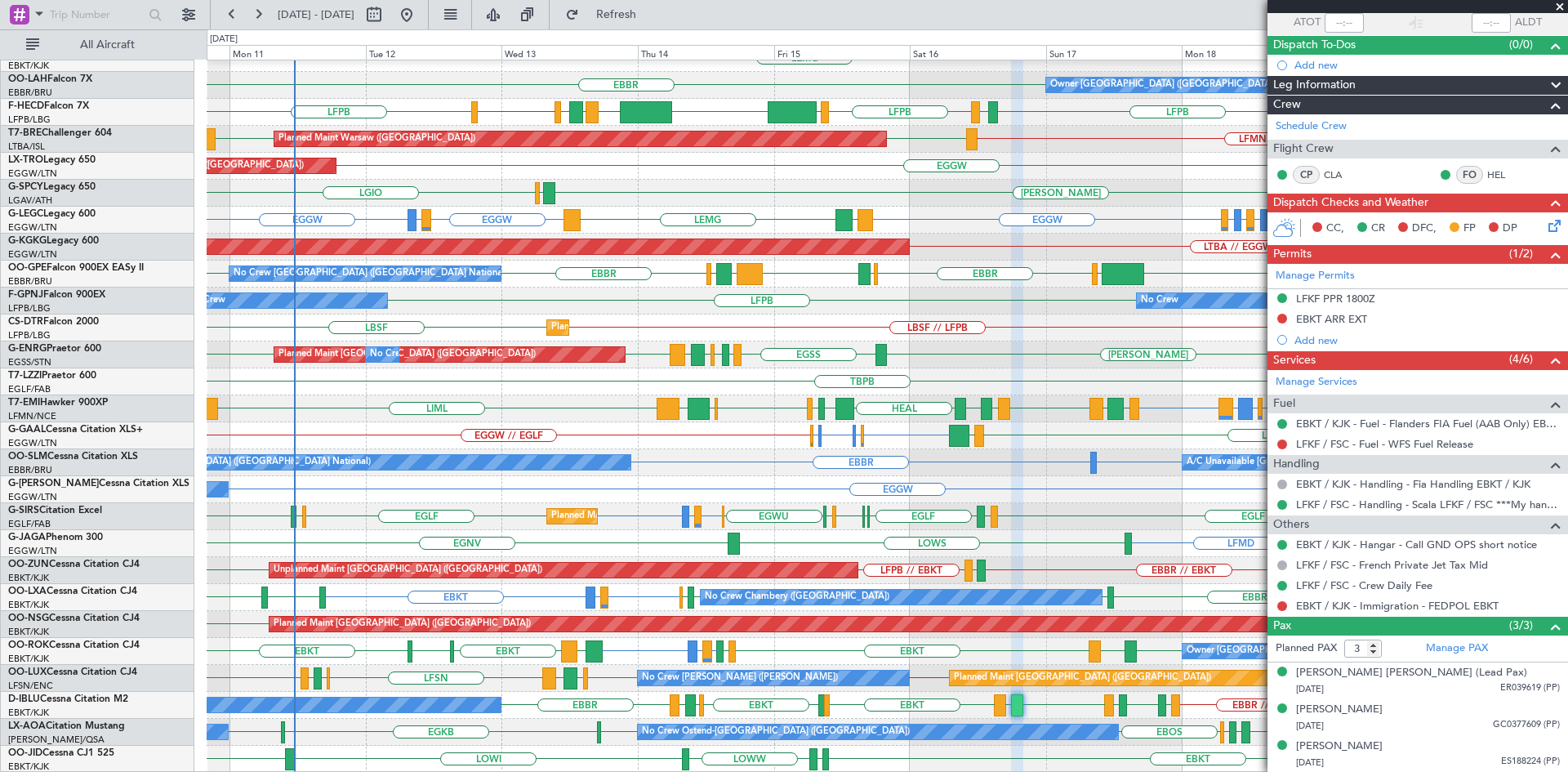
scroll to position [0, 0]
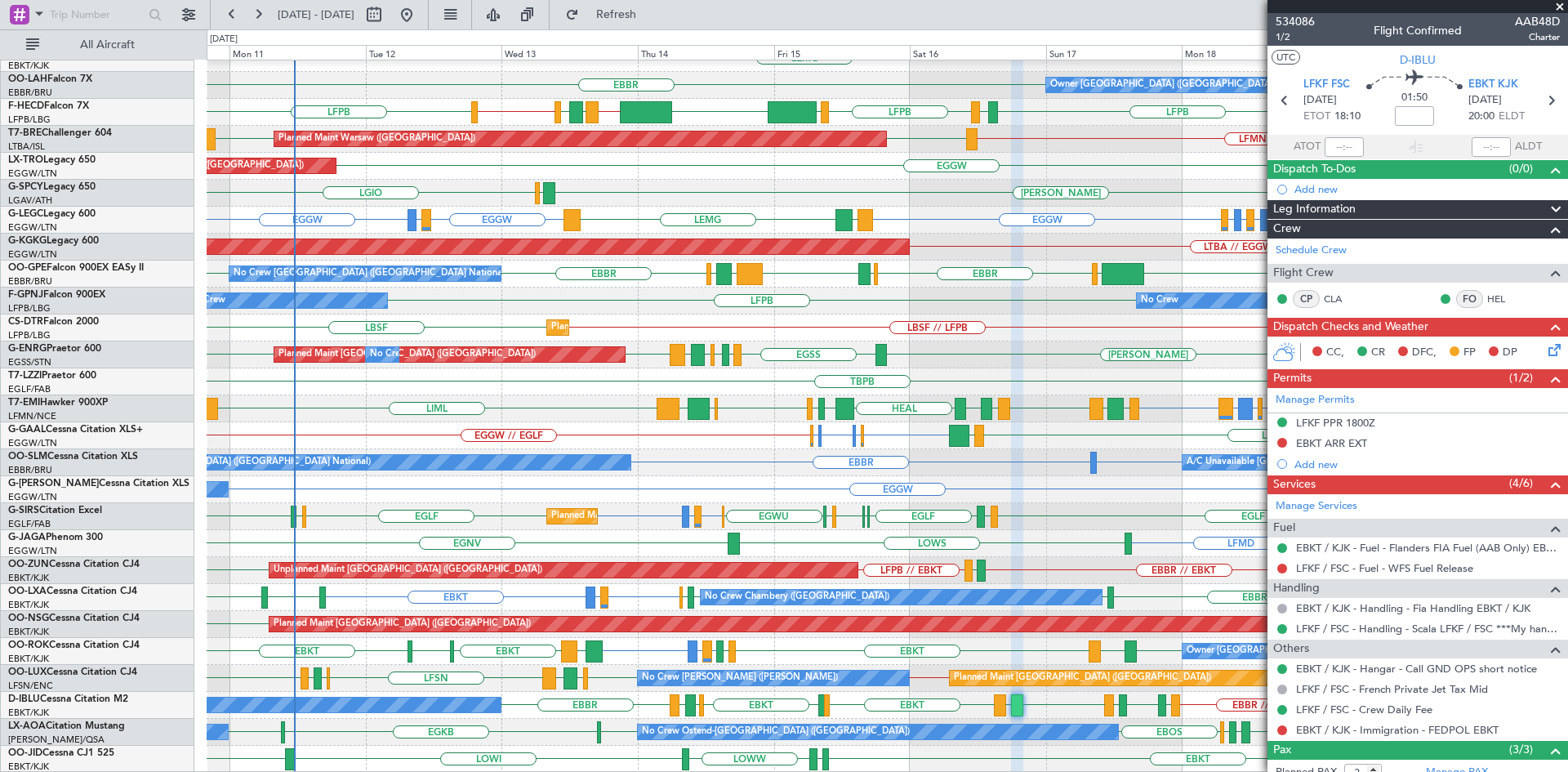
click at [1138, 494] on div "EGGW Owner" at bounding box center [887, 490] width 1360 height 27
click at [1560, 10] on span at bounding box center [1560, 8] width 17 height 15
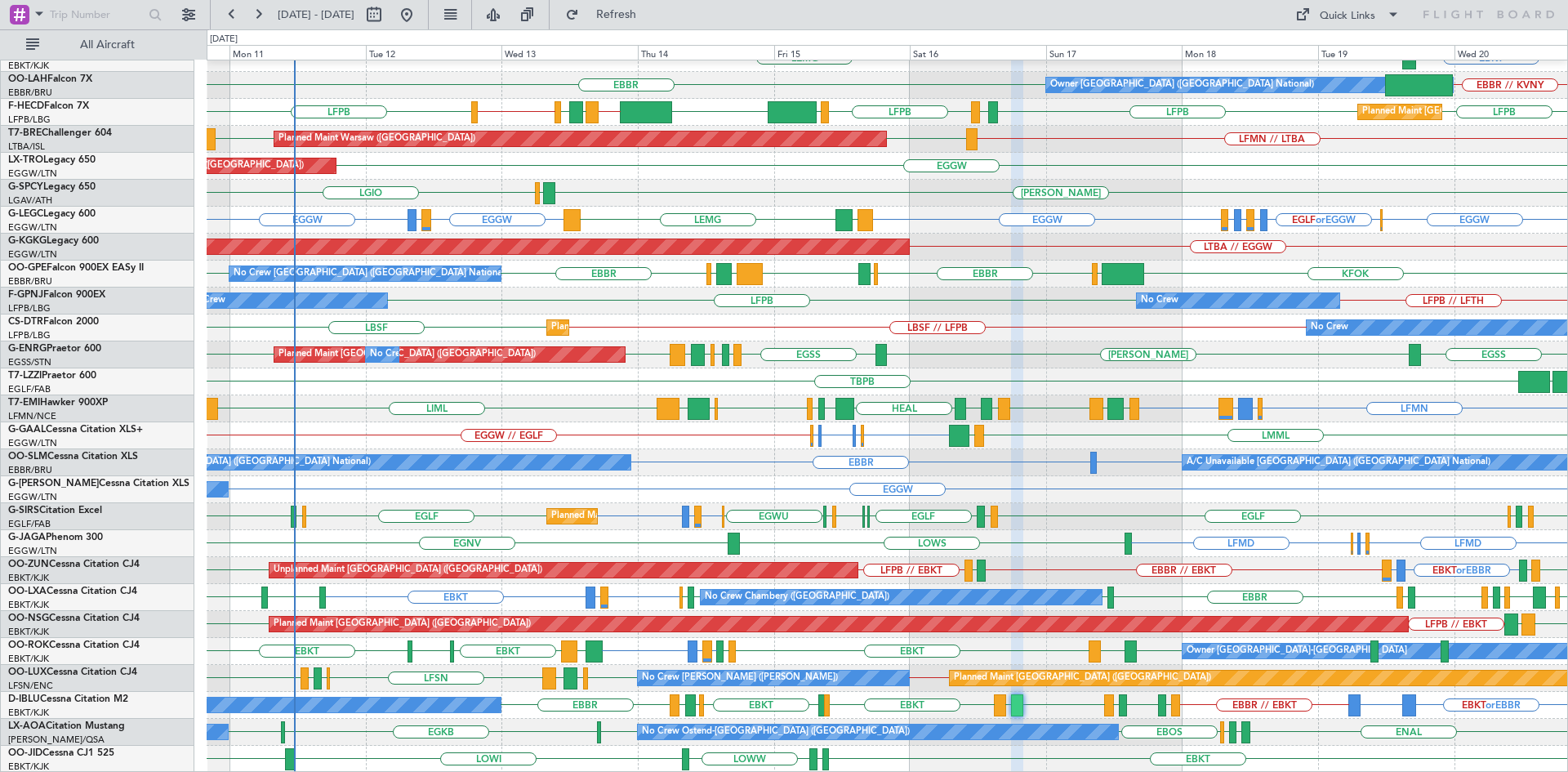
type input "0"
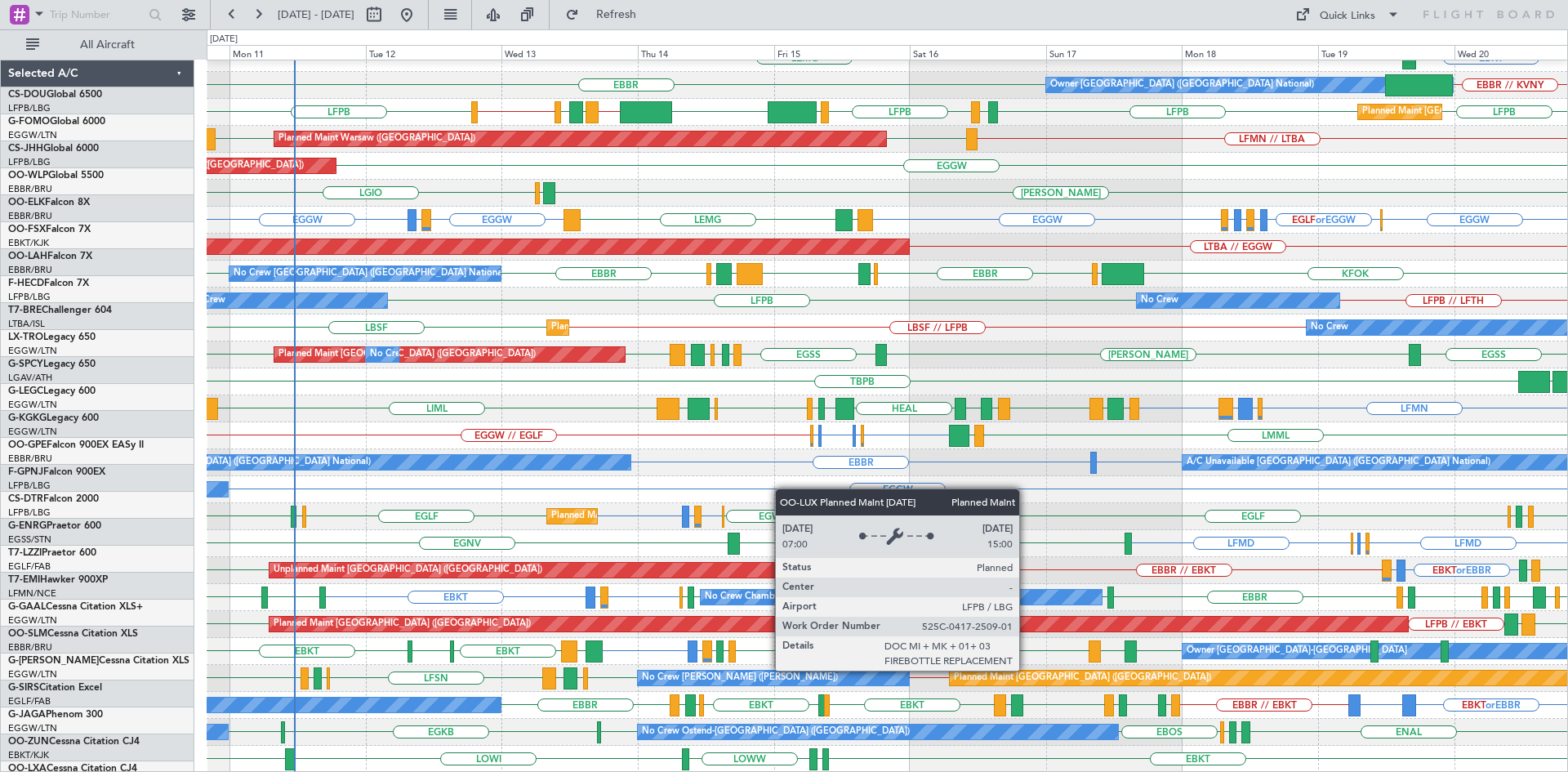
scroll to position [178, 0]
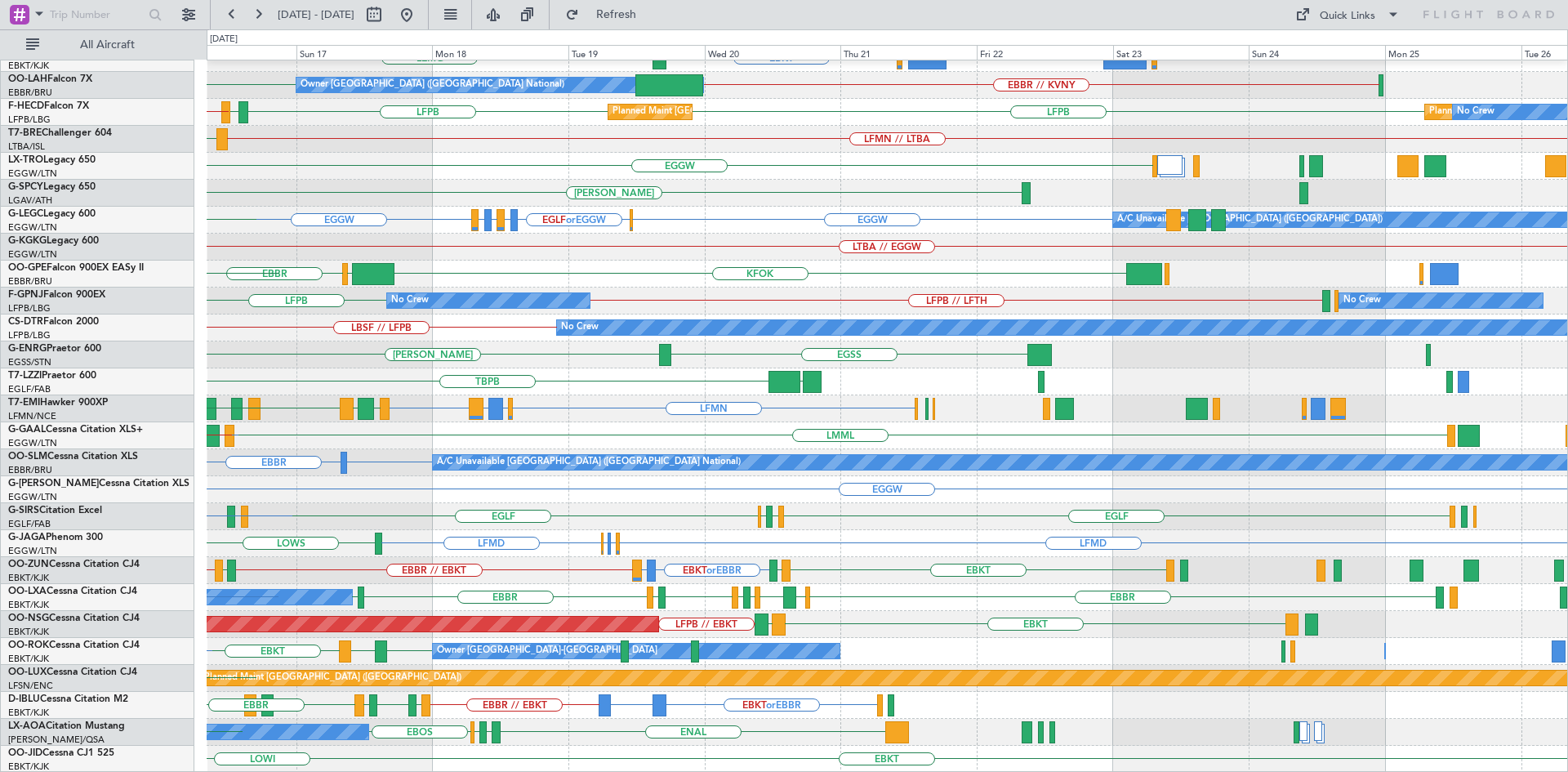
click at [347, 292] on div "EBBR LFMN [GEOGRAPHIC_DATA] EBKT [GEOGRAPHIC_DATA] EBBR // KVNY [GEOGRAPHIC_DAT…" at bounding box center [887, 328] width 1360 height 889
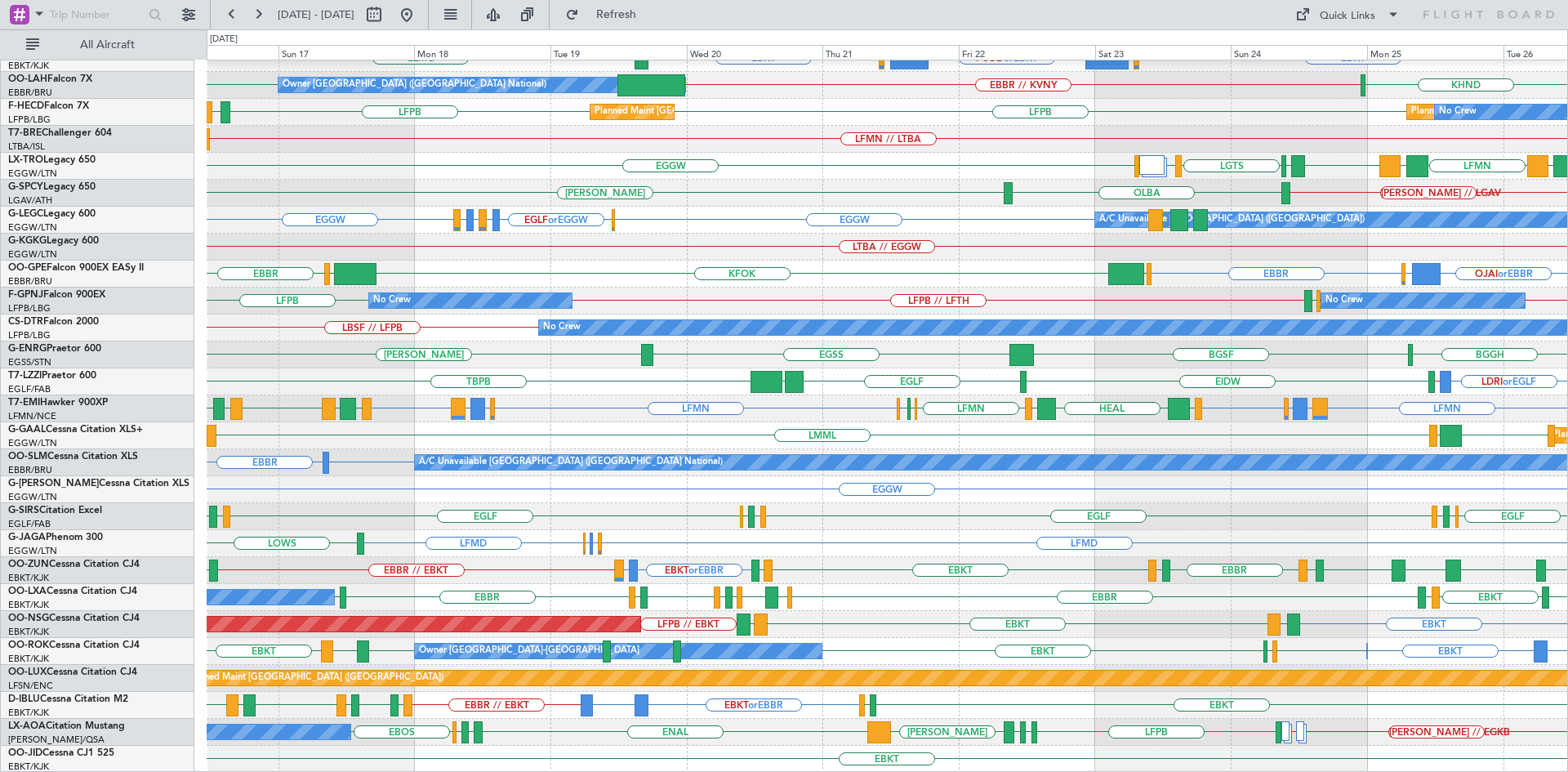
click at [670, 23] on fb-flight-board "[DATE] - [DATE] Refresh Quick Links All Aircraft LEPA [GEOGRAPHIC_DATA] LFMN EB…" at bounding box center [784, 392] width 1568 height 759
click at [650, 11] on span "Refresh" at bounding box center [617, 15] width 69 height 12
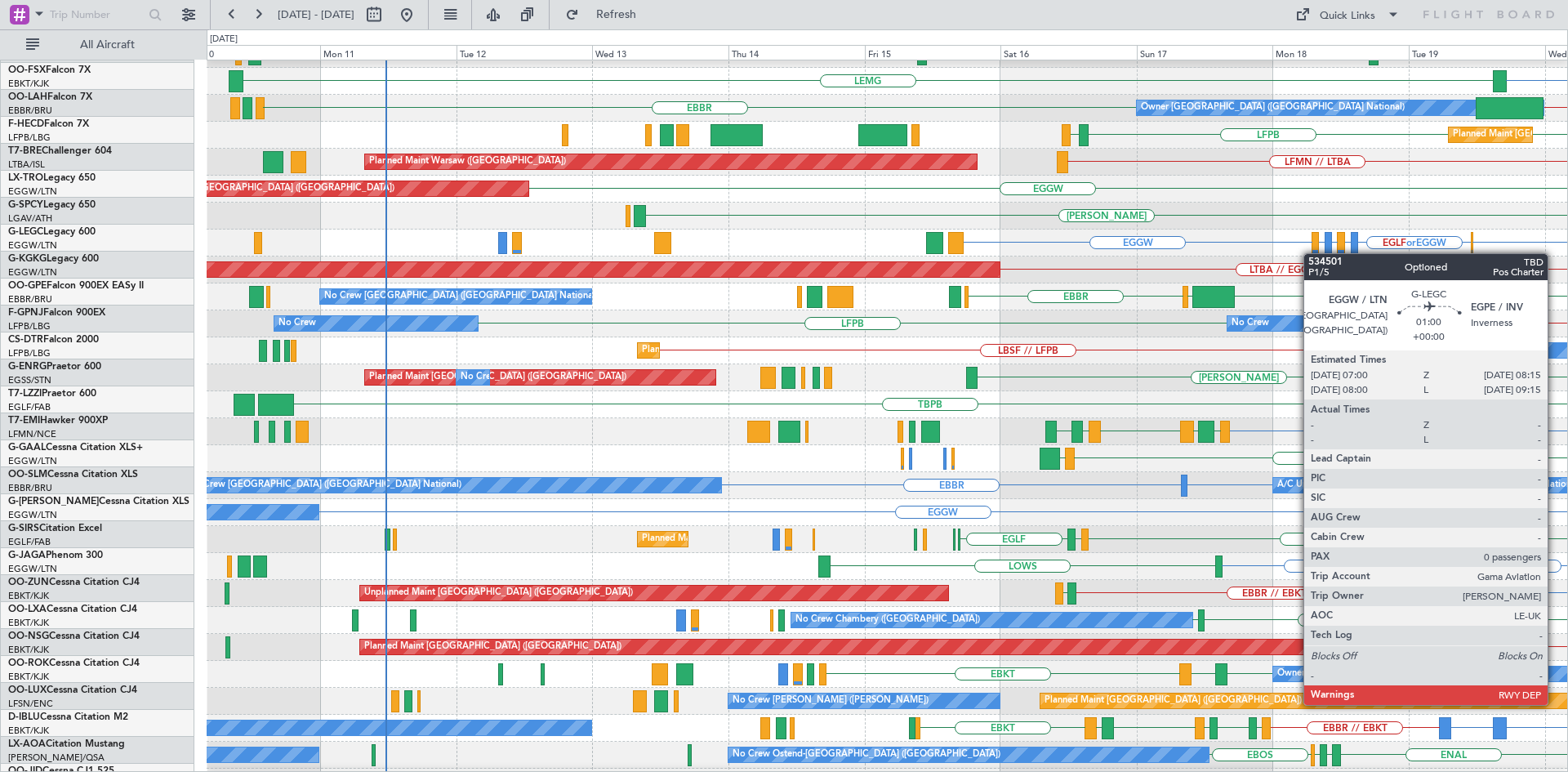
scroll to position [154, 0]
click at [1312, 253] on div at bounding box center [1315, 243] width 8 height 22
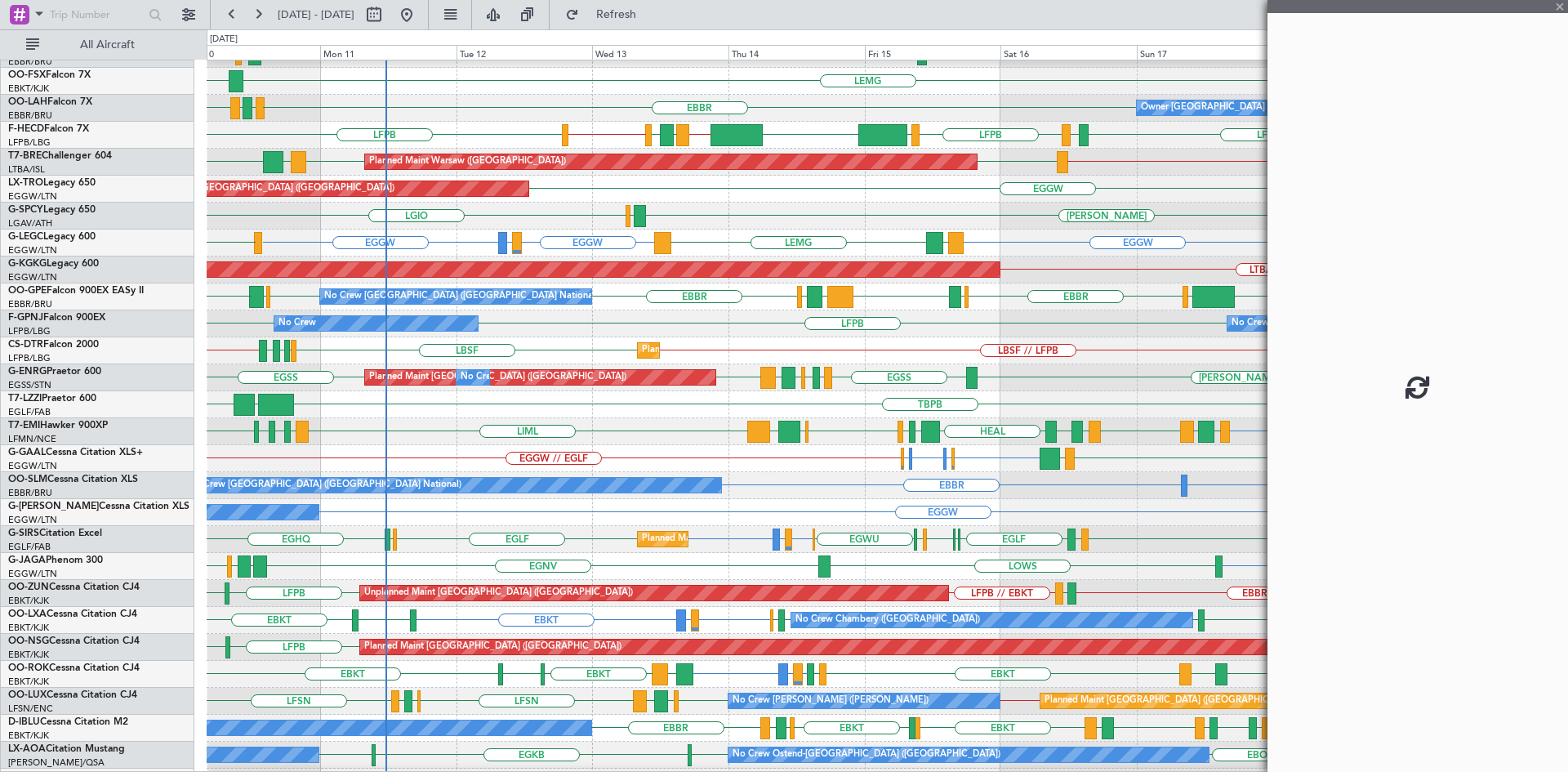
scroll to position [152, 0]
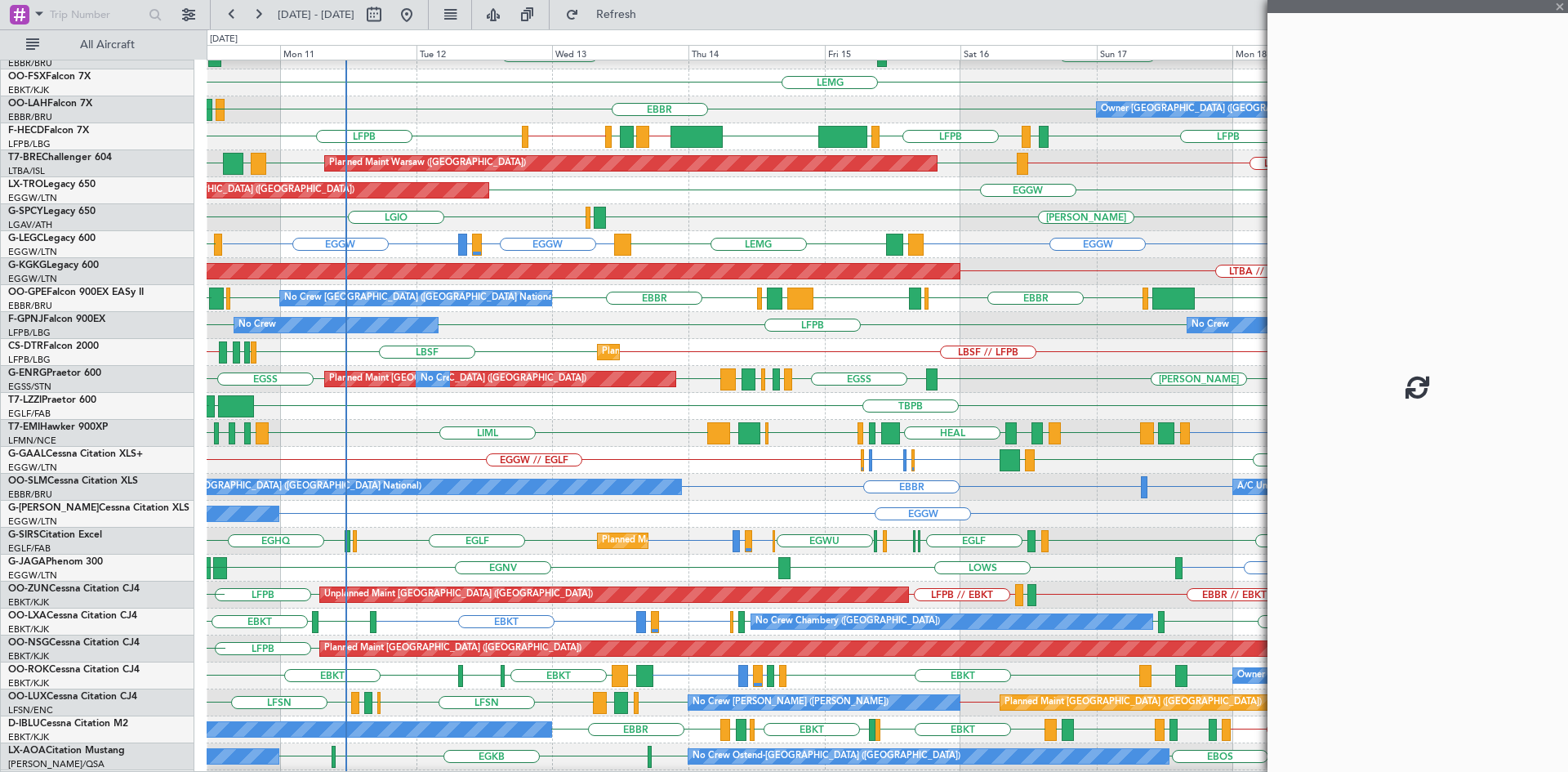
click at [532, 95] on div "EBKT LEMG EBKT" at bounding box center [887, 83] width 1360 height 27
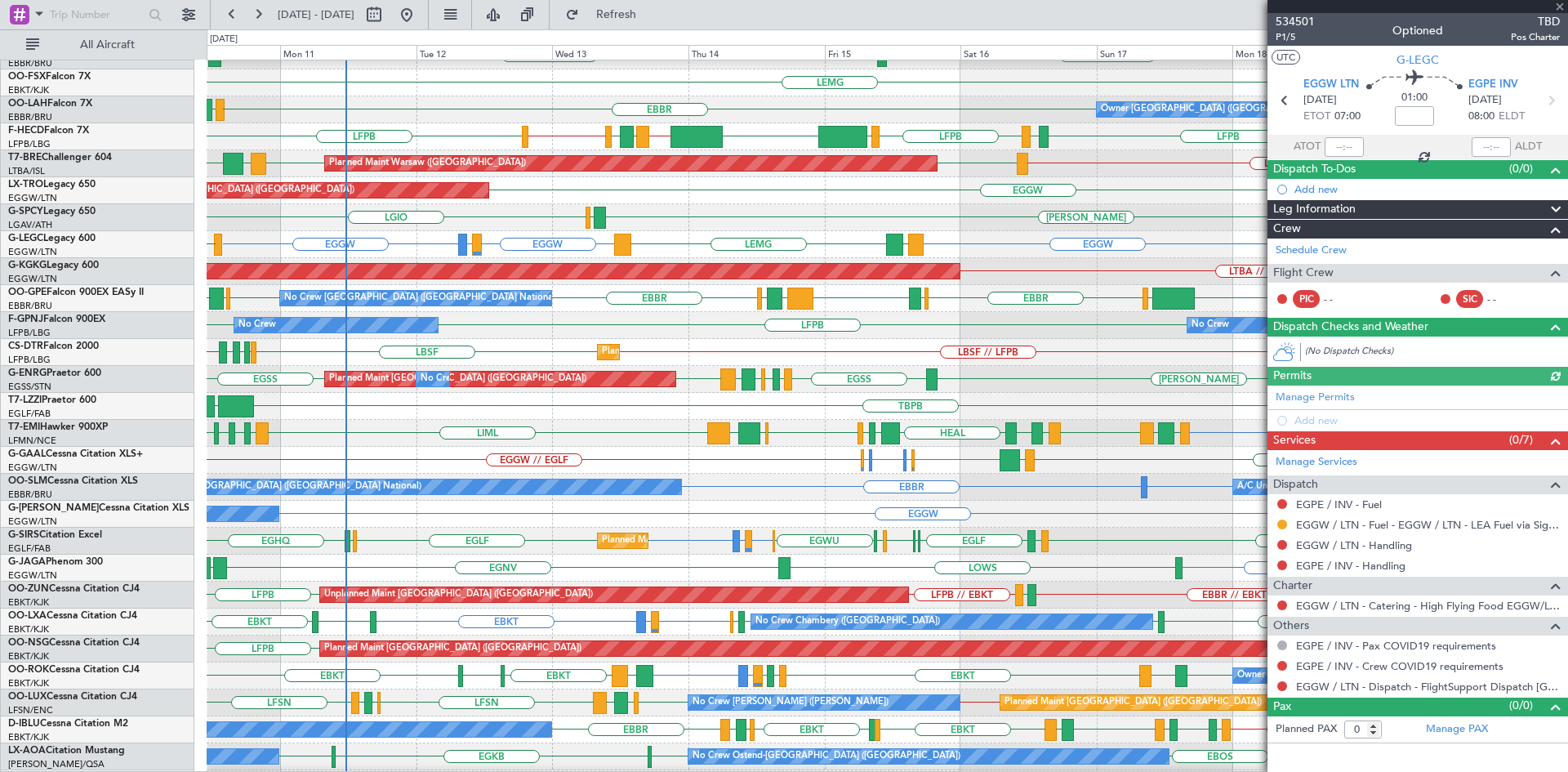
click at [1560, 8] on div at bounding box center [1417, 7] width 301 height 13
click at [1560, 4] on span at bounding box center [1560, 8] width 17 height 15
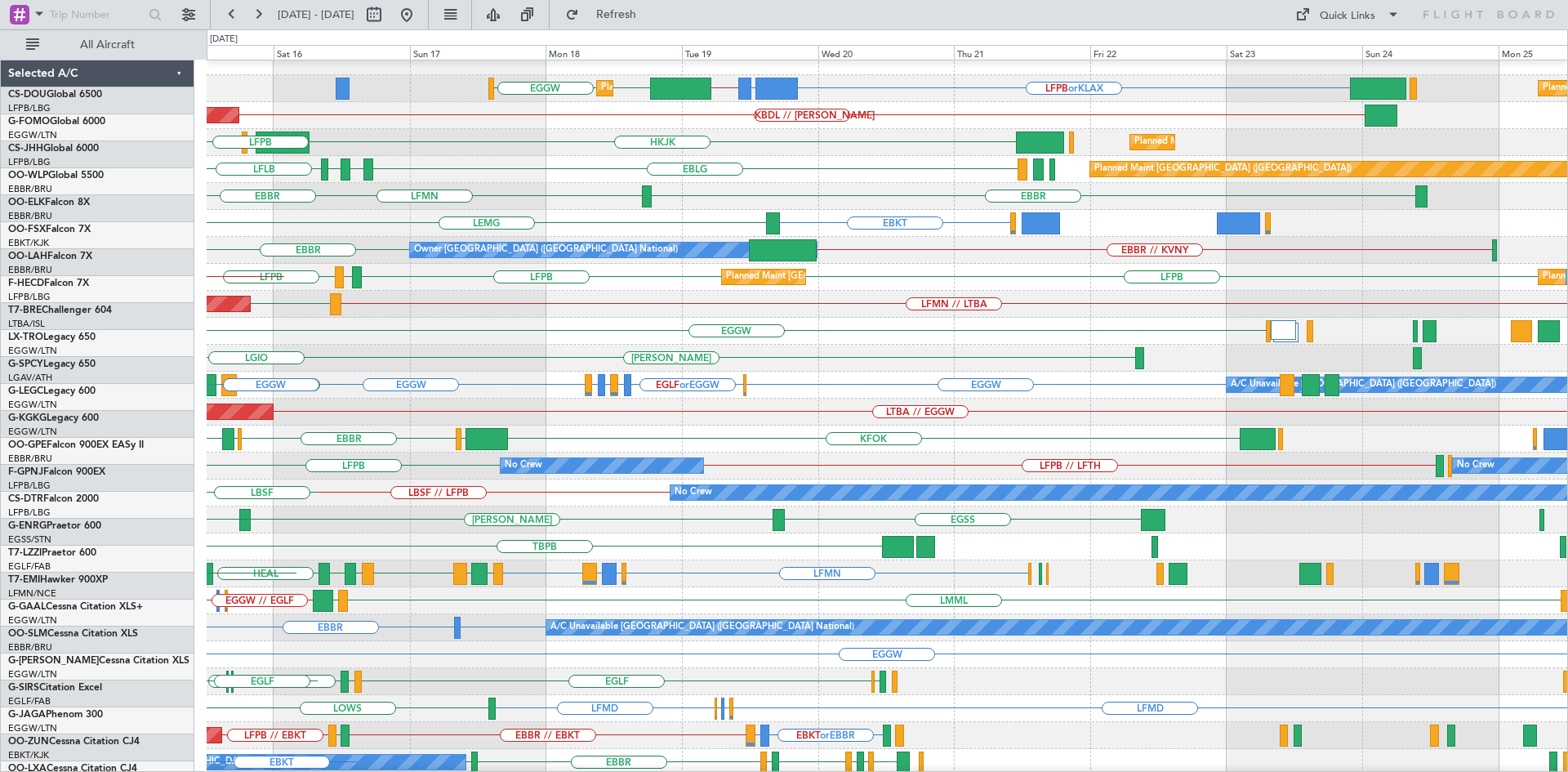
scroll to position [13, 0]
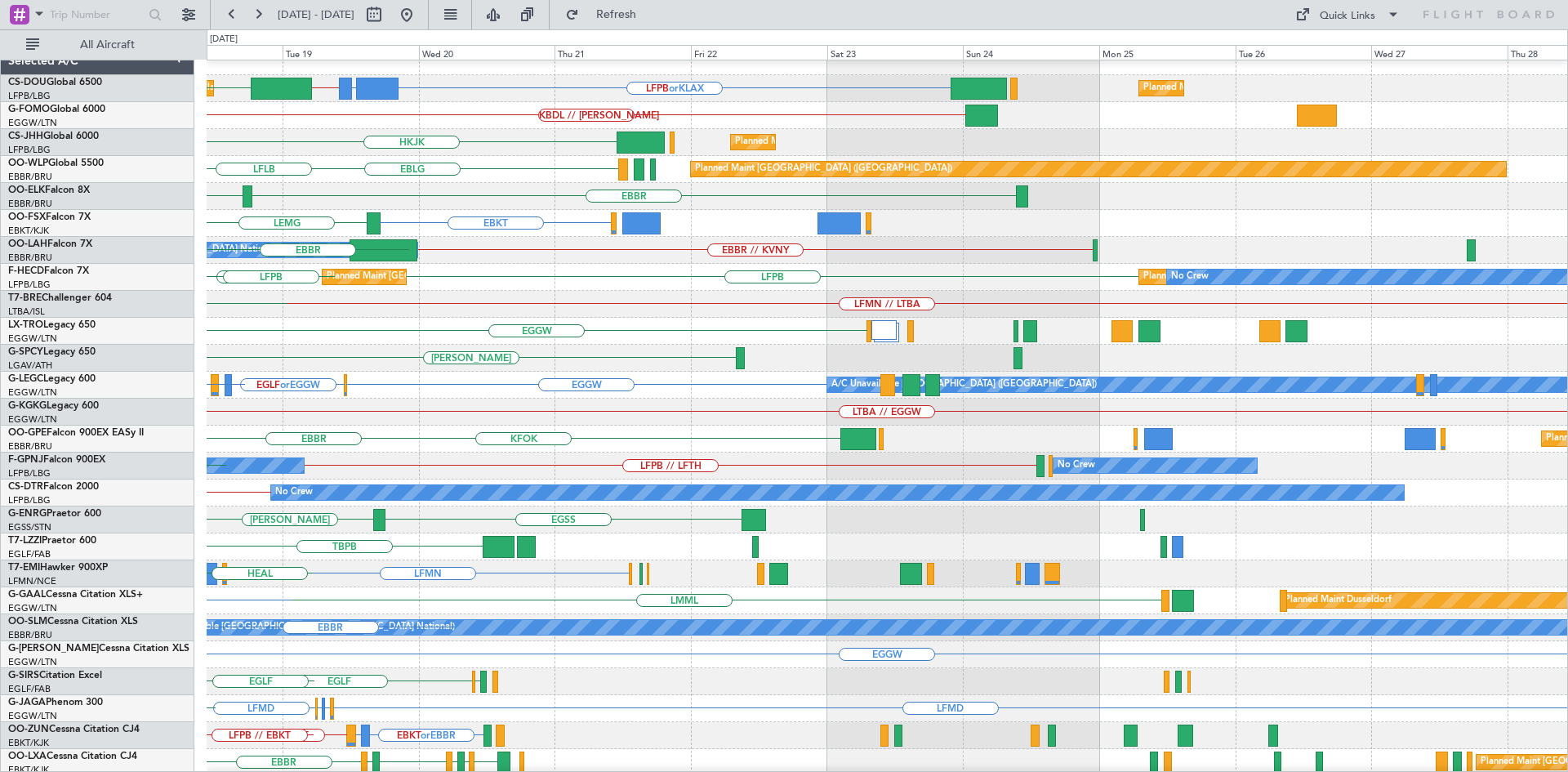
click at [172, 294] on div "LFPB or KLAX FCBB or KLAX KLAX // HRYR EGGW Planned Maint London (Luton) Planne…" at bounding box center [784, 400] width 1568 height 743
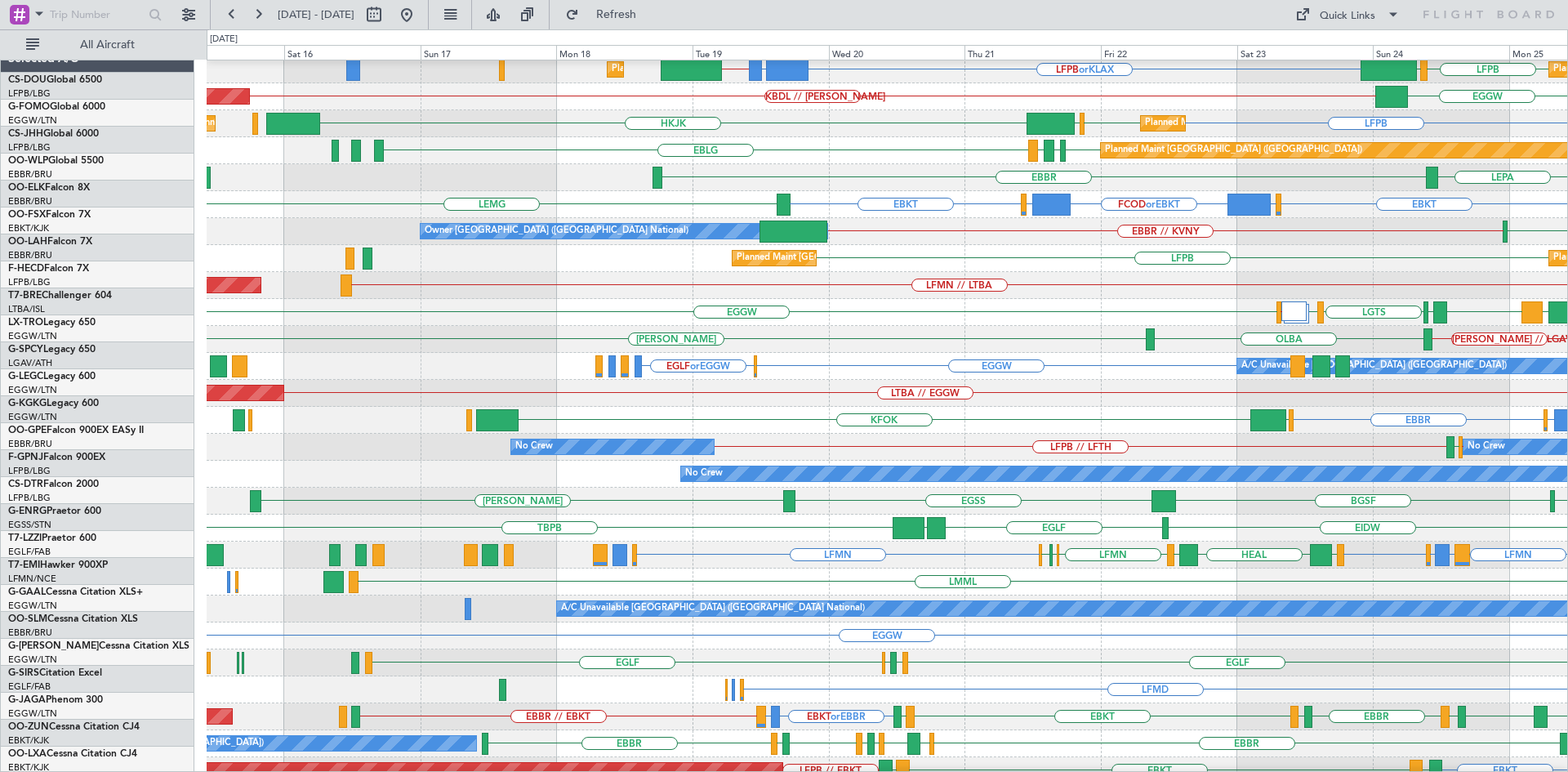
scroll to position [31, 0]
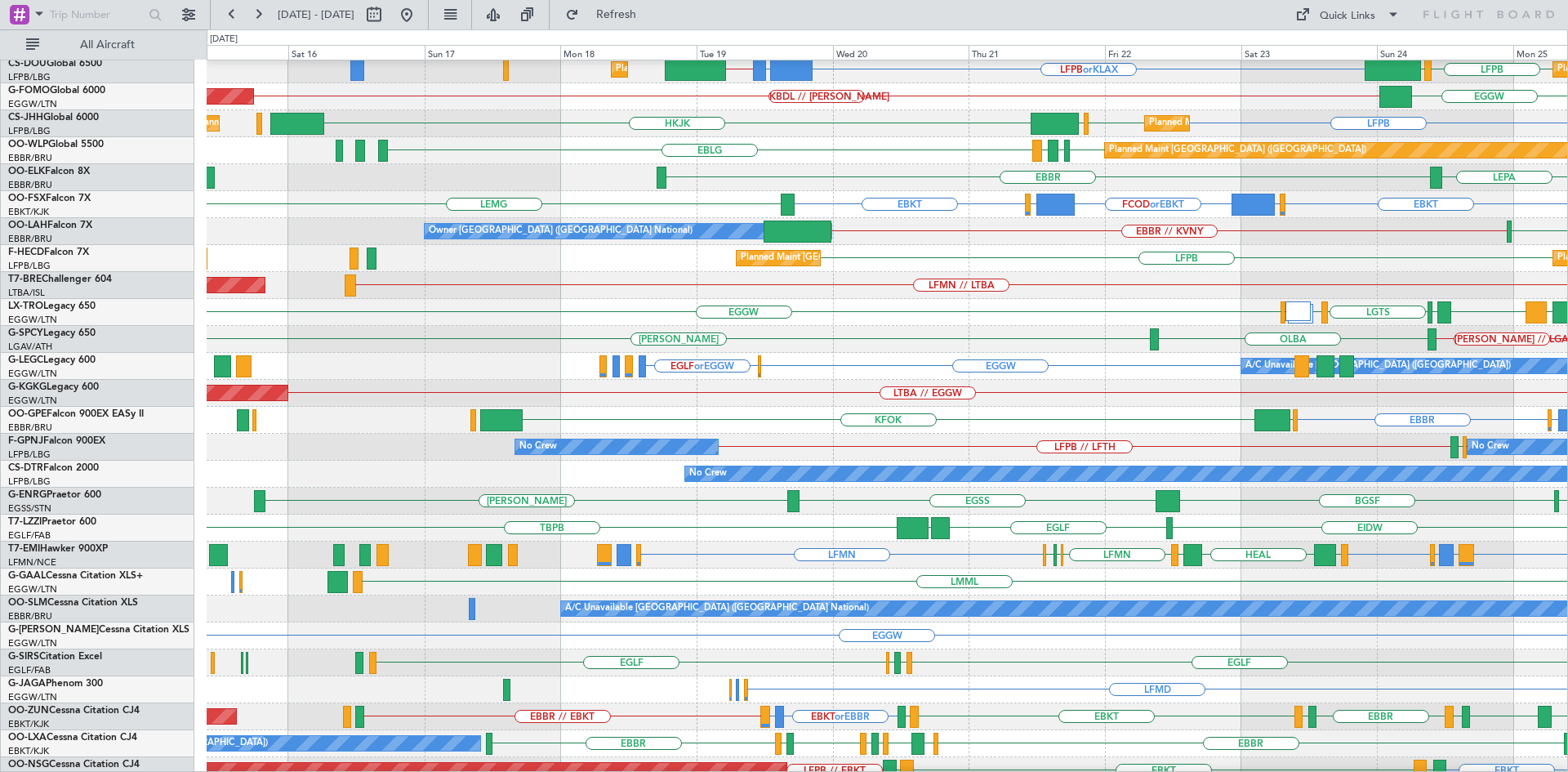
click at [846, 271] on div "Planned Maint Paris (Le Bourget) Planned Maint Paris (Le Bourget) LFPB No Crew" at bounding box center [887, 259] width 1360 height 27
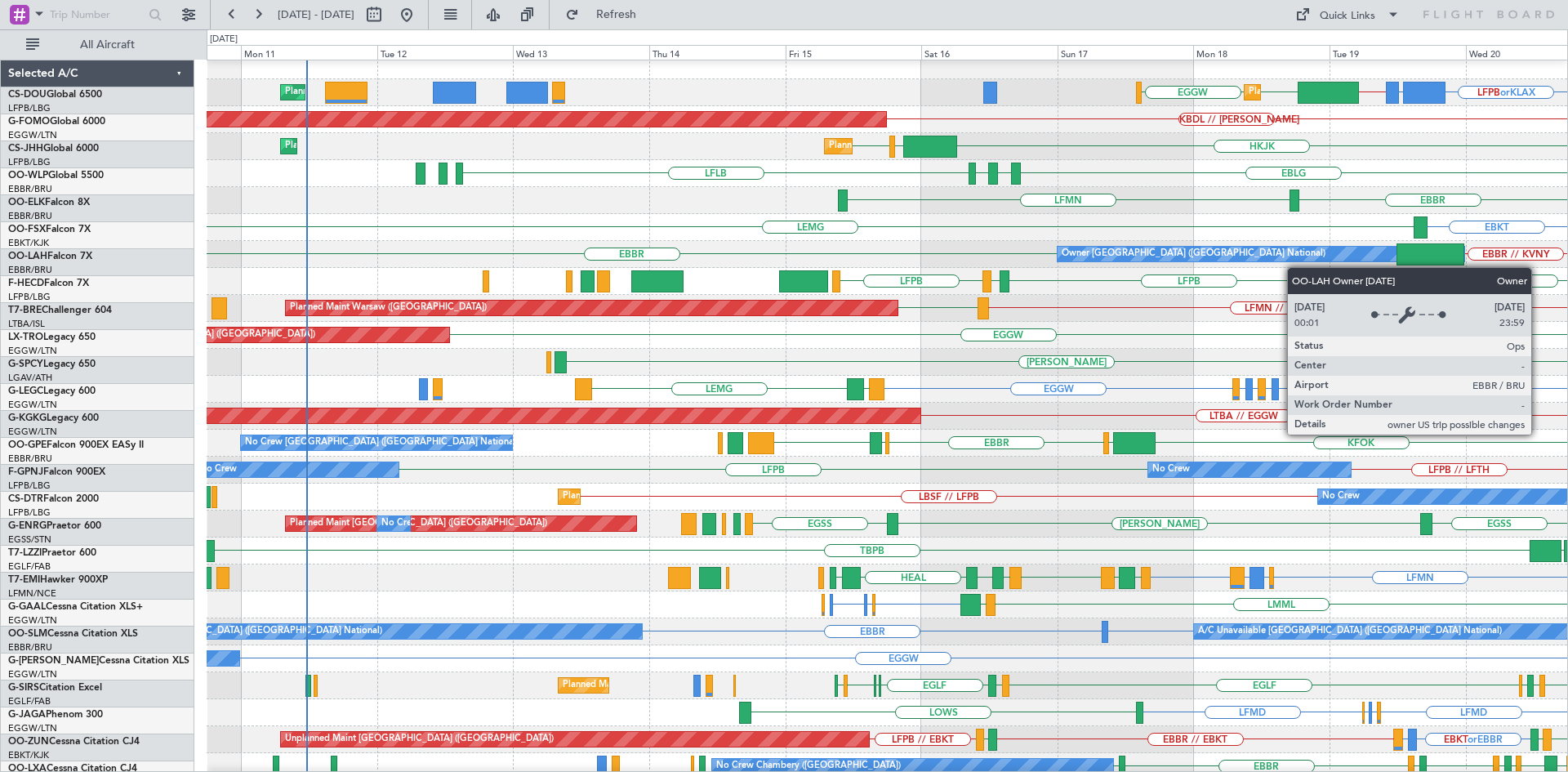
scroll to position [9, 0]
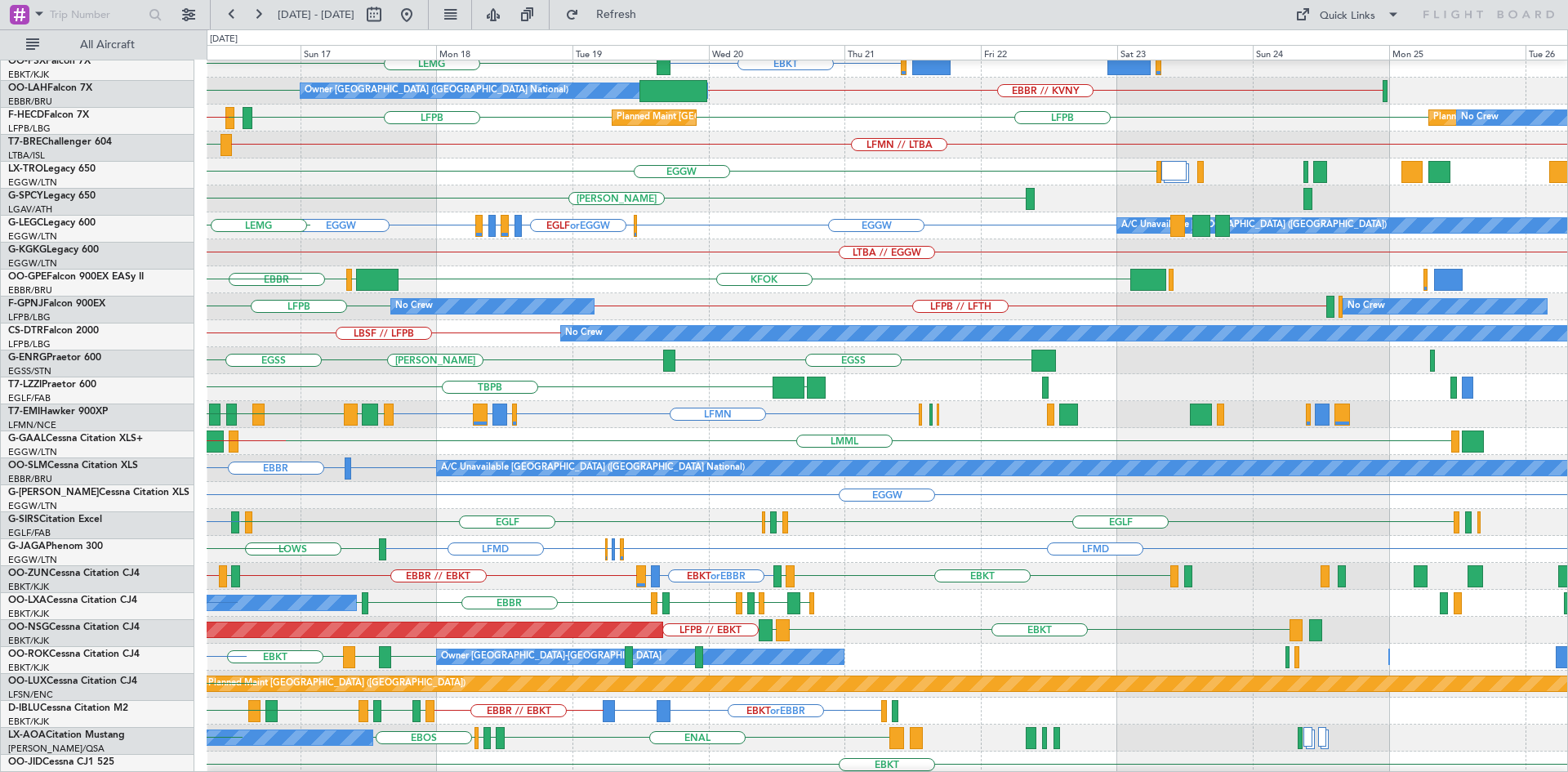
scroll to position [172, 0]
click at [412, 409] on div "LFMN LIRQ or LFMN ENGM or LFMN LFMN EDDB LGSA LFMN EPGD LIBD HEAL LSGG LDZD LFM…" at bounding box center [887, 414] width 1360 height 27
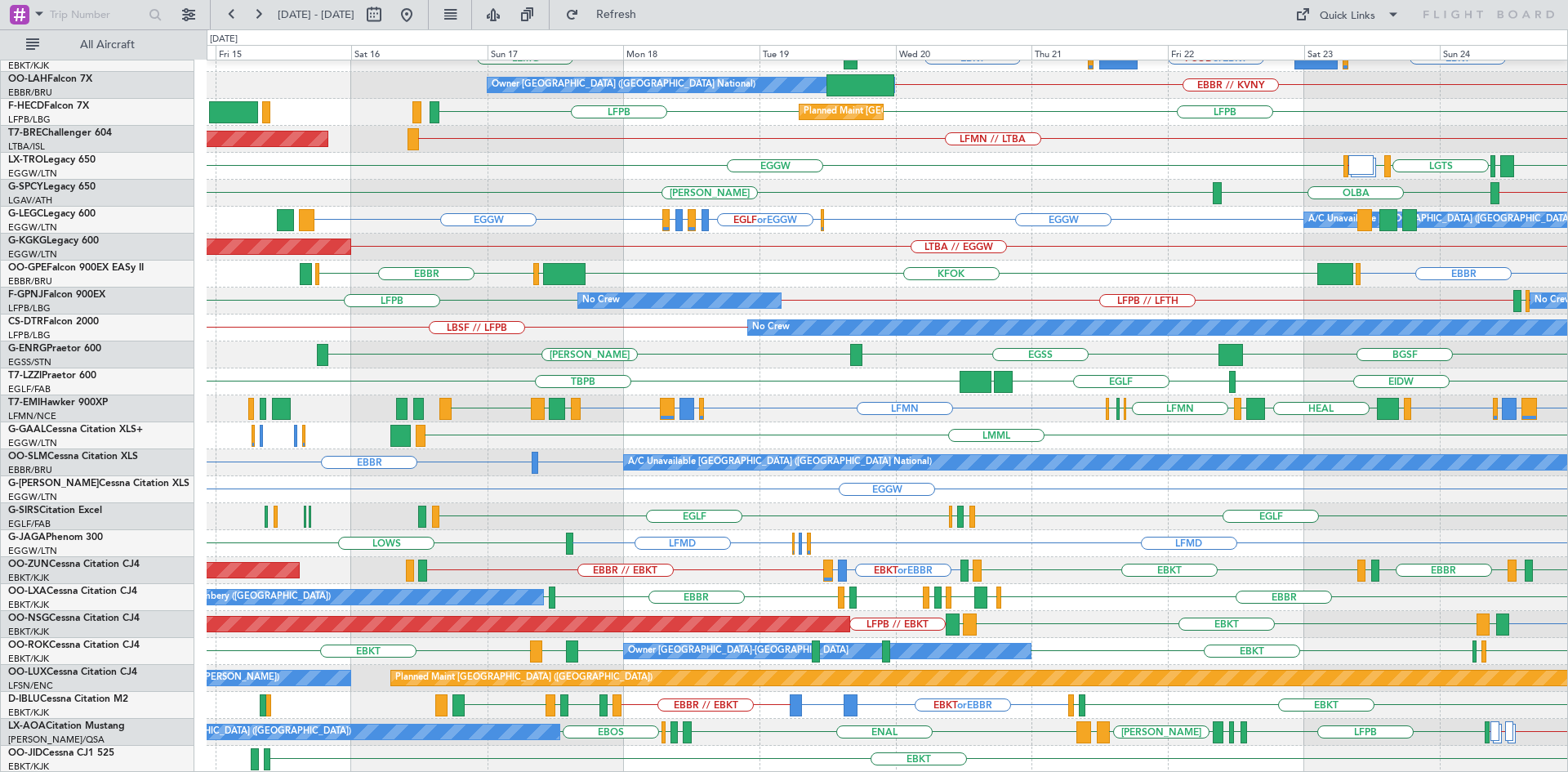
scroll to position [178, 0]
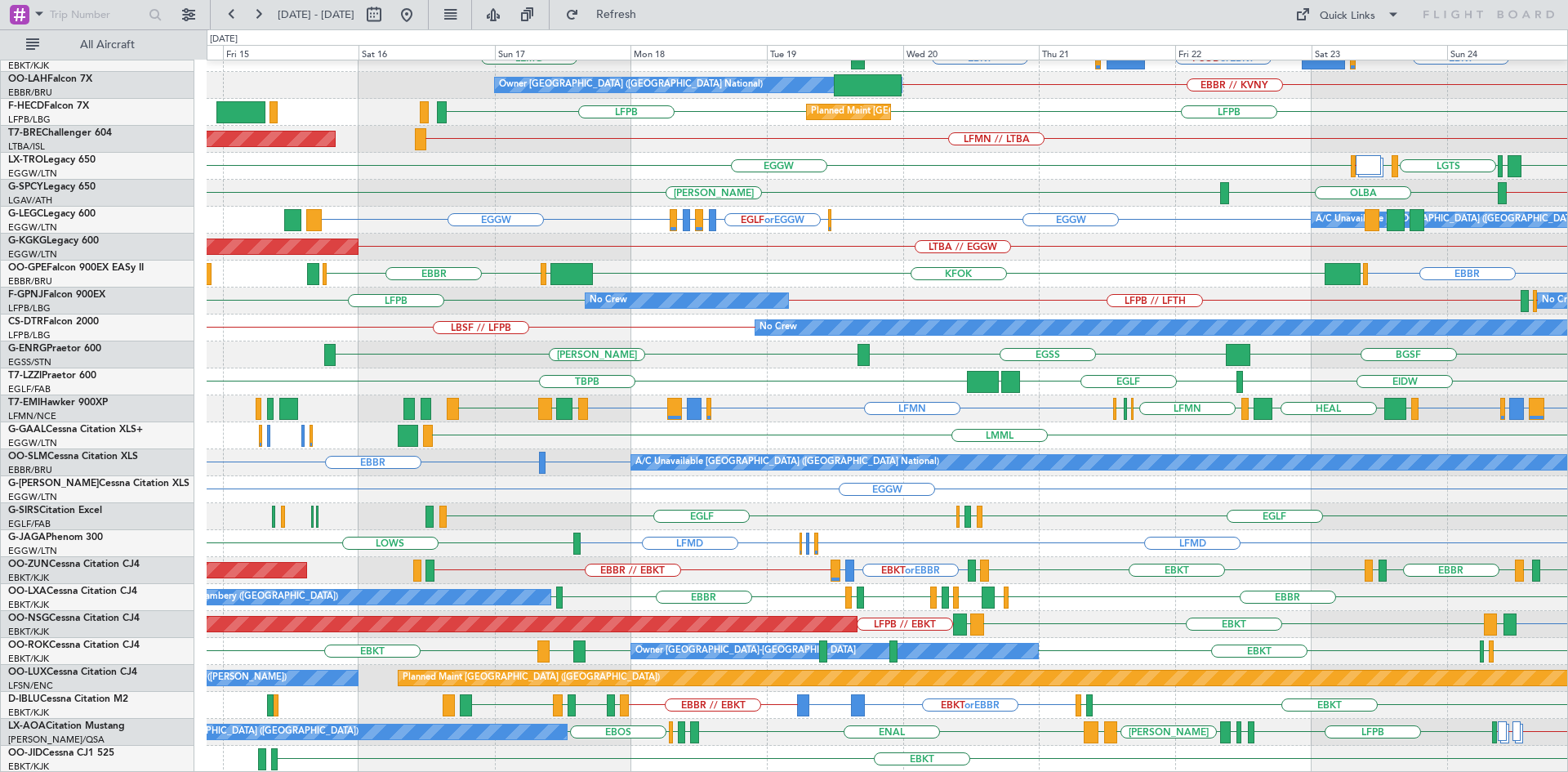
click at [902, 492] on div "LEPA EBBR LFMN EBKT EGGW or EBKT FCOD or EBKT LSGG or EBKT EBKT LEMG Owner Brus…" at bounding box center [887, 328] width 1360 height 889
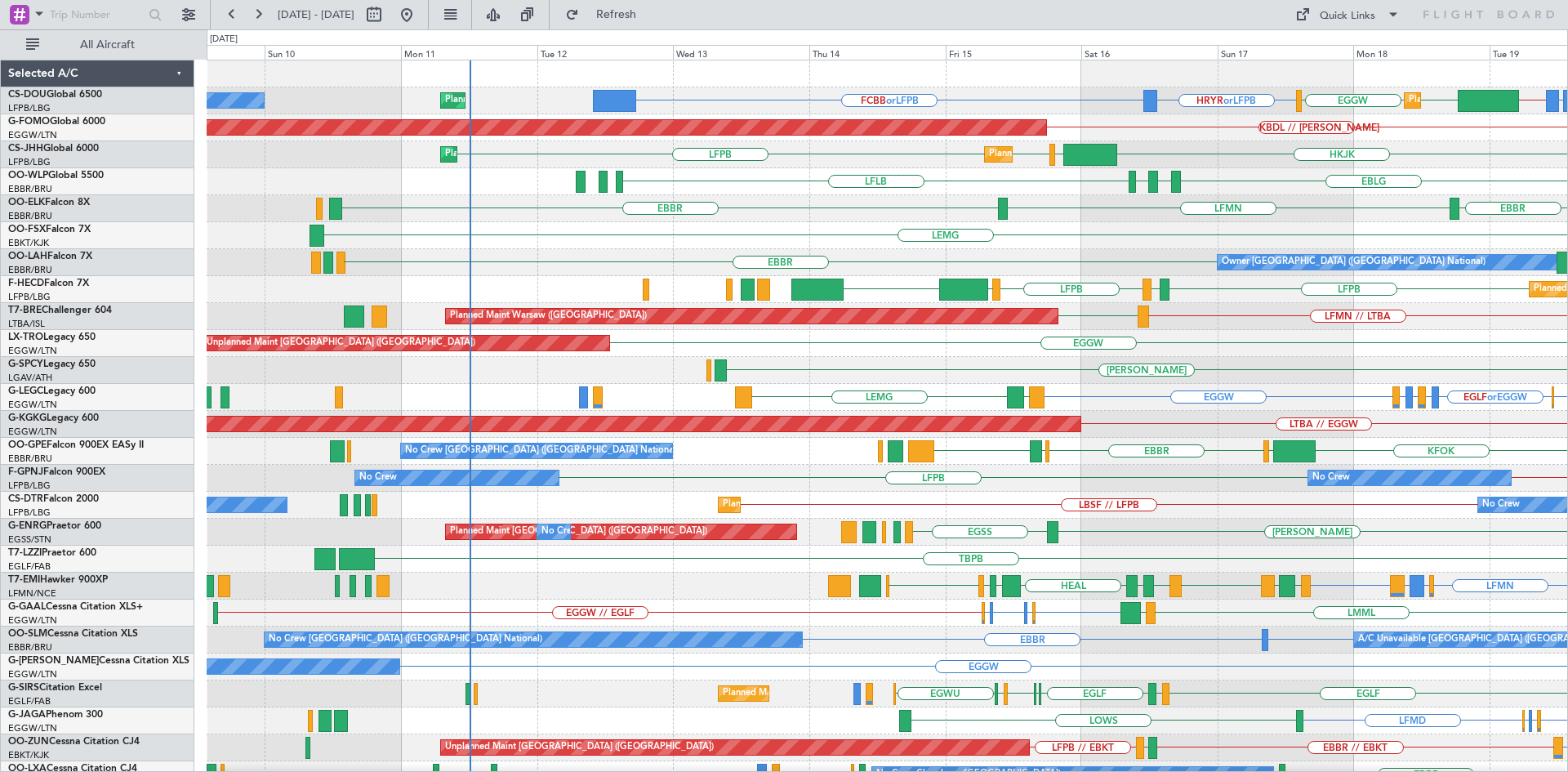
scroll to position [0, 0]
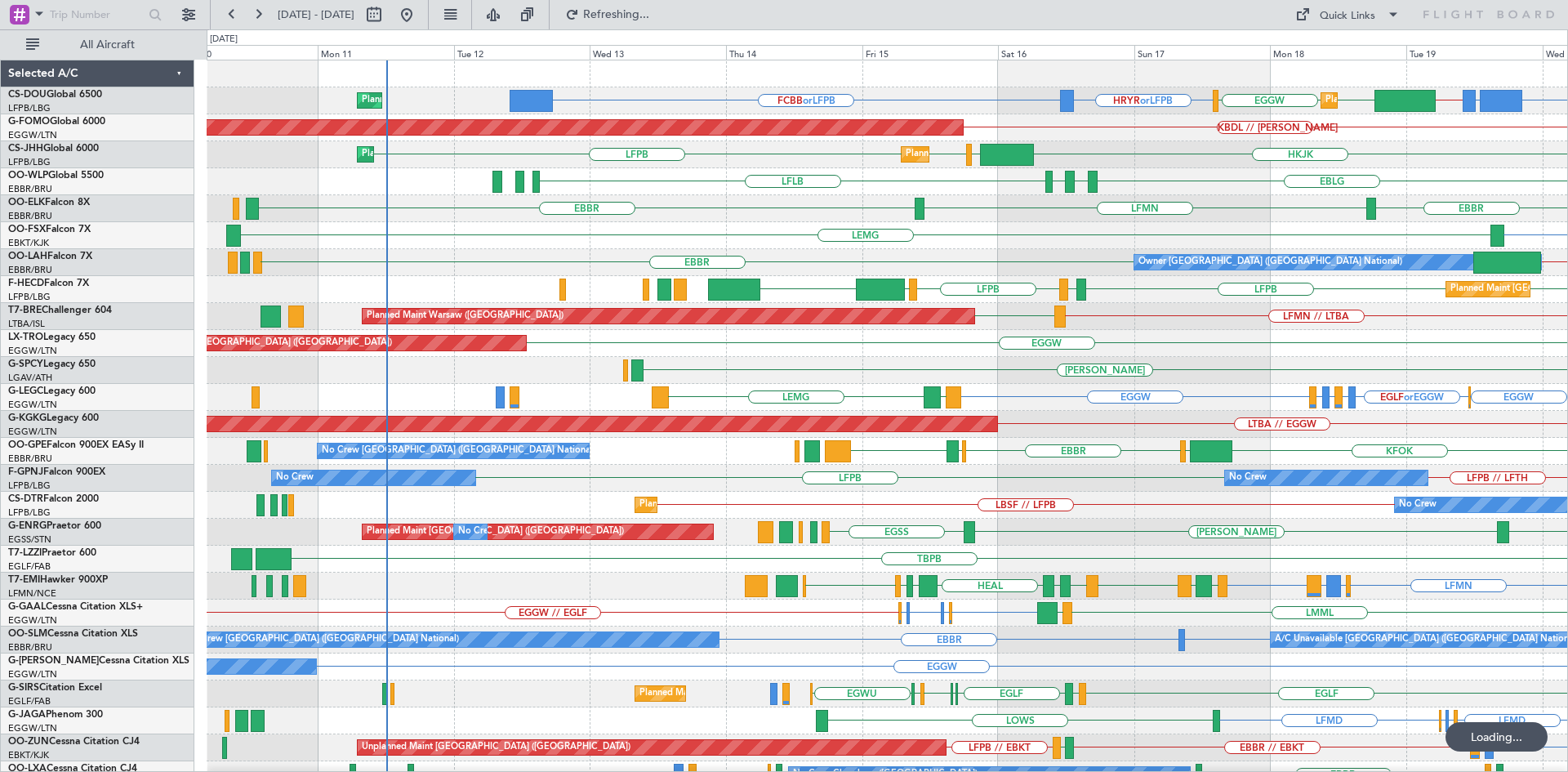
click at [1242, 469] on div "Planned Maint London (Luton) FCBB or KLAX KLAX // HRYR HRYR or LFPB FCBB or LFP…" at bounding box center [887, 505] width 1360 height 889
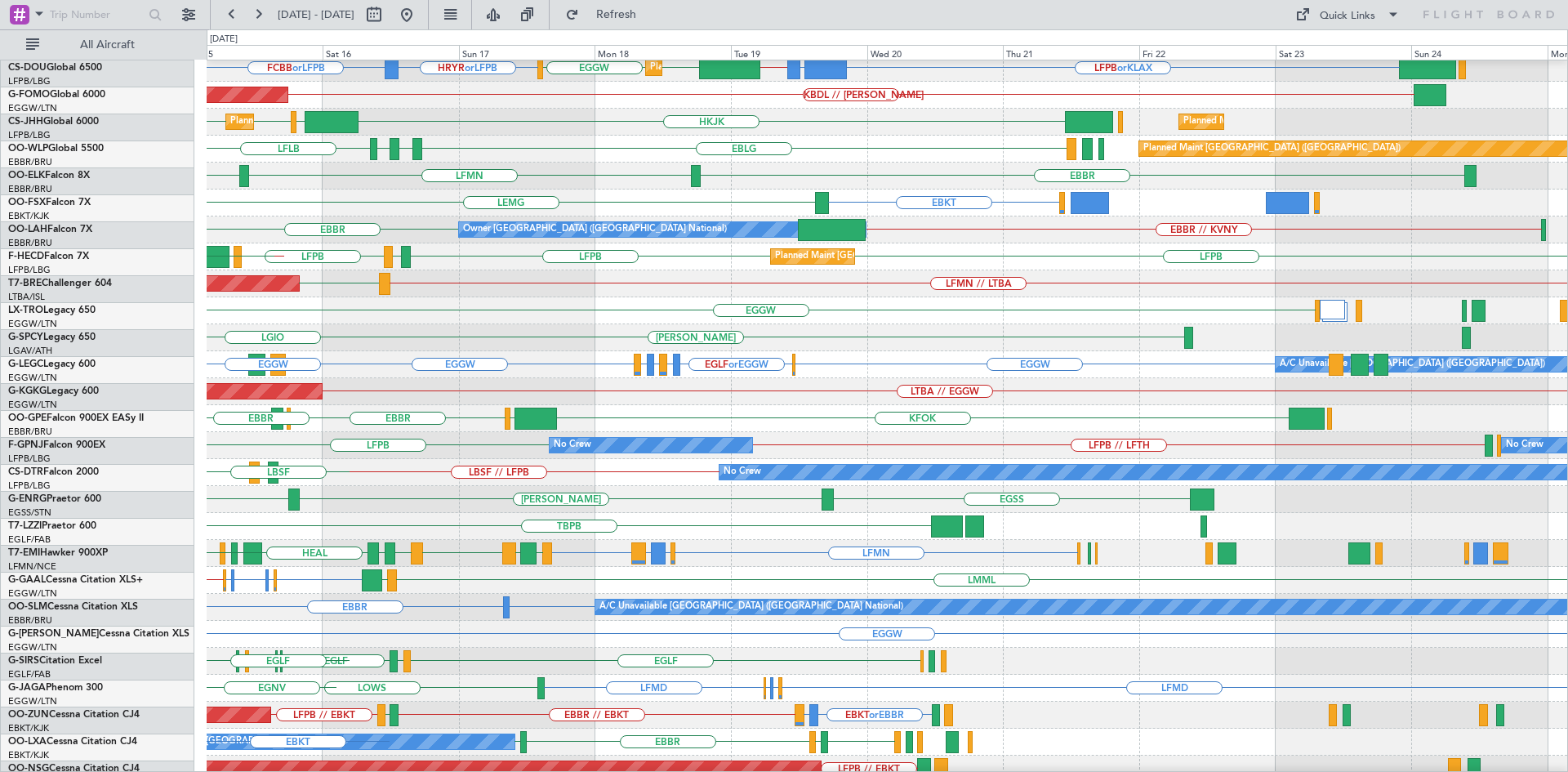
scroll to position [33, 0]
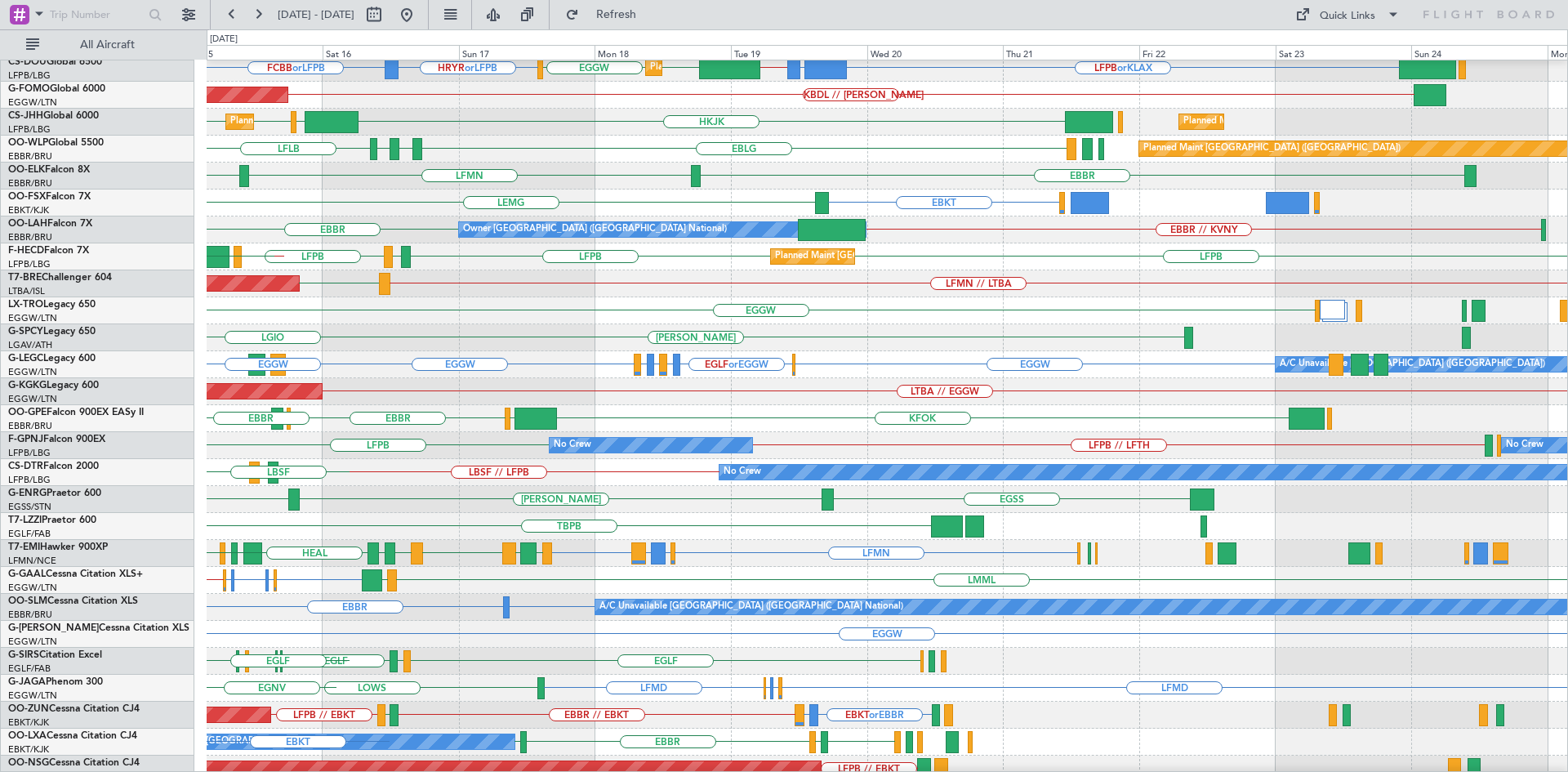
click at [686, 375] on div "EGGW EGGW EGLF or EGGW EGPE or EGGW EGLF or EGGW EGPE or EGGW LDDU LEMG A/C Una…" at bounding box center [887, 364] width 1360 height 27
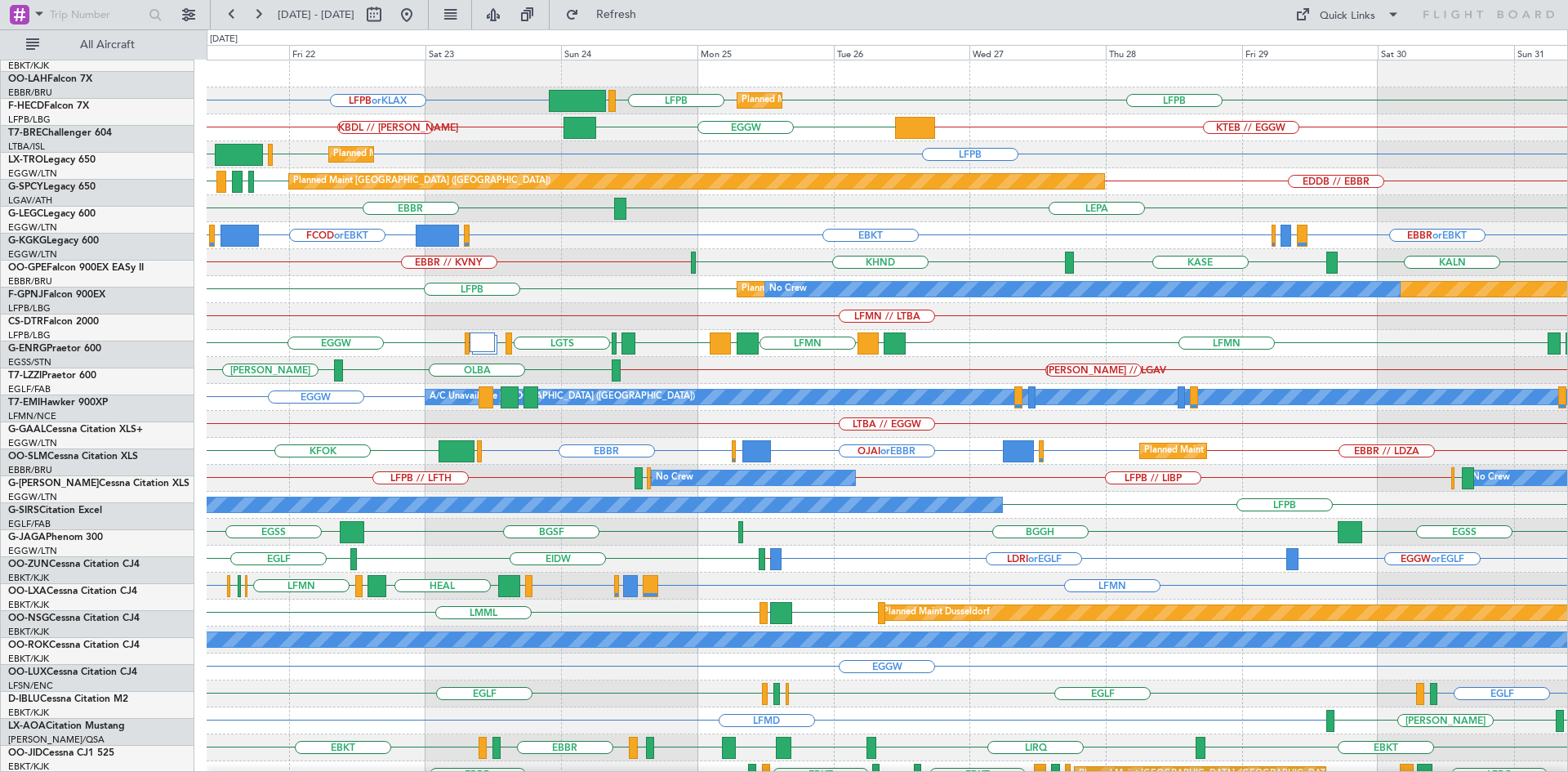
scroll to position [0, 0]
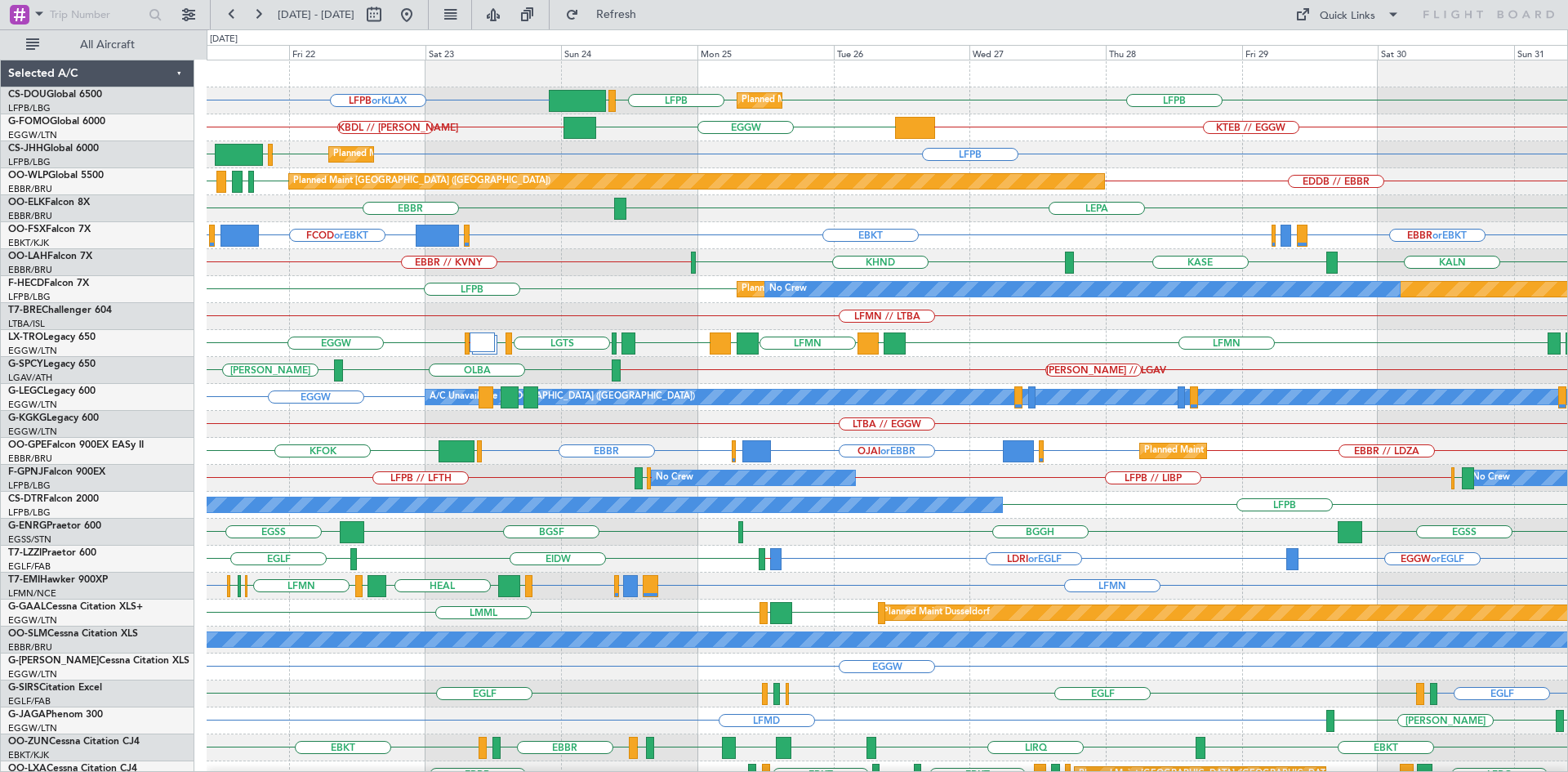
click at [1567, 215] on html "21 Aug 2025 - 31 Aug 2025 Refresh Quick Links All Aircraft Planned Maint Paris …" at bounding box center [784, 386] width 1568 height 772
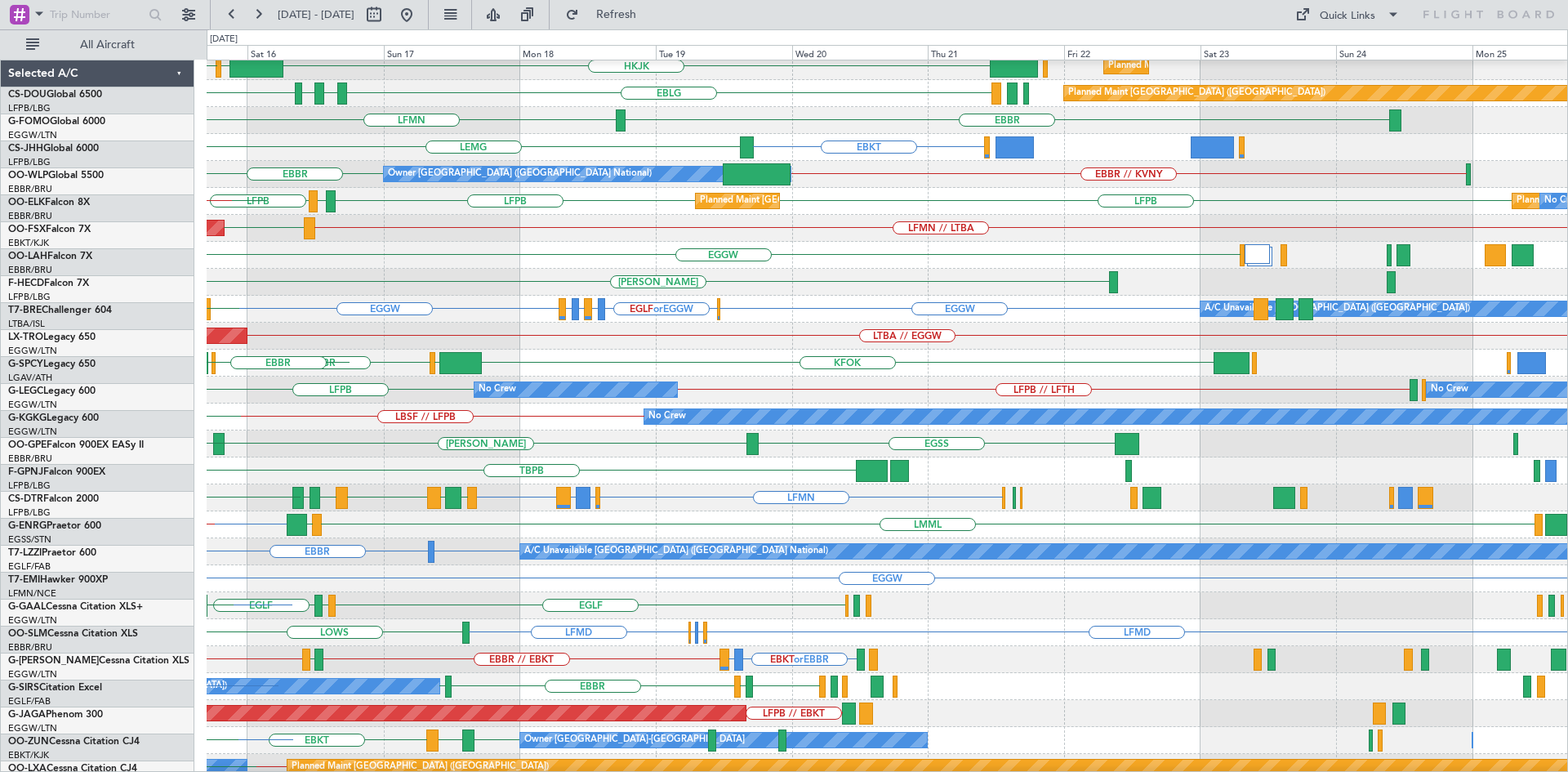
scroll to position [103, 0]
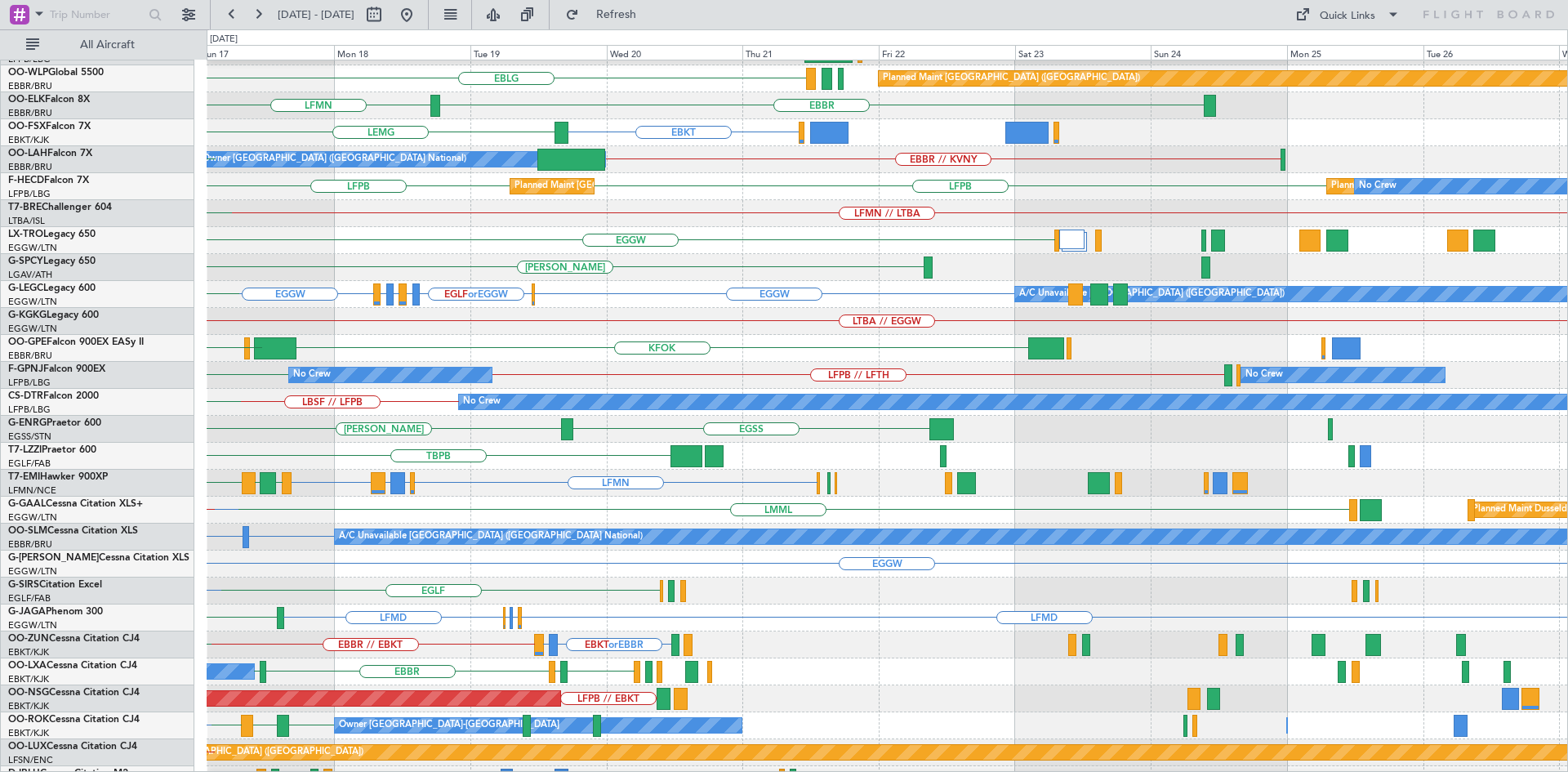
click at [253, 565] on div "EGGW" at bounding box center [887, 564] width 1360 height 27
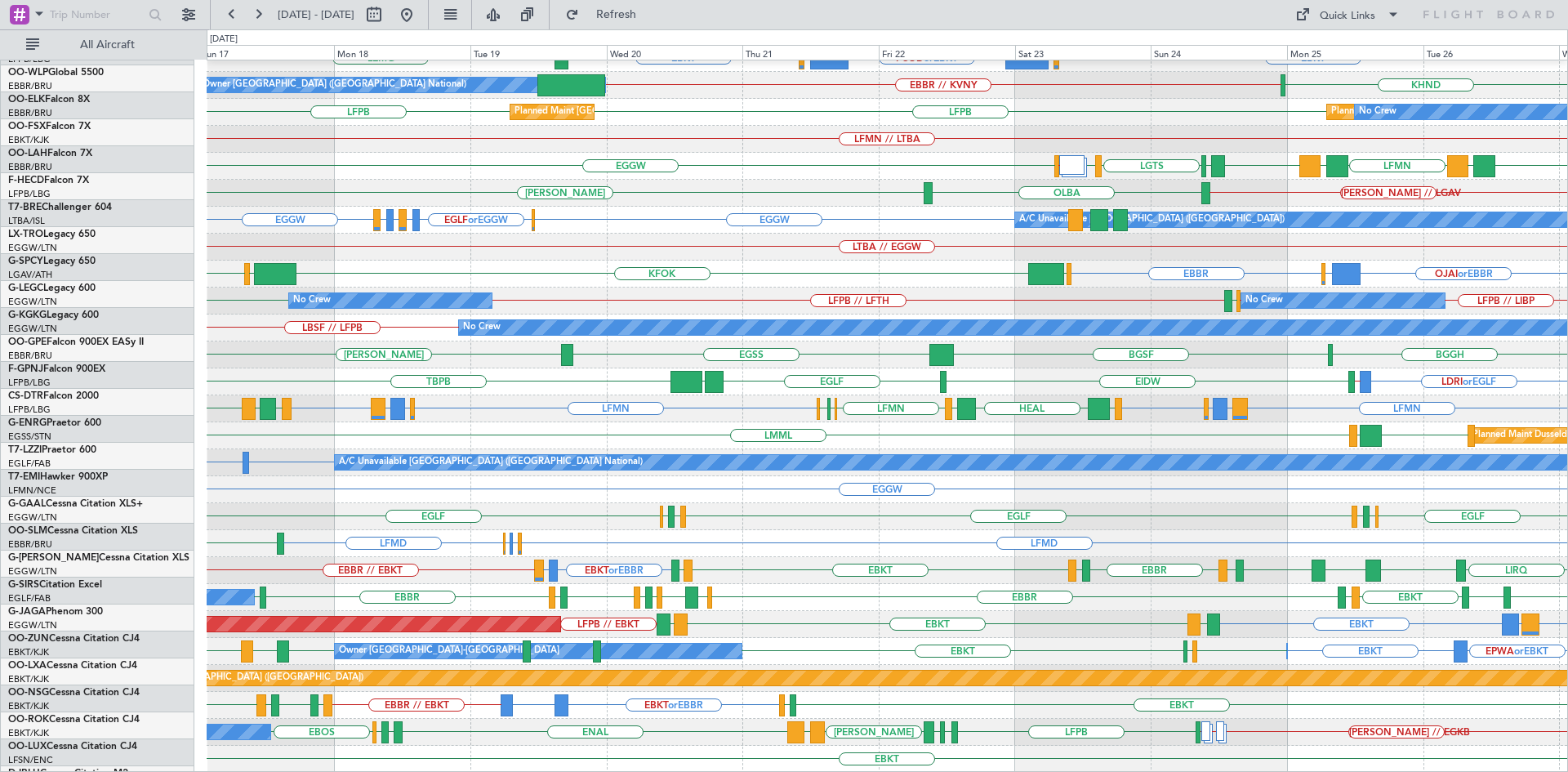
scroll to position [178, 0]
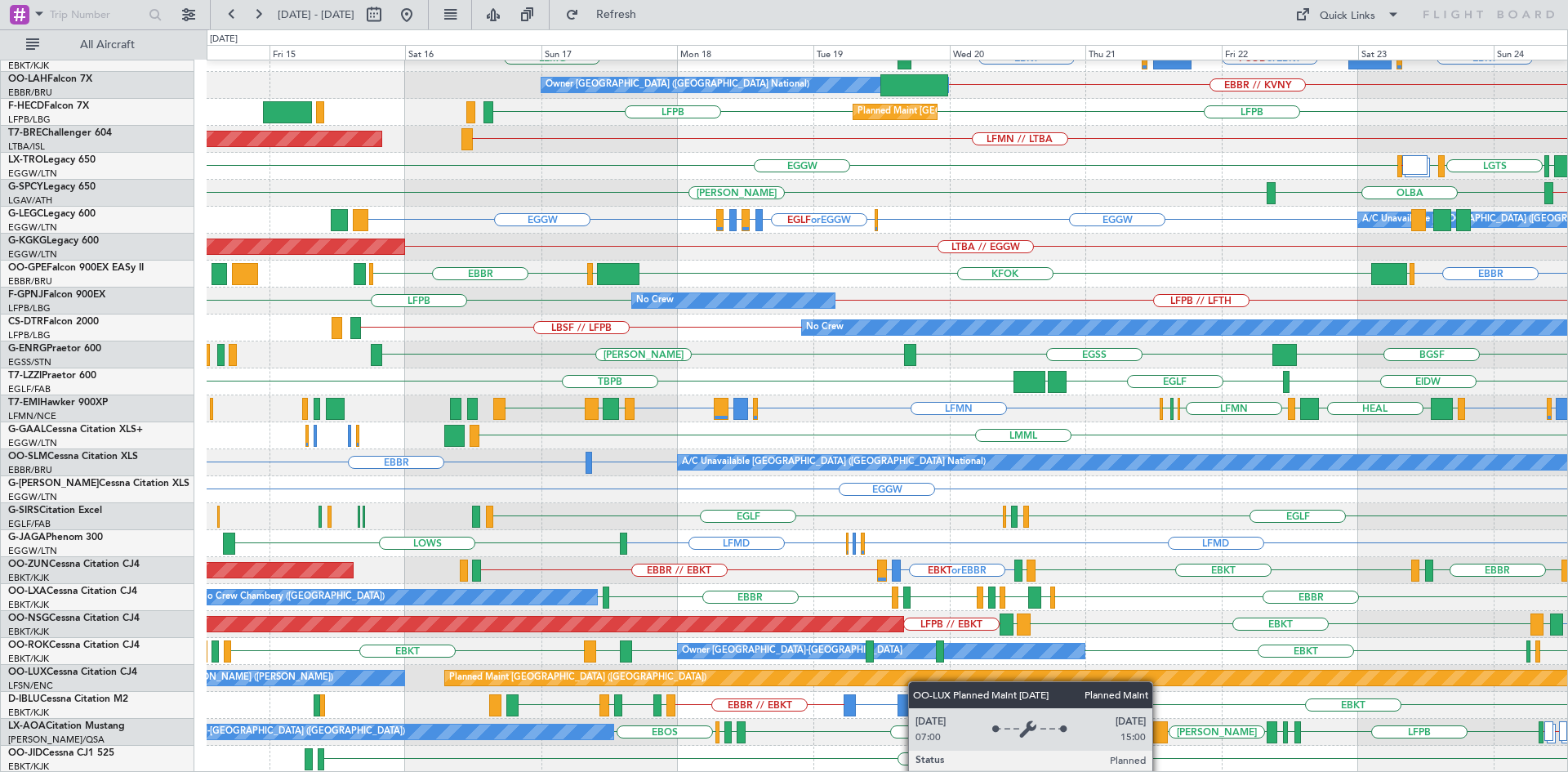
click at [968, 682] on div "LFMN EBBR LEPA EBKT EGGW or EBKT FCOD or EBKT LSGG or EBKT EBKT LEMG Owner Brus…" at bounding box center [887, 328] width 1360 height 889
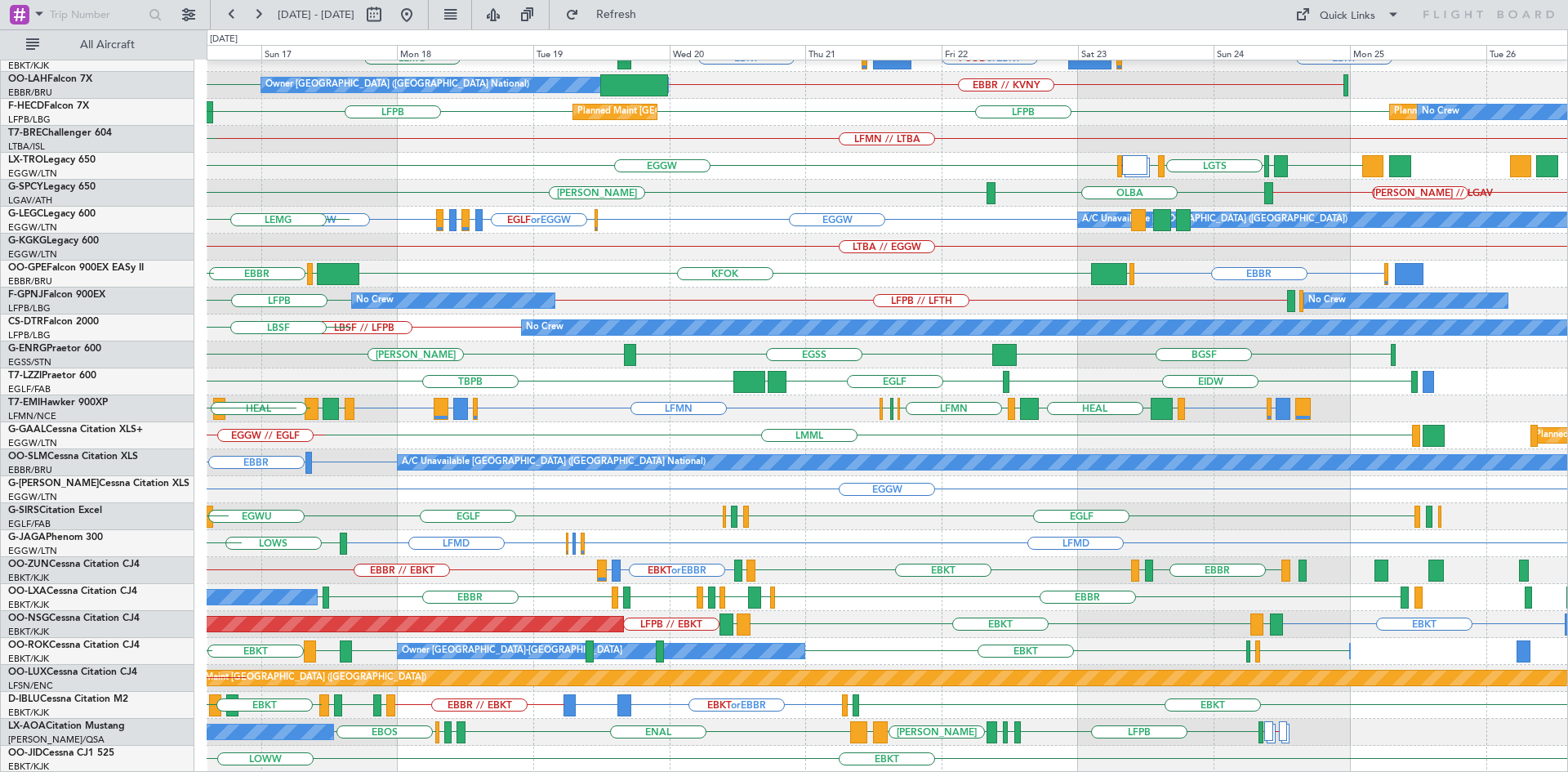
click at [672, 723] on div "LFMN EBBR LEPA EBBR EBKT EGGW or EBKT FCOD or EBKT LSGG or EBKT EBKT LEMG Owner…" at bounding box center [887, 328] width 1360 height 889
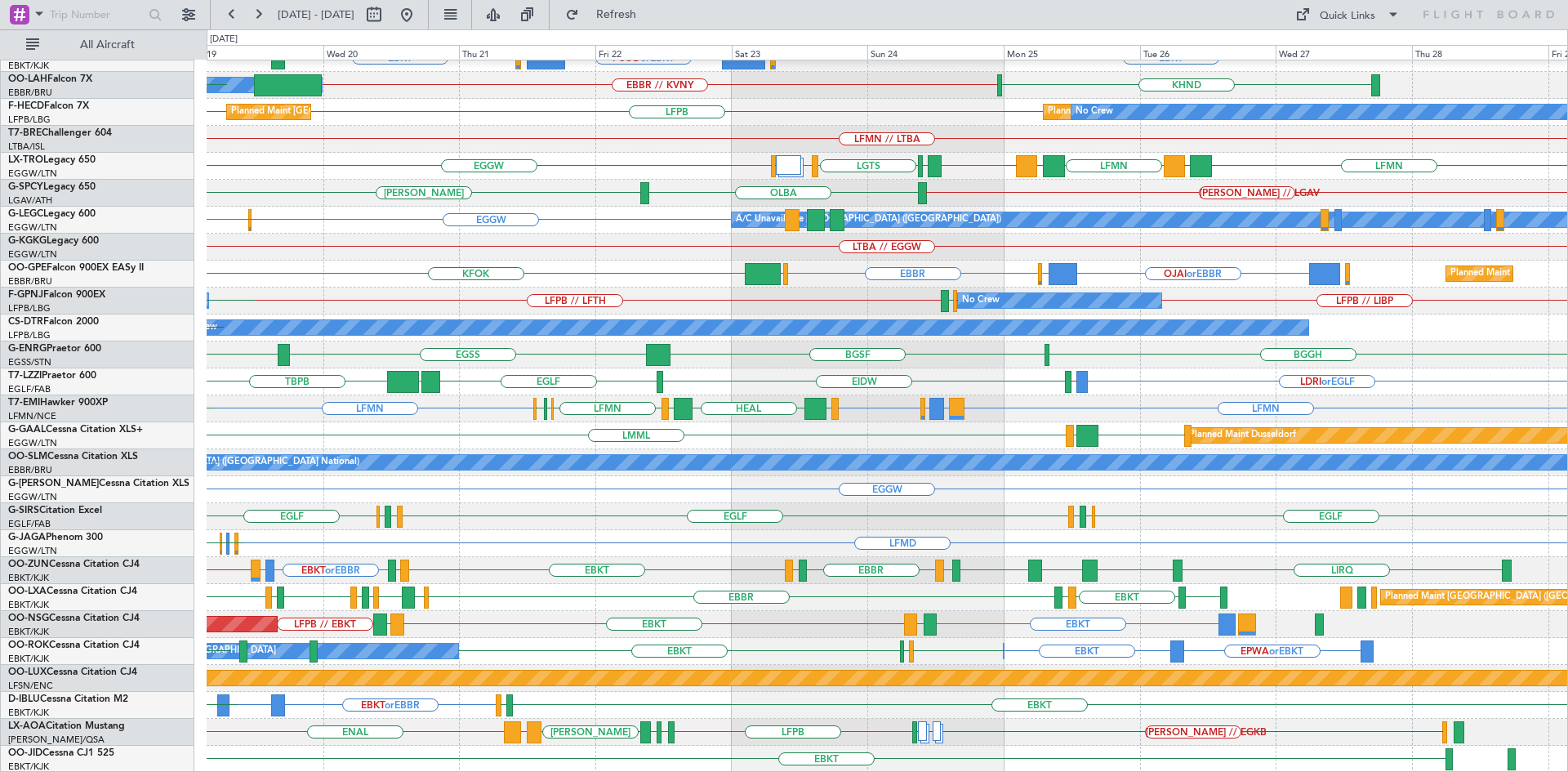
click at [550, 705] on div "EBBR LEPA LFMN EBKT EGGW or EBKT FCOD or EBKT LSGG or EBKT EBKT LEMG Owner Brus…" at bounding box center [887, 328] width 1360 height 889
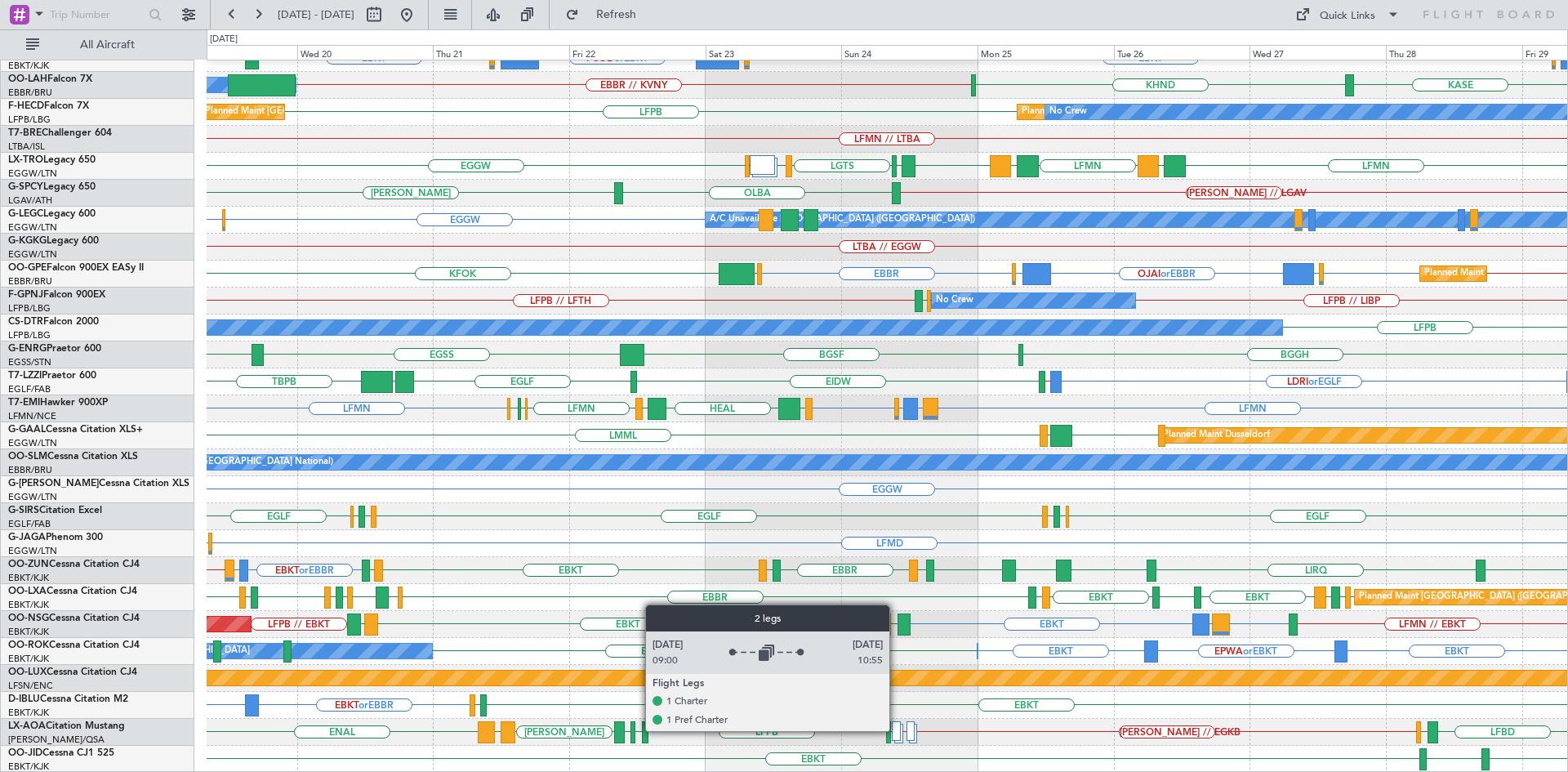
click at [897, 730] on div at bounding box center [896, 730] width 9 height 19
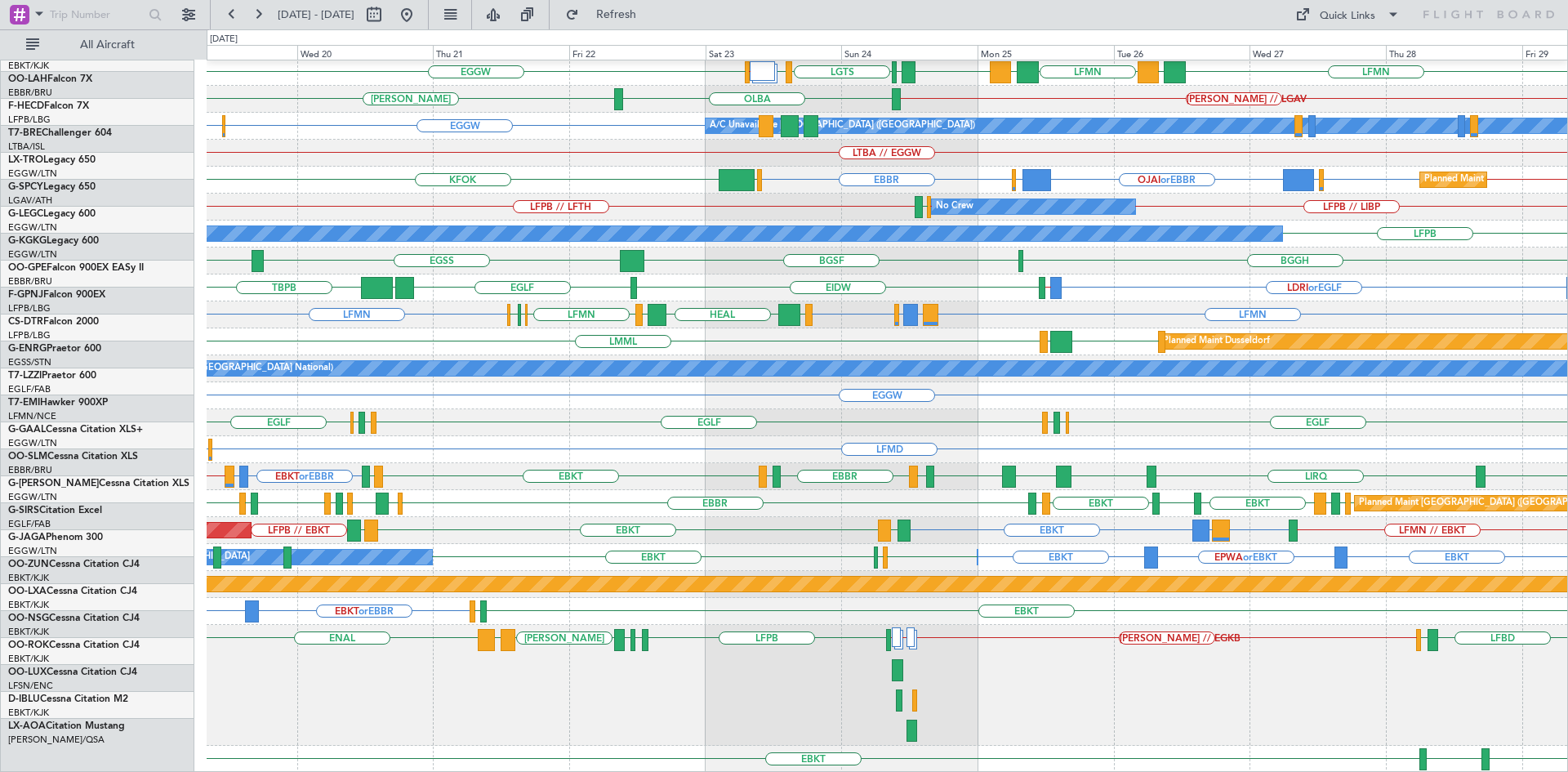
scroll to position [271, 0]
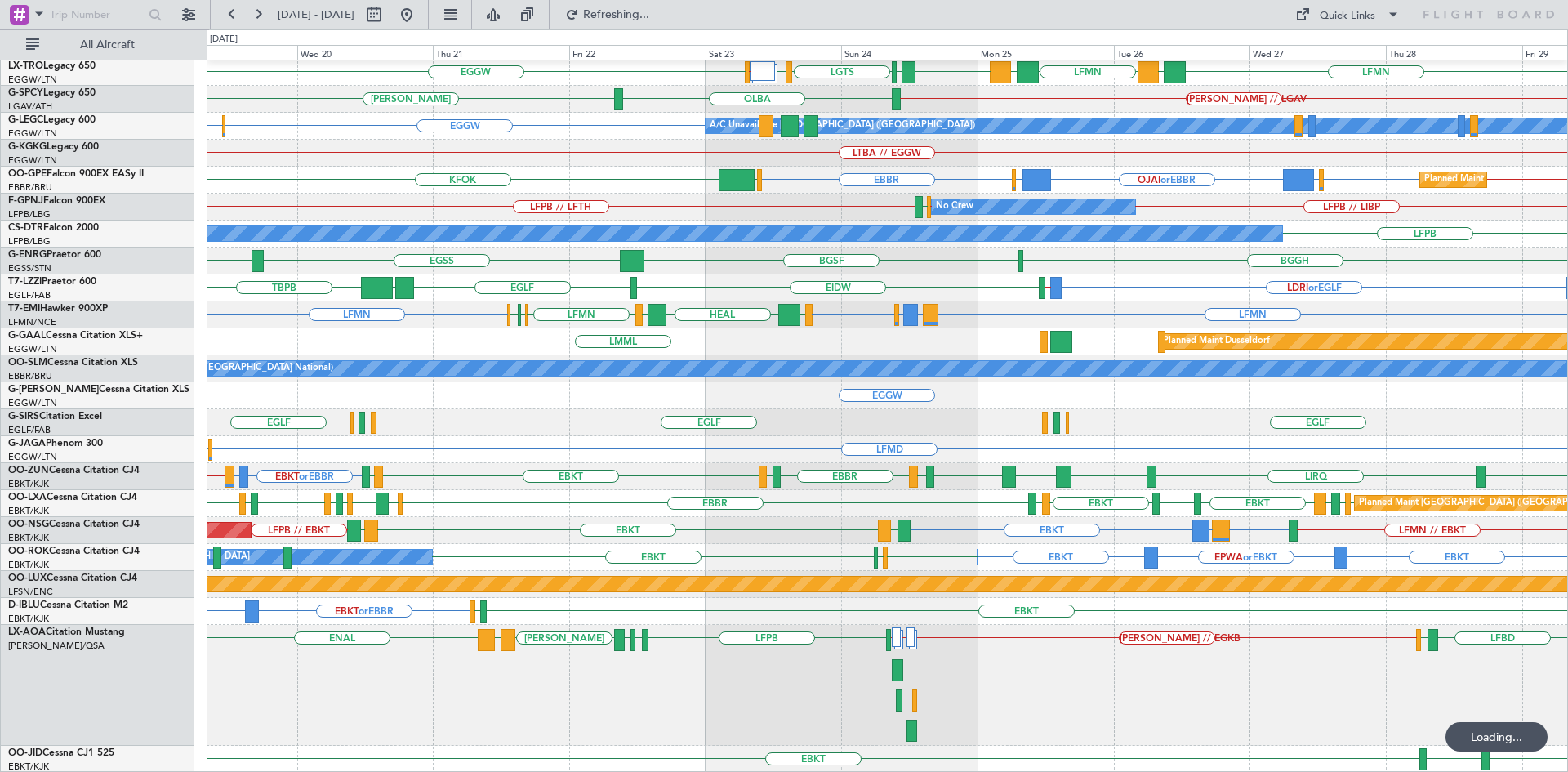
click at [905, 636] on div "LFPB EGKB LFPB LELL EBLG ENAL LFBD EGLF LELL // EGKB EKCH // LFPB EGKB // ENAL …" at bounding box center [887, 685] width 1360 height 121
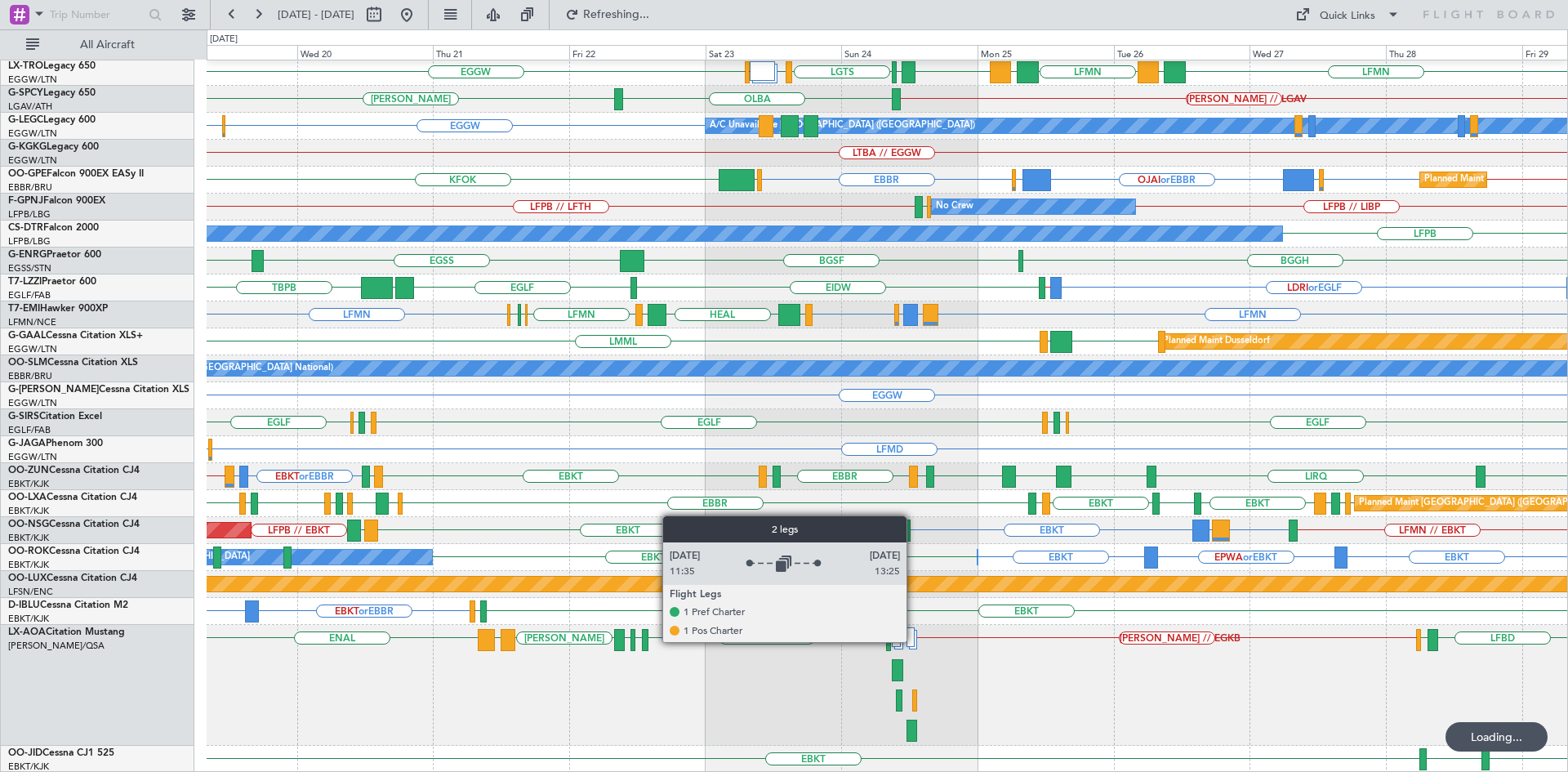
click at [915, 641] on div at bounding box center [911, 636] width 8 height 19
click at [913, 642] on div at bounding box center [911, 636] width 8 height 19
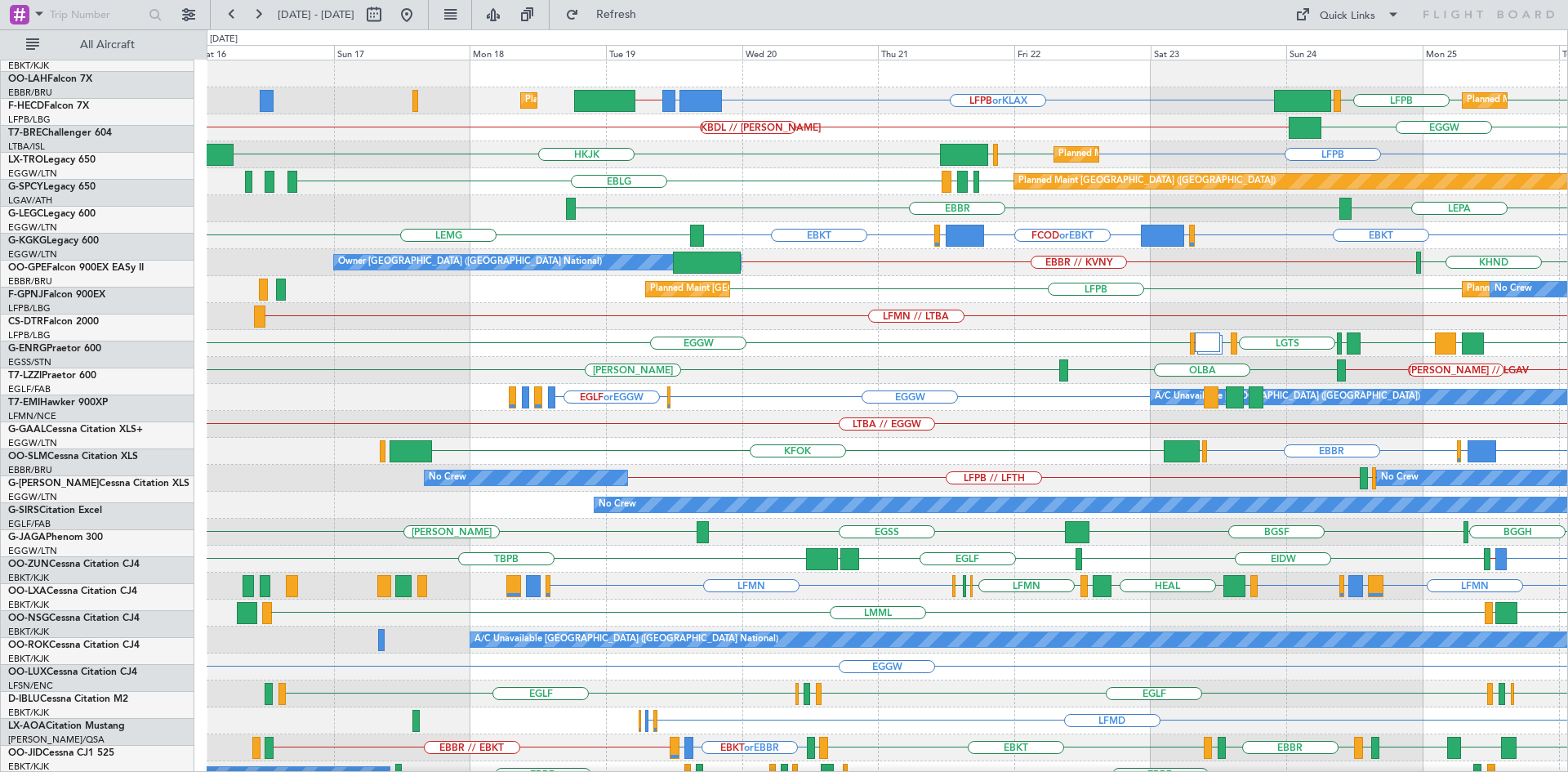
scroll to position [0, 0]
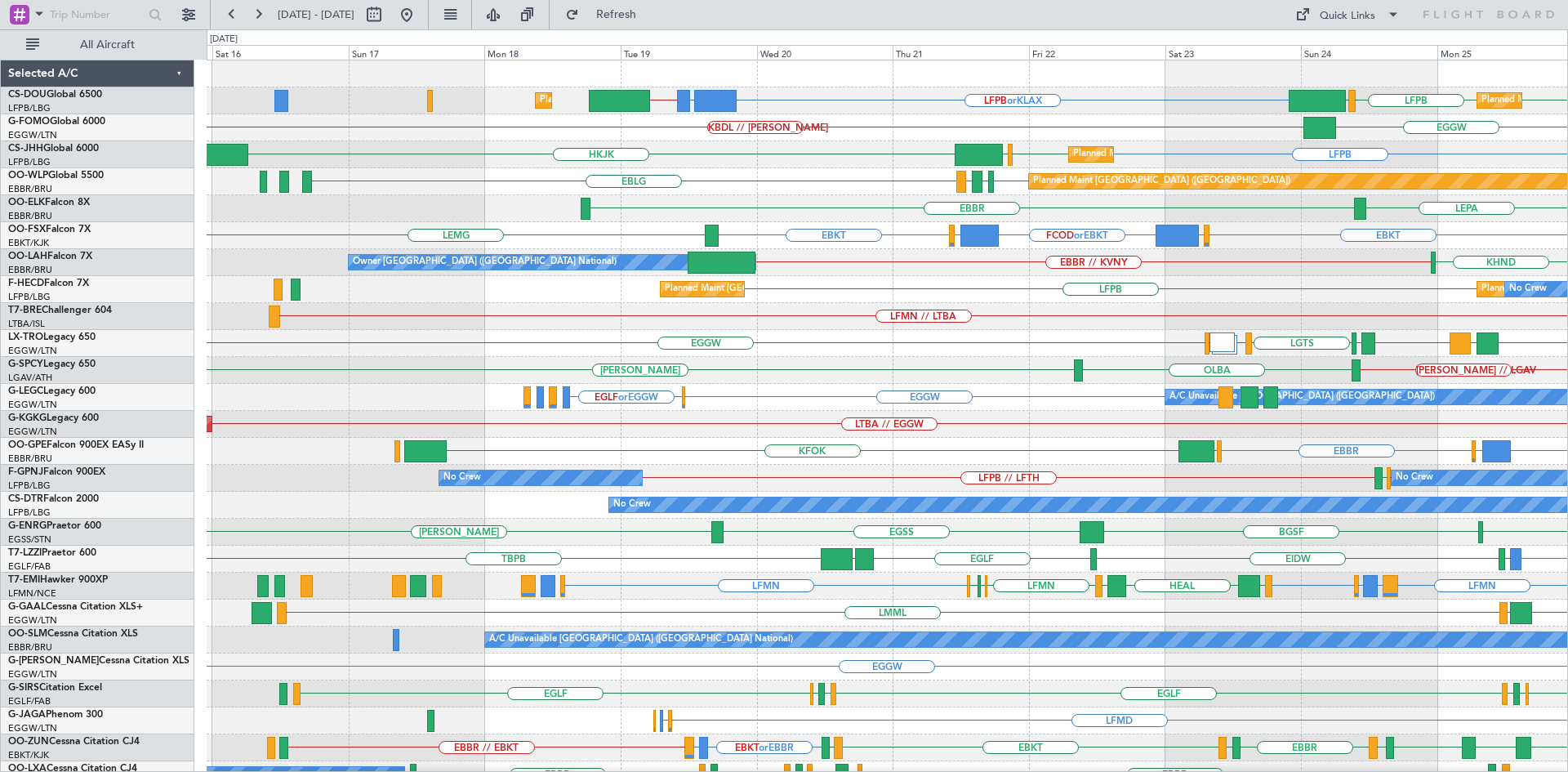
click at [1009, 650] on div "LFPB or KLAX FCBB or KLAX KLAX // HRYR LFPB LFPB EGGW Planned Maint Paris (Le B…" at bounding box center [887, 505] width 1360 height 889
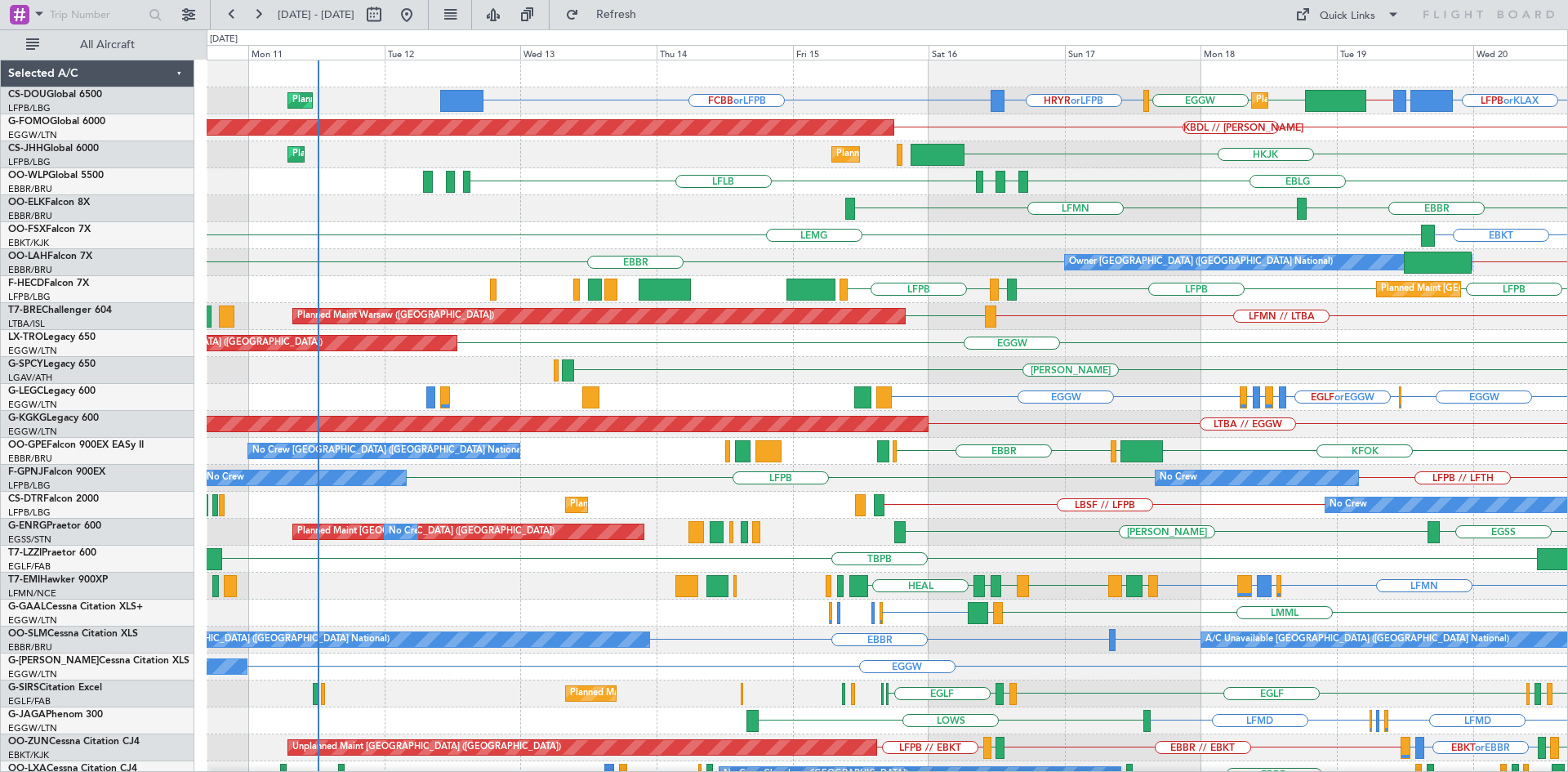
click at [1355, 440] on div "Planned Maint London (Luton) FCBB or LFPB HRYR or LFPB LFPB or KLAX FCBB or KLA…" at bounding box center [887, 505] width 1360 height 889
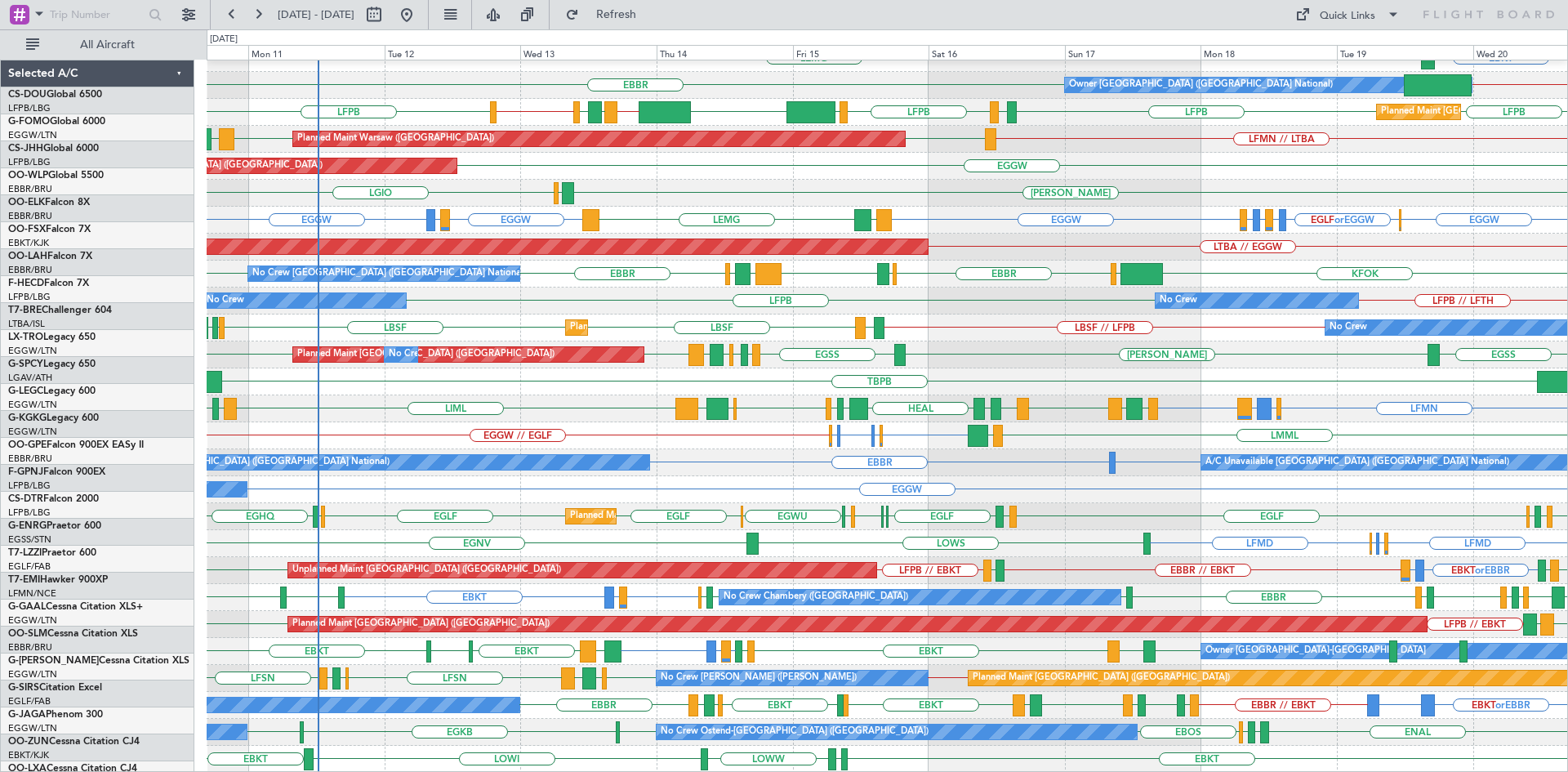
scroll to position [178, 0]
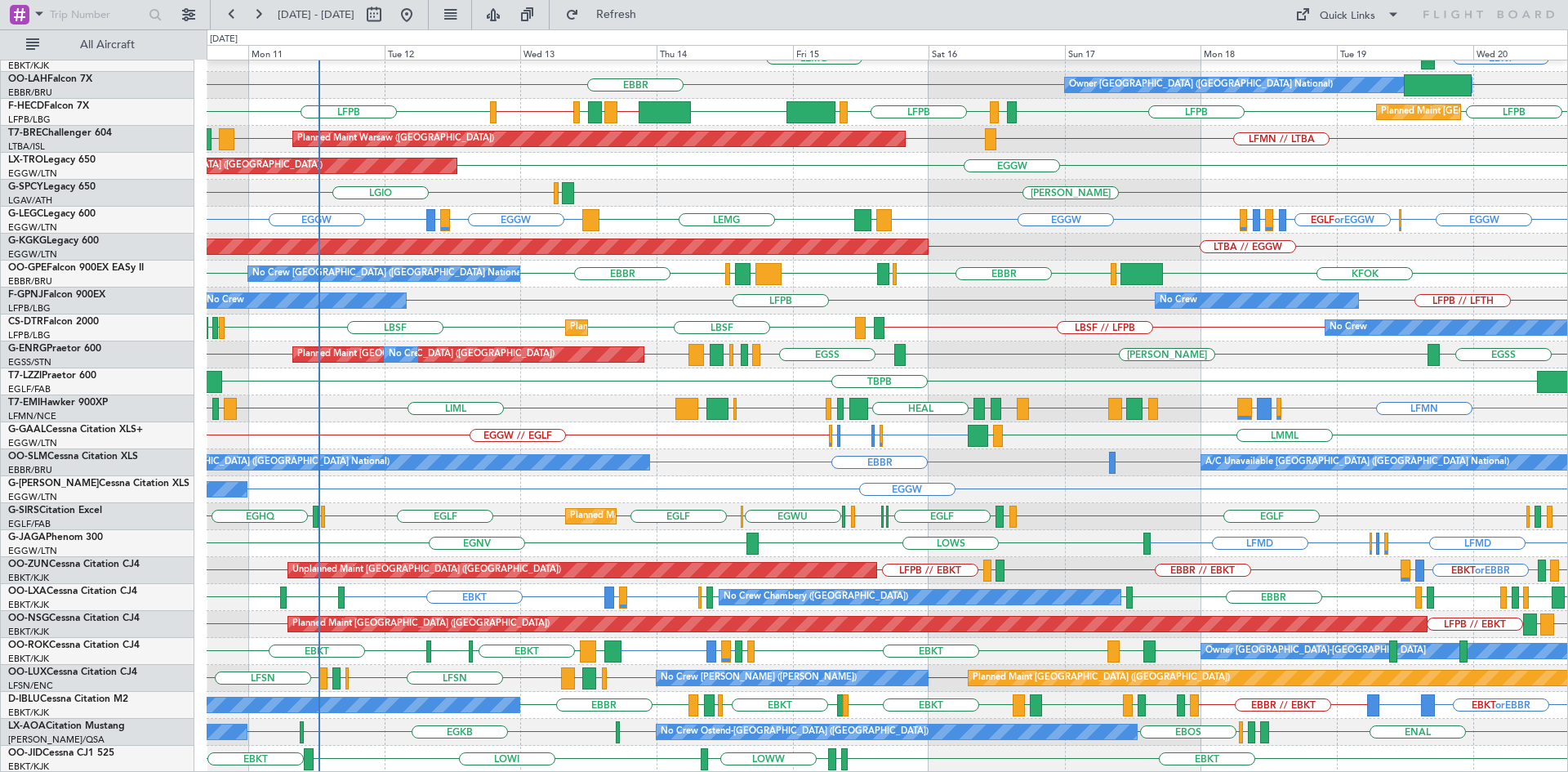
click at [563, 431] on div "EBBR LFMN EBBR EBKT LEMG EBBR EBBR // KVNY Owner Brussels (Brussels National) L…" at bounding box center [887, 328] width 1360 height 889
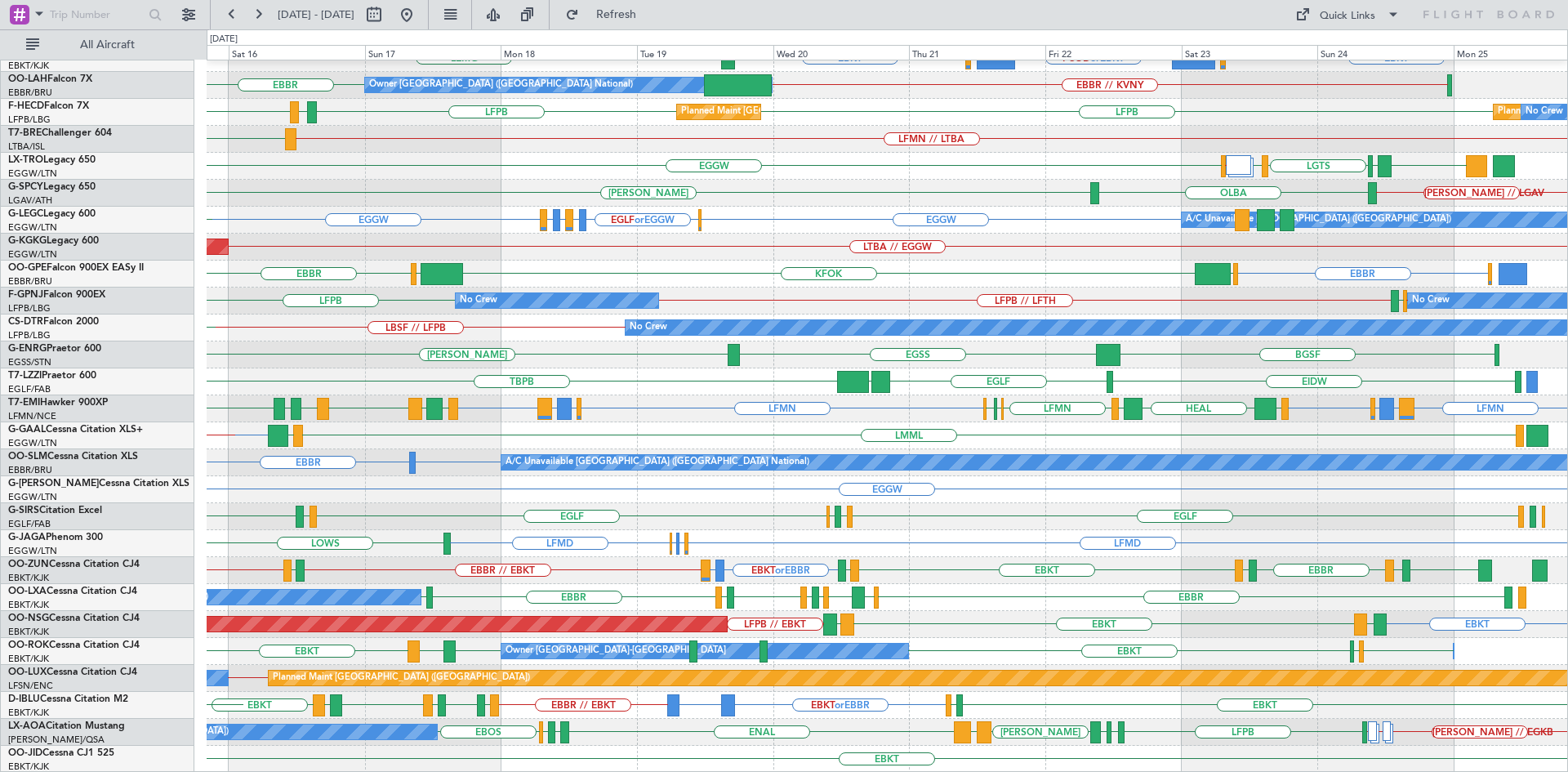
click at [1026, 234] on div "AOG Maint Istanbul (Ataturk) LTBA // EGGW" at bounding box center [887, 247] width 1360 height 27
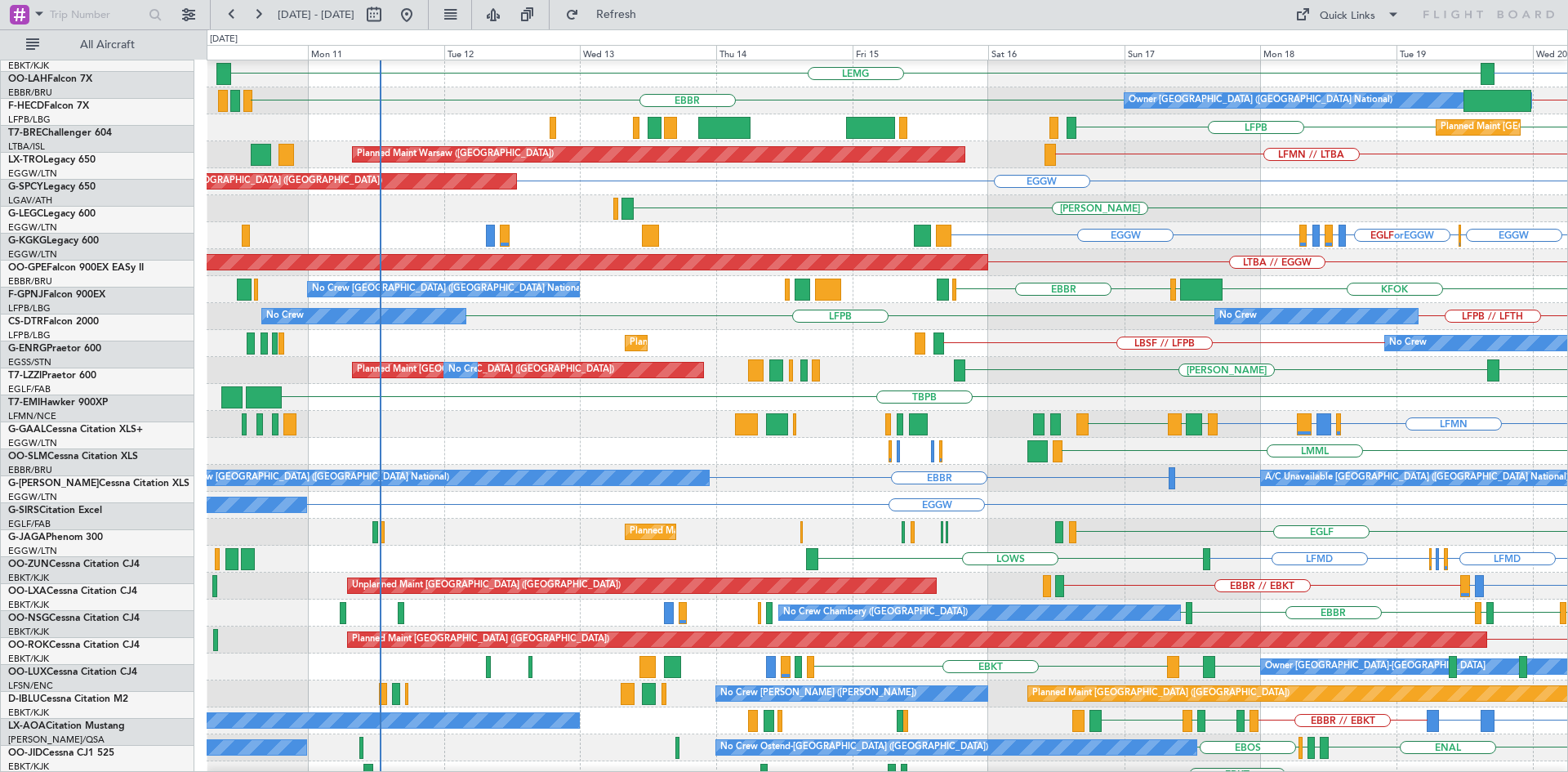
scroll to position [169, 0]
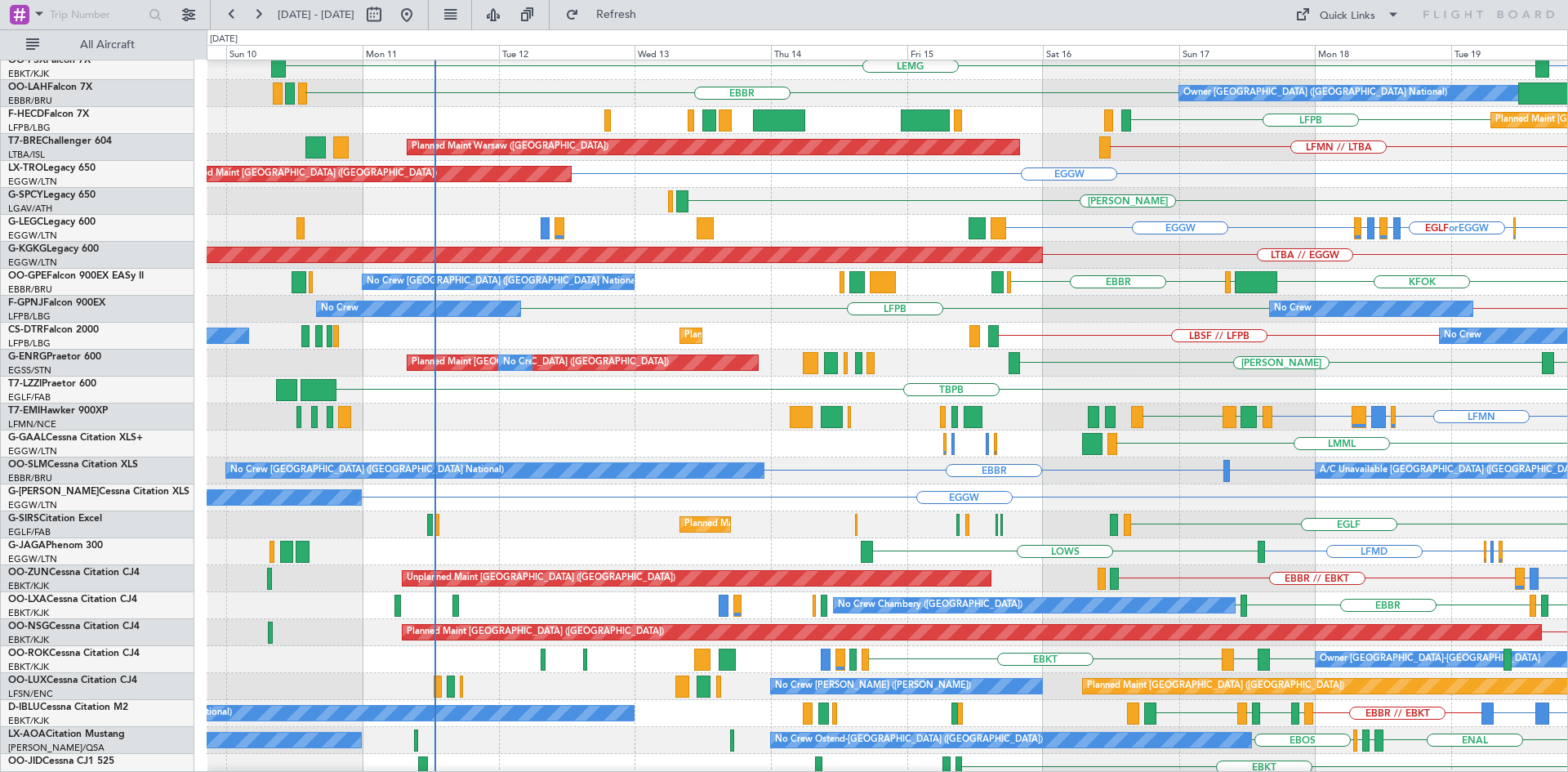
click at [1567, 250] on html "[DATE] - [DATE] Refresh Quick Links All Aircraft [GEOGRAPHIC_DATA] LFMN EBKT [G…" at bounding box center [784, 386] width 1568 height 772
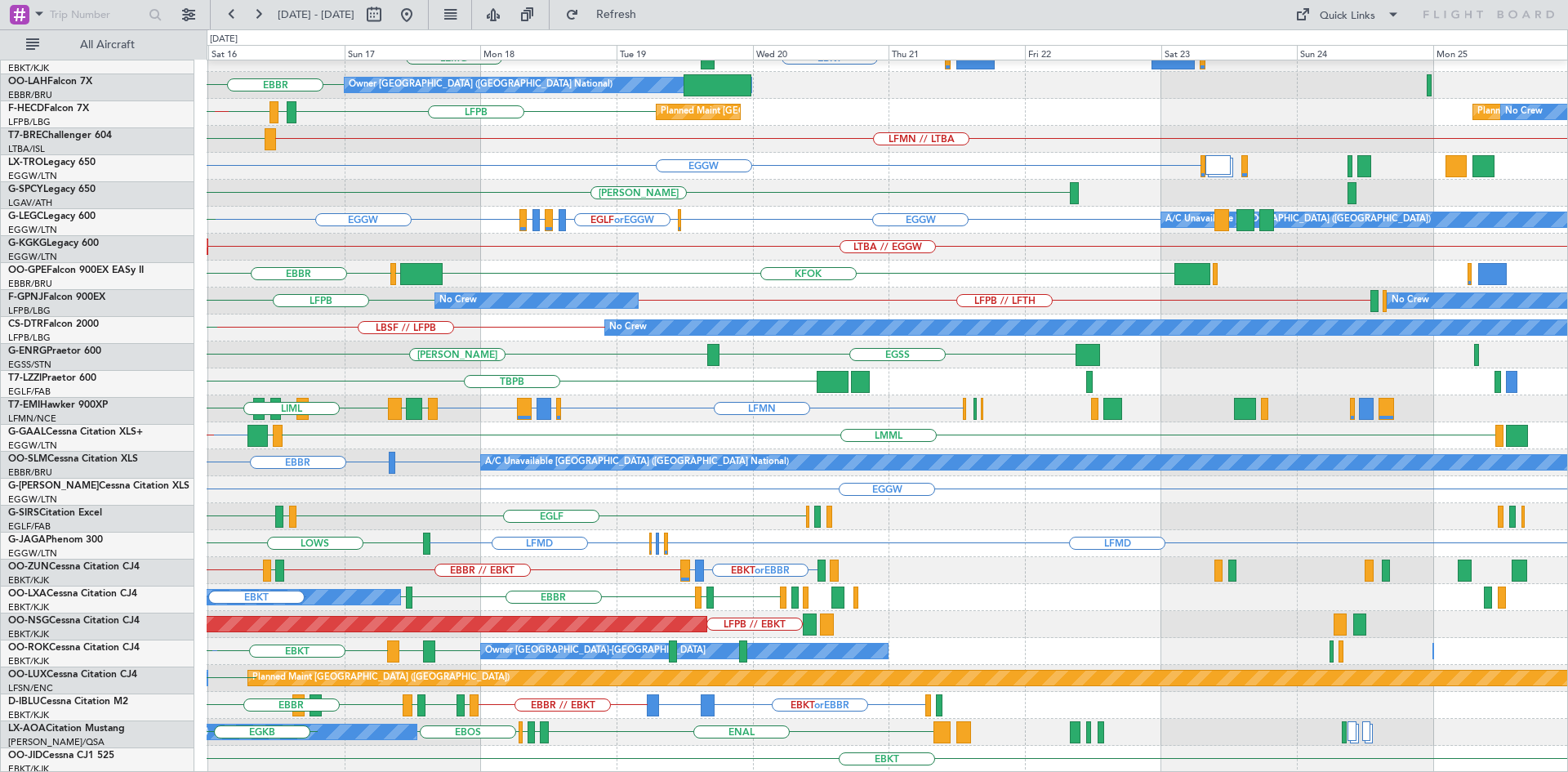
scroll to position [178, 0]
click at [444, 224] on div "EGGW EGLF or EGGW EGPE or EGGW EGLF or EGGW EGPE or EGGW EGGW A/C Unavailable […" at bounding box center [887, 220] width 1360 height 27
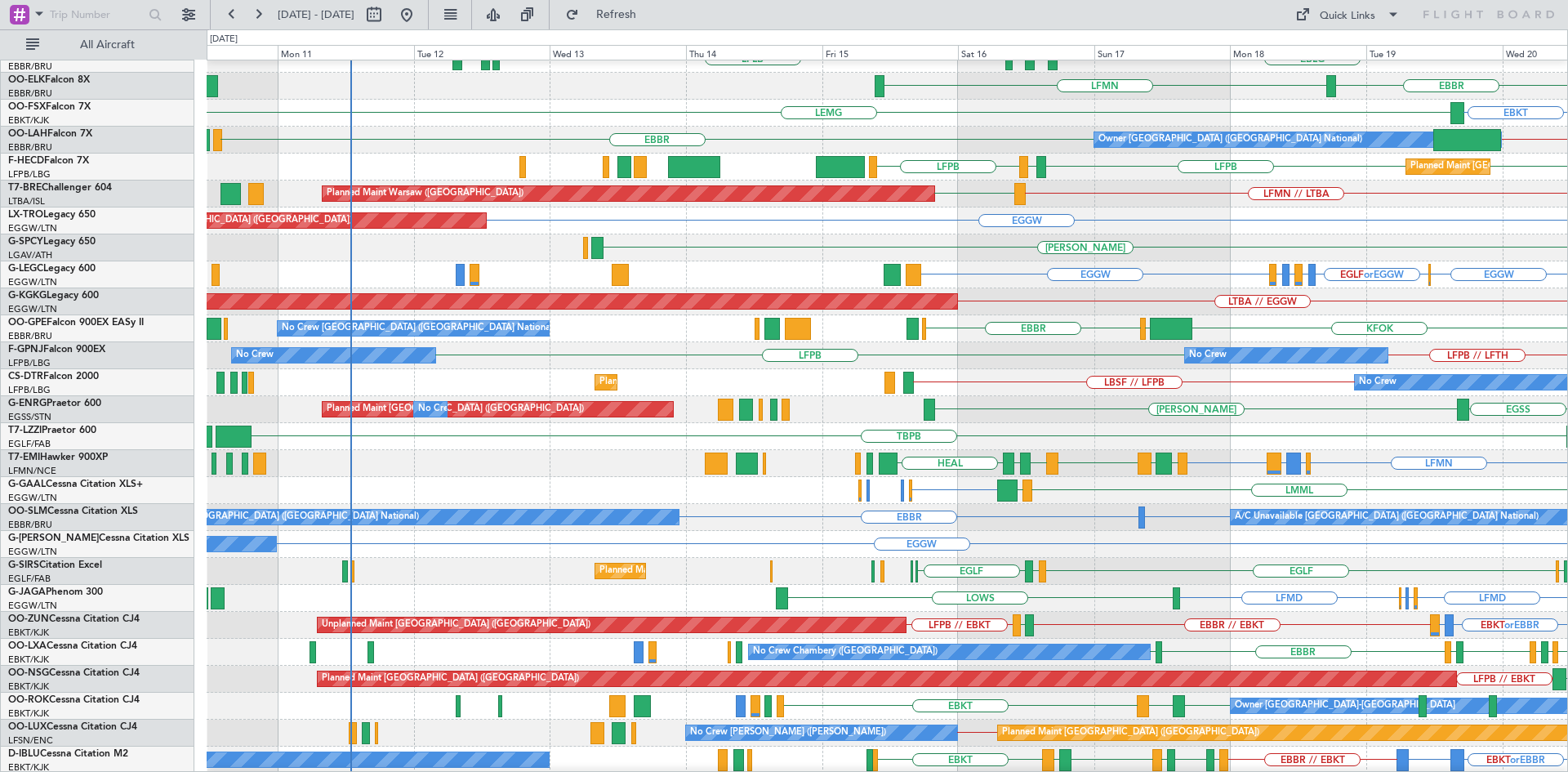
click at [1126, 222] on div "EGGW Unplanned Maint [GEOGRAPHIC_DATA] ([GEOGRAPHIC_DATA]) Planned Maint" at bounding box center [887, 221] width 1360 height 27
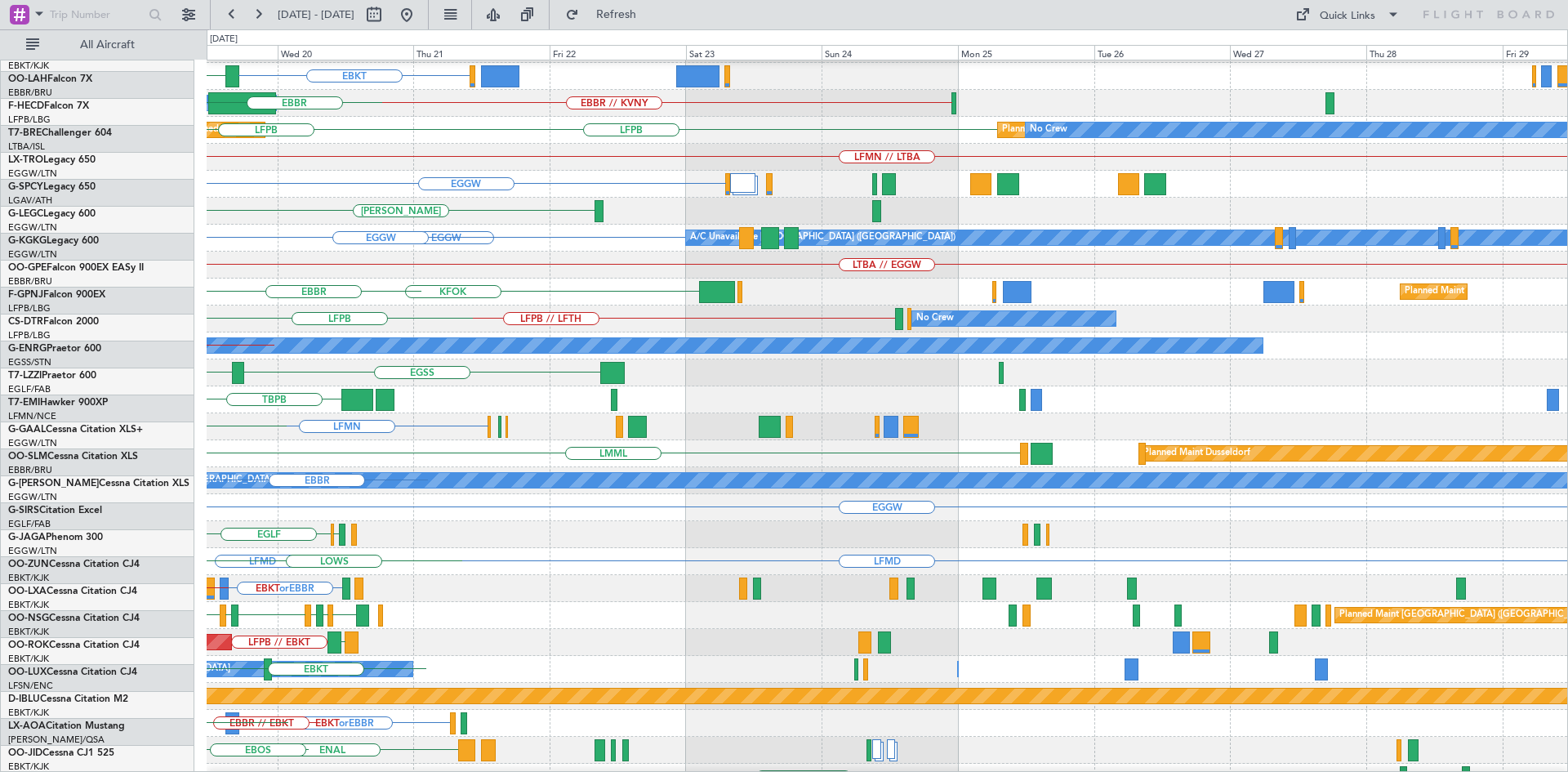
click at [92, 377] on div "EBBR LFMN EBKT [GEOGRAPHIC_DATA] Owner [GEOGRAPHIC_DATA] (Brussels National) EB…" at bounding box center [784, 400] width 1568 height 743
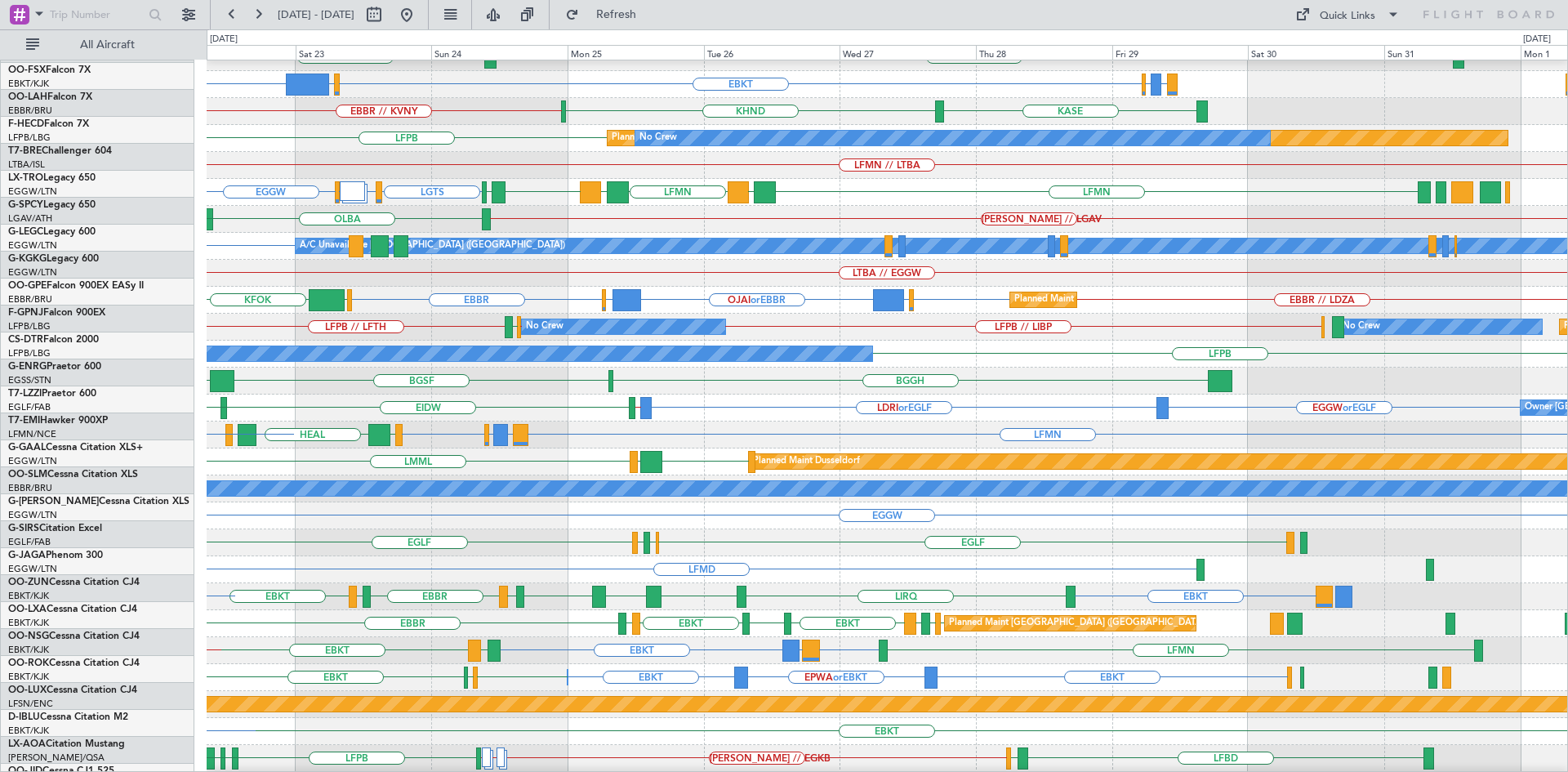
scroll to position [151, 0]
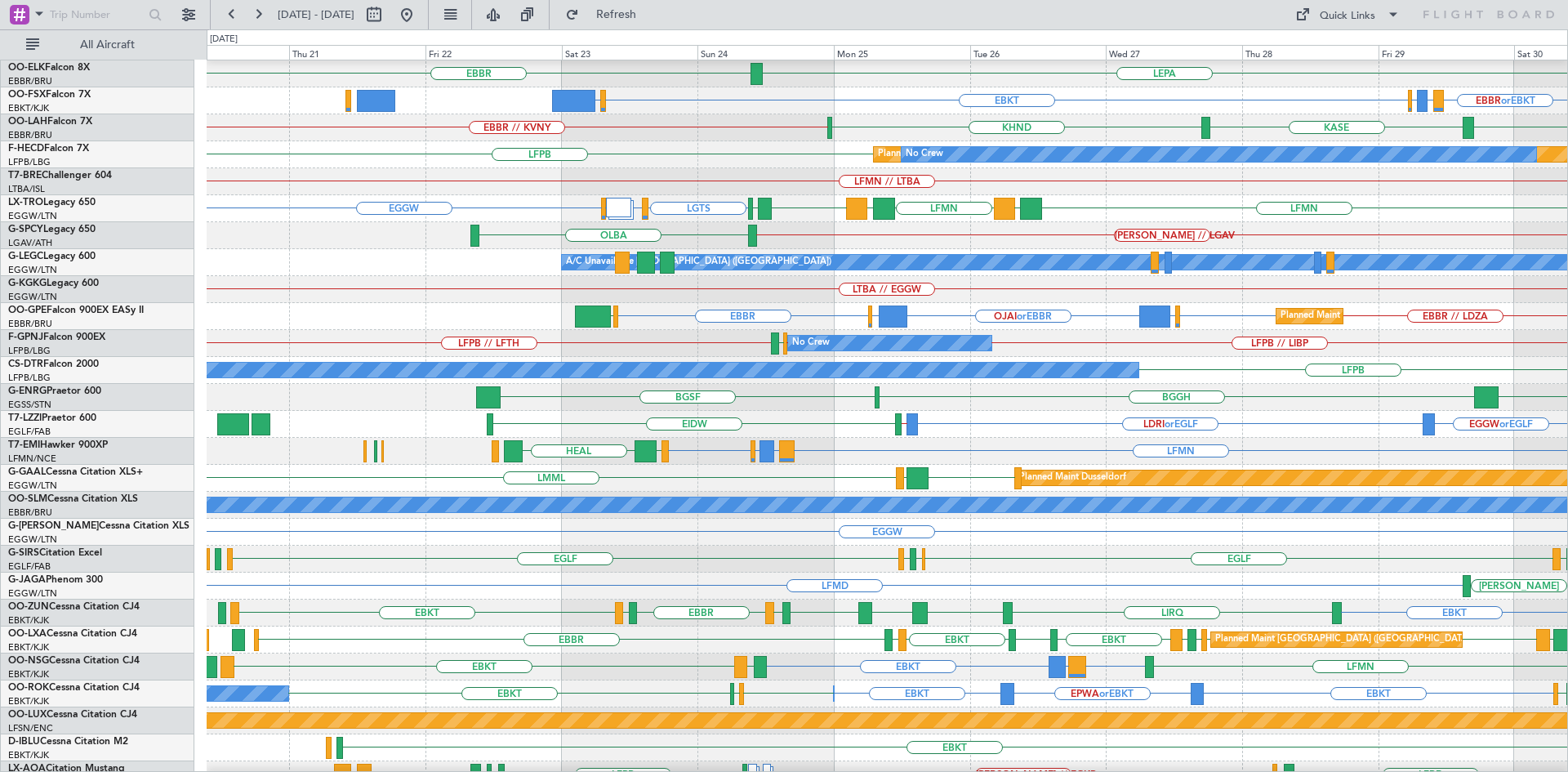
click at [1251, 417] on div "EGGW or EGLF LDRI or EGLF EGLF // EGGW [GEOGRAPHIC_DATA] Owner [GEOGRAPHIC_DATA…" at bounding box center [887, 425] width 1360 height 27
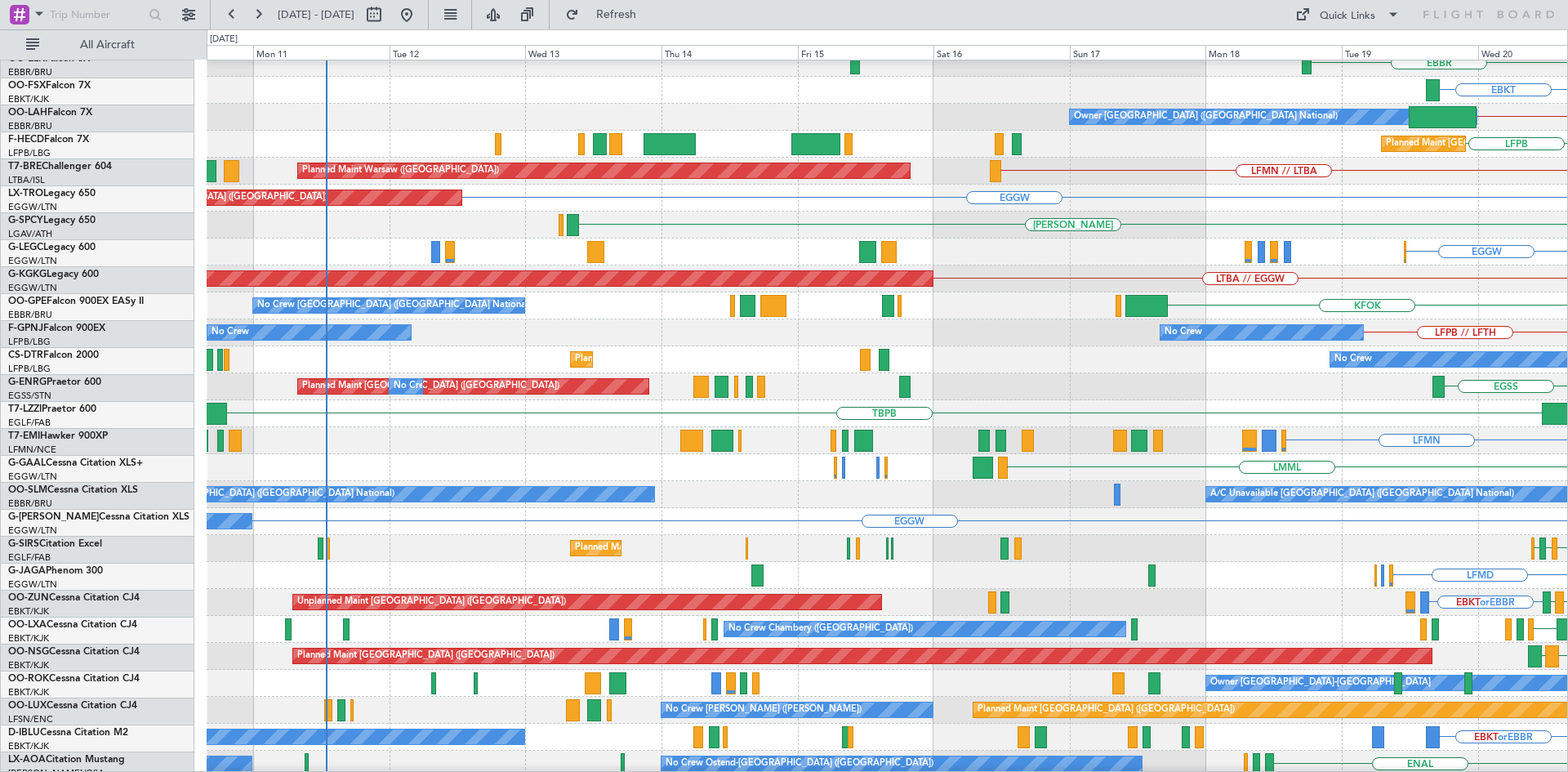
scroll to position [146, 0]
click at [1567, 251] on html "[DATE] - [DATE] Refresh Quick Links All Aircraft EBLG LDDU EBLG EDDB Planned Ma…" at bounding box center [784, 386] width 1568 height 772
